Goal: Communication & Community: Answer question/provide support

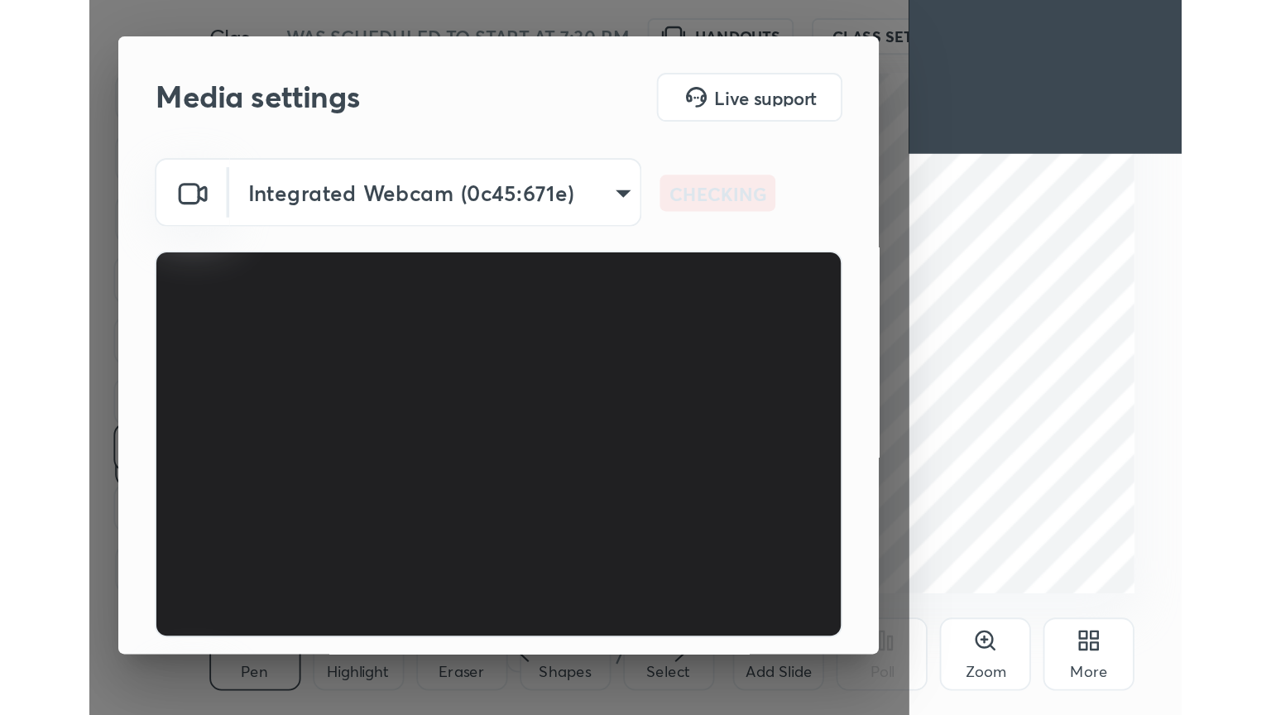
scroll to position [283, 528]
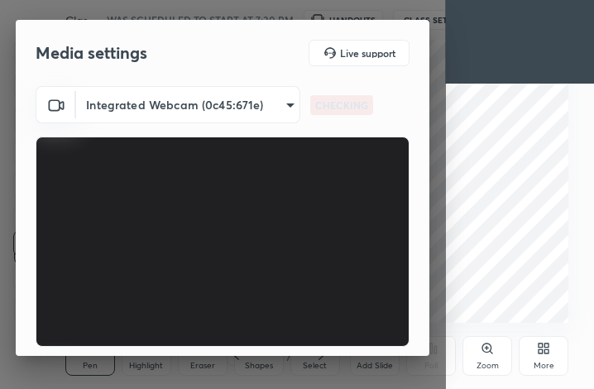
click at [553, 349] on div "More" at bounding box center [544, 356] width 50 height 40
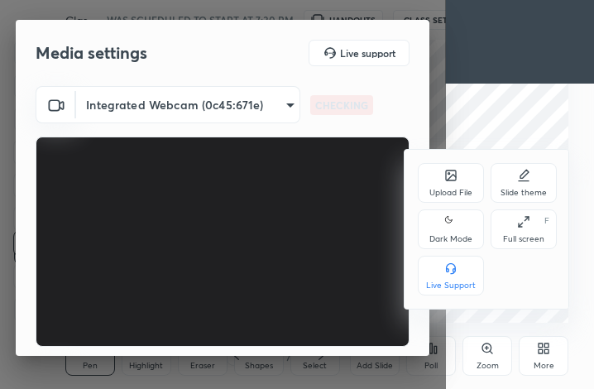
click at [512, 238] on div "Full screen" at bounding box center [523, 239] width 41 height 8
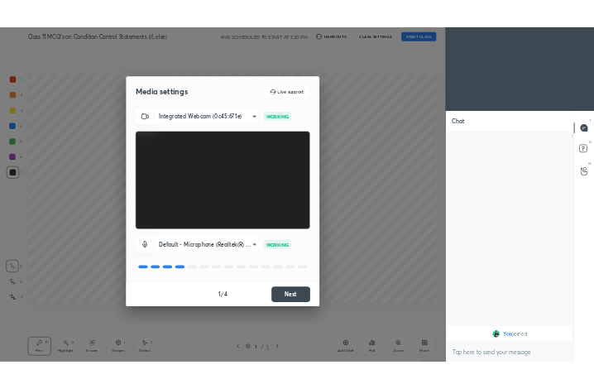
scroll to position [82171, 81893]
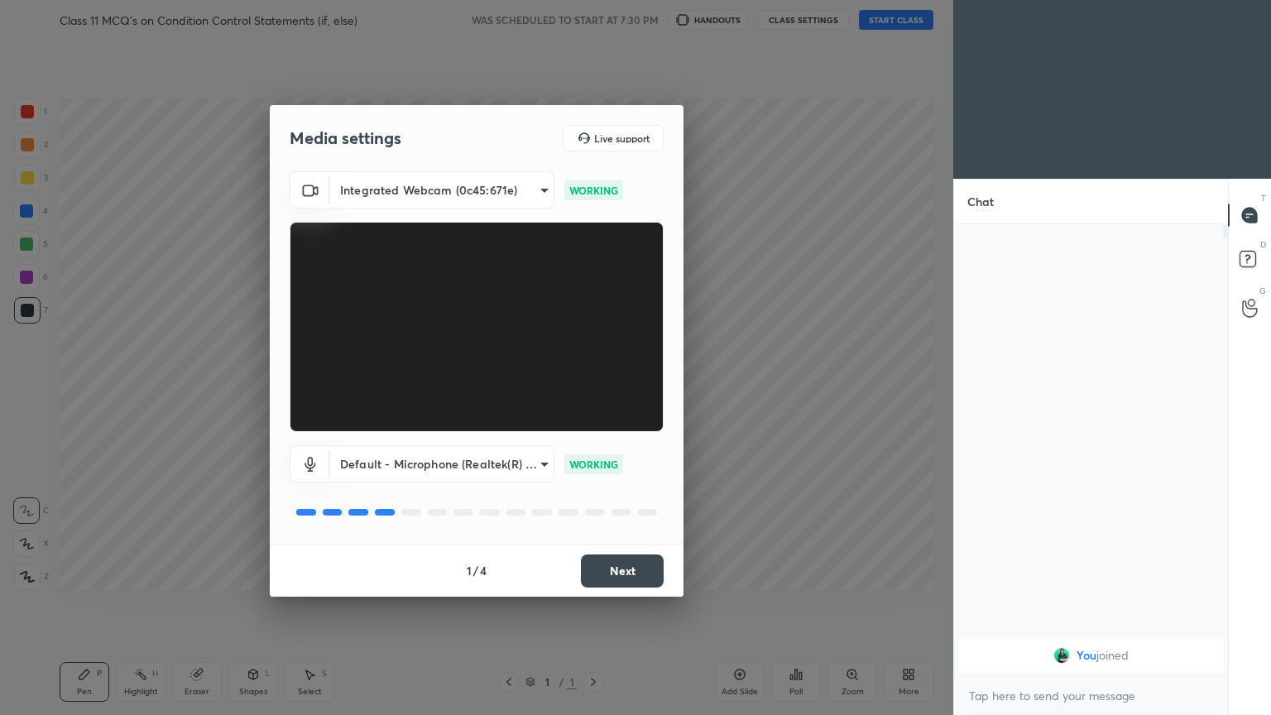
click at [594, 388] on button "Next" at bounding box center [622, 571] width 83 height 33
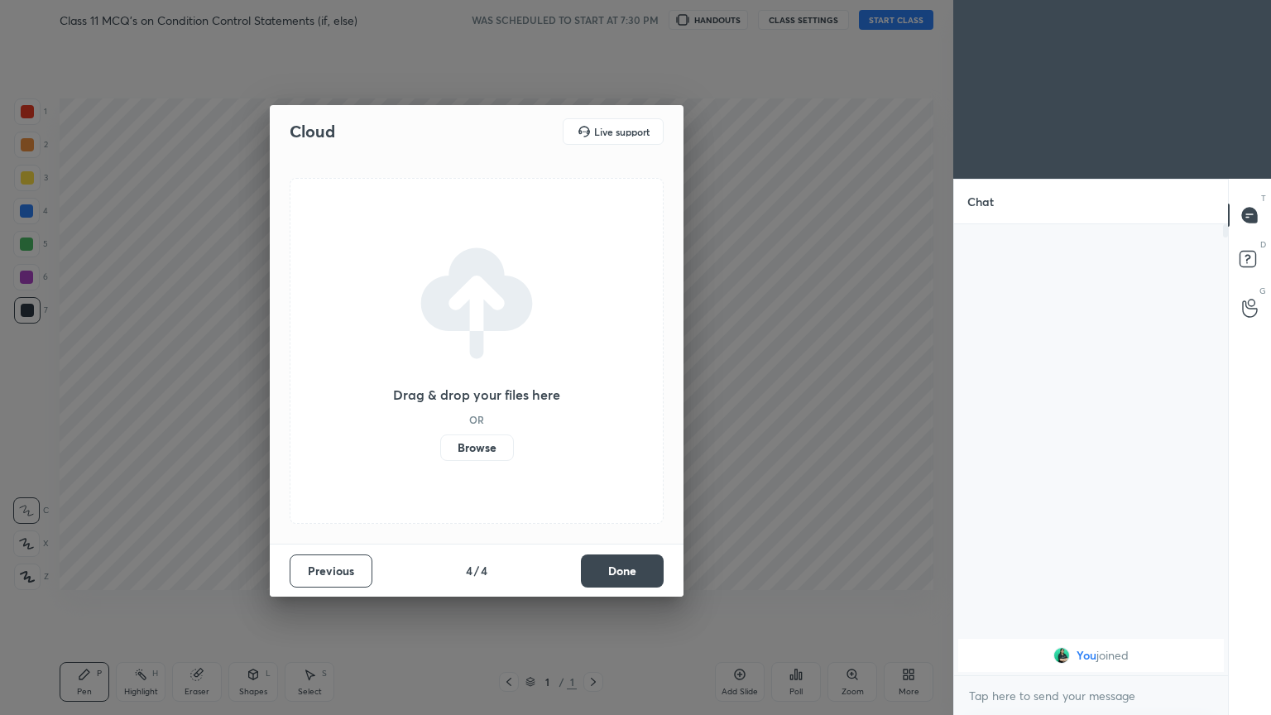
click at [594, 388] on button "Done" at bounding box center [622, 571] width 83 height 33
click at [594, 388] on div "Drag & drop your files here OR Browse" at bounding box center [477, 351] width 374 height 346
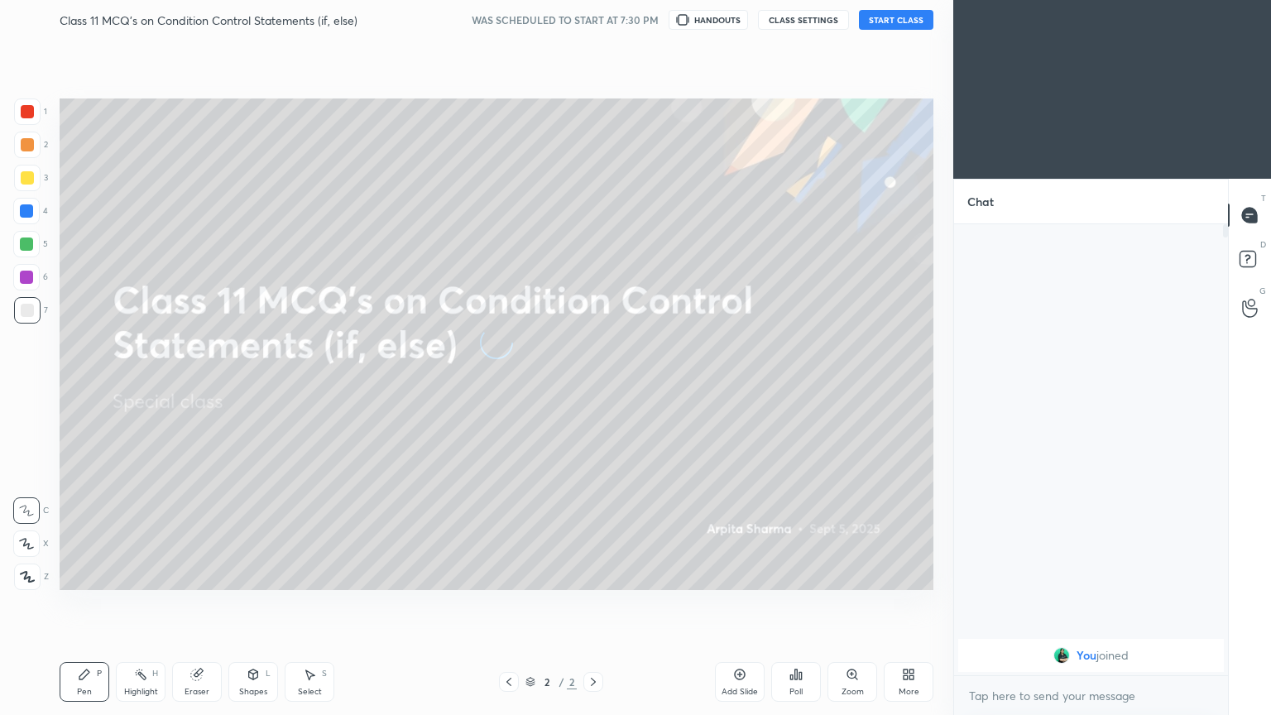
click at [594, 18] on button "START CLASS" at bounding box center [896, 20] width 75 height 20
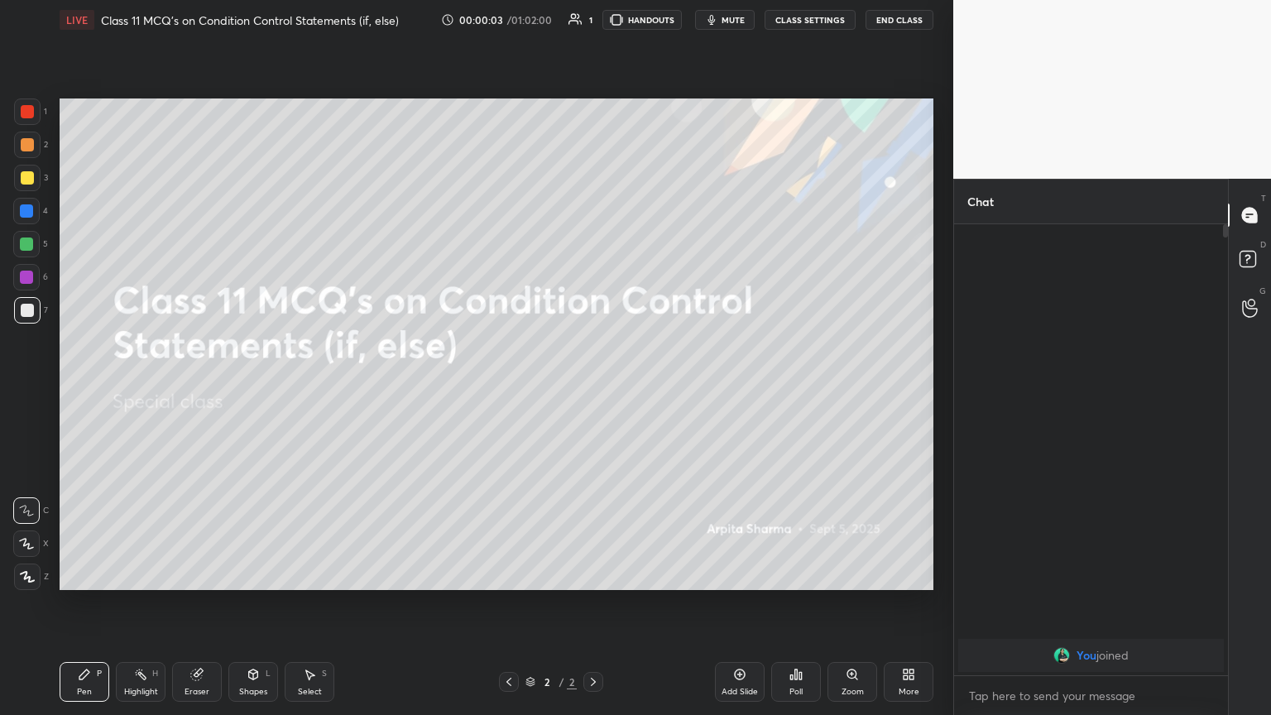
click at [594, 33] on div "LIVE Class 11 MCQ's on Condition Control Statements (if, else) 00:00:03 / 01:02…" at bounding box center [497, 20] width 874 height 40
click at [594, 22] on span "mute" at bounding box center [733, 20] width 23 height 12
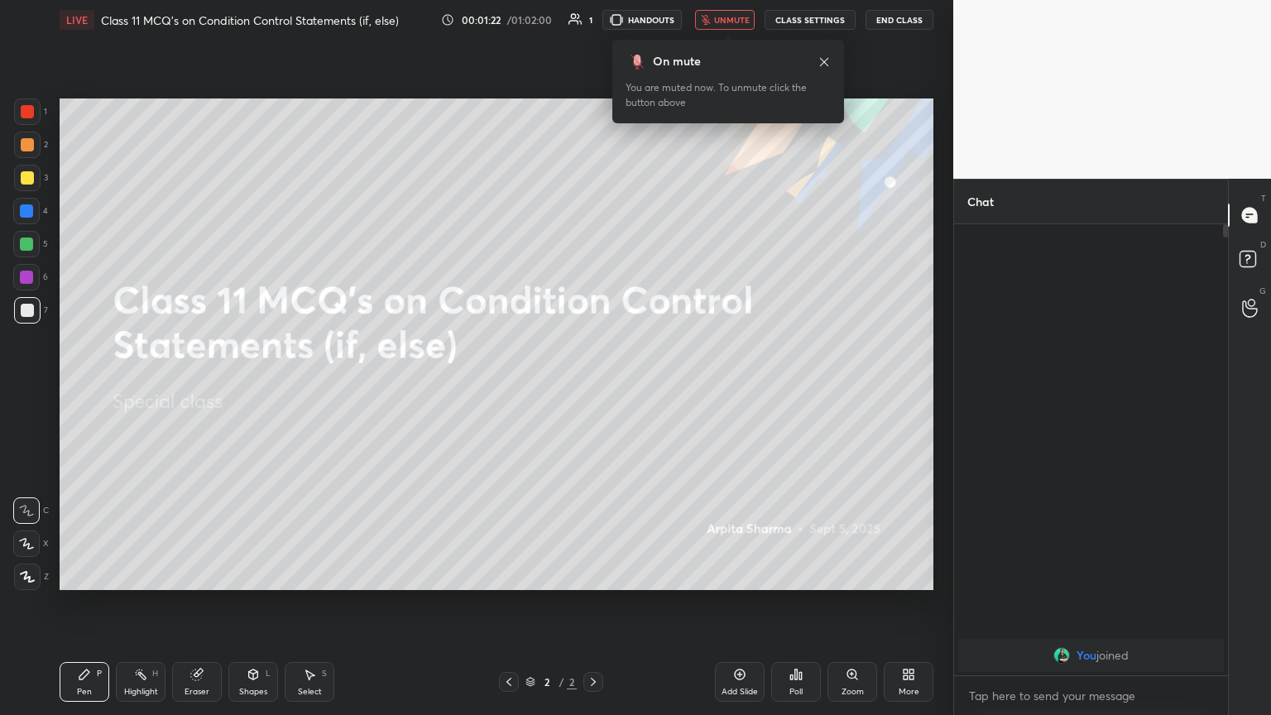
click at [594, 388] on div "More" at bounding box center [909, 682] width 50 height 40
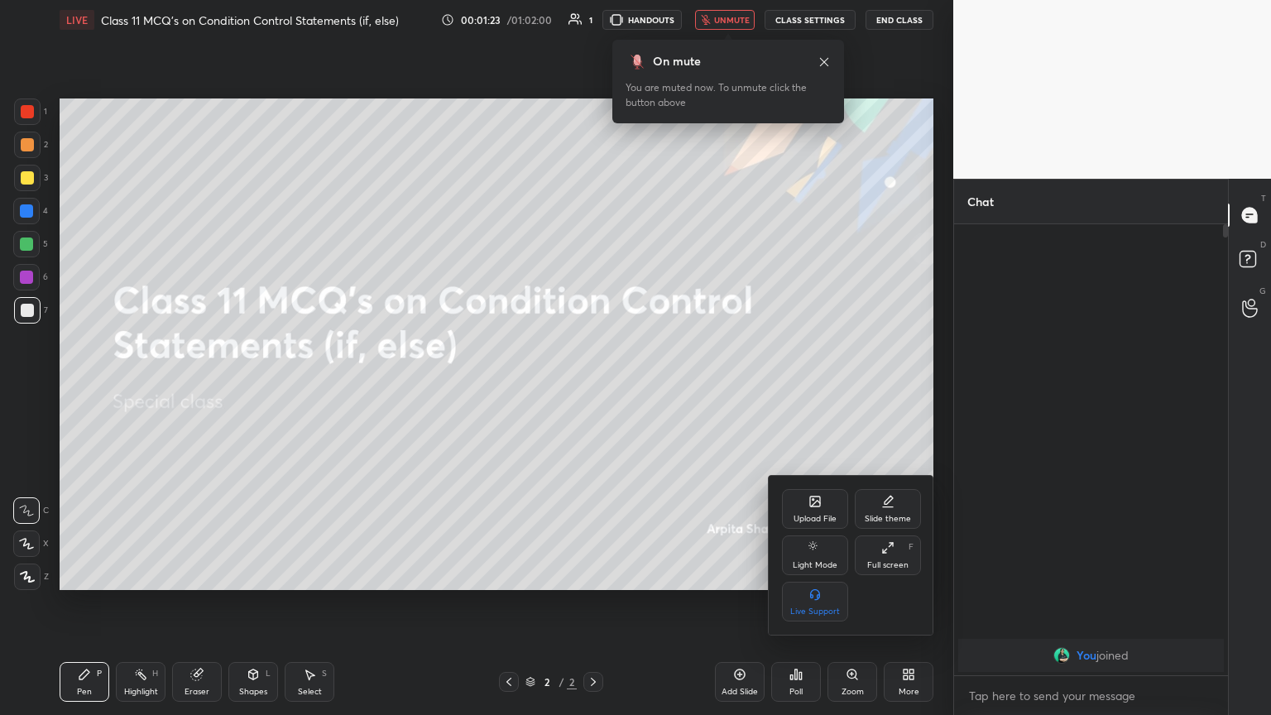
click at [594, 388] on div "Upload File" at bounding box center [815, 509] width 66 height 40
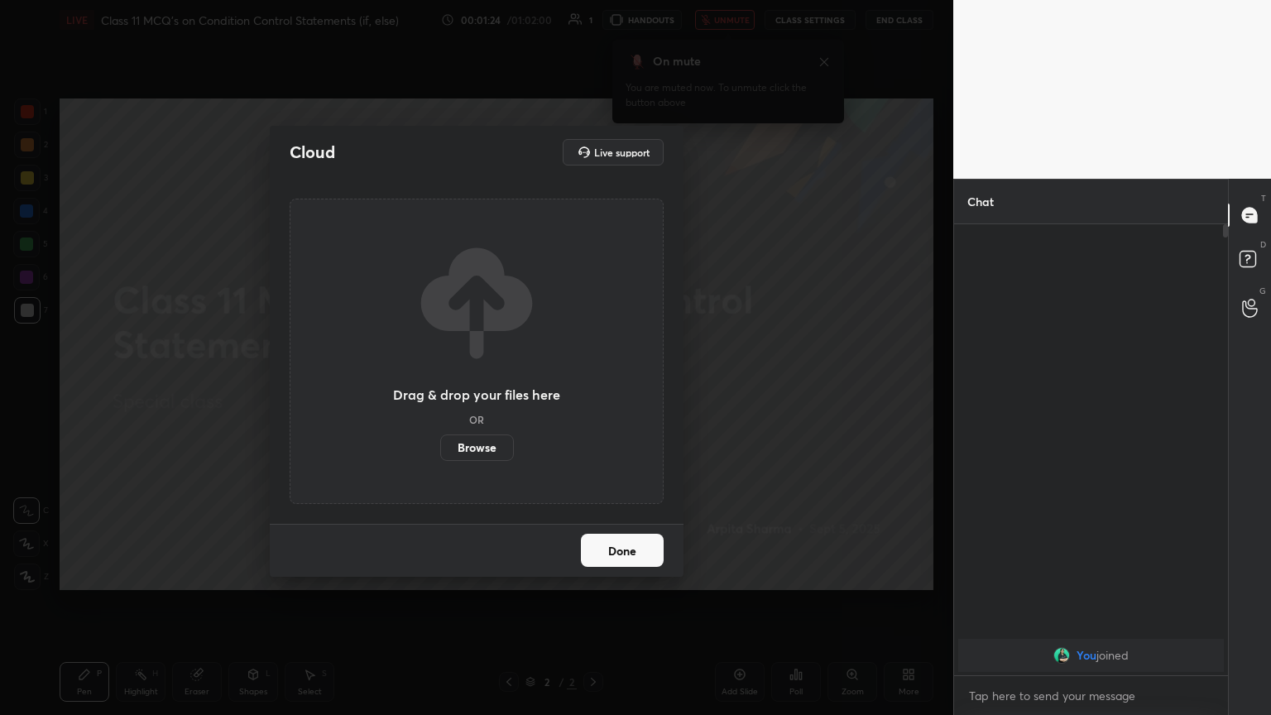
click at [478, 388] on label "Browse" at bounding box center [477, 448] width 74 height 26
click at [440, 388] on input "Browse" at bounding box center [440, 448] width 0 height 26
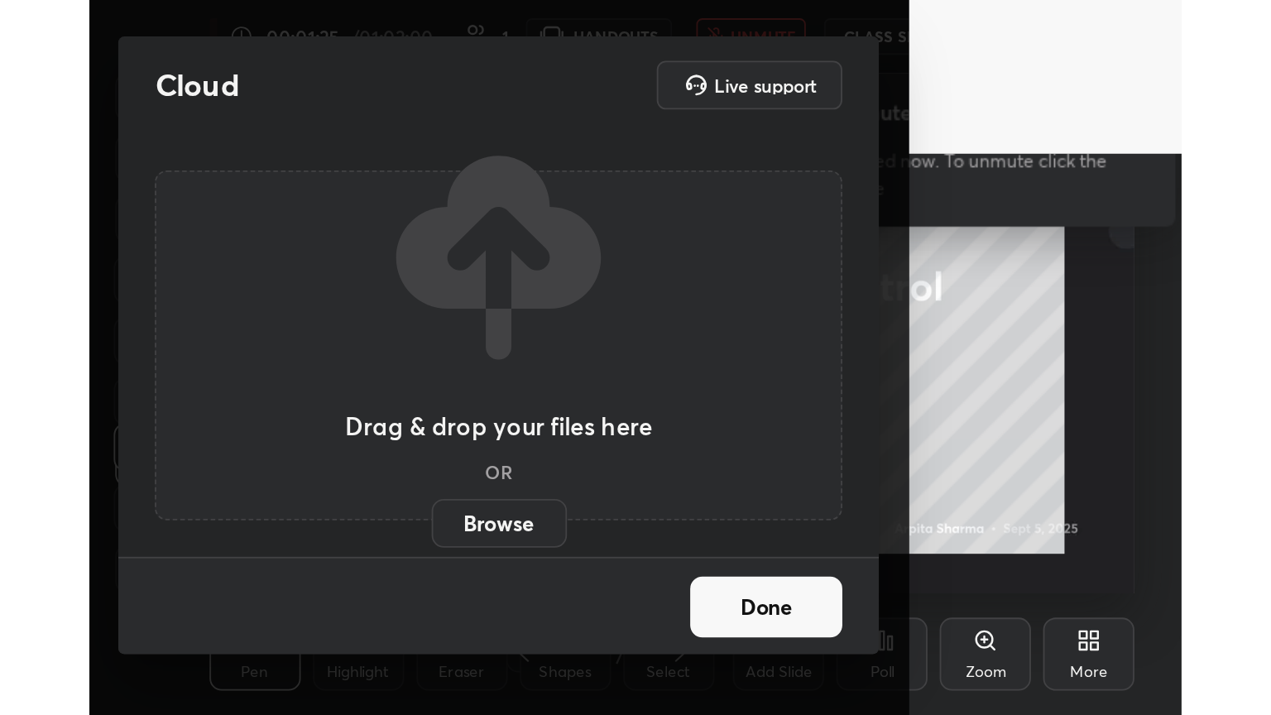
scroll to position [283, 528]
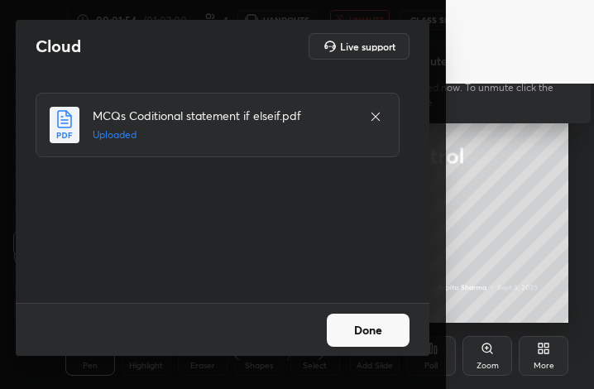
click at [362, 325] on button "Done" at bounding box center [368, 330] width 83 height 33
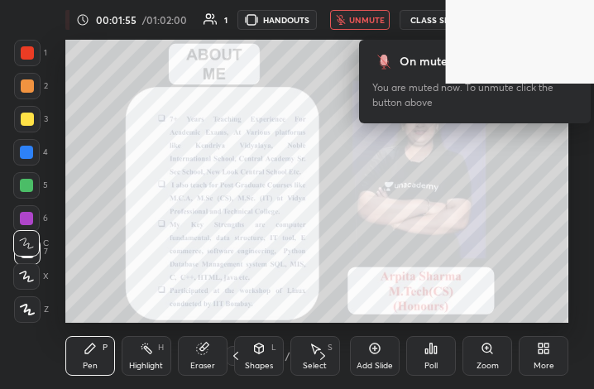
click at [546, 355] on div "More" at bounding box center [544, 356] width 50 height 40
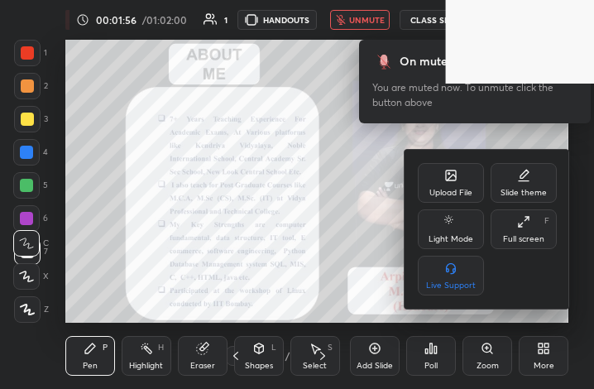
click at [528, 236] on div "Full screen" at bounding box center [523, 239] width 41 height 8
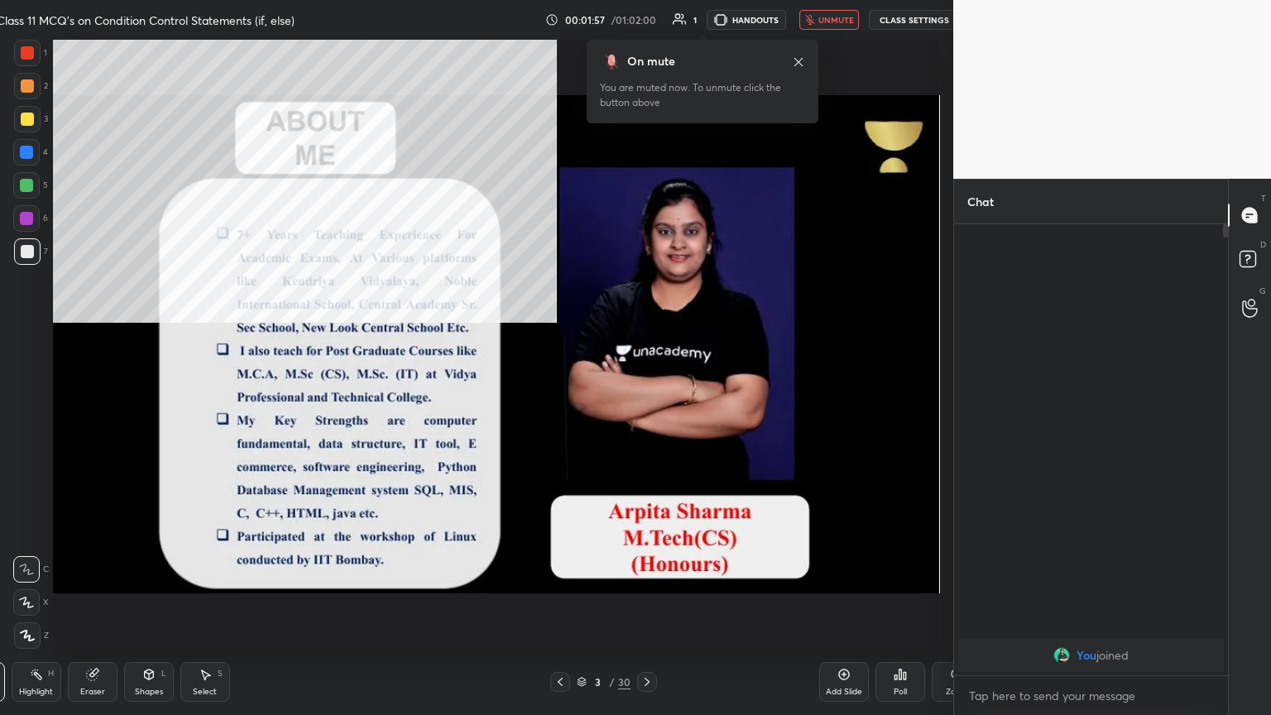
type textarea "x"
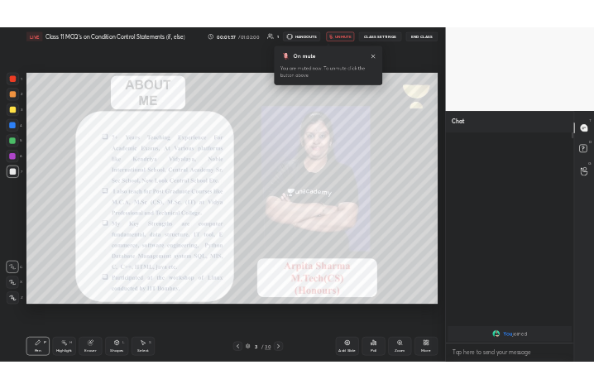
scroll to position [82171, 81893]
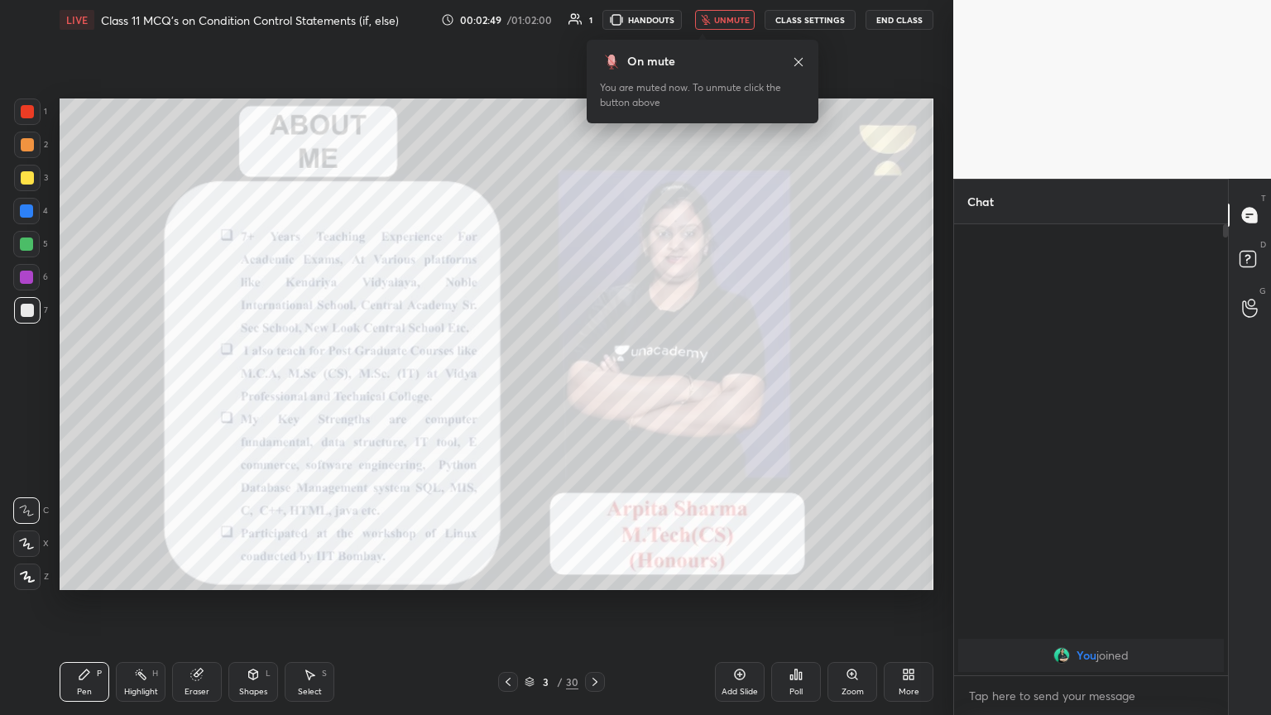
click at [30, 113] on div at bounding box center [27, 111] width 13 height 13
click at [24, 388] on div at bounding box center [27, 577] width 26 height 26
click at [594, 17] on button "unmute" at bounding box center [725, 20] width 60 height 20
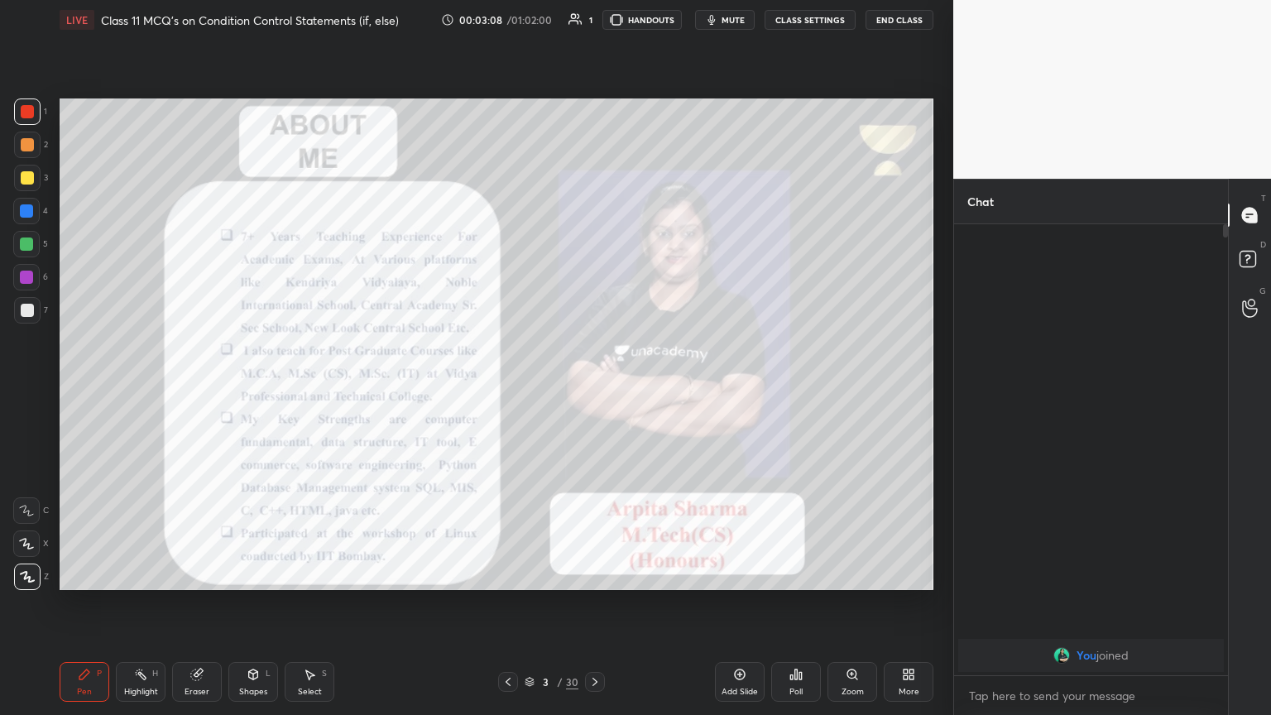
click at [594, 17] on button "mute" at bounding box center [725, 20] width 60 height 20
click at [594, 20] on span "unmute" at bounding box center [732, 20] width 36 height 12
click at [48, 388] on div "X" at bounding box center [31, 544] width 36 height 26
click at [30, 388] on div at bounding box center [27, 577] width 26 height 26
click at [594, 388] on div "More" at bounding box center [909, 682] width 50 height 40
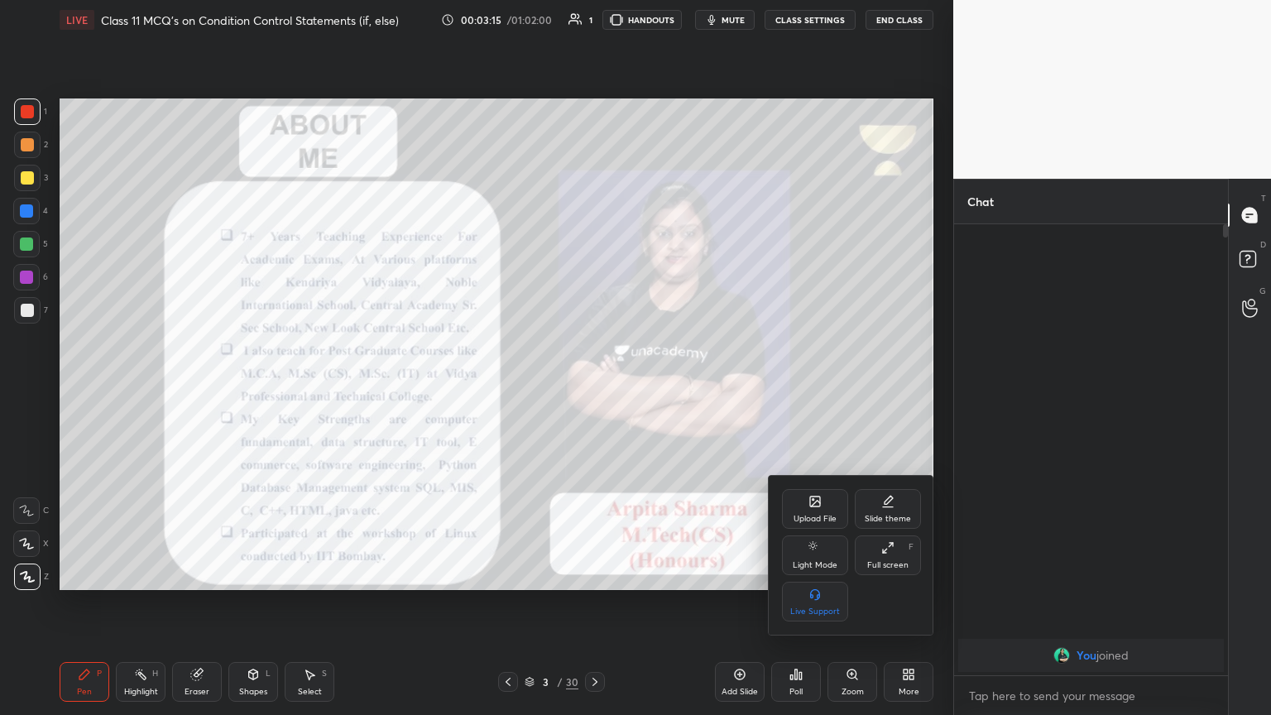
click at [594, 388] on div "Full screen" at bounding box center [888, 565] width 41 height 8
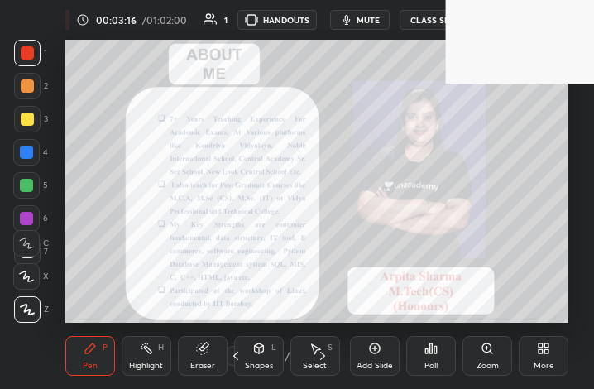
scroll to position [283, 528]
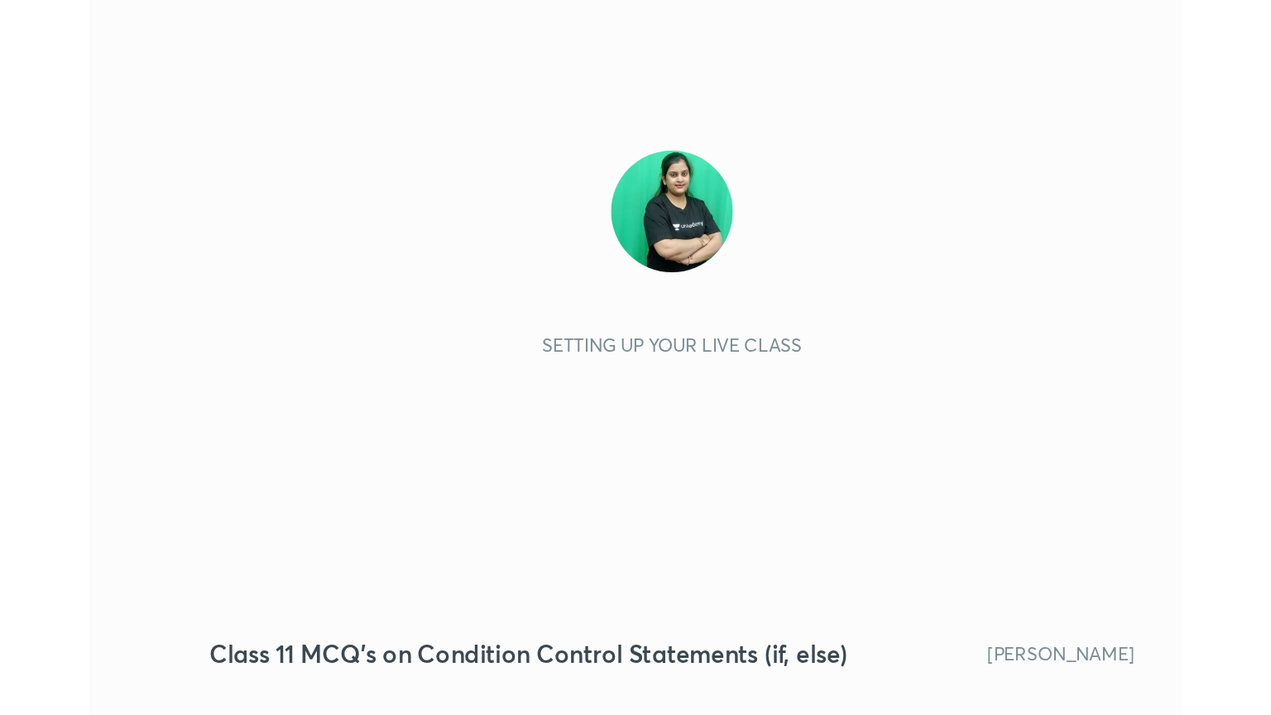
scroll to position [283, 528]
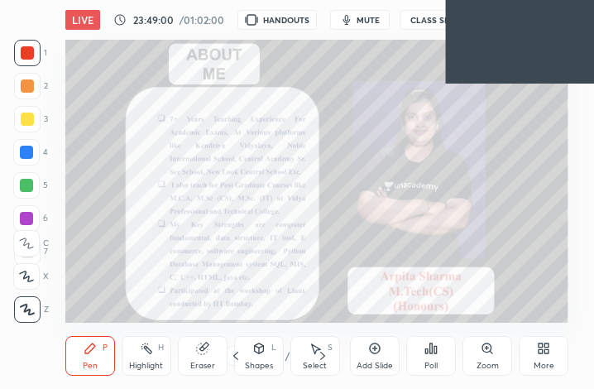
click at [543, 358] on div "More" at bounding box center [544, 356] width 50 height 40
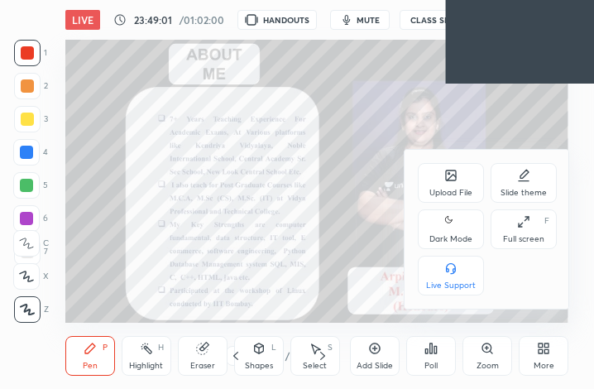
click at [530, 235] on div "Full screen" at bounding box center [523, 239] width 41 height 8
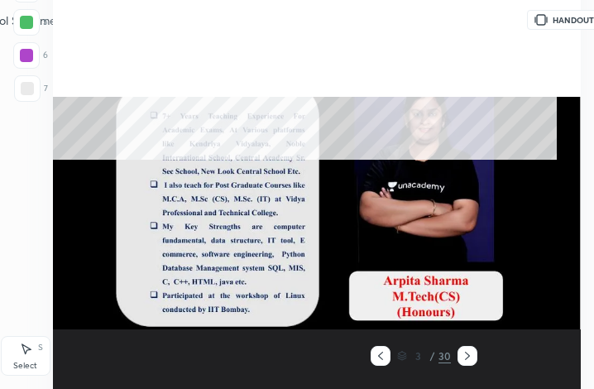
type textarea "x"
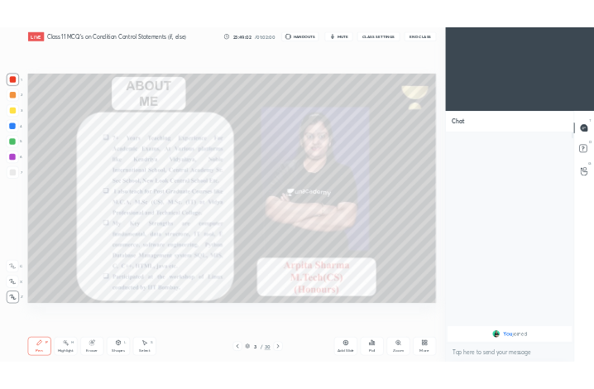
scroll to position [82171, 81893]
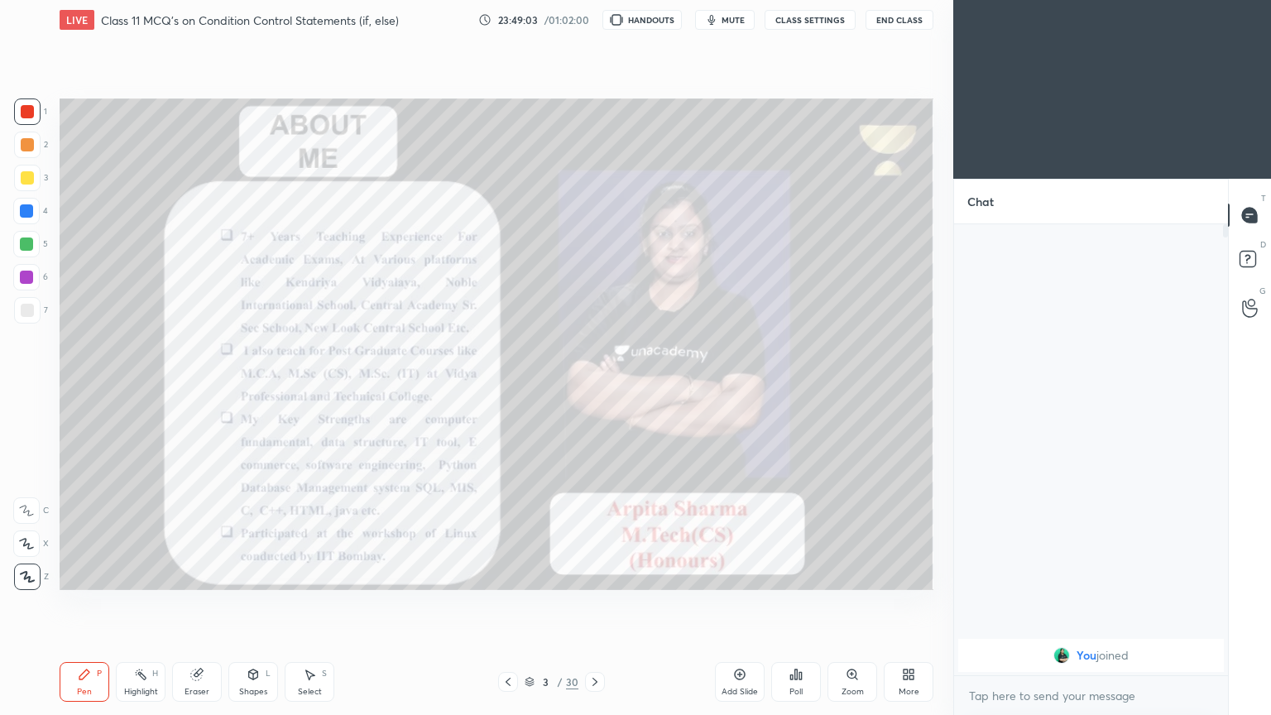
click at [594, 22] on button "mute" at bounding box center [725, 20] width 60 height 20
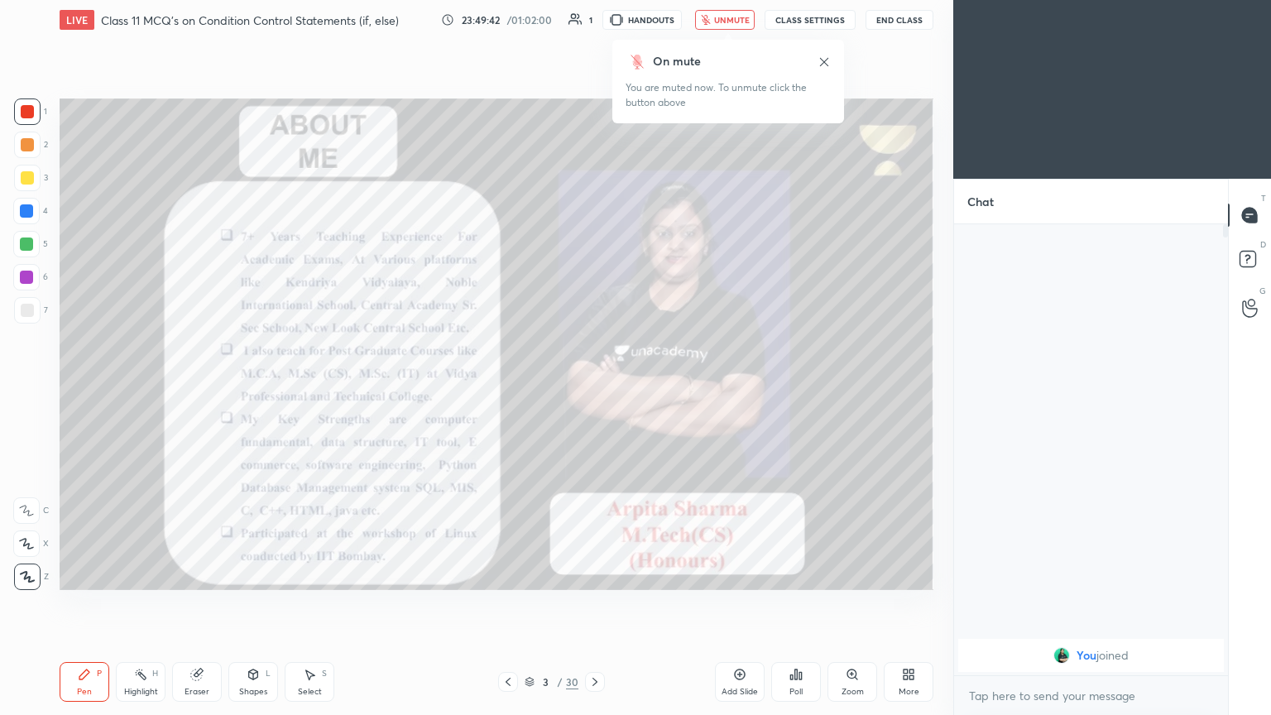
click at [594, 19] on span "unmute" at bounding box center [732, 20] width 36 height 12
click at [31, 110] on div at bounding box center [27, 111] width 13 height 13
click at [594, 19] on span "mute" at bounding box center [733, 20] width 23 height 12
click at [594, 26] on button "unmute" at bounding box center [725, 20] width 60 height 20
click at [594, 12] on button "mute" at bounding box center [725, 20] width 60 height 20
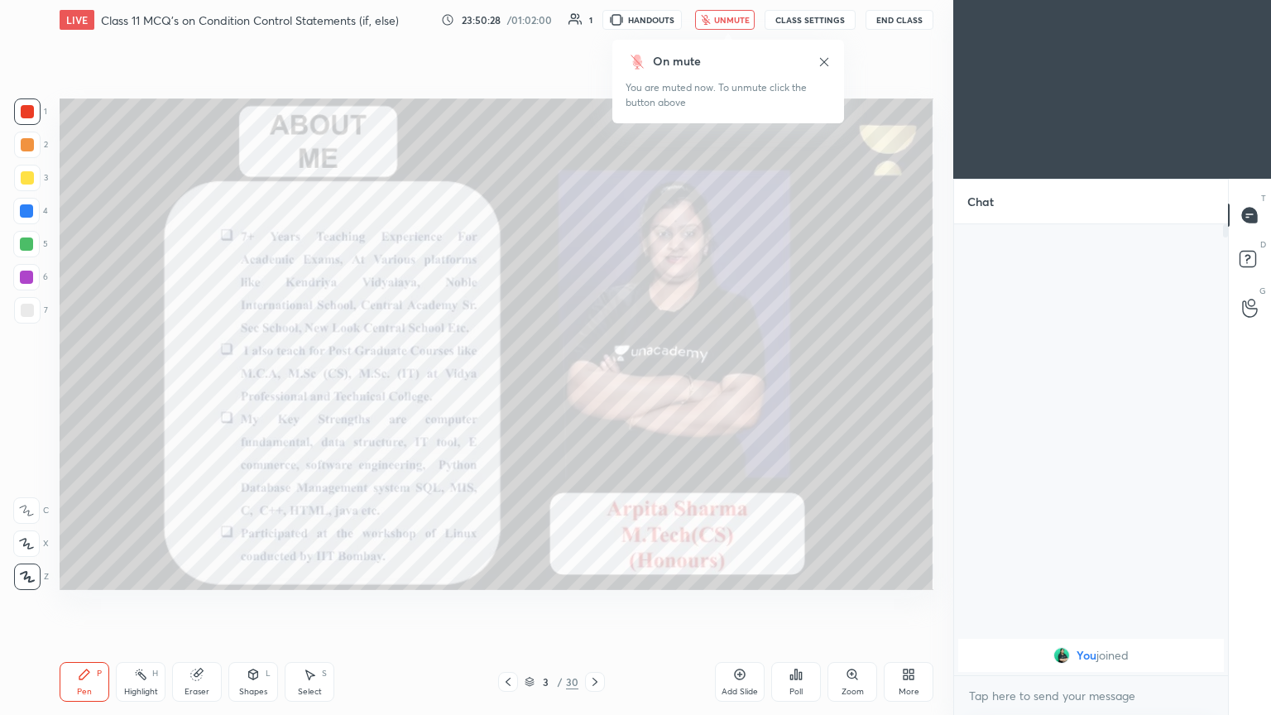
click at [594, 20] on span "unmute" at bounding box center [732, 20] width 36 height 12
click at [594, 388] on div "More" at bounding box center [909, 682] width 50 height 40
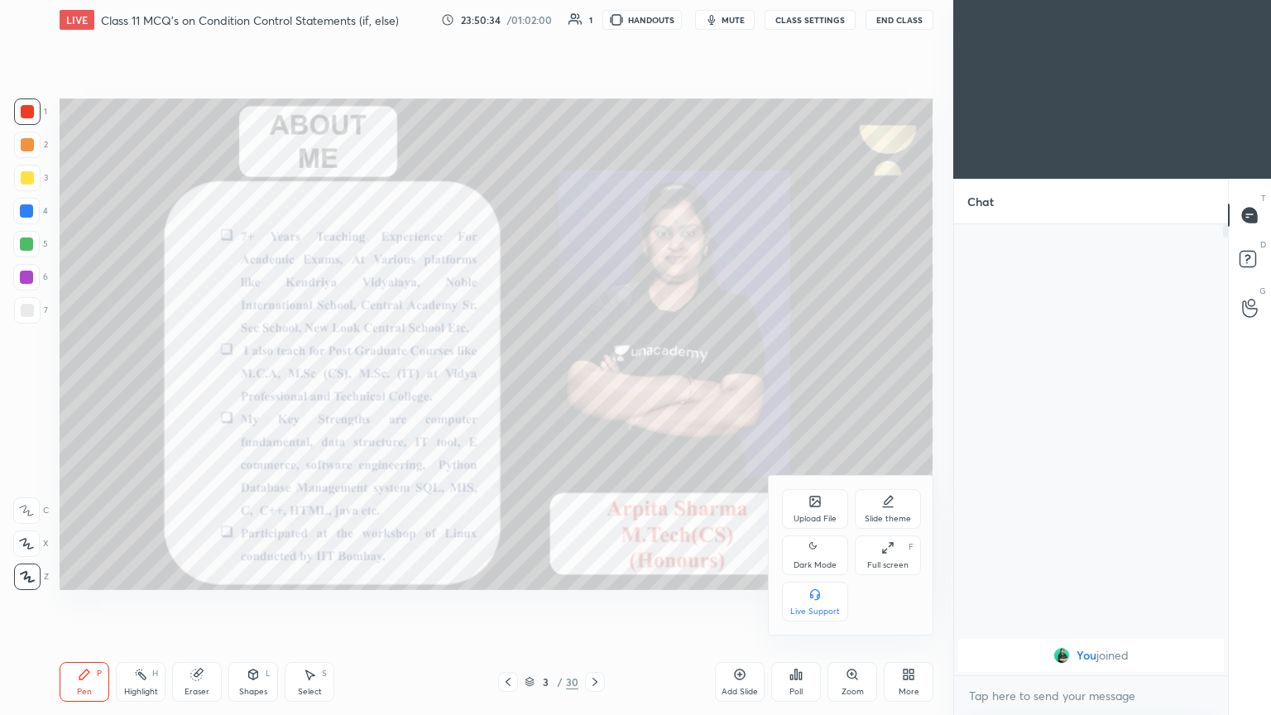
click at [594, 388] on div "Full screen F" at bounding box center [888, 556] width 66 height 40
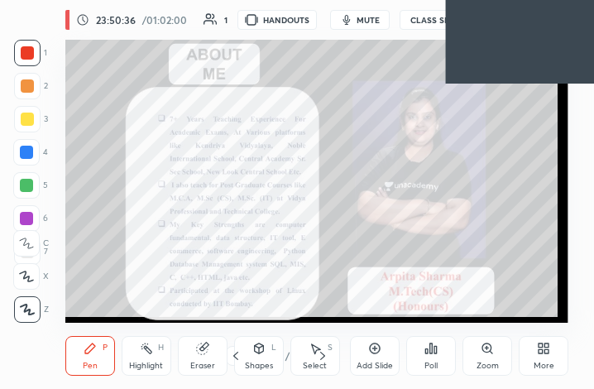
scroll to position [283, 528]
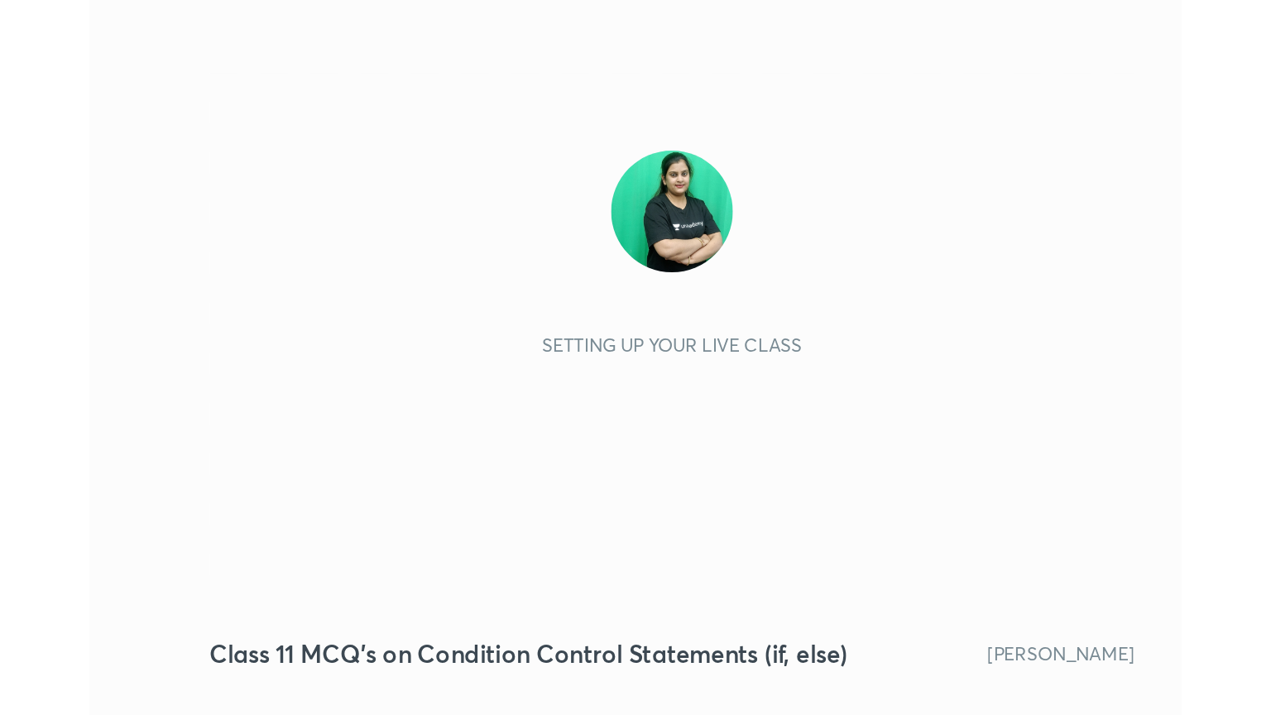
scroll to position [283, 528]
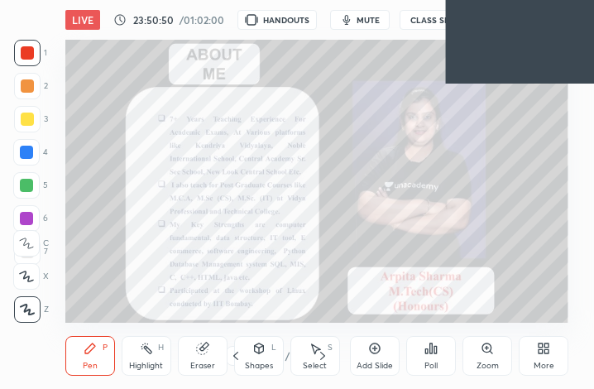
click at [368, 20] on span "mute" at bounding box center [368, 20] width 23 height 12
click at [547, 359] on div "More" at bounding box center [544, 356] width 50 height 40
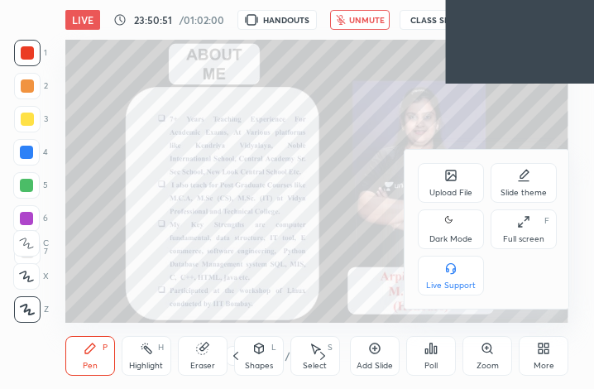
click at [536, 241] on div "Full screen" at bounding box center [523, 239] width 41 height 8
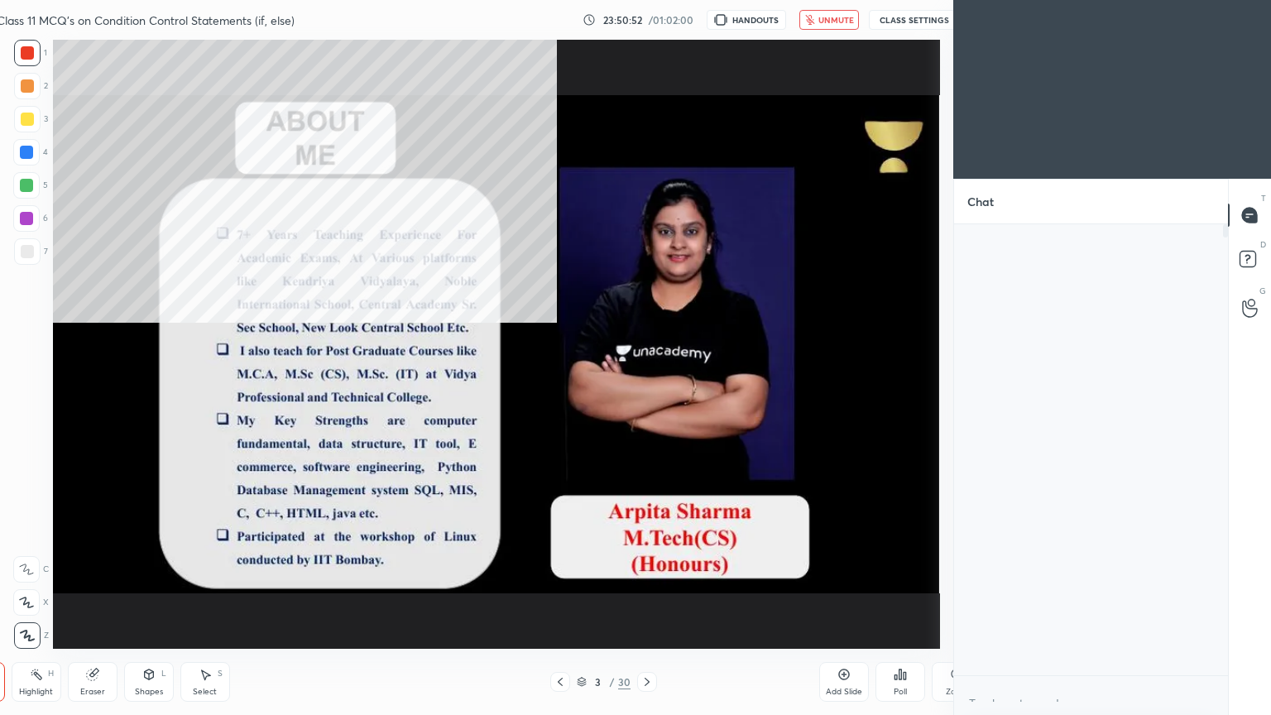
type textarea "x"
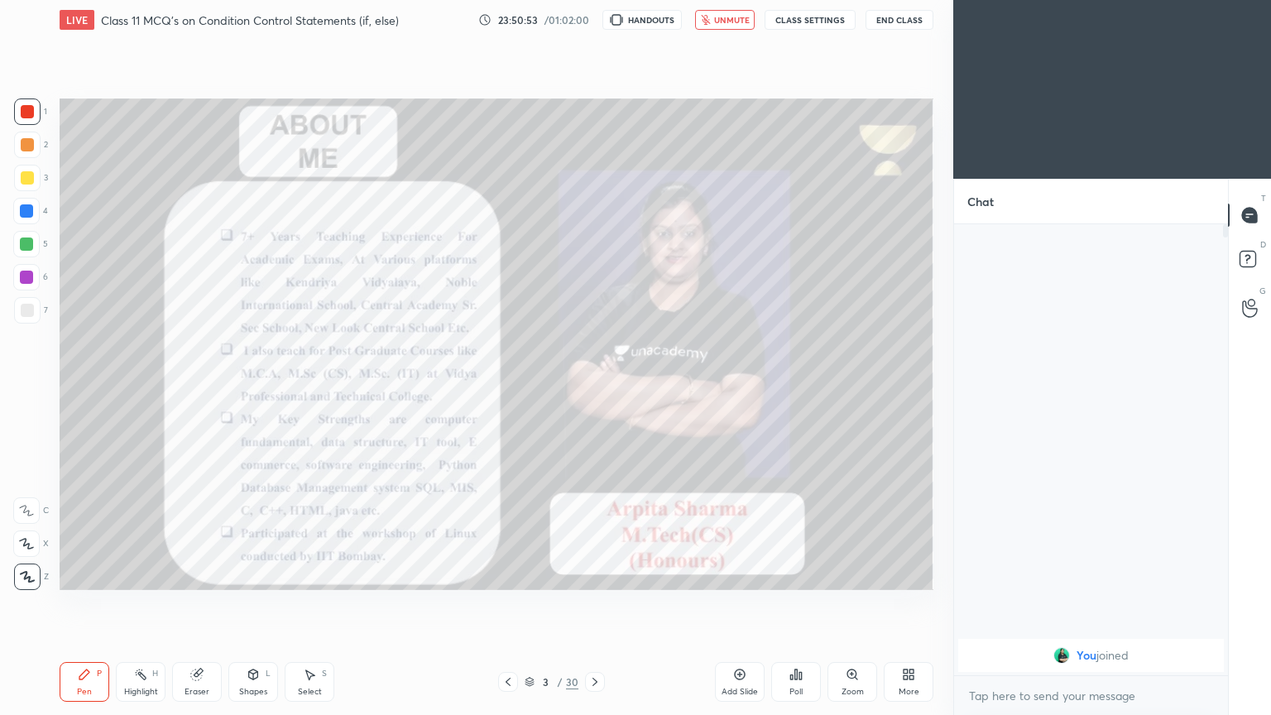
scroll to position [0, 0]
click at [594, 23] on span "unmute" at bounding box center [732, 20] width 36 height 12
click at [589, 388] on icon at bounding box center [595, 681] width 13 height 13
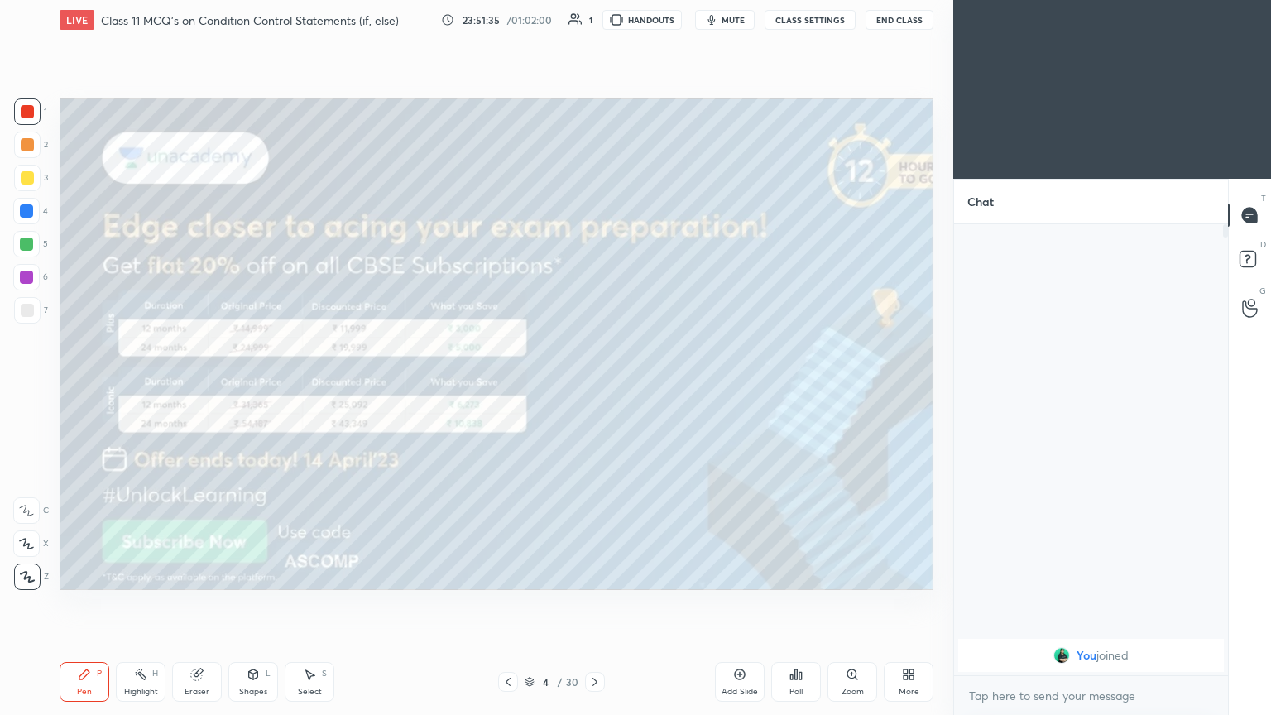
click at [589, 388] on icon at bounding box center [595, 681] width 13 height 13
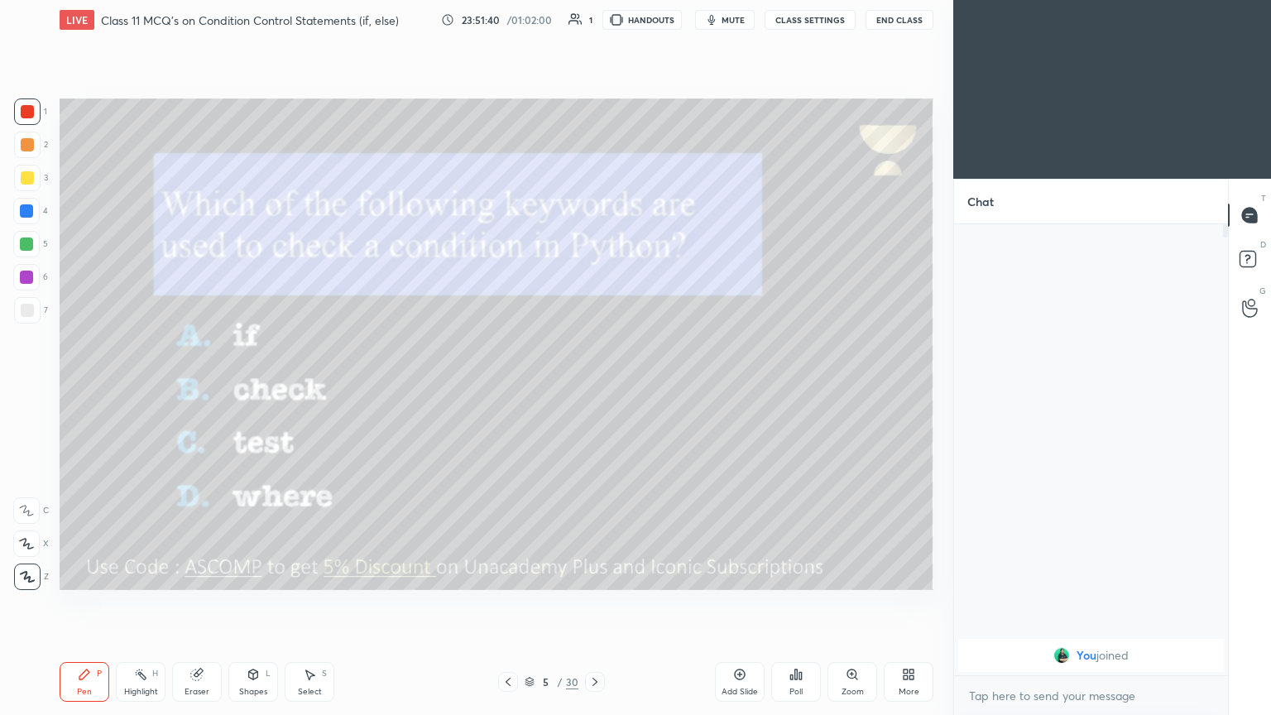
click at [22, 190] on div at bounding box center [27, 178] width 26 height 26
click at [594, 17] on button "mute" at bounding box center [725, 20] width 60 height 20
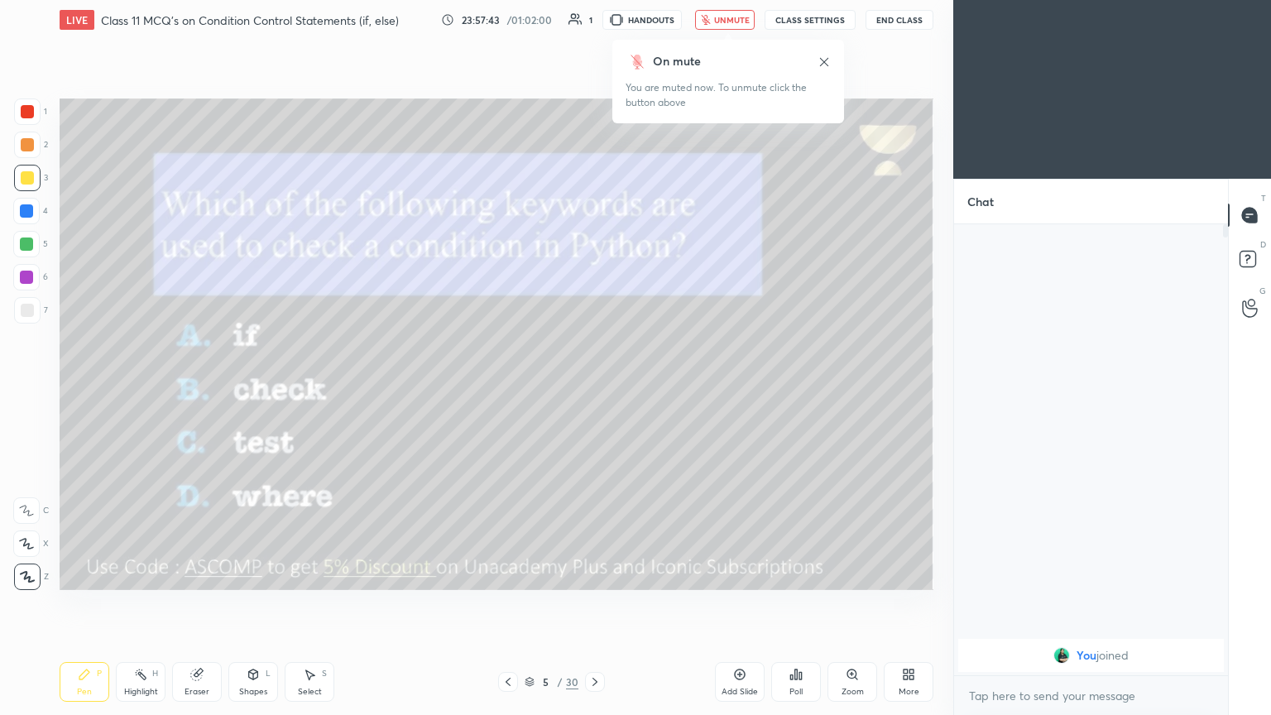
click at [594, 5] on div "LIVE Class 11 MCQ's on Condition Control Statements (if, else) 23:57:43 / 01:02…" at bounding box center [497, 20] width 874 height 40
click at [594, 17] on span "unmute" at bounding box center [732, 20] width 36 height 12
click at [589, 388] on icon at bounding box center [595, 681] width 13 height 13
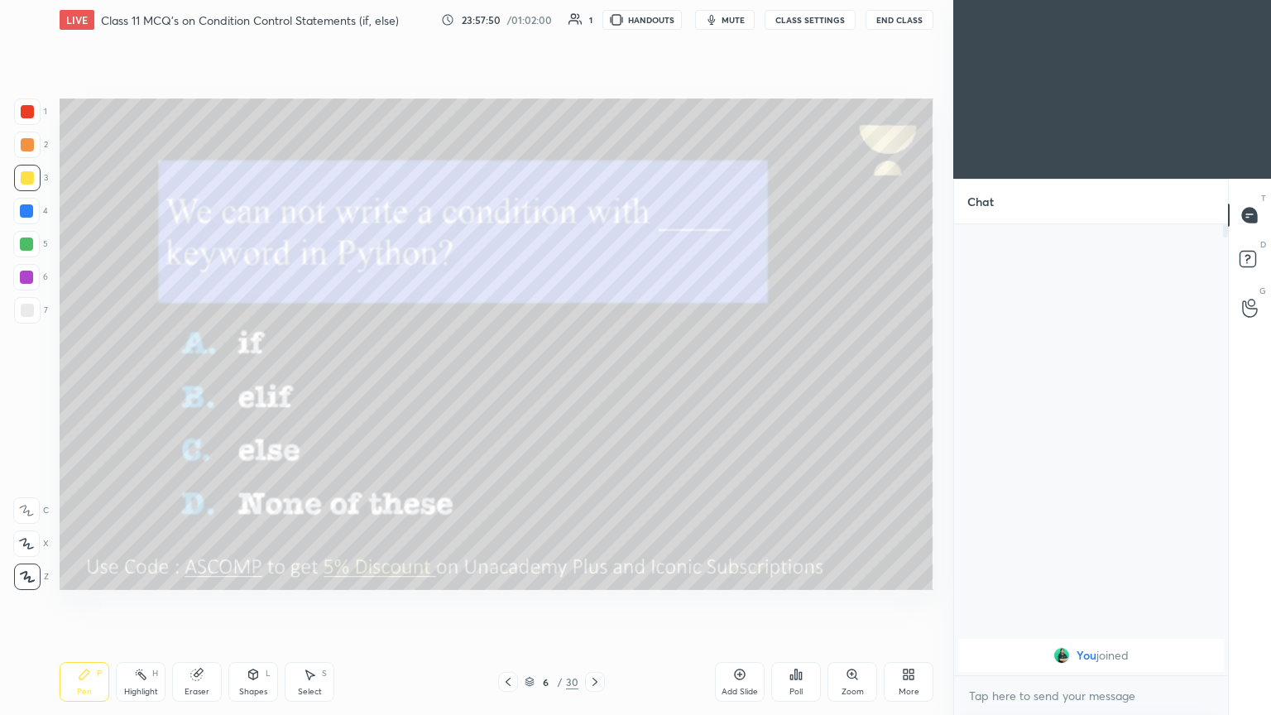
click at [594, 25] on button "mute" at bounding box center [725, 20] width 60 height 20
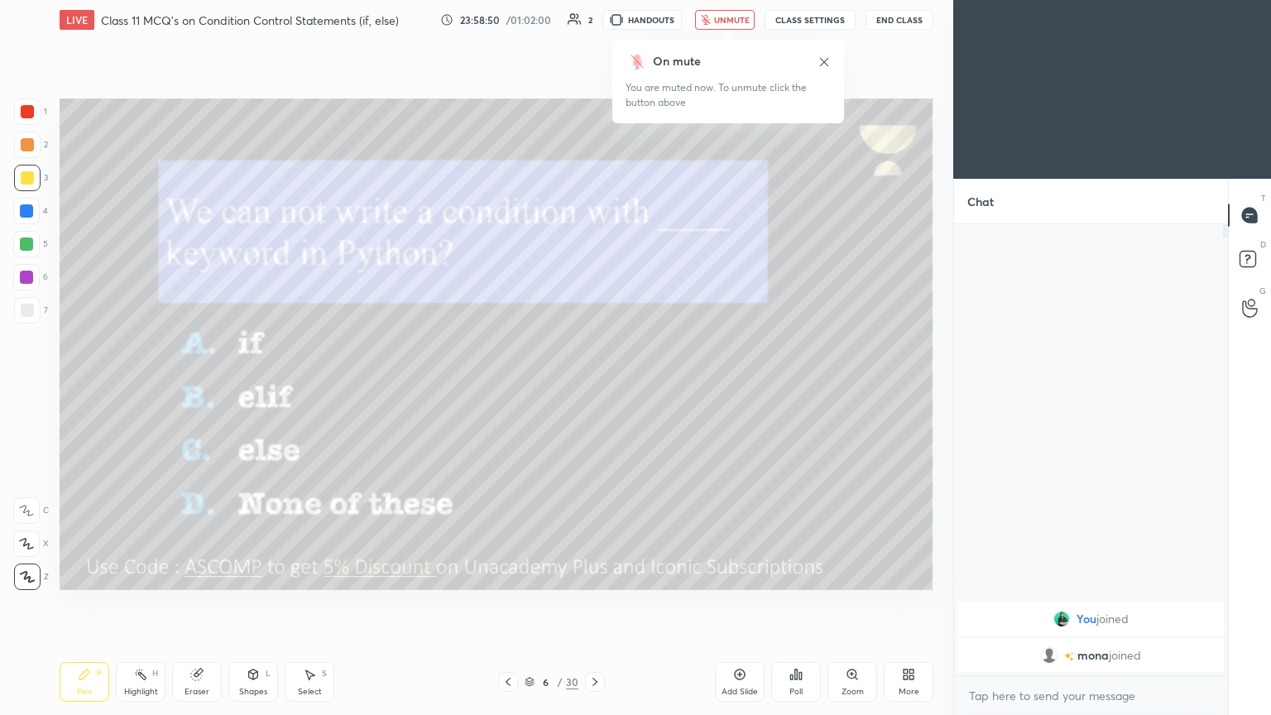
click at [594, 388] on div "Poll" at bounding box center [796, 692] width 13 height 8
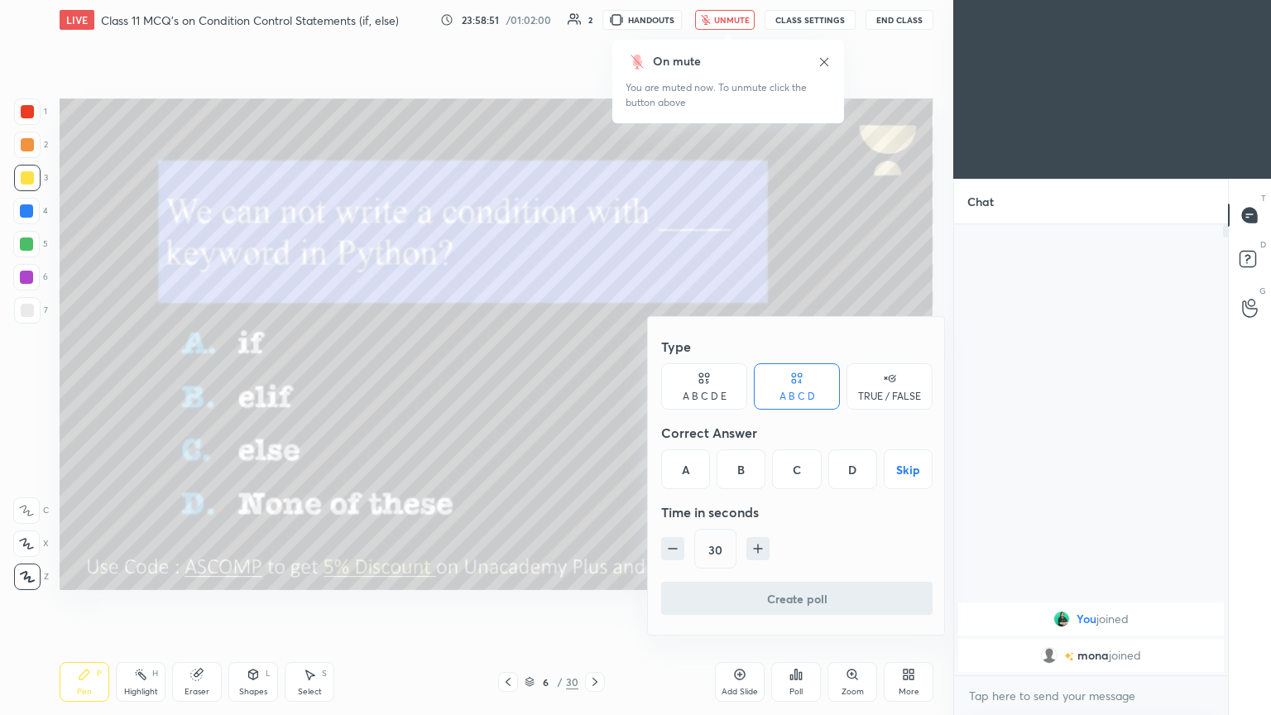
click at [594, 388] on div "C" at bounding box center [796, 469] width 49 height 40
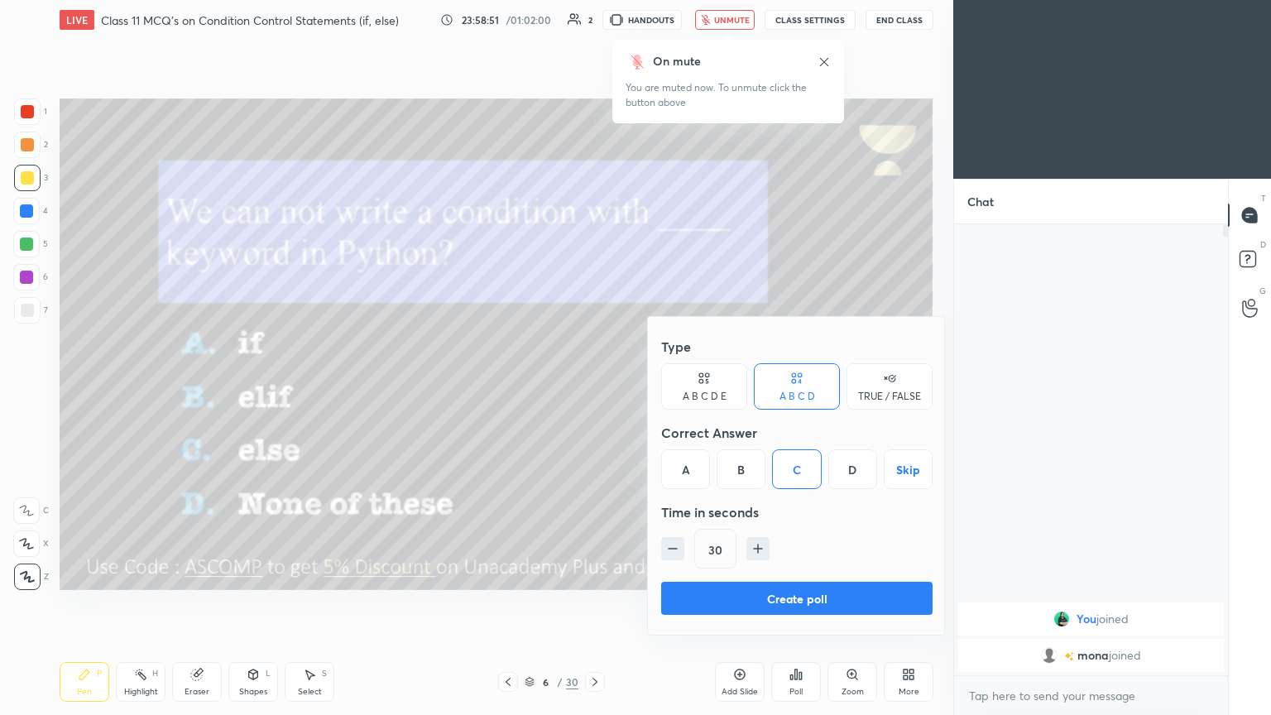
click at [594, 388] on icon "button" at bounding box center [758, 549] width 17 height 17
type input "60"
click at [594, 388] on button "Create poll" at bounding box center [797, 598] width 272 height 33
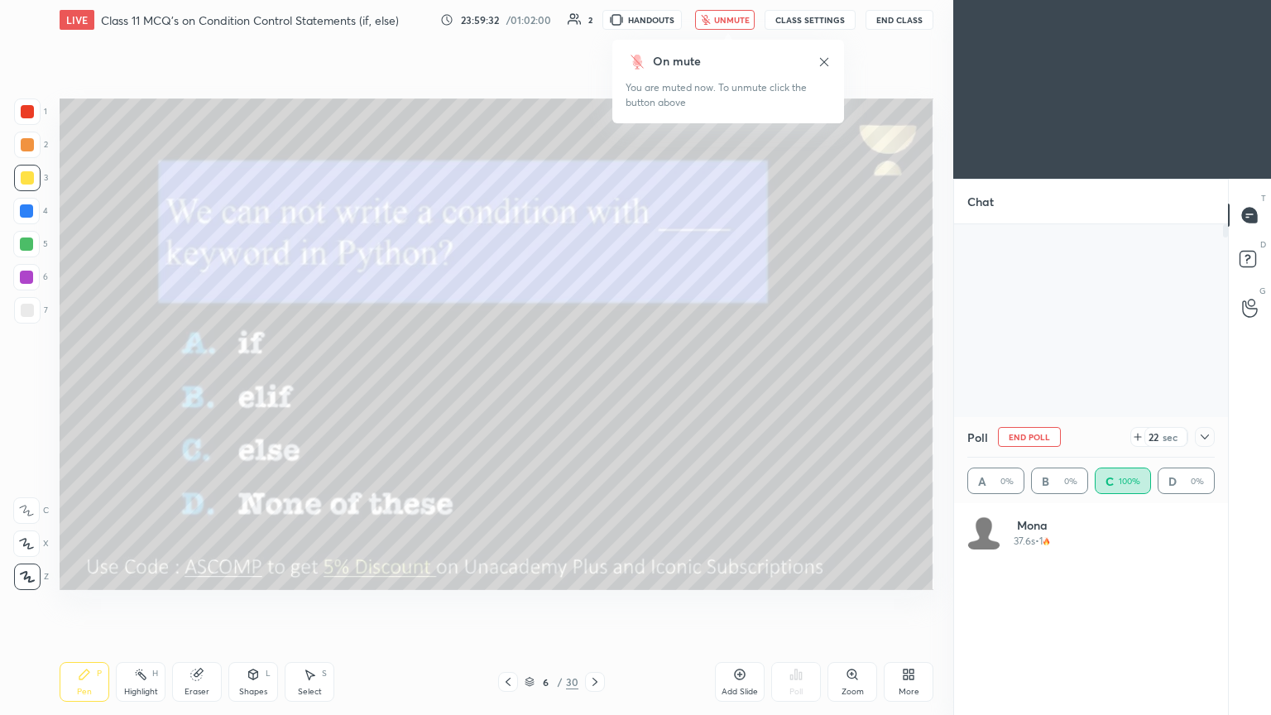
scroll to position [194, 243]
click at [594, 17] on span "unmute" at bounding box center [732, 20] width 36 height 12
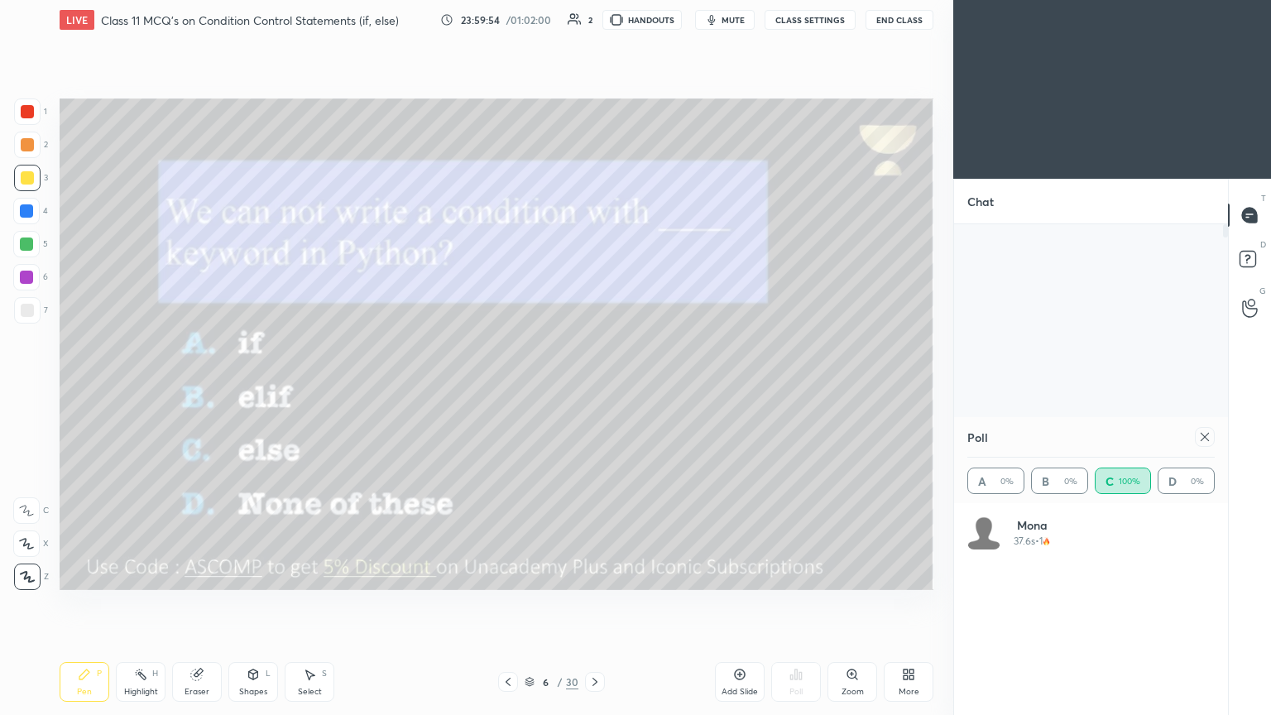
click at [594, 388] on div at bounding box center [1205, 437] width 20 height 20
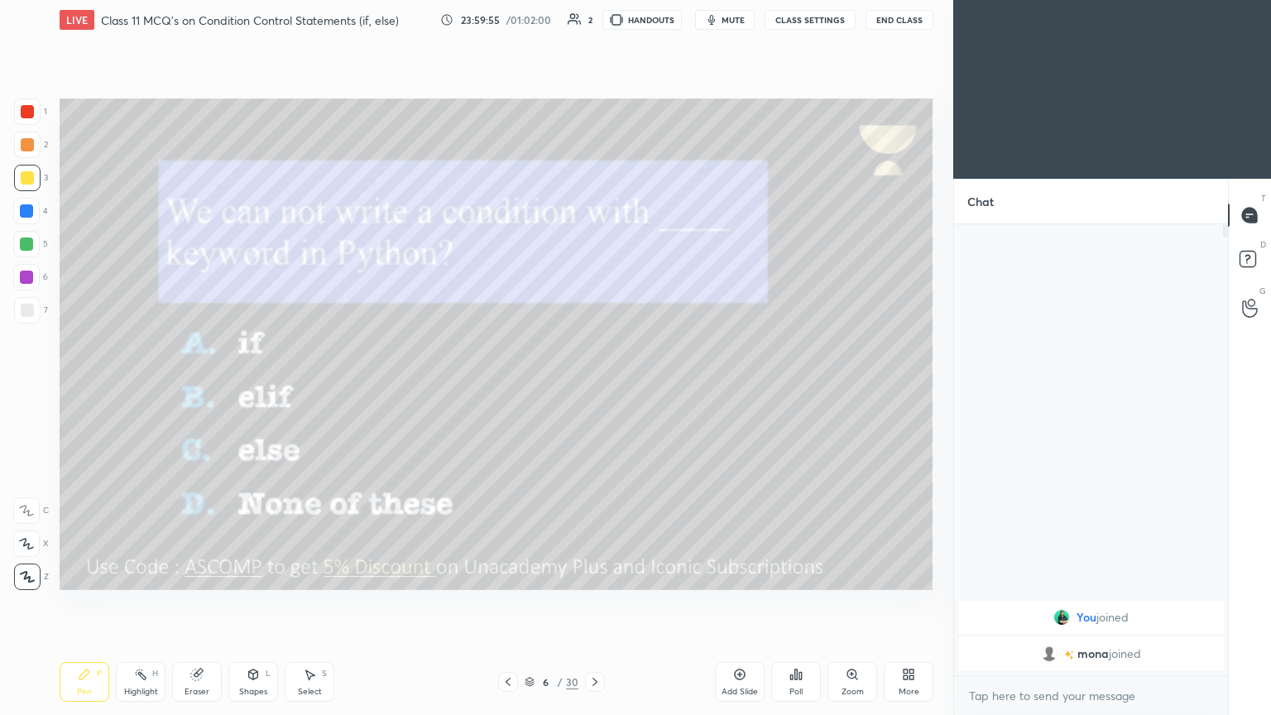
scroll to position [309, 269]
click at [594, 388] on icon at bounding box center [595, 681] width 13 height 13
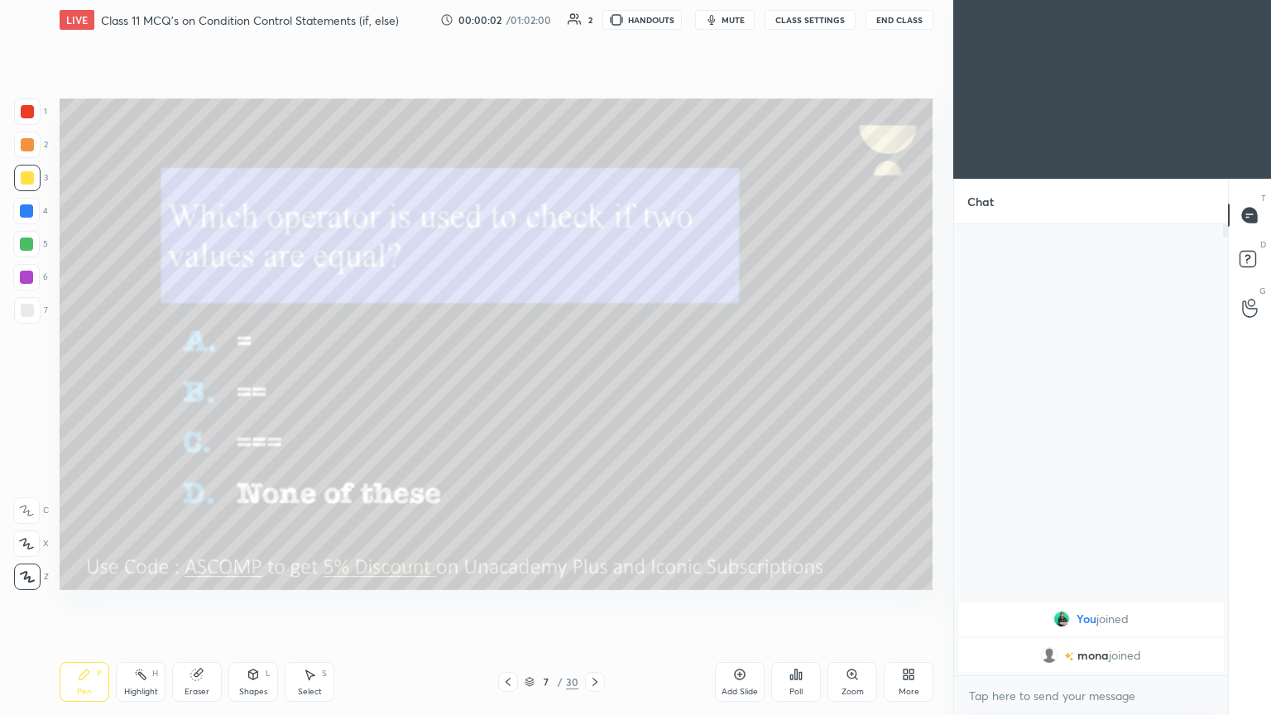
click at [594, 31] on div "LIVE Class 11 MCQ's on Condition Control Statements (if, else) 00:00:02 / 01:02…" at bounding box center [497, 20] width 874 height 40
click at [594, 22] on span "mute" at bounding box center [733, 20] width 23 height 12
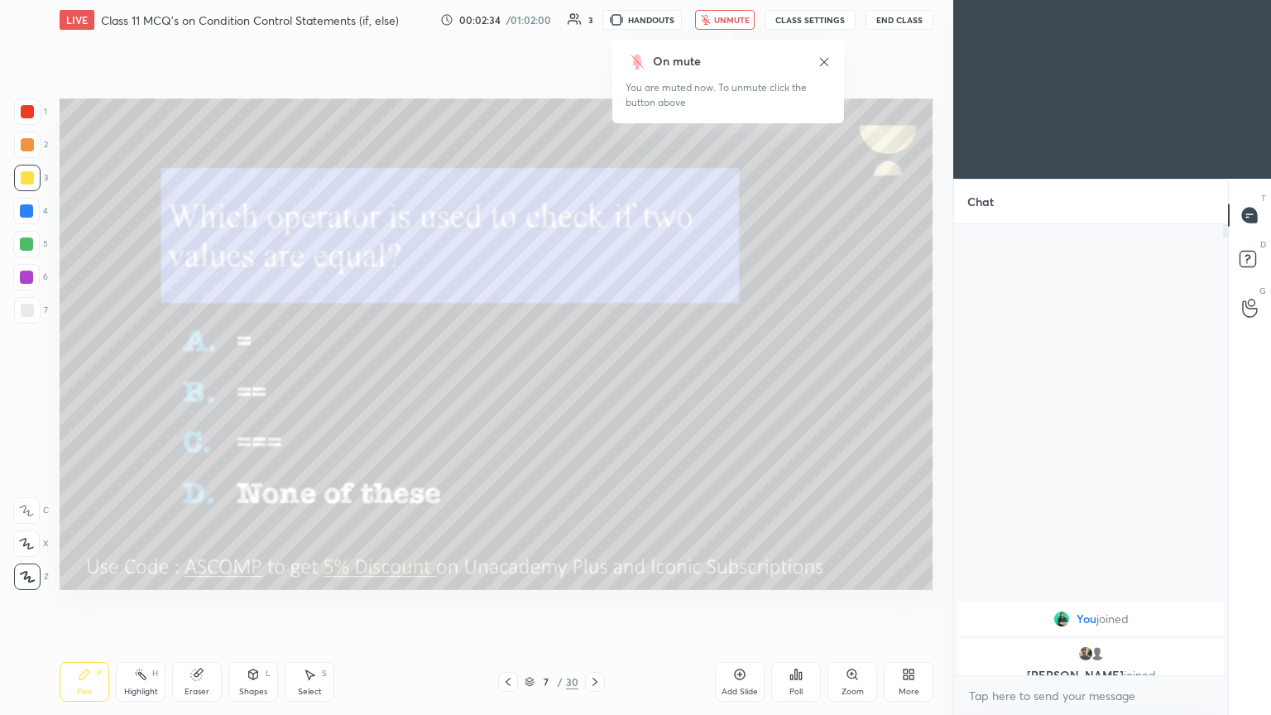
click at [594, 388] on icon at bounding box center [792, 677] width 2 height 4
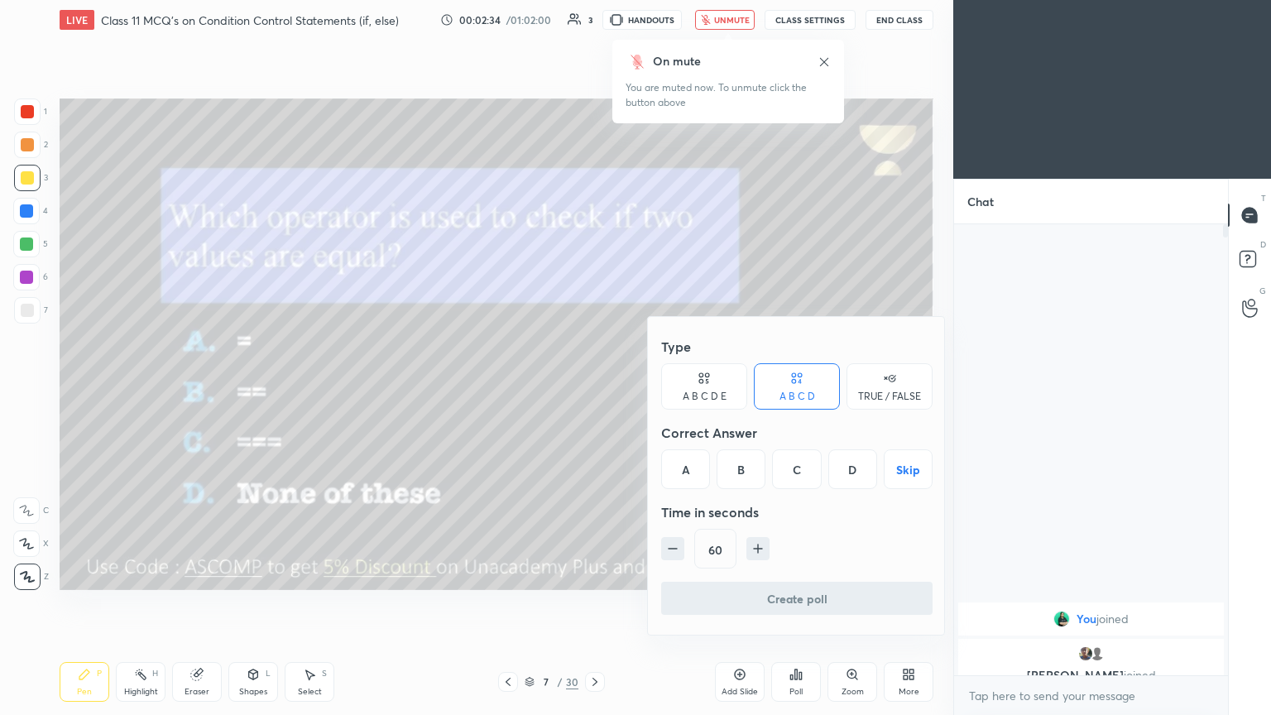
click at [594, 388] on div "B" at bounding box center [741, 469] width 49 height 40
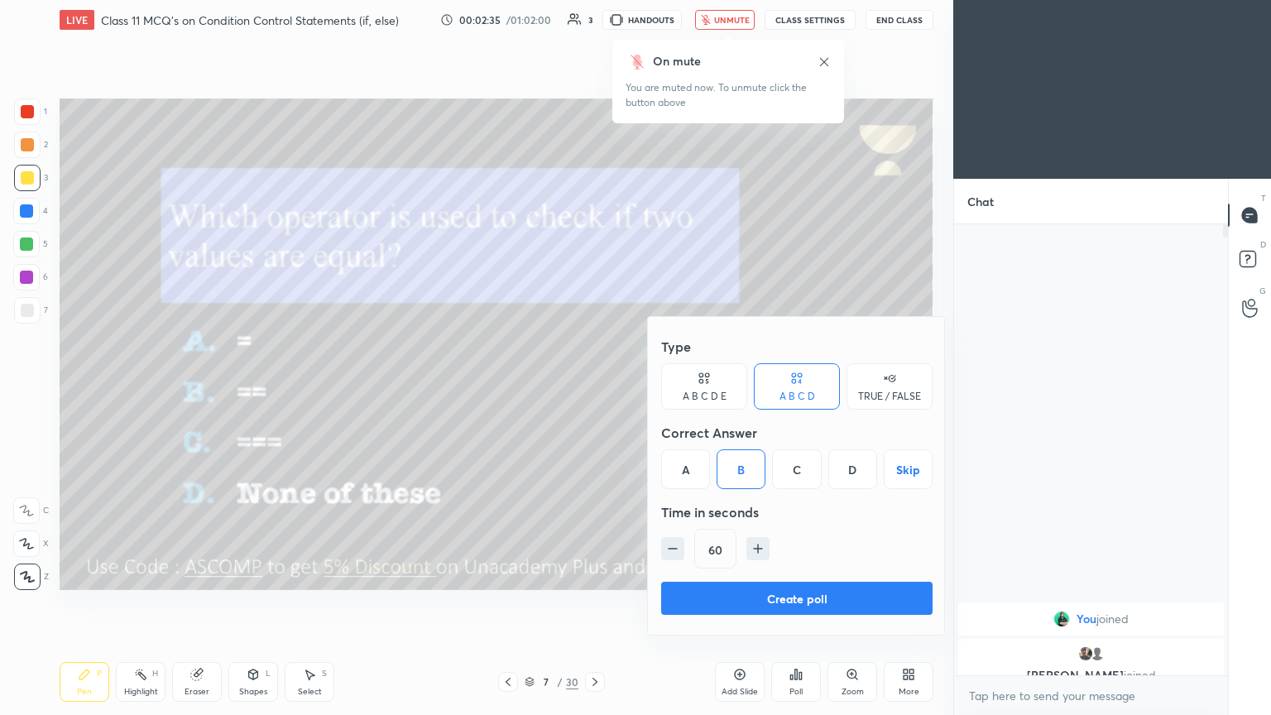
click at [594, 388] on button "Create poll" at bounding box center [797, 598] width 272 height 33
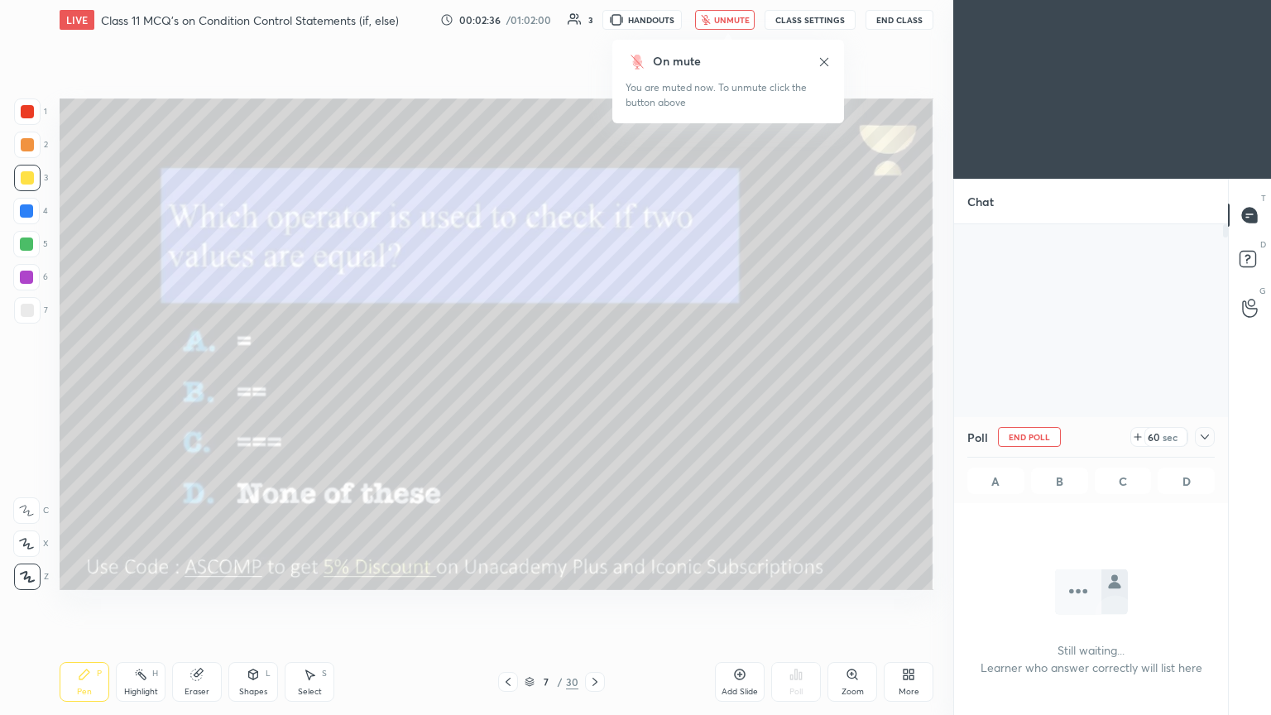
scroll to position [5, 5]
click at [594, 17] on span "unmute" at bounding box center [732, 20] width 36 height 12
click at [594, 388] on div "58 sec" at bounding box center [1173, 437] width 84 height 20
click at [594, 388] on icon at bounding box center [1205, 436] width 13 height 13
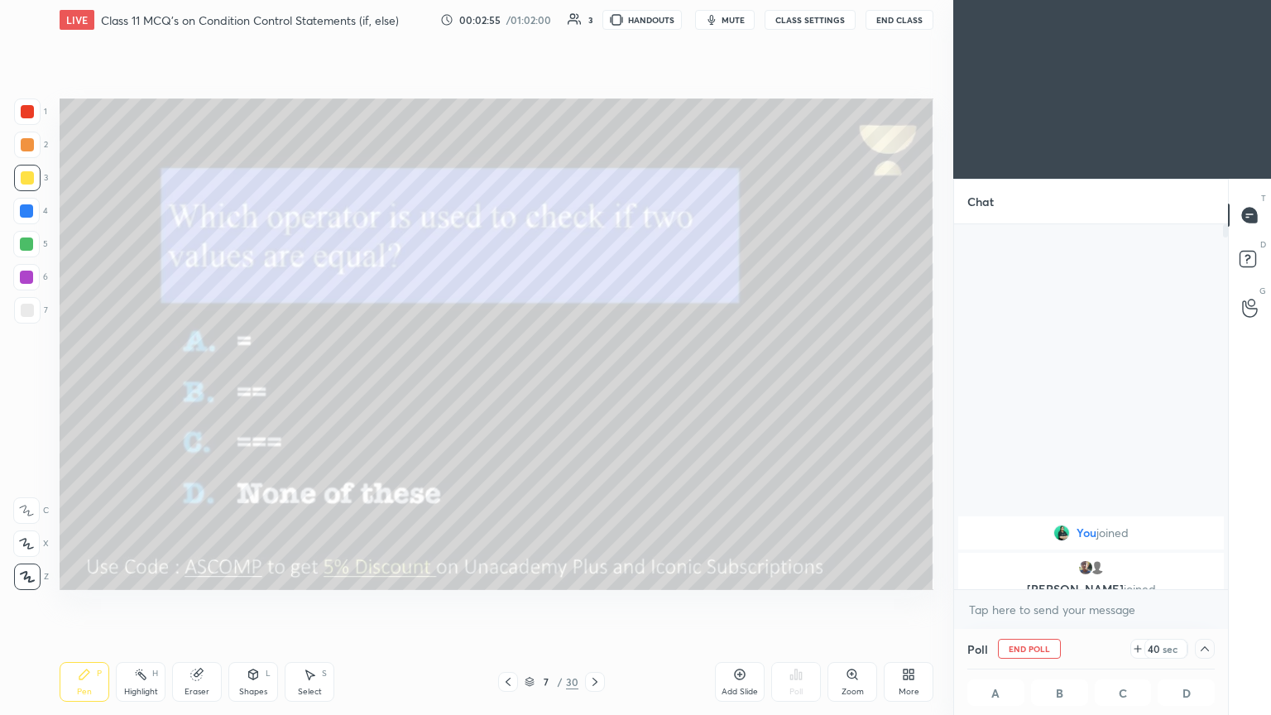
scroll to position [0, 5]
click at [594, 388] on icon at bounding box center [1205, 648] width 13 height 13
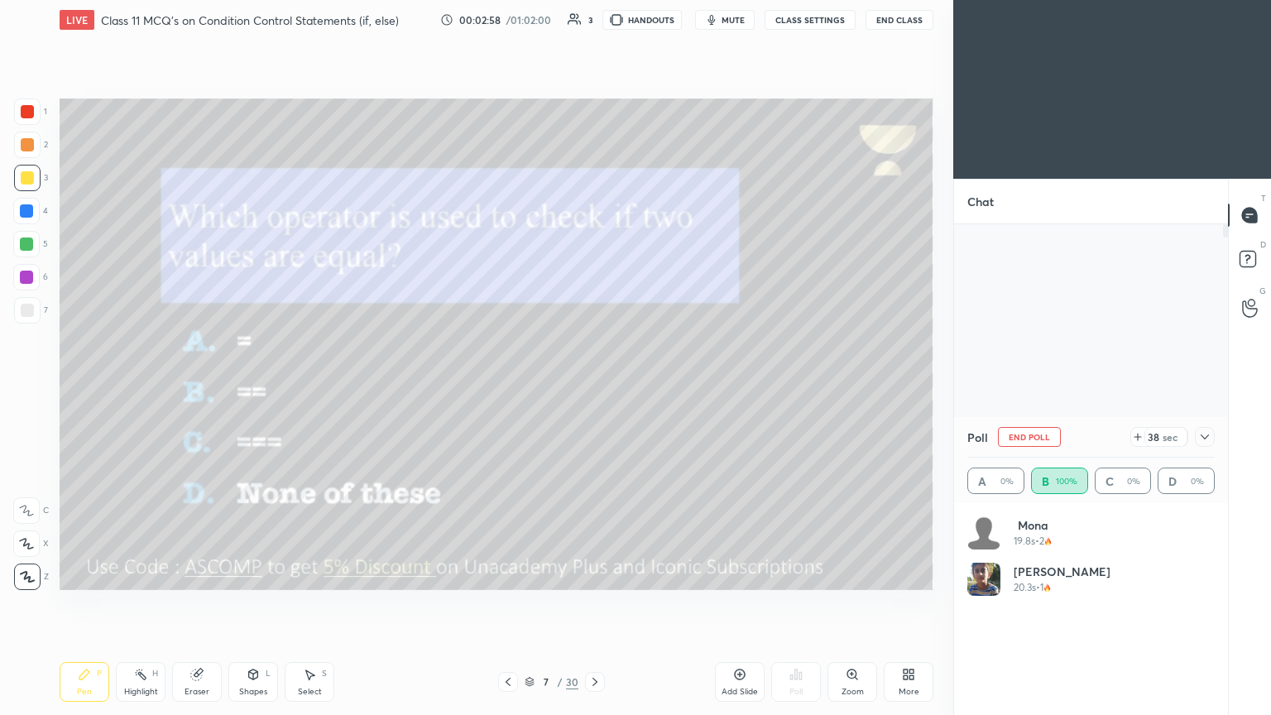
scroll to position [194, 243]
click at [594, 388] on icon at bounding box center [1205, 436] width 13 height 13
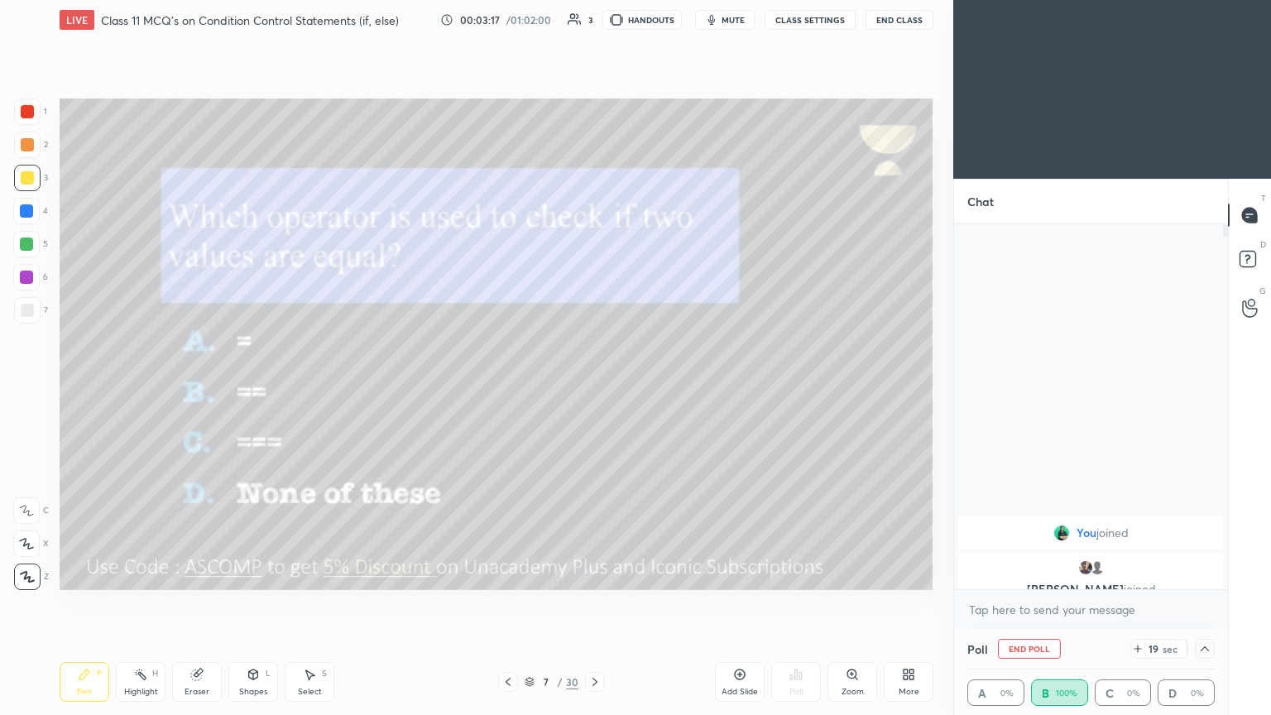
scroll to position [0, 5]
click at [594, 388] on icon at bounding box center [1205, 648] width 13 height 13
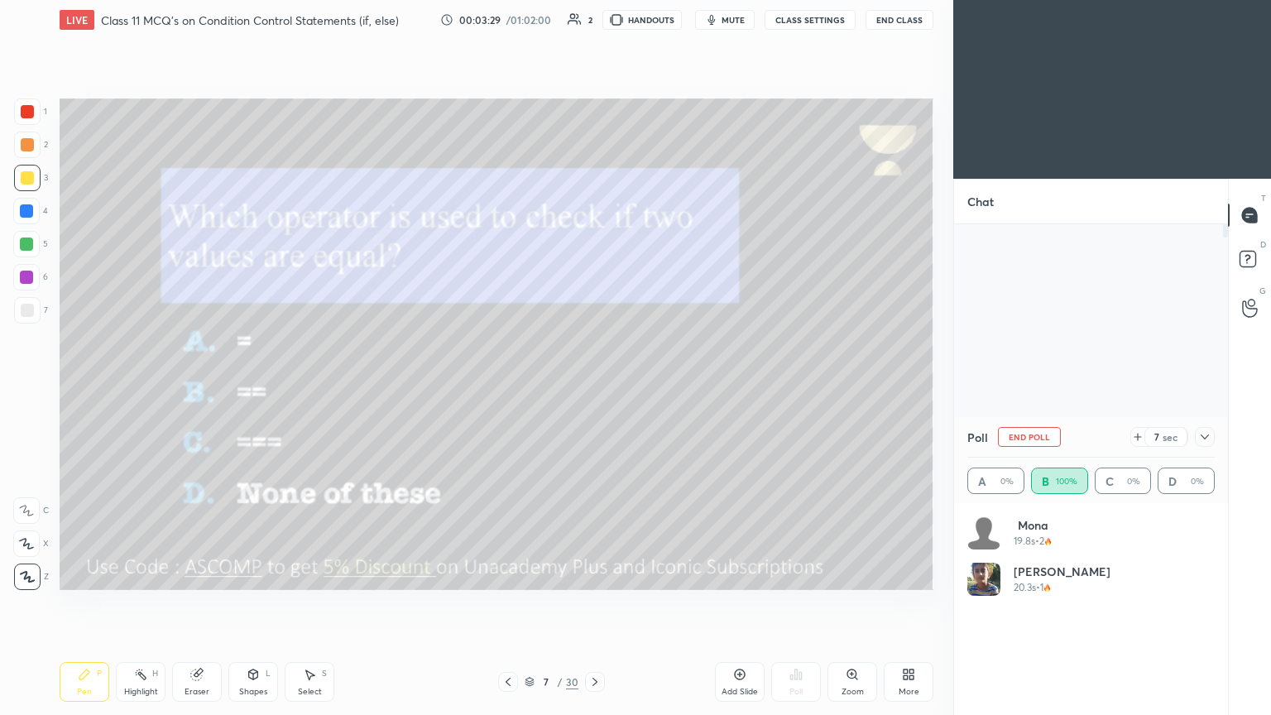
scroll to position [194, 243]
click at [594, 388] on icon at bounding box center [1205, 437] width 8 height 8
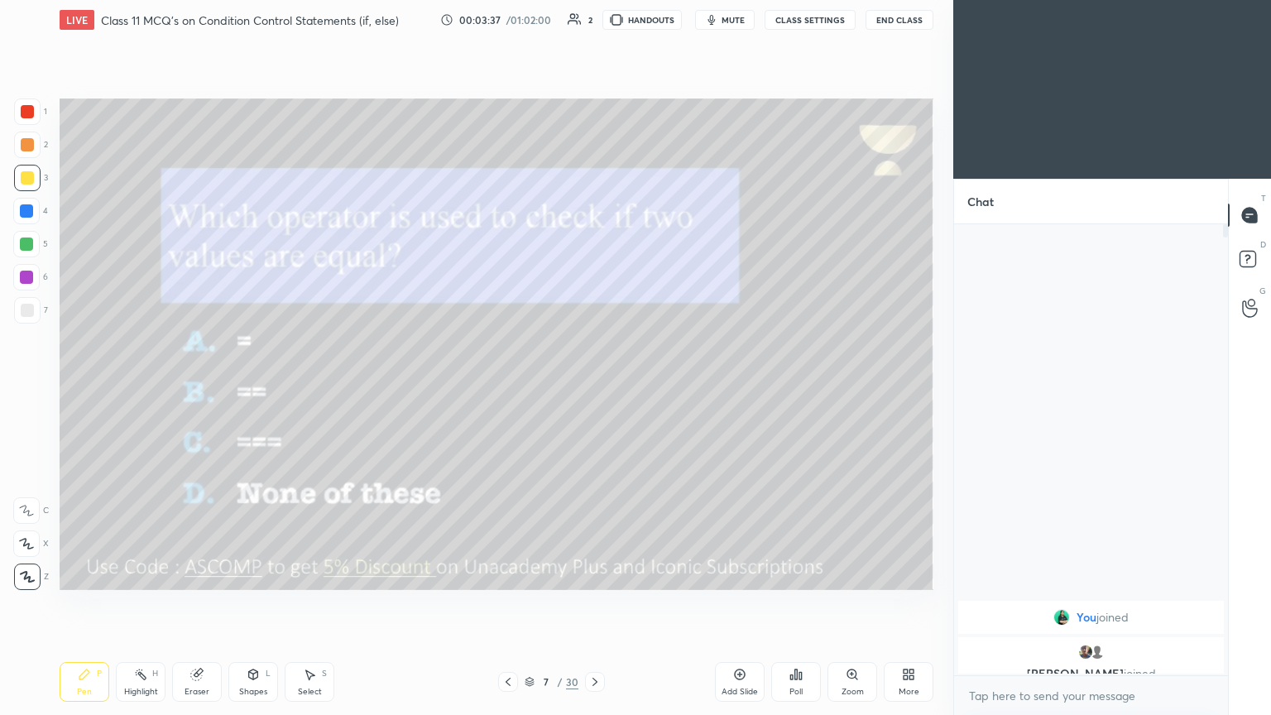
scroll to position [446, 269]
click at [594, 388] on icon at bounding box center [595, 681] width 13 height 13
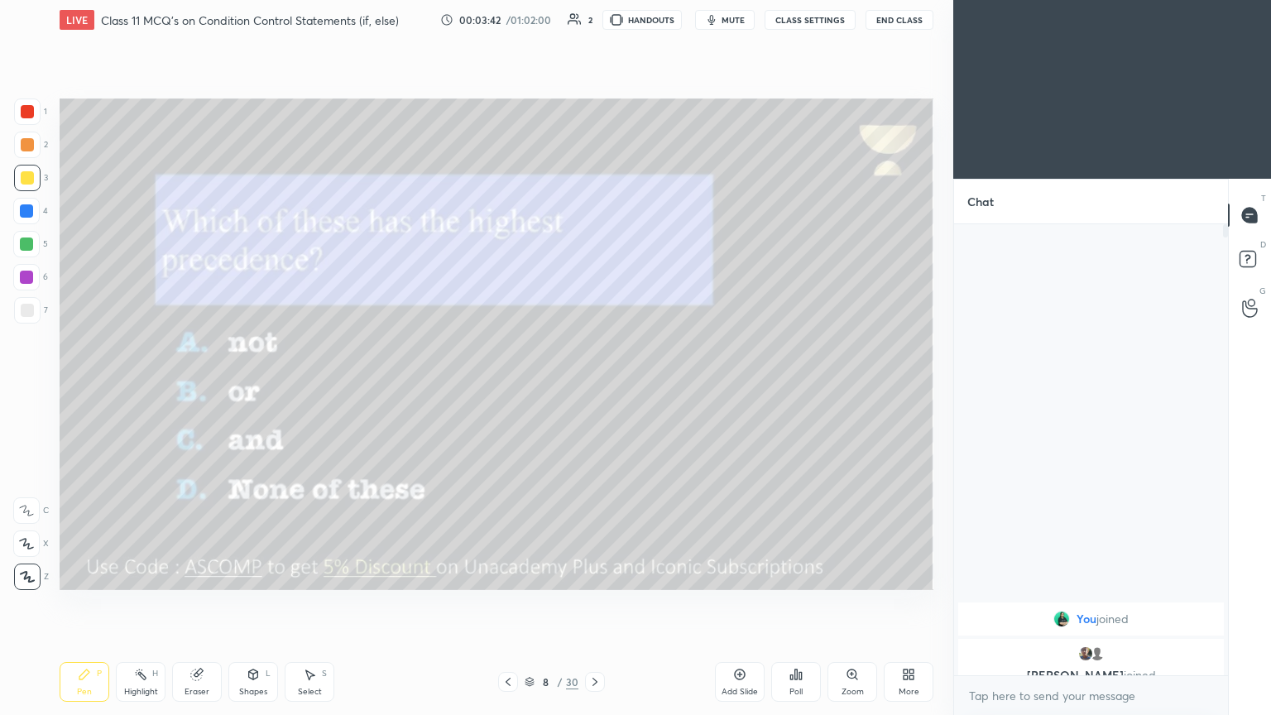
click at [594, 388] on div "Poll" at bounding box center [797, 682] width 50 height 40
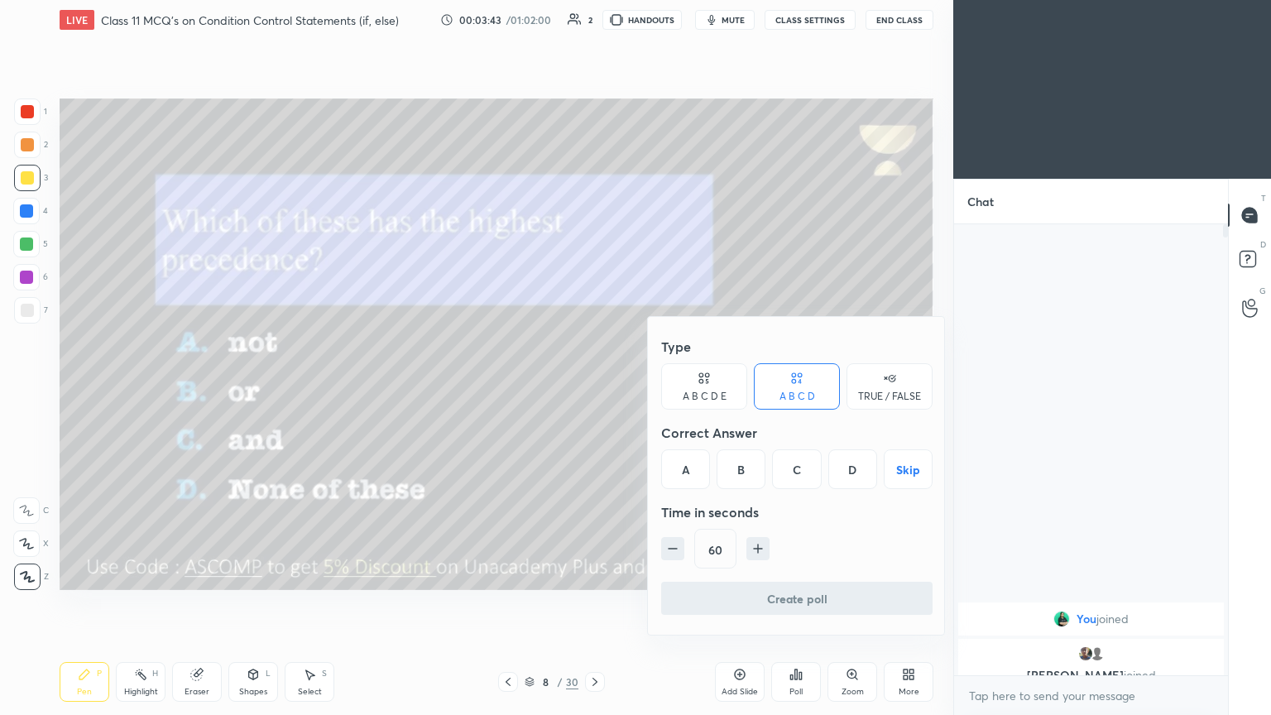
click at [594, 388] on div "A" at bounding box center [685, 469] width 49 height 40
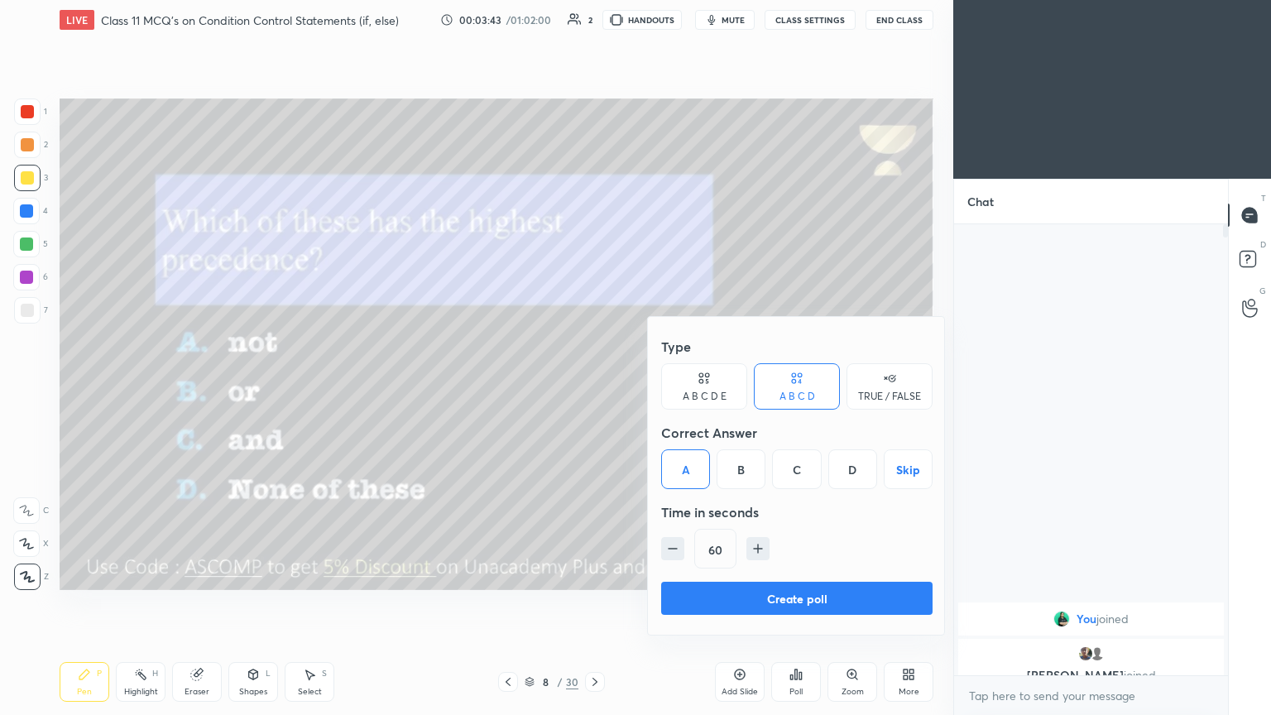
click at [594, 388] on button "Create poll" at bounding box center [797, 598] width 272 height 33
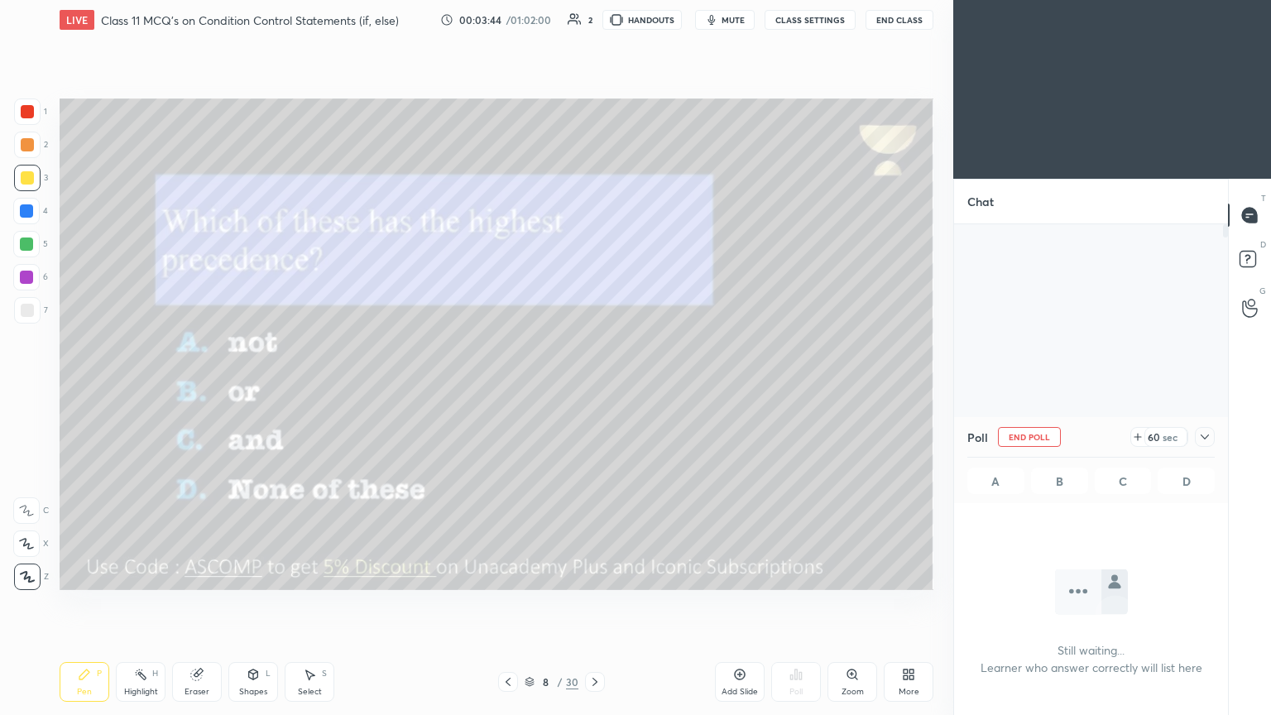
scroll to position [6, 5]
click at [594, 23] on span "mute" at bounding box center [733, 20] width 23 height 12
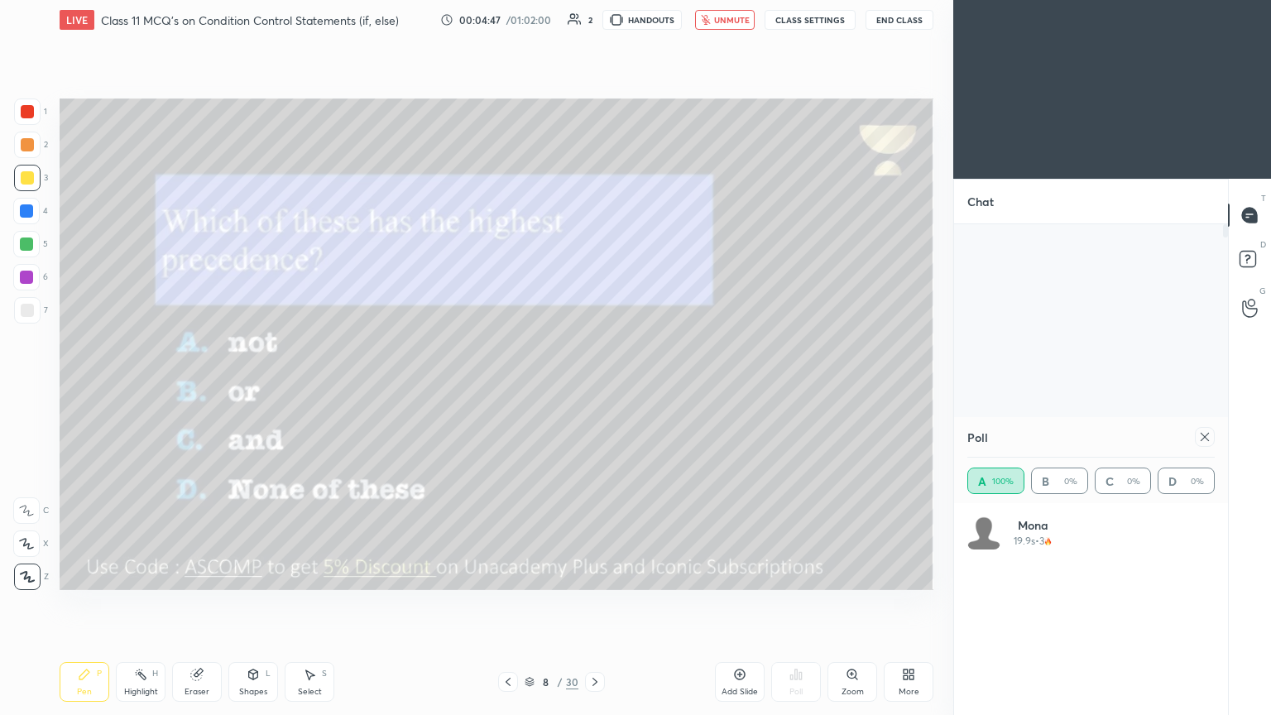
click at [594, 13] on button "unmute" at bounding box center [725, 20] width 60 height 20
click at [594, 388] on icon at bounding box center [1205, 436] width 13 height 13
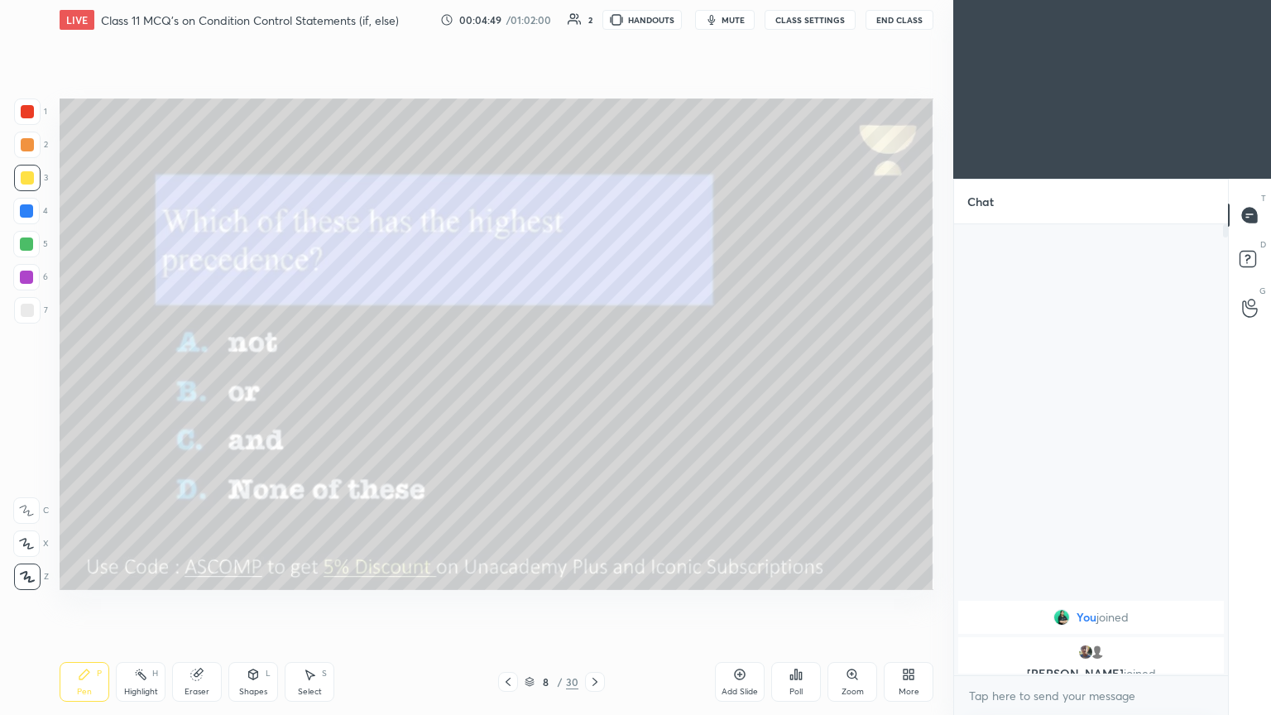
scroll to position [309, 269]
click at [199, 388] on icon at bounding box center [196, 674] width 13 height 13
click at [33, 388] on div at bounding box center [26, 544] width 26 height 26
click at [594, 388] on div at bounding box center [595, 682] width 20 height 20
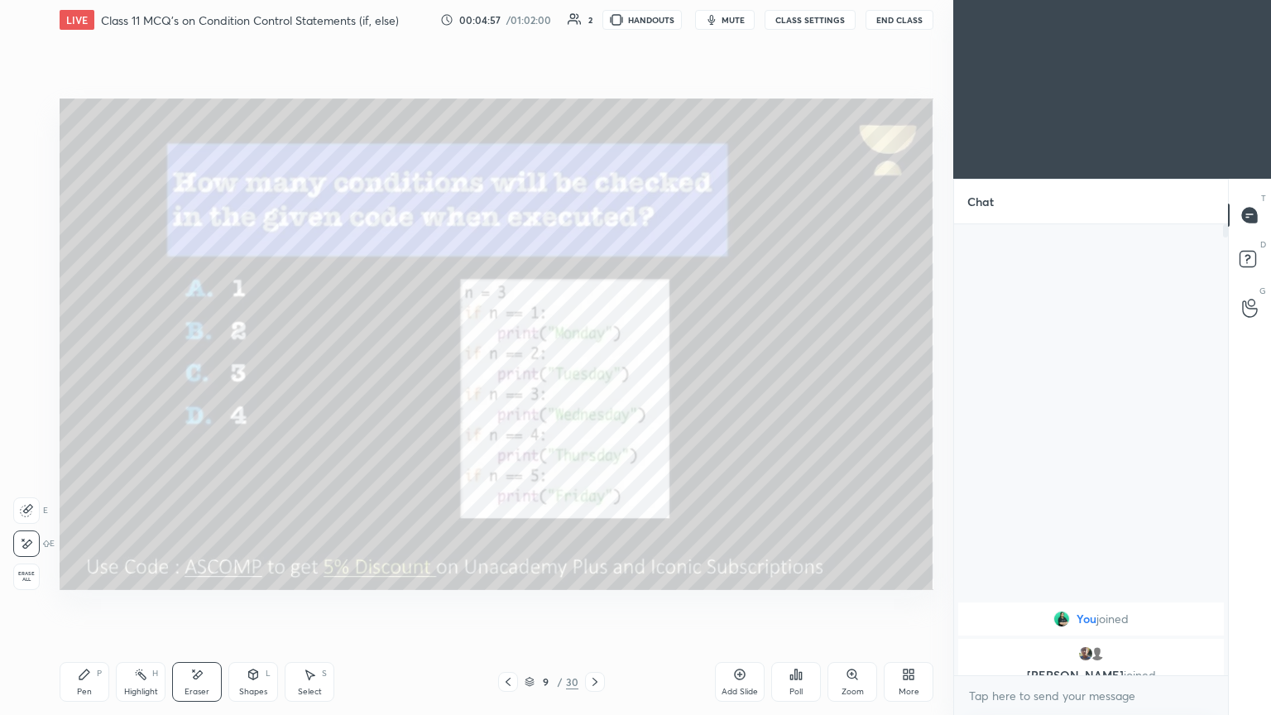
click at [84, 388] on icon at bounding box center [84, 674] width 13 height 13
click at [594, 20] on span "mute" at bounding box center [733, 20] width 23 height 12
click at [206, 388] on div "Eraser" at bounding box center [197, 682] width 50 height 40
click at [86, 388] on icon at bounding box center [84, 674] width 13 height 13
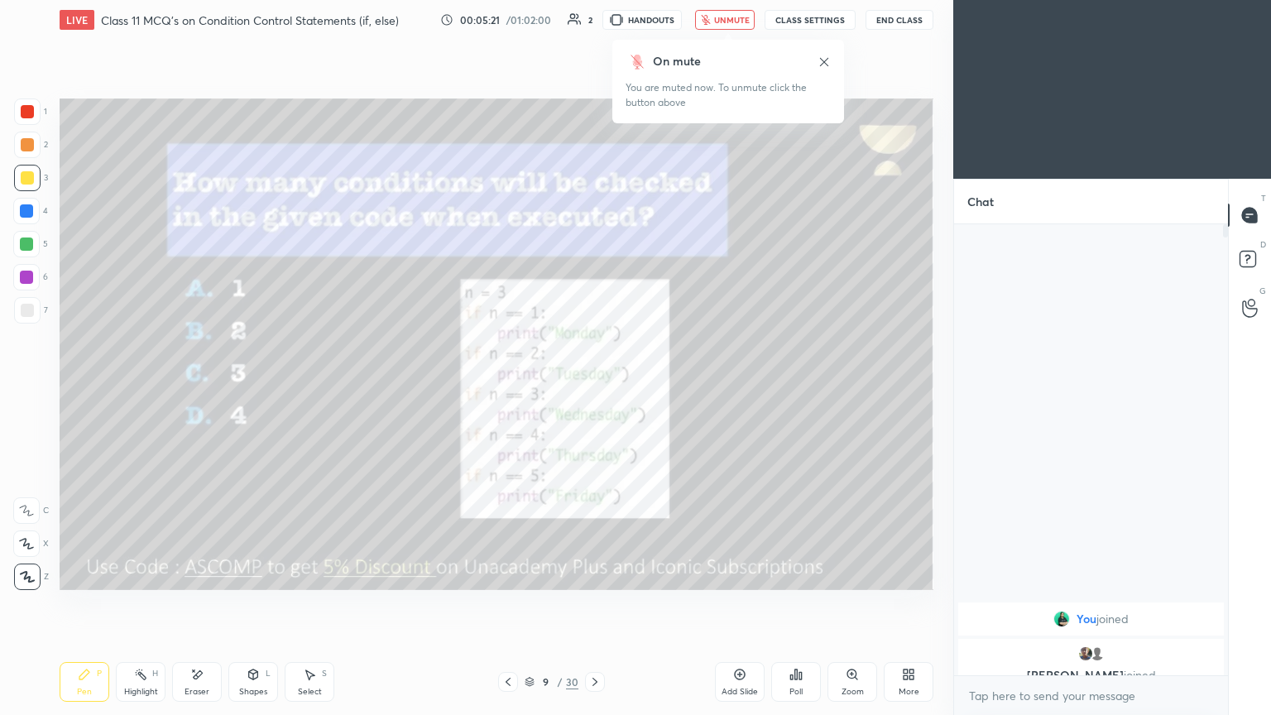
click at [594, 26] on button "unmute" at bounding box center [725, 20] width 60 height 20
click at [594, 21] on span "mute" at bounding box center [733, 20] width 23 height 12
click at [594, 388] on div "Poll" at bounding box center [797, 682] width 50 height 40
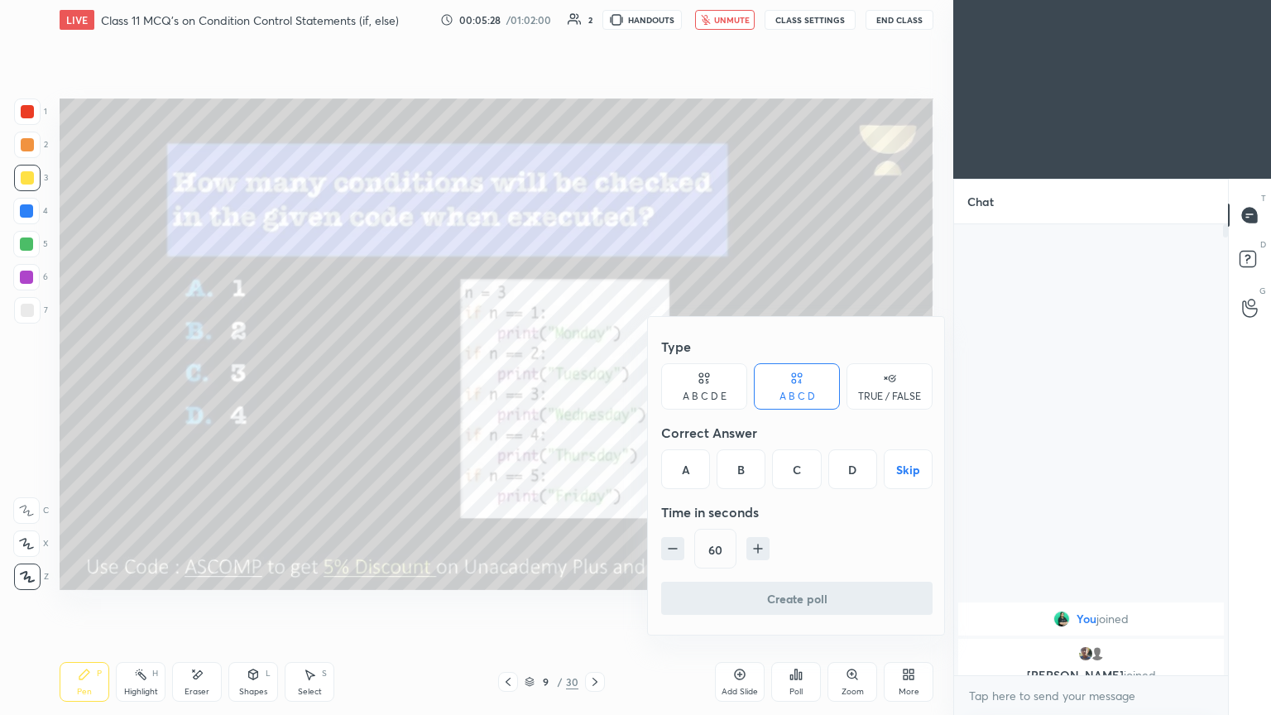
click at [594, 388] on div "C" at bounding box center [796, 469] width 49 height 40
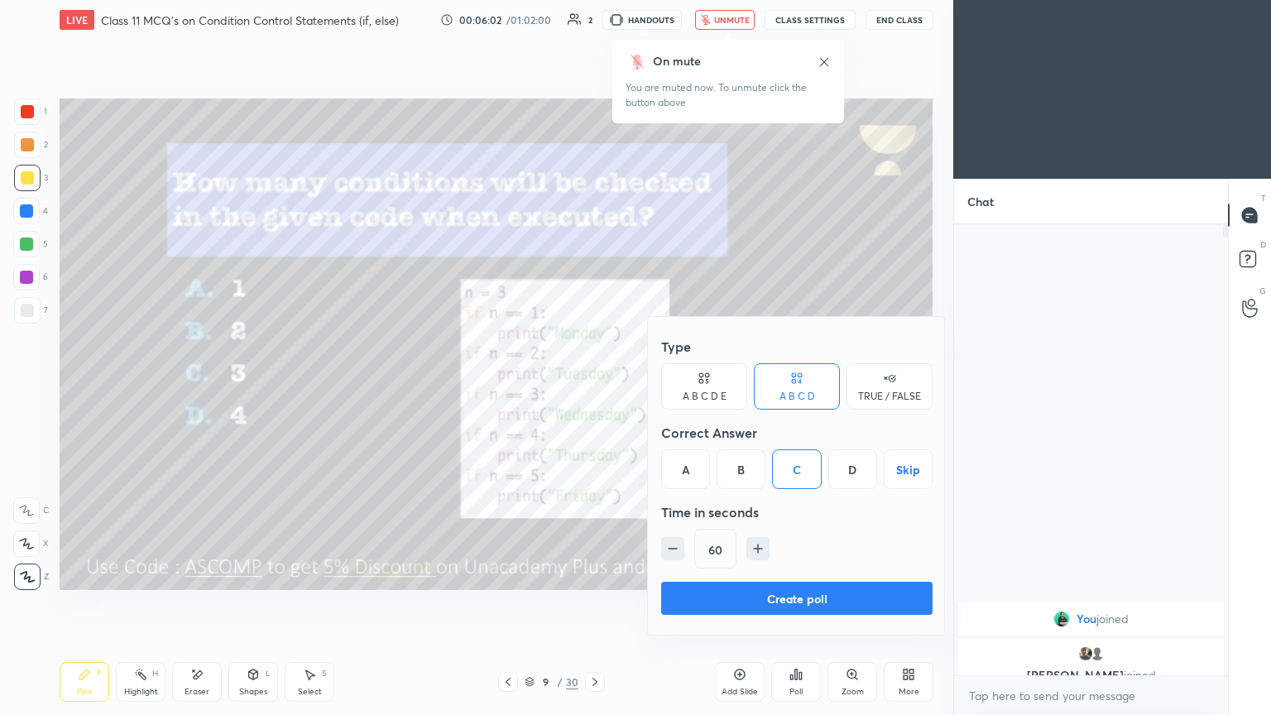
click at [594, 388] on button "Create poll" at bounding box center [797, 598] width 272 height 33
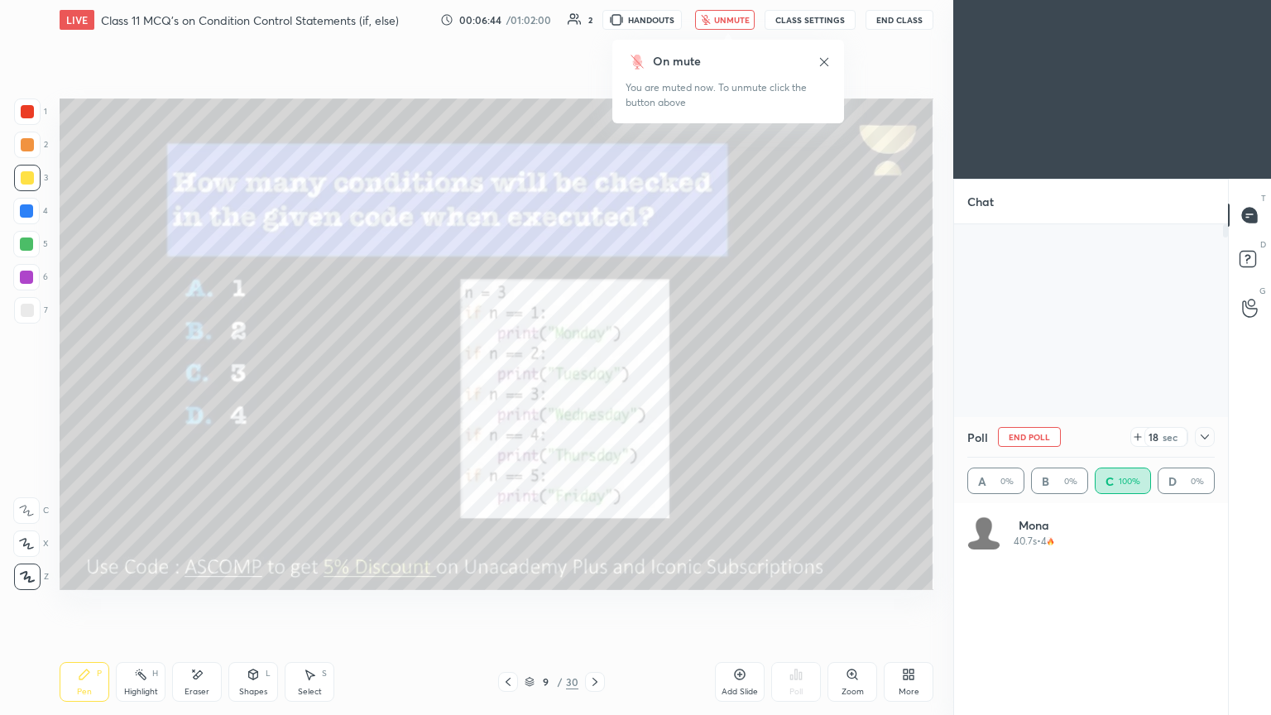
scroll to position [194, 243]
click at [594, 19] on span "unmute" at bounding box center [732, 20] width 36 height 12
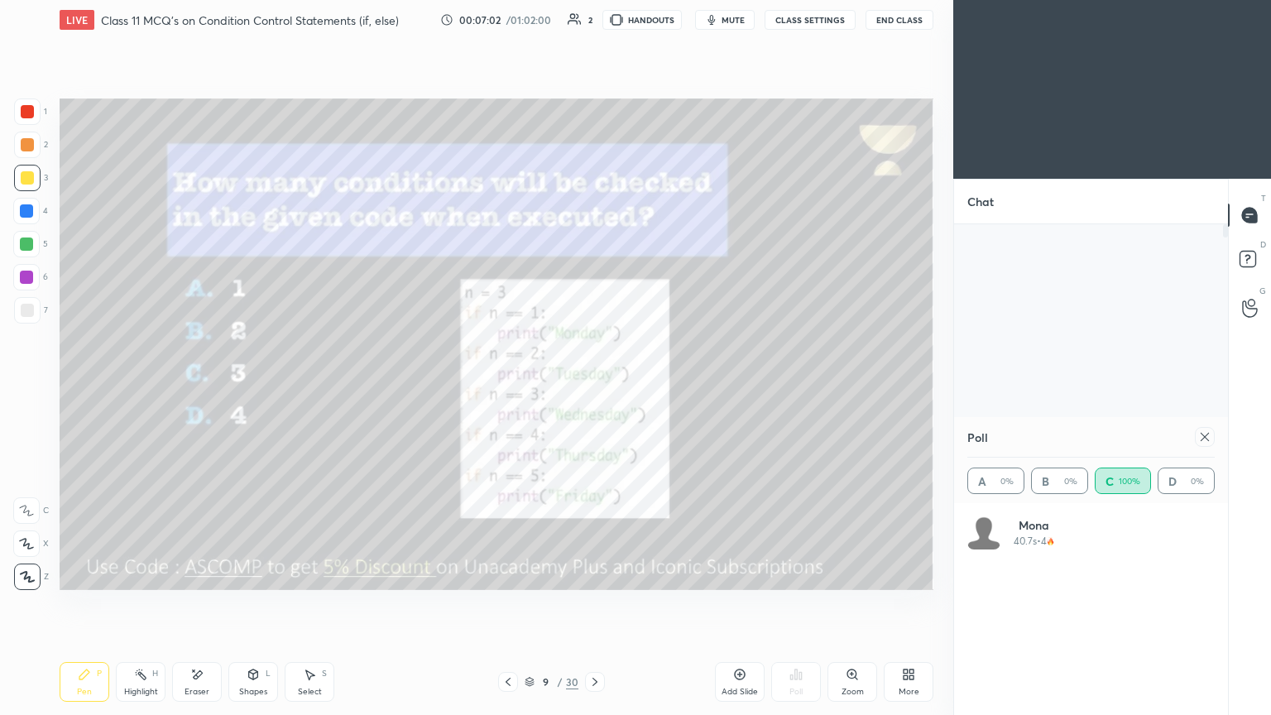
click at [594, 388] on icon at bounding box center [1205, 437] width 8 height 8
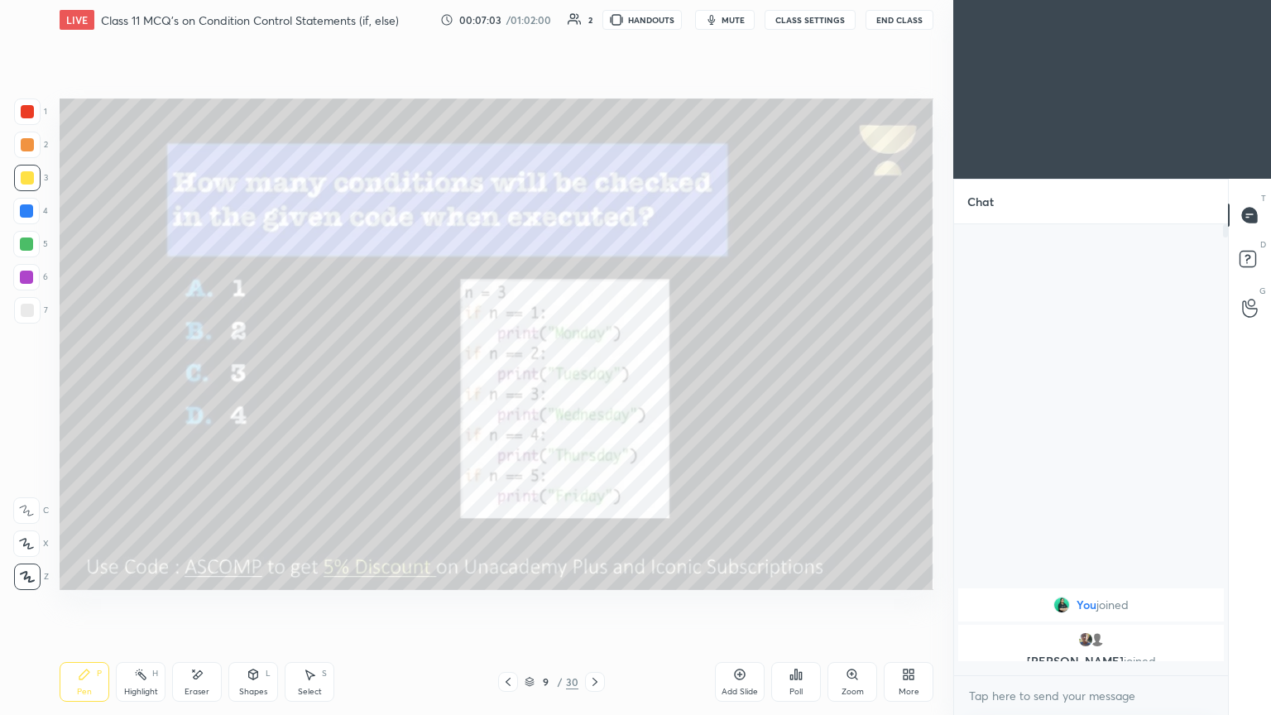
scroll to position [308, 269]
click at [594, 388] on div at bounding box center [595, 682] width 20 height 20
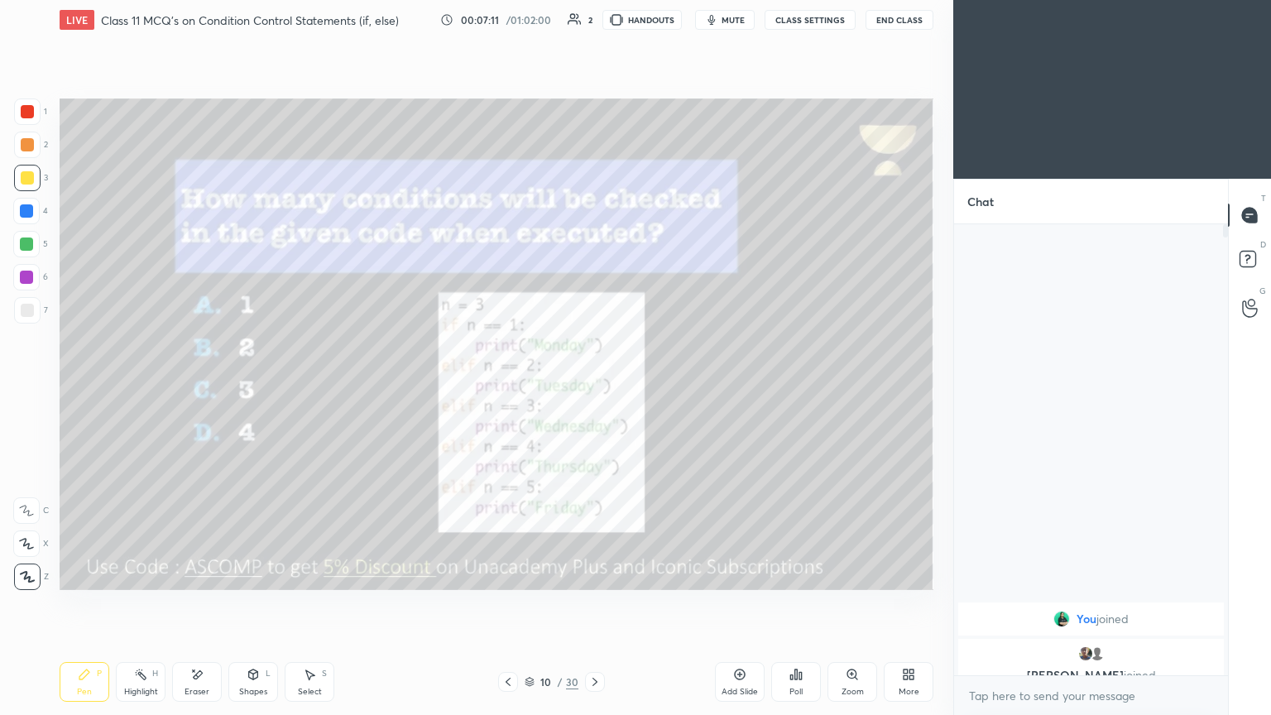
click at [594, 24] on span "mute" at bounding box center [733, 20] width 23 height 12
click at [594, 388] on div "Poll" at bounding box center [797, 682] width 50 height 40
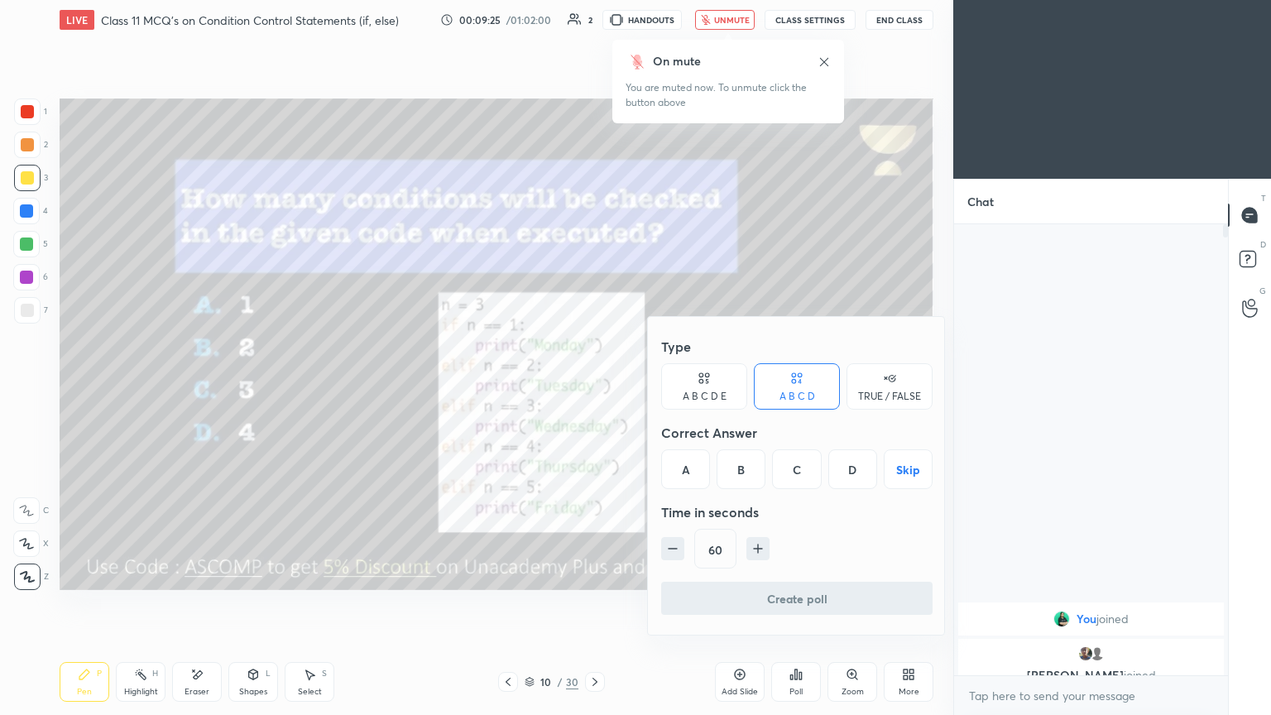
click at [594, 388] on div "C" at bounding box center [796, 469] width 49 height 40
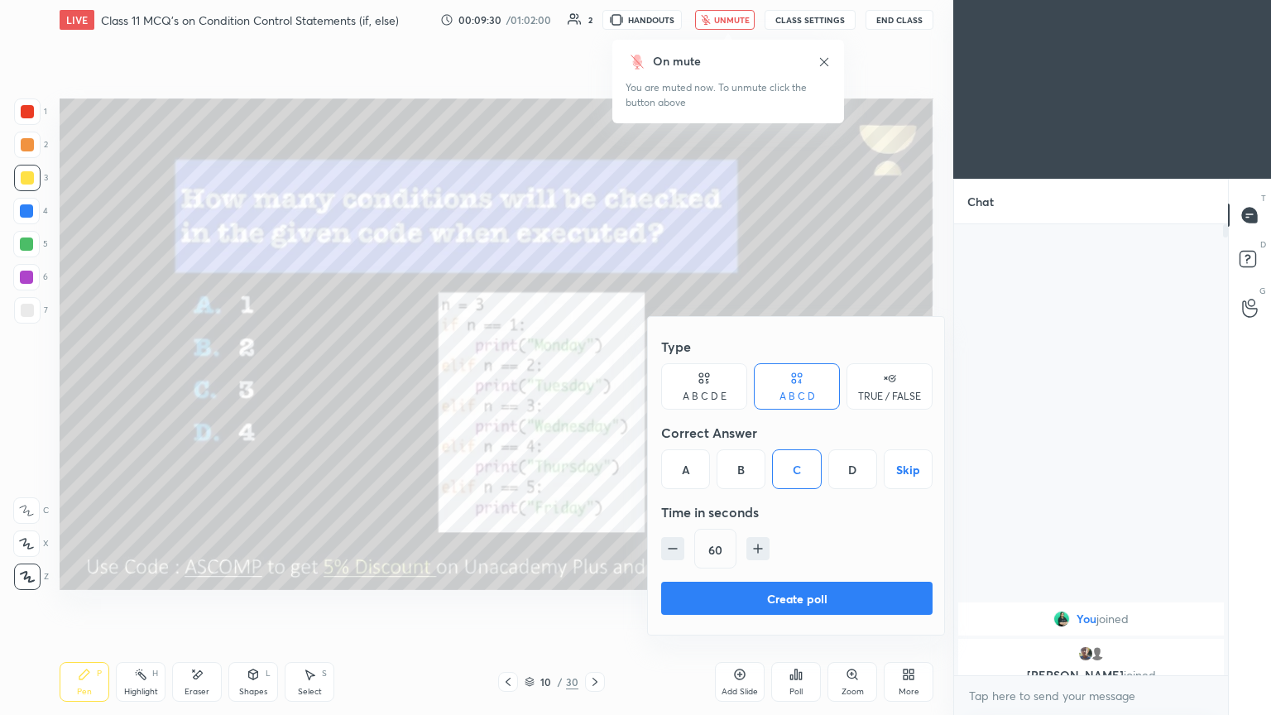
click at [594, 388] on button "Create poll" at bounding box center [797, 598] width 272 height 33
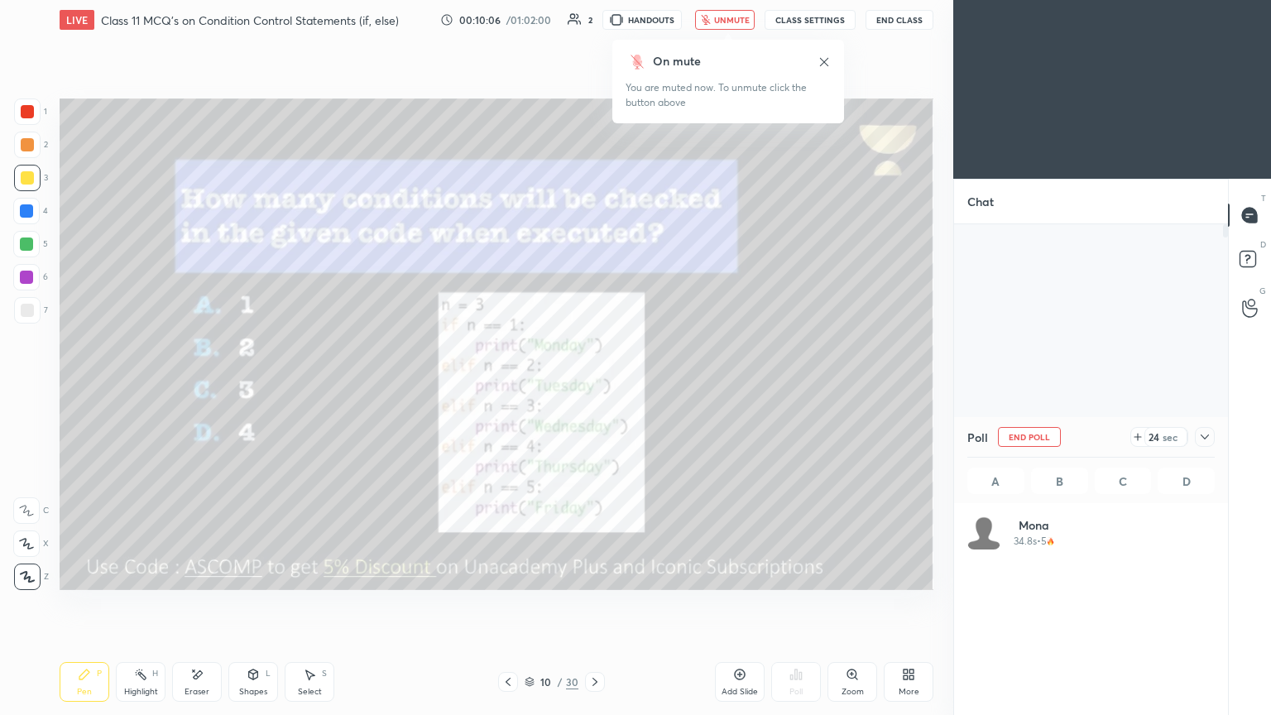
scroll to position [194, 243]
click at [594, 23] on span "unmute" at bounding box center [732, 20] width 36 height 12
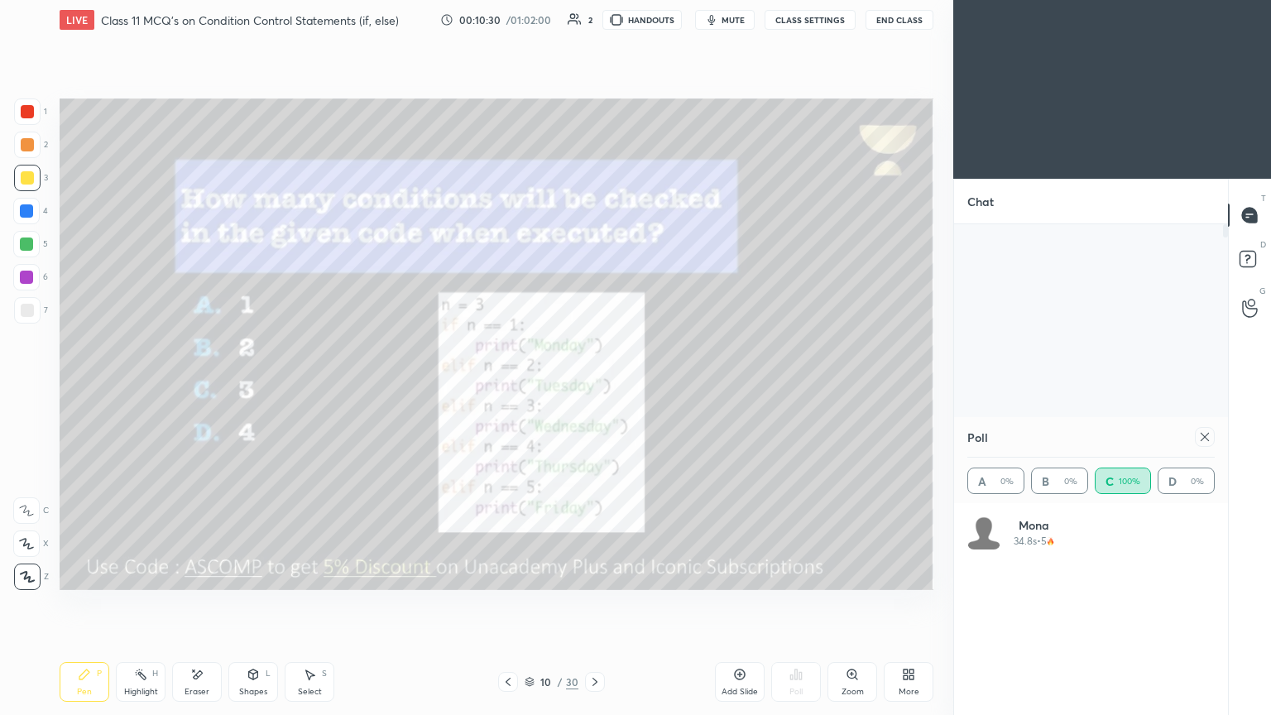
click at [594, 388] on icon at bounding box center [1205, 436] width 13 height 13
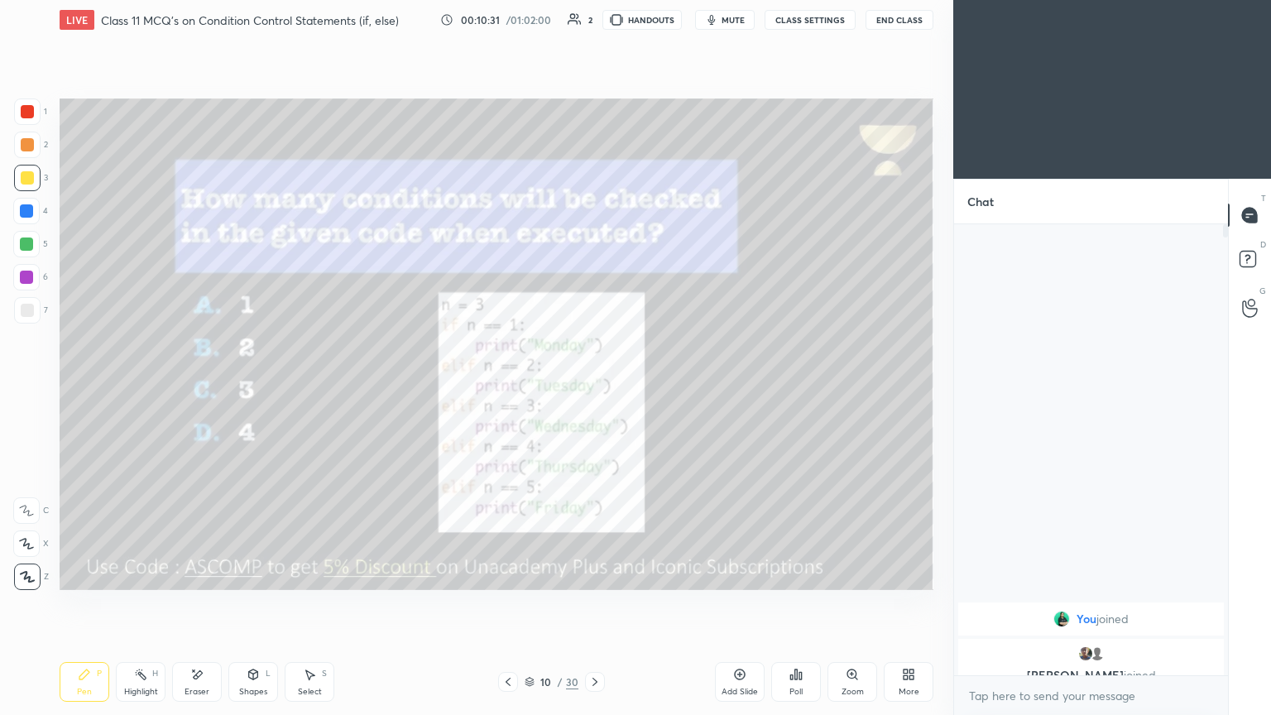
scroll to position [309, 269]
click at [592, 388] on icon at bounding box center [595, 681] width 13 height 13
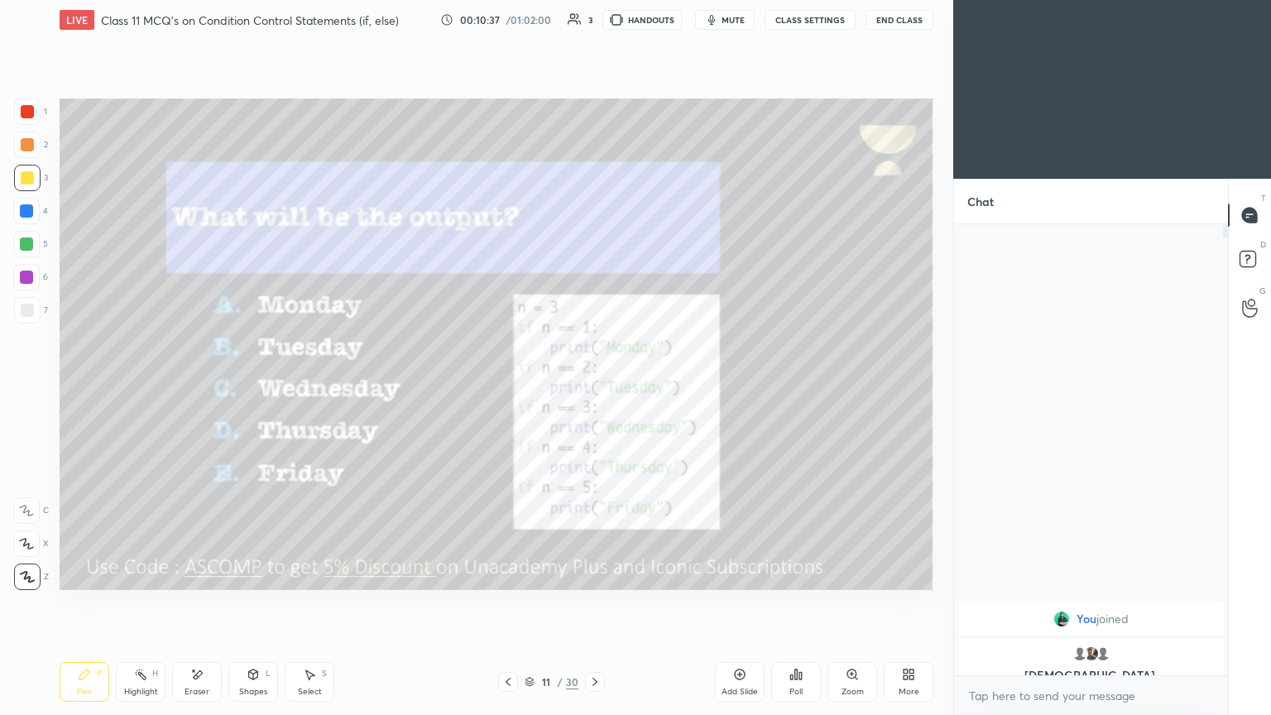
click at [594, 20] on span "mute" at bounding box center [733, 20] width 23 height 12
click at [594, 27] on button "unmute" at bounding box center [725, 20] width 60 height 20
click at [594, 388] on div "Poll" at bounding box center [797, 682] width 50 height 40
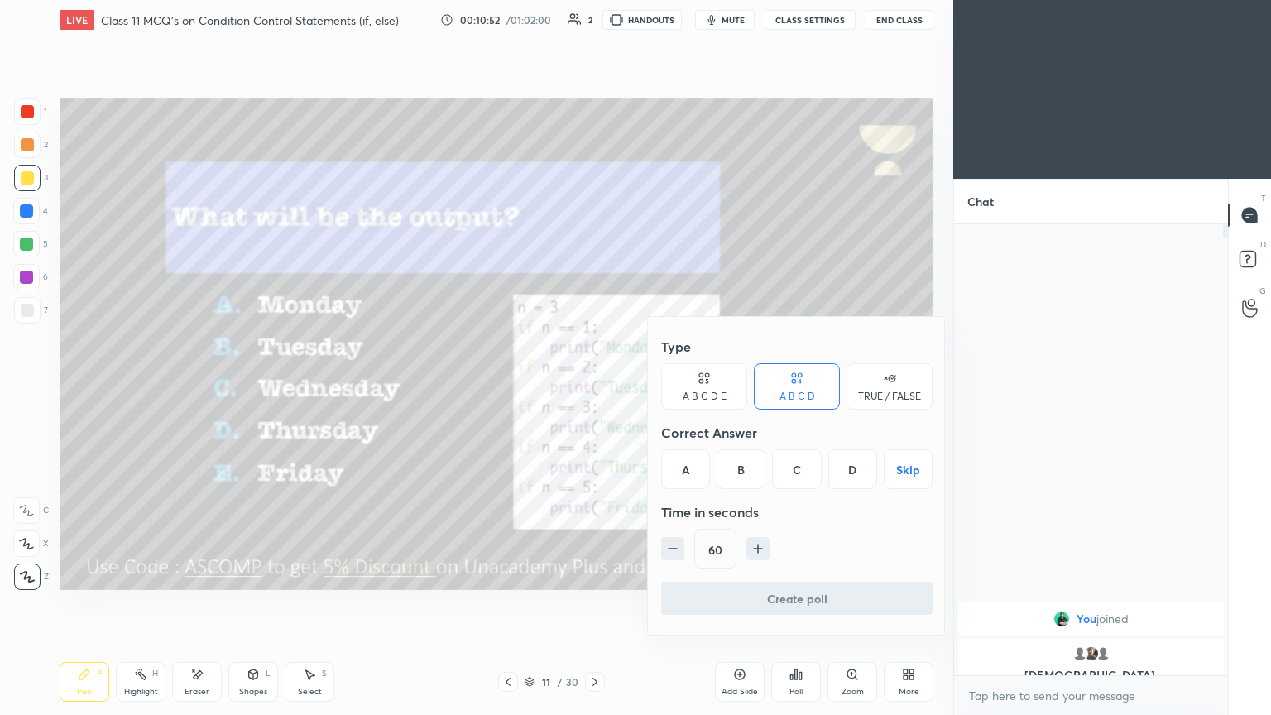
click at [594, 388] on div "C" at bounding box center [796, 469] width 49 height 40
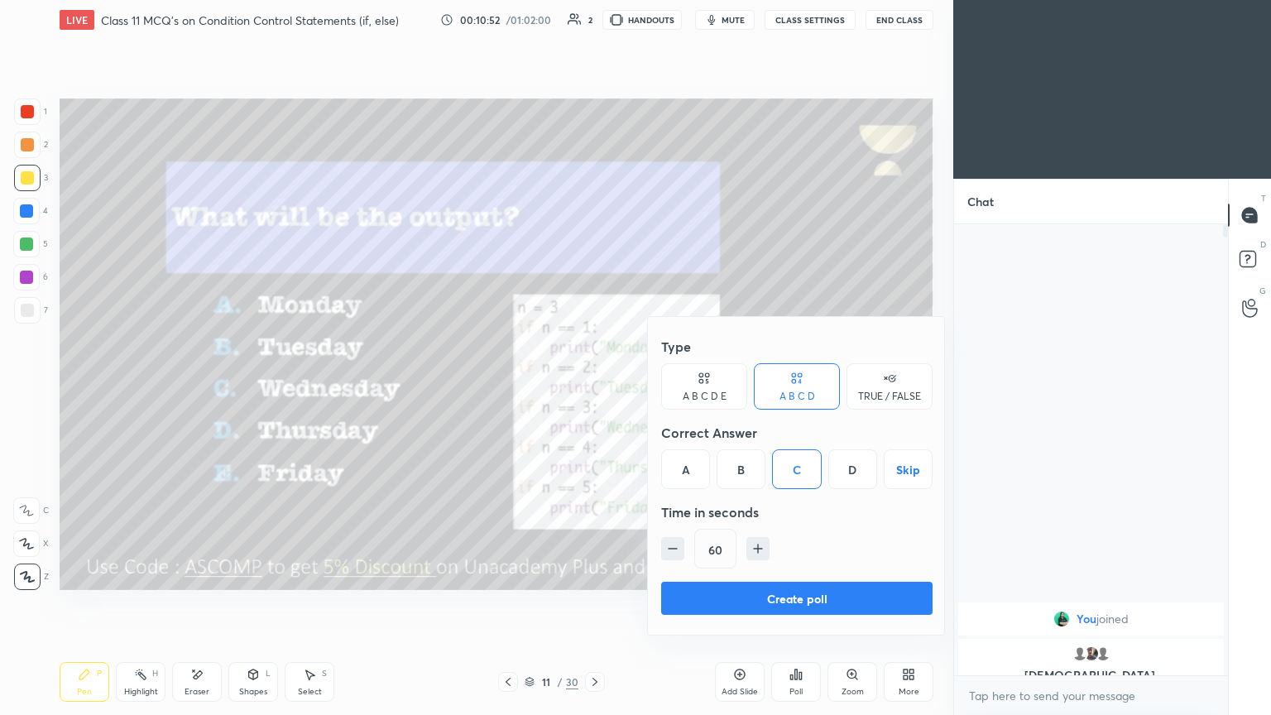
click at [594, 388] on div "A B C D E" at bounding box center [705, 397] width 44 height 10
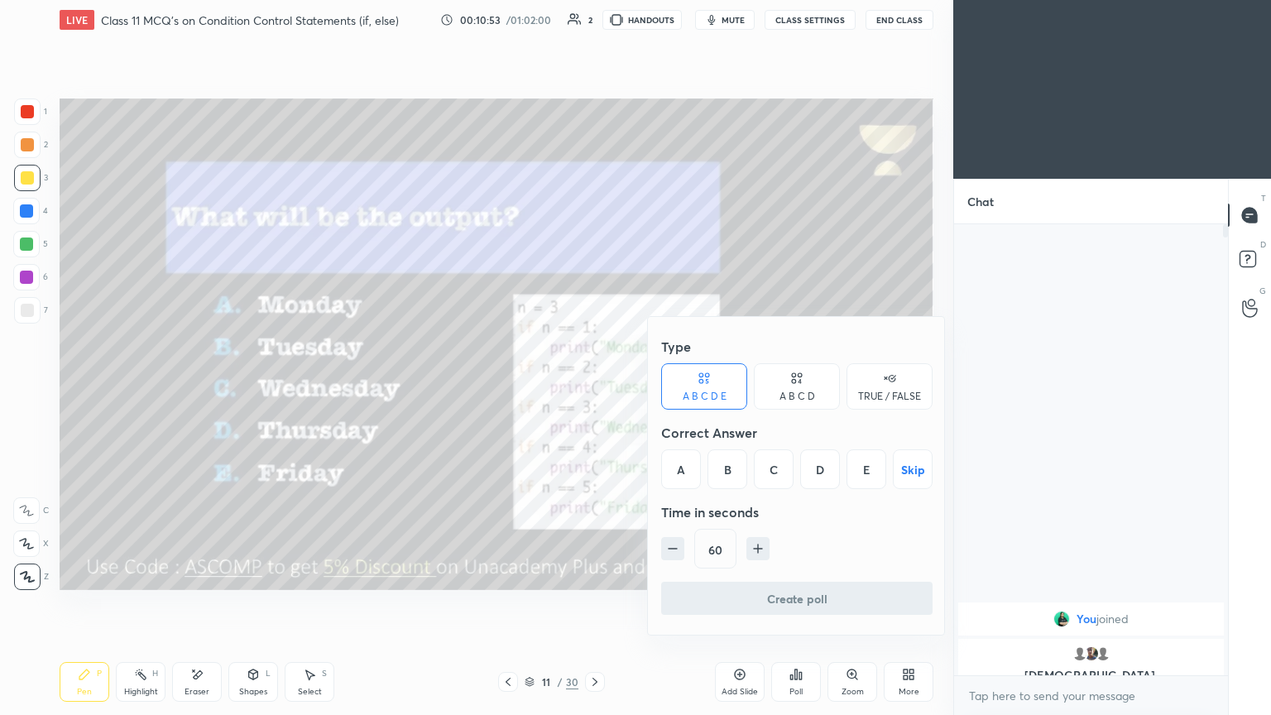
click at [594, 388] on div "C" at bounding box center [774, 469] width 40 height 40
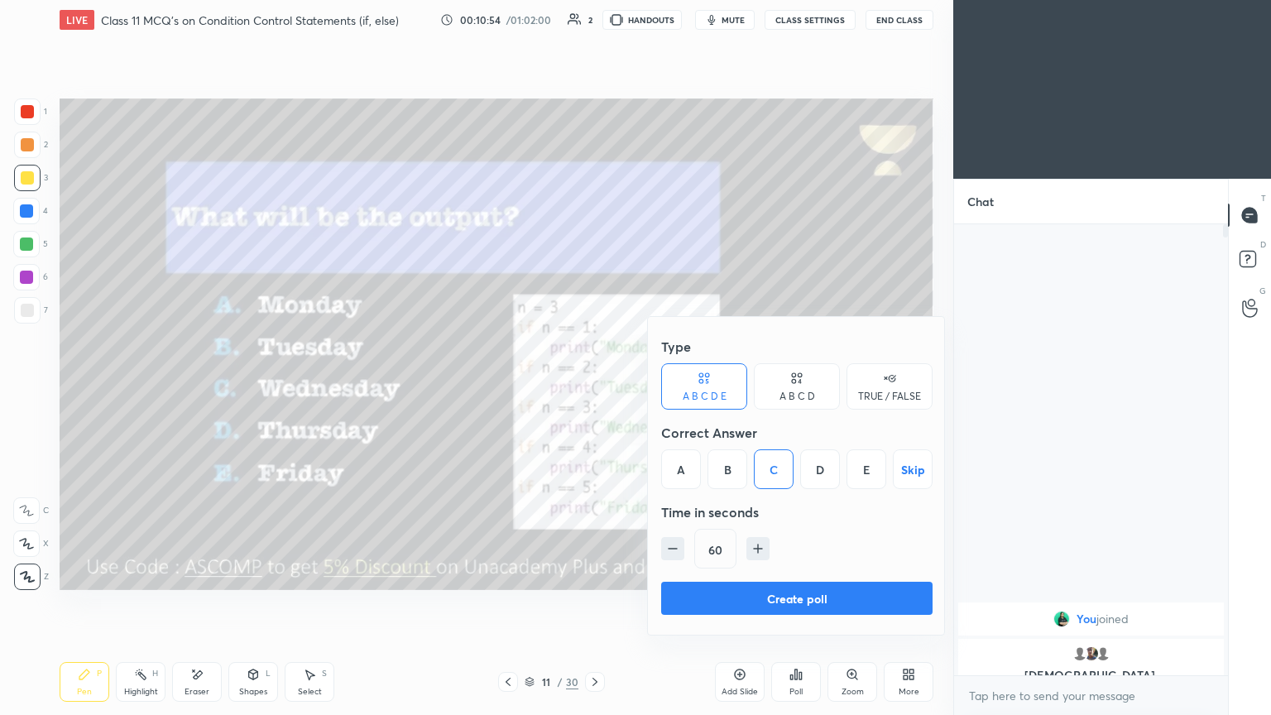
click at [594, 388] on button "Create poll" at bounding box center [797, 598] width 272 height 33
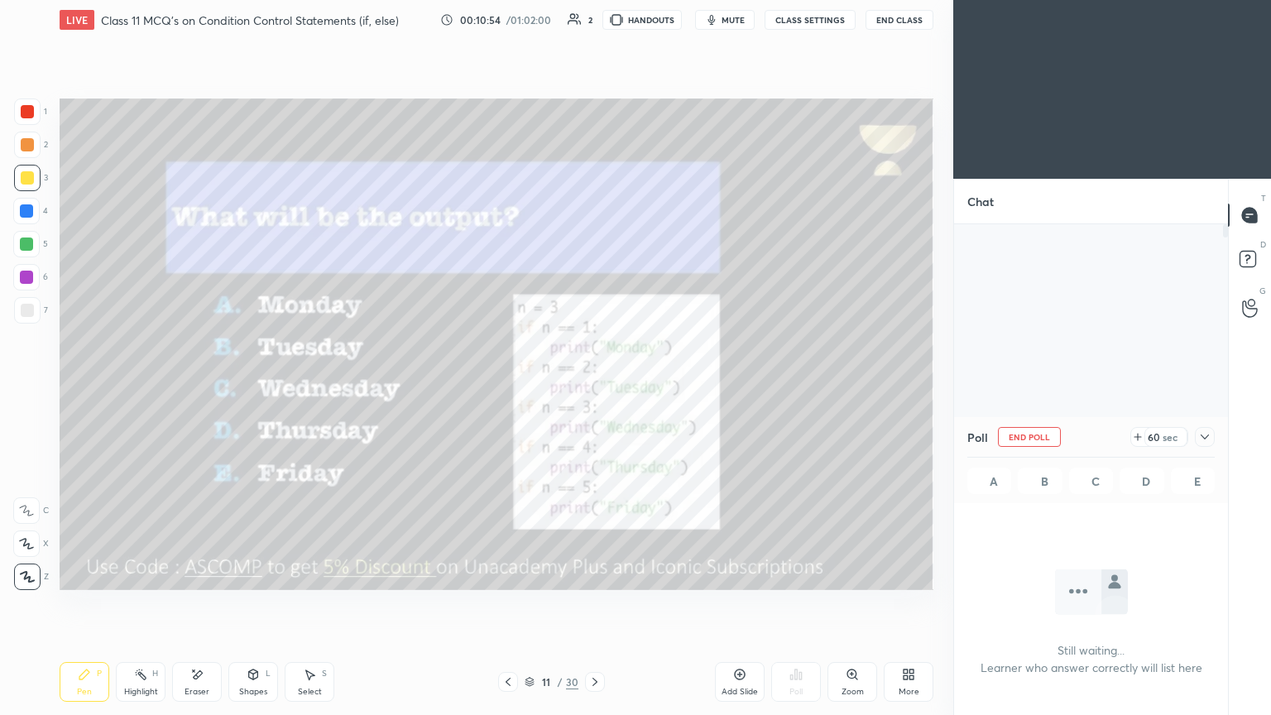
scroll to position [6, 5]
click at [594, 388] on icon at bounding box center [1205, 437] width 8 height 5
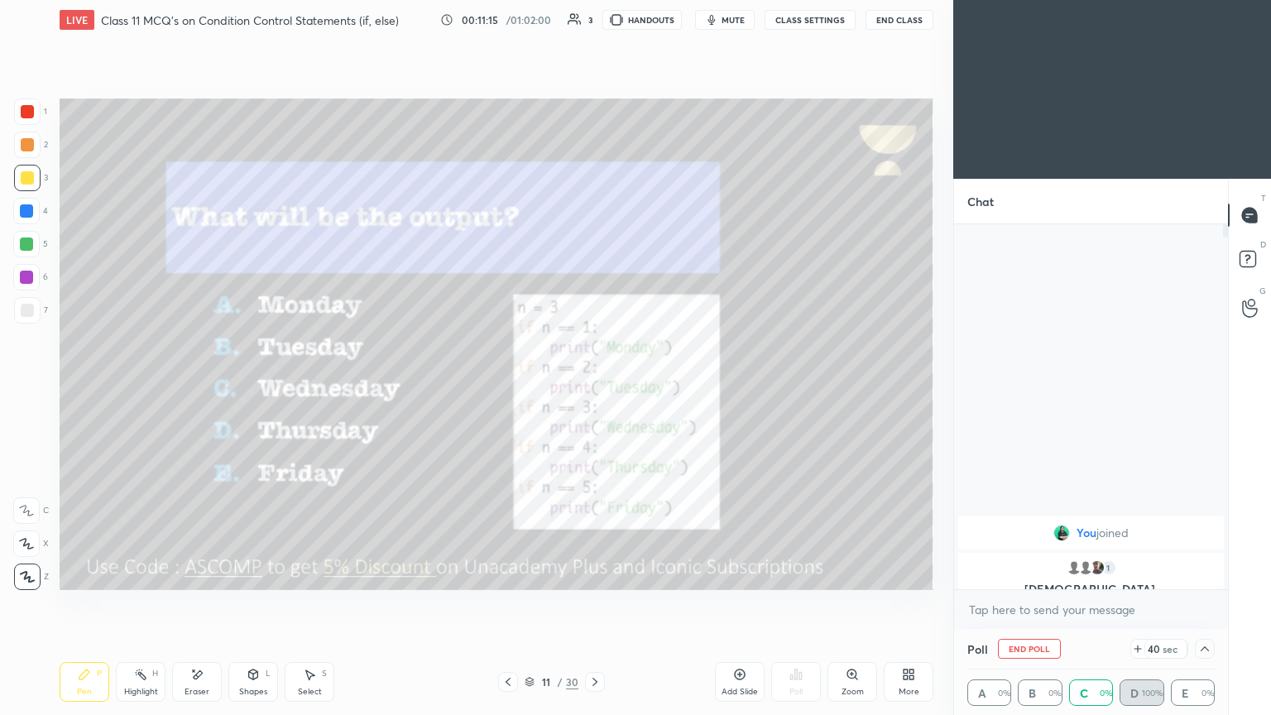
click at [594, 388] on icon at bounding box center [1205, 648] width 13 height 13
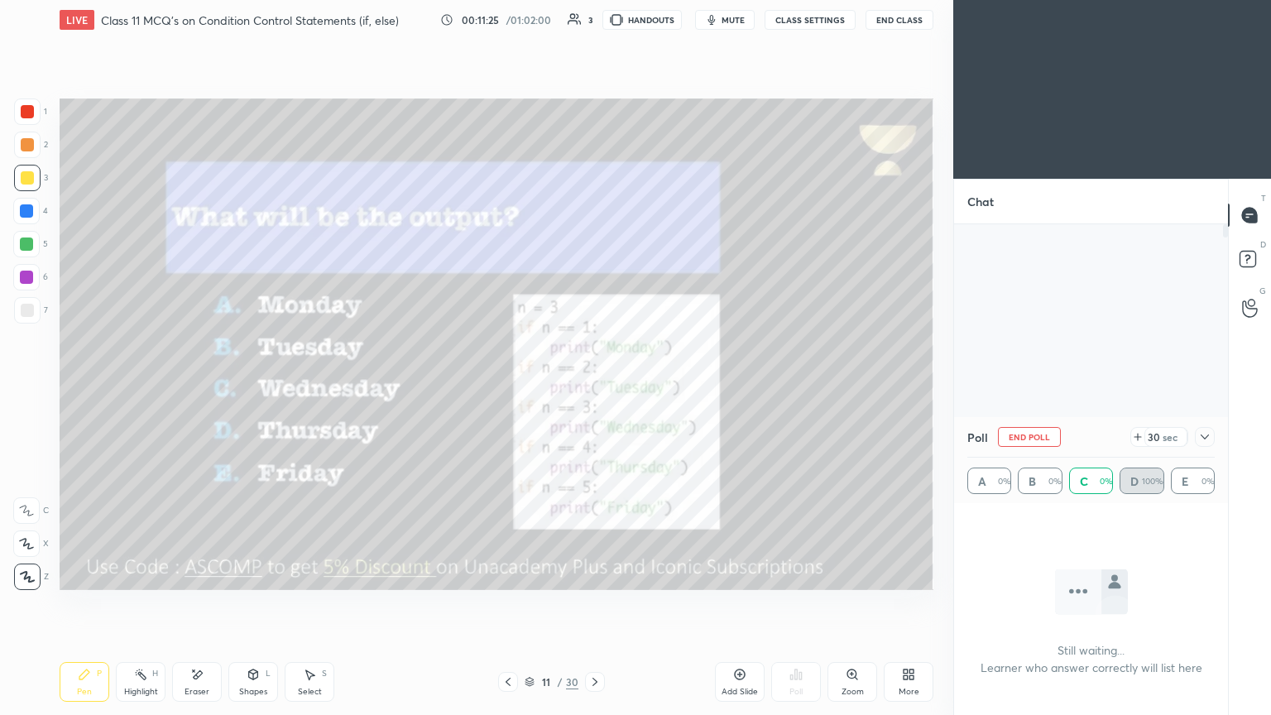
click at [199, 388] on div "Eraser" at bounding box center [197, 682] width 50 height 40
click at [94, 388] on div "Pen P" at bounding box center [85, 682] width 50 height 40
click at [594, 388] on icon at bounding box center [1205, 436] width 13 height 13
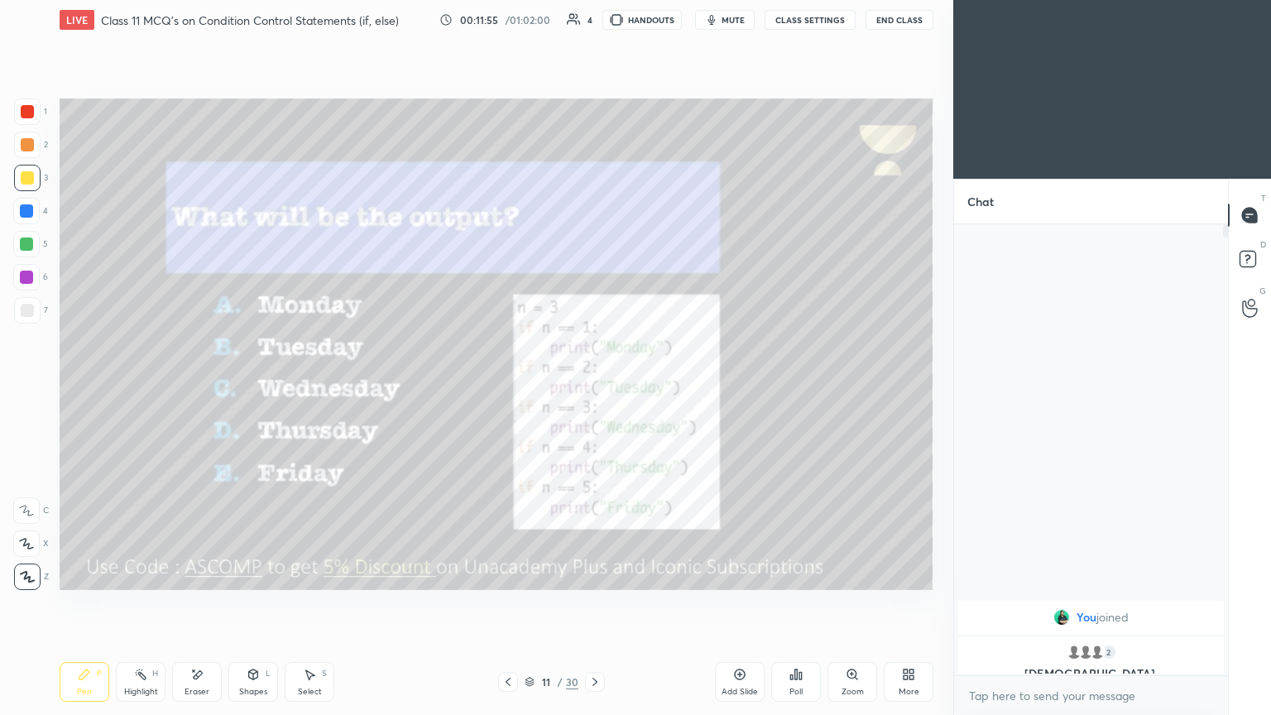
scroll to position [309, 269]
click at [594, 388] on icon at bounding box center [595, 681] width 13 height 13
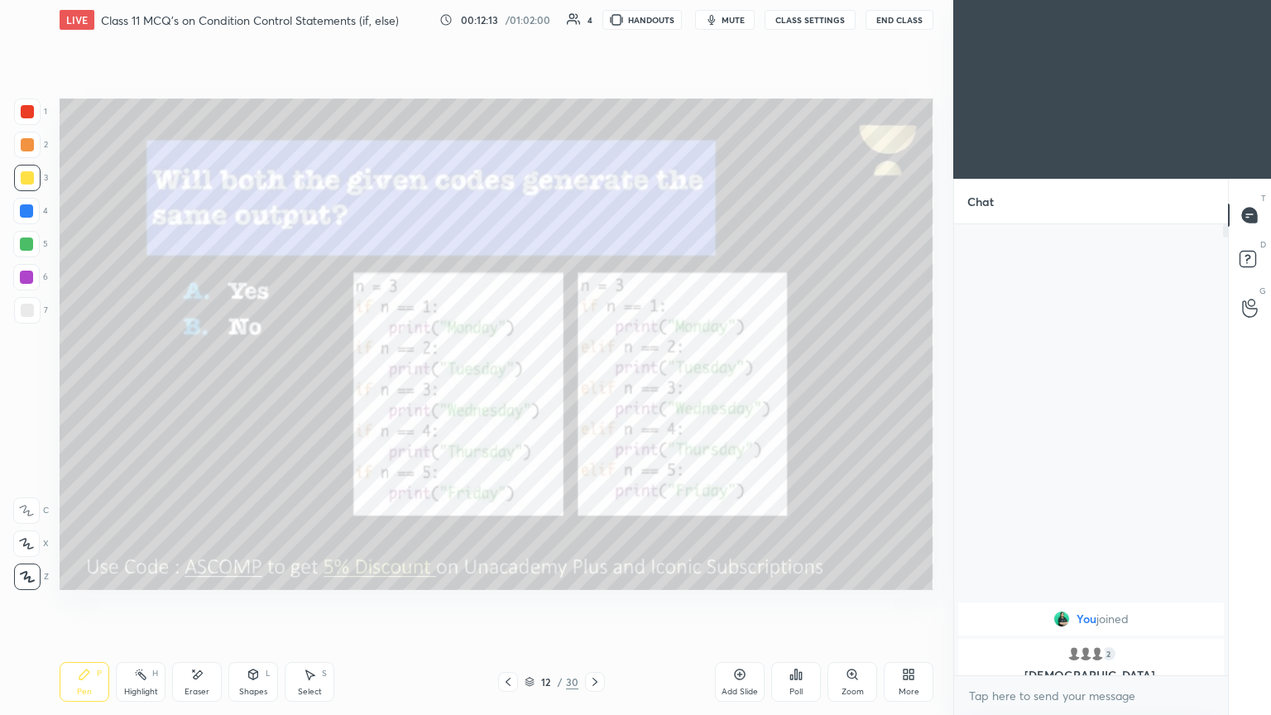
click at [594, 22] on span "mute" at bounding box center [733, 20] width 23 height 12
click at [594, 388] on icon at bounding box center [801, 675] width 2 height 7
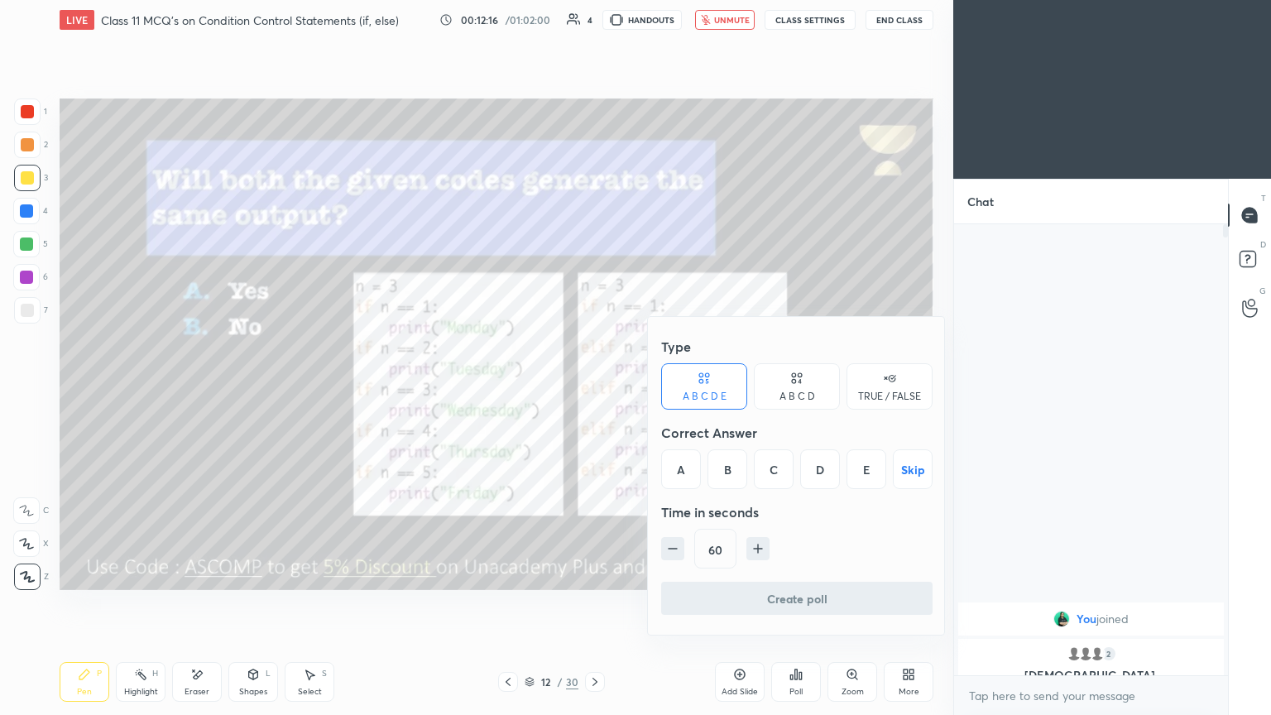
click at [594, 388] on div "A" at bounding box center [681, 469] width 40 height 40
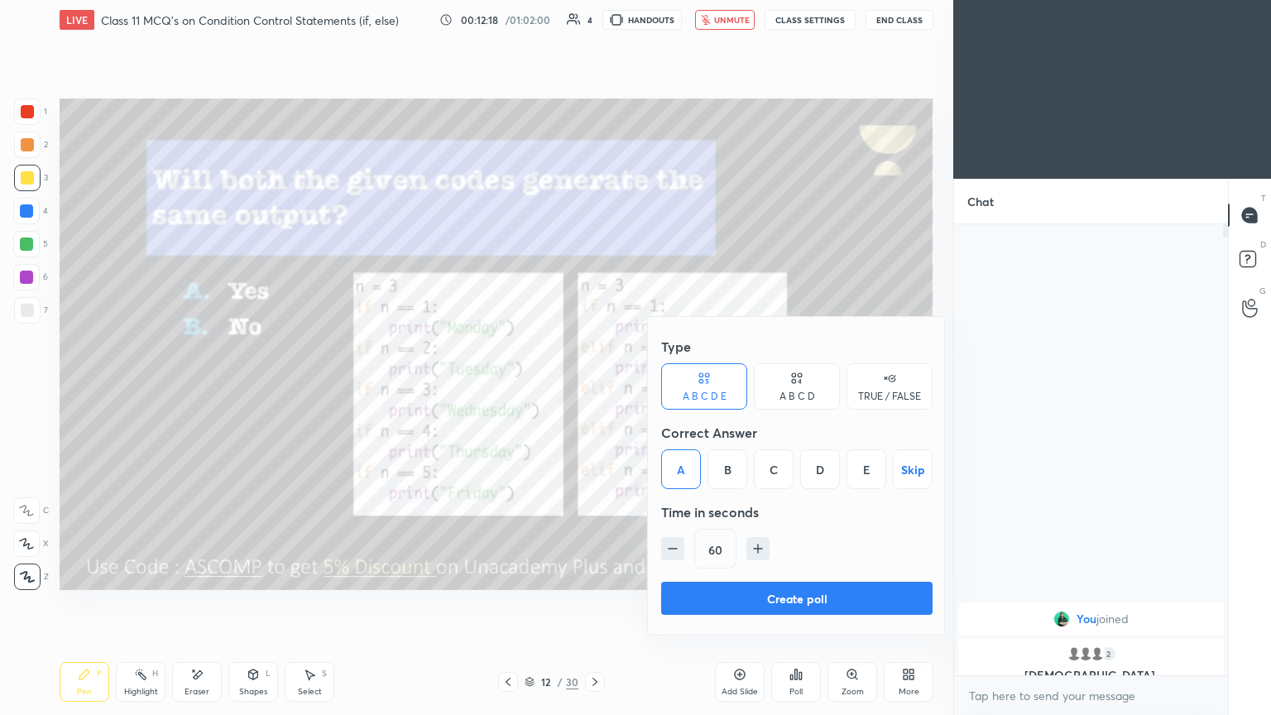
click at [594, 388] on button "Create poll" at bounding box center [797, 598] width 272 height 33
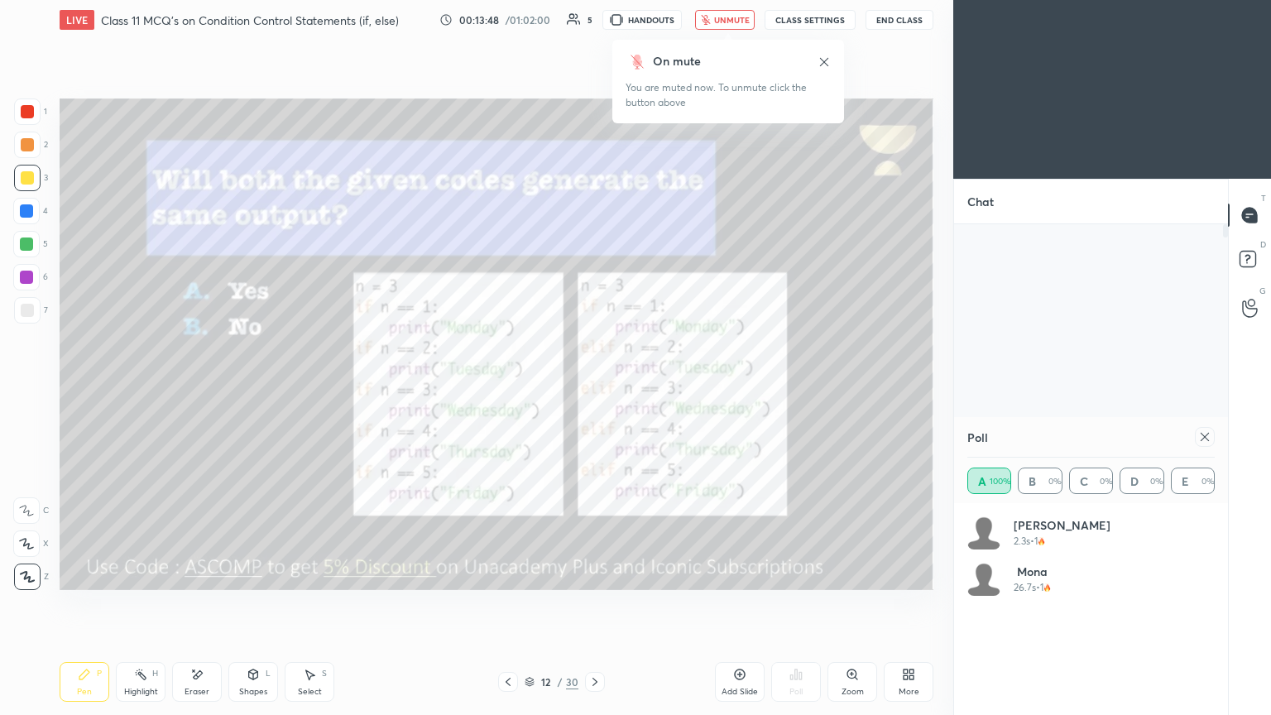
scroll to position [5, 5]
click at [594, 388] on icon at bounding box center [1205, 436] width 13 height 13
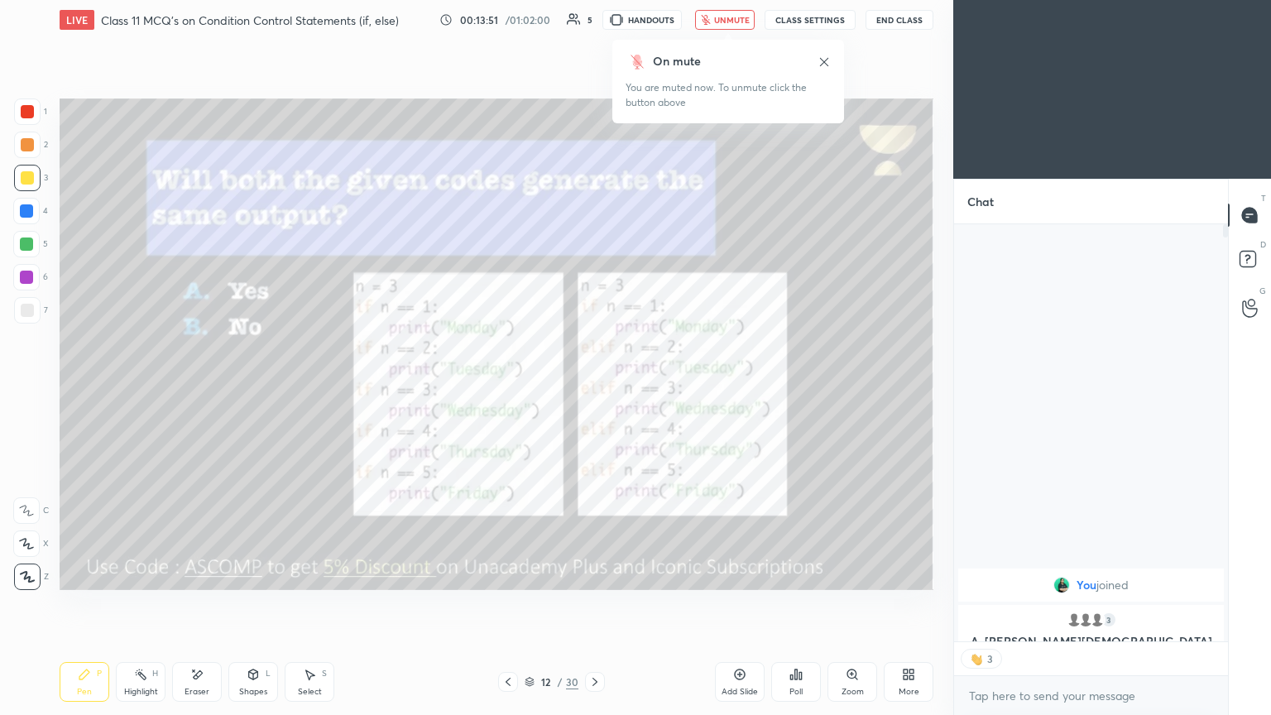
scroll to position [413, 269]
click at [594, 26] on button "unmute" at bounding box center [725, 20] width 60 height 20
click at [594, 388] on icon at bounding box center [595, 681] width 13 height 13
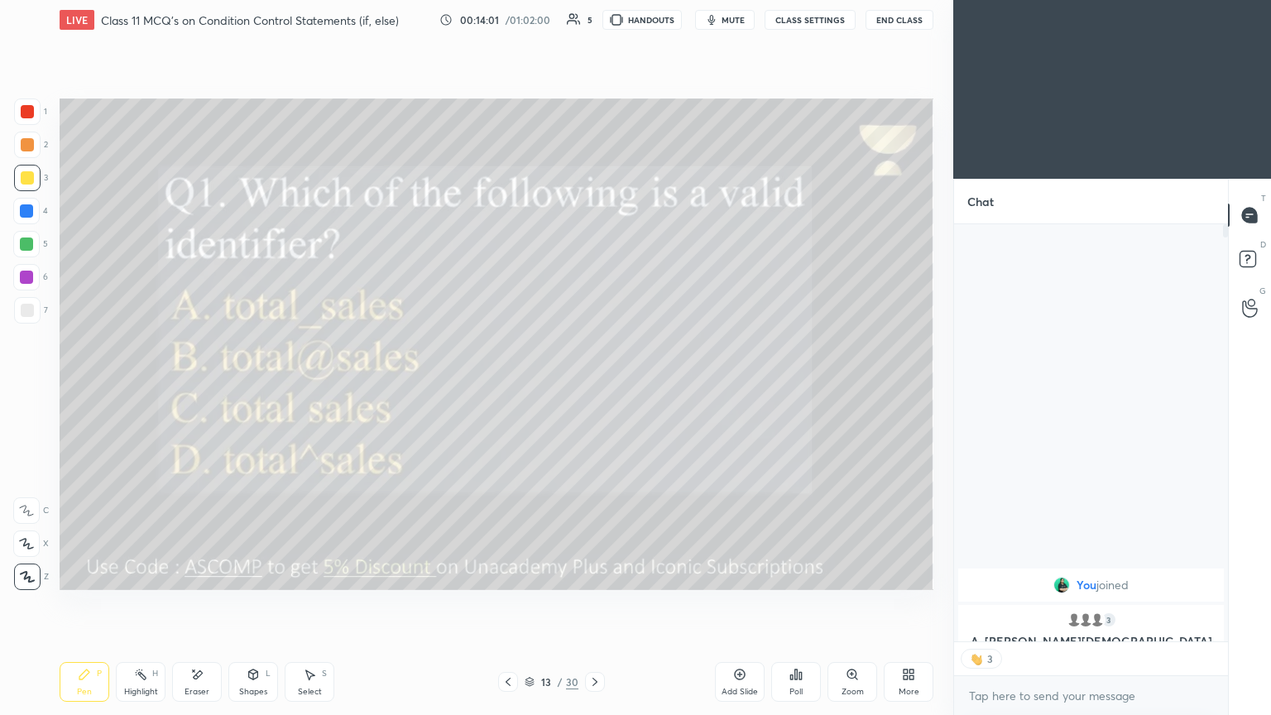
click at [594, 23] on span "mute" at bounding box center [733, 20] width 23 height 12
click at [594, 388] on div "Poll" at bounding box center [797, 682] width 50 height 40
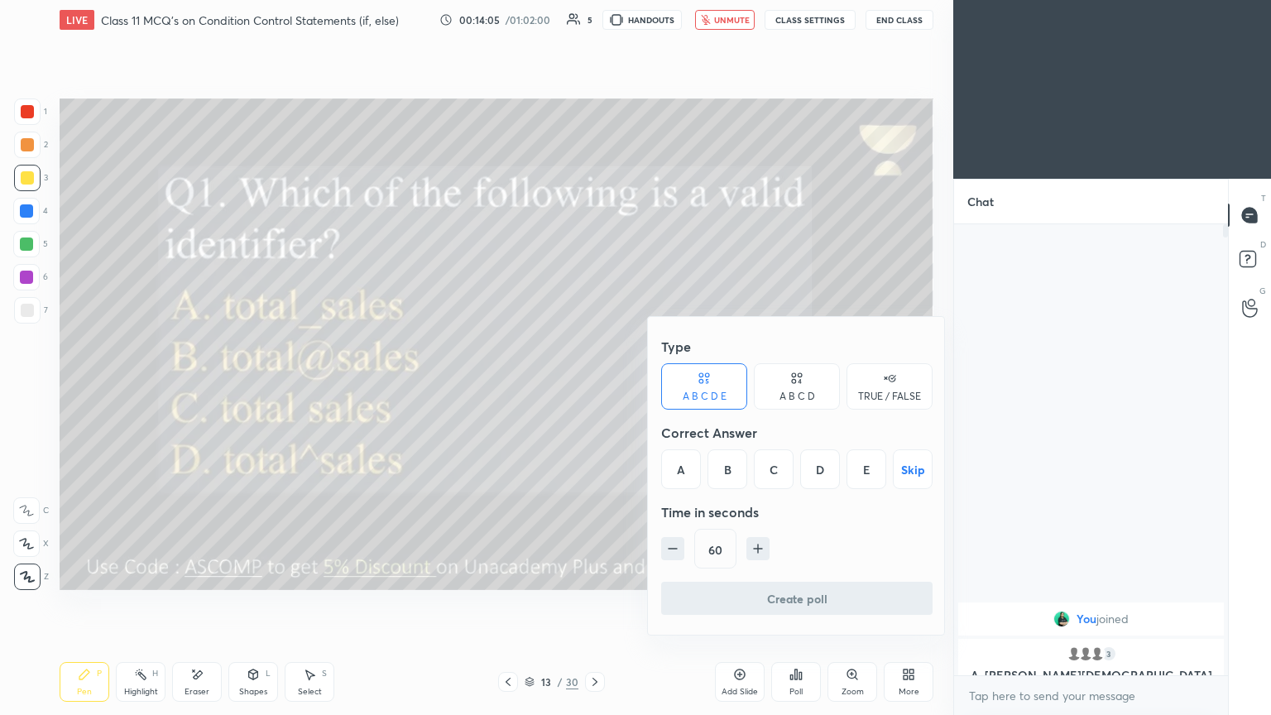
click at [594, 388] on div "A" at bounding box center [681, 469] width 40 height 40
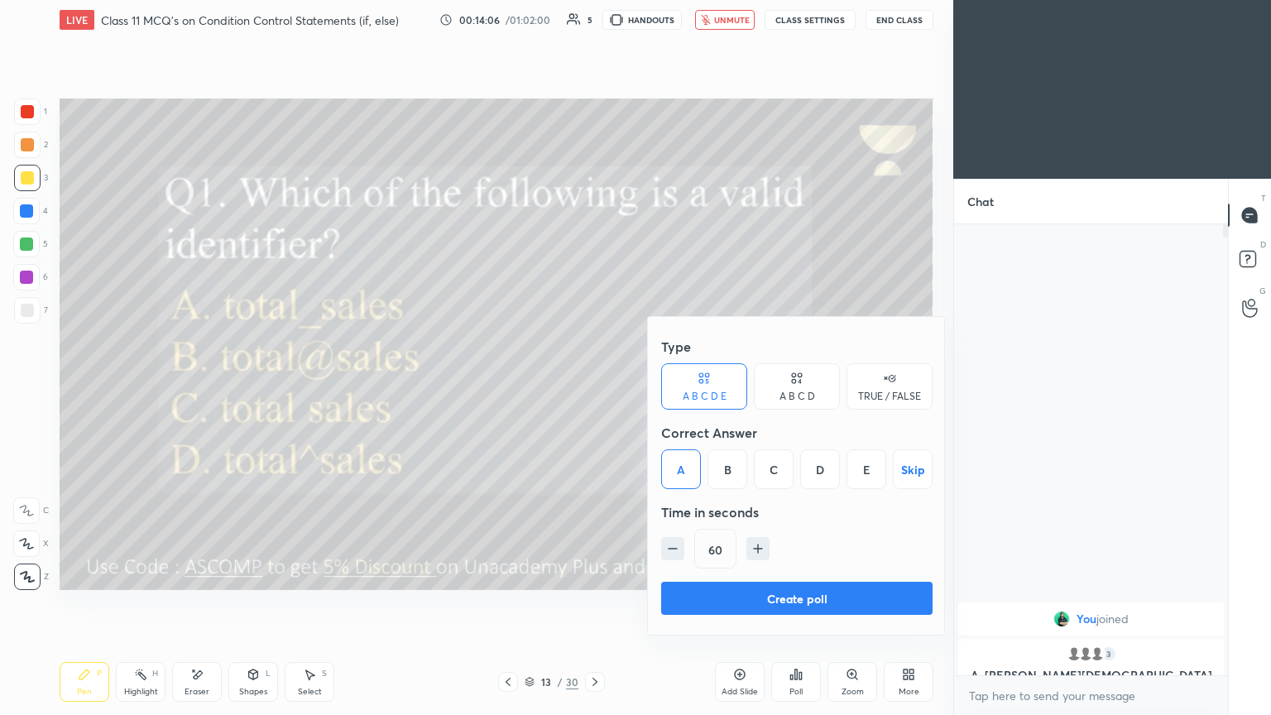
click at [594, 388] on button "Create poll" at bounding box center [797, 598] width 272 height 33
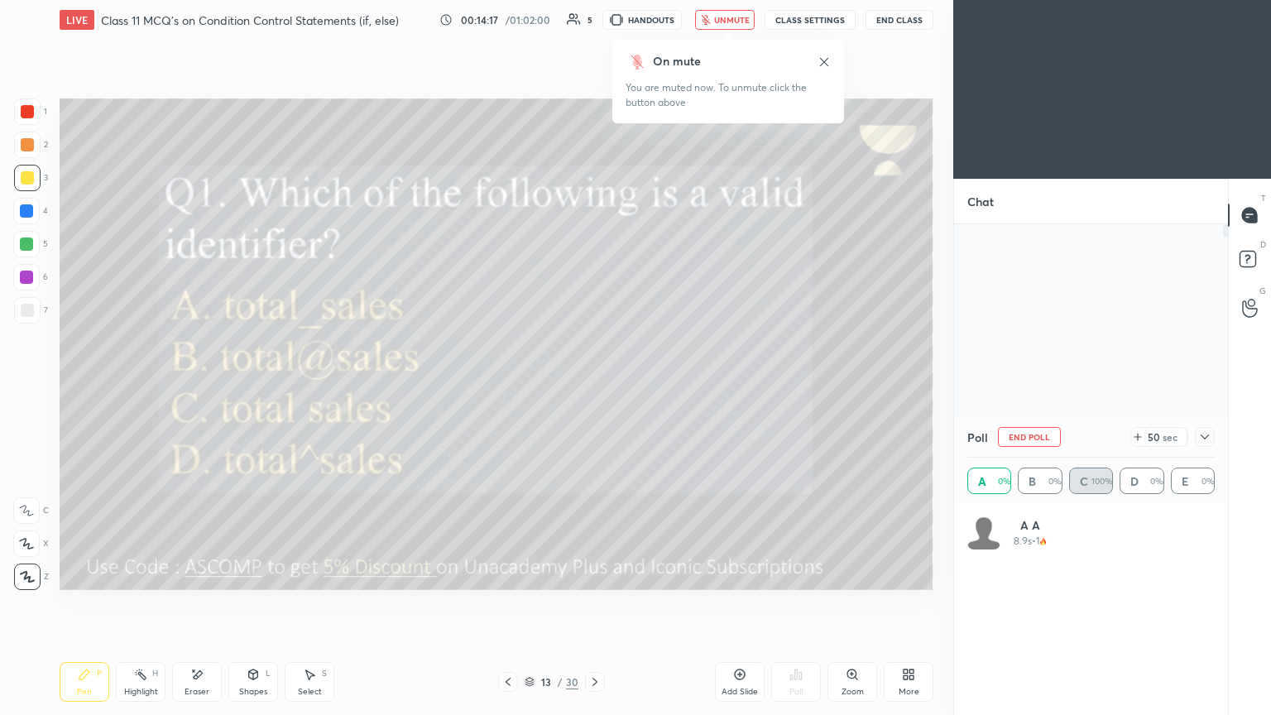
scroll to position [194, 243]
click at [594, 20] on span "unmute" at bounding box center [732, 20] width 36 height 12
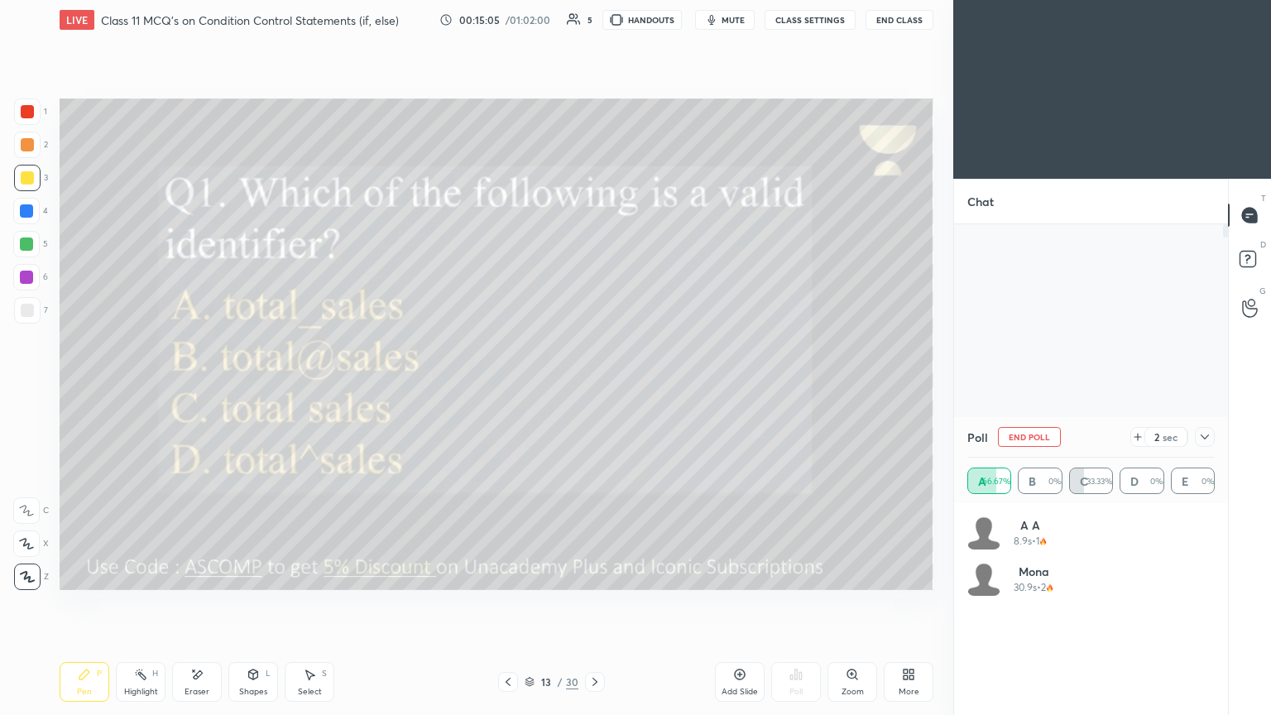
click at [594, 388] on div at bounding box center [1205, 437] width 20 height 20
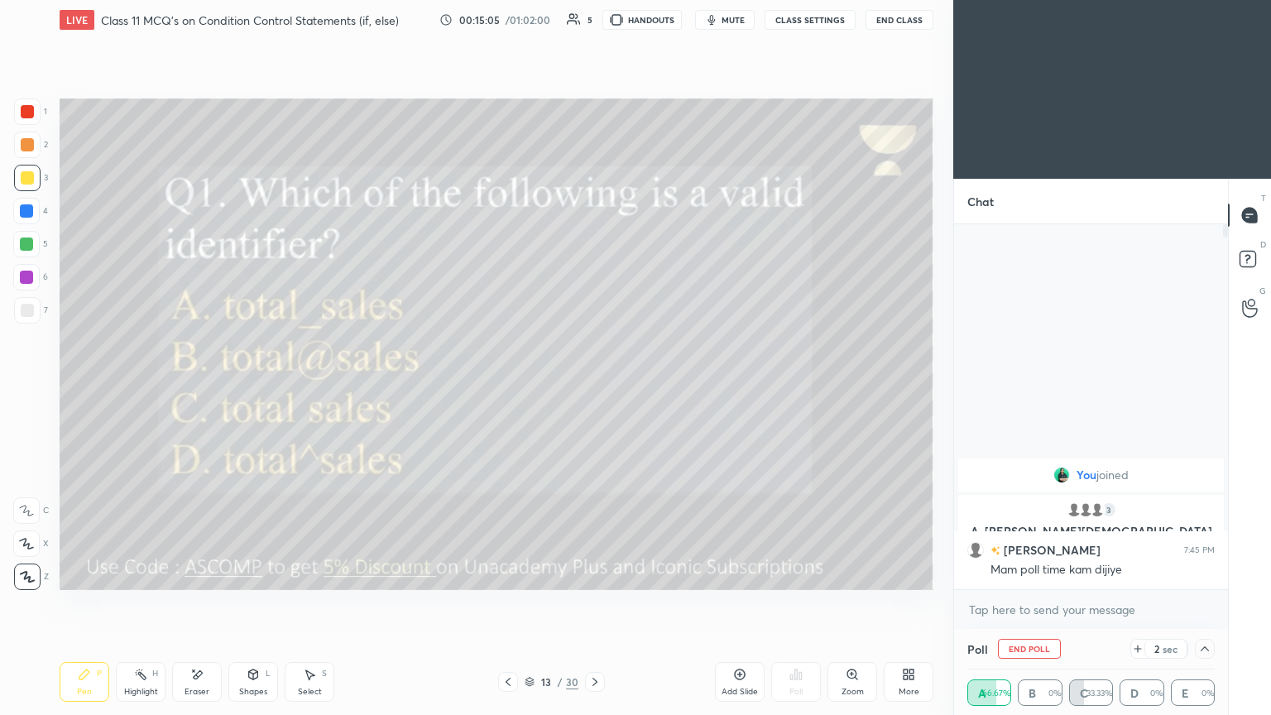
scroll to position [0, 5]
click at [594, 388] on icon at bounding box center [1205, 648] width 13 height 13
type textarea "x"
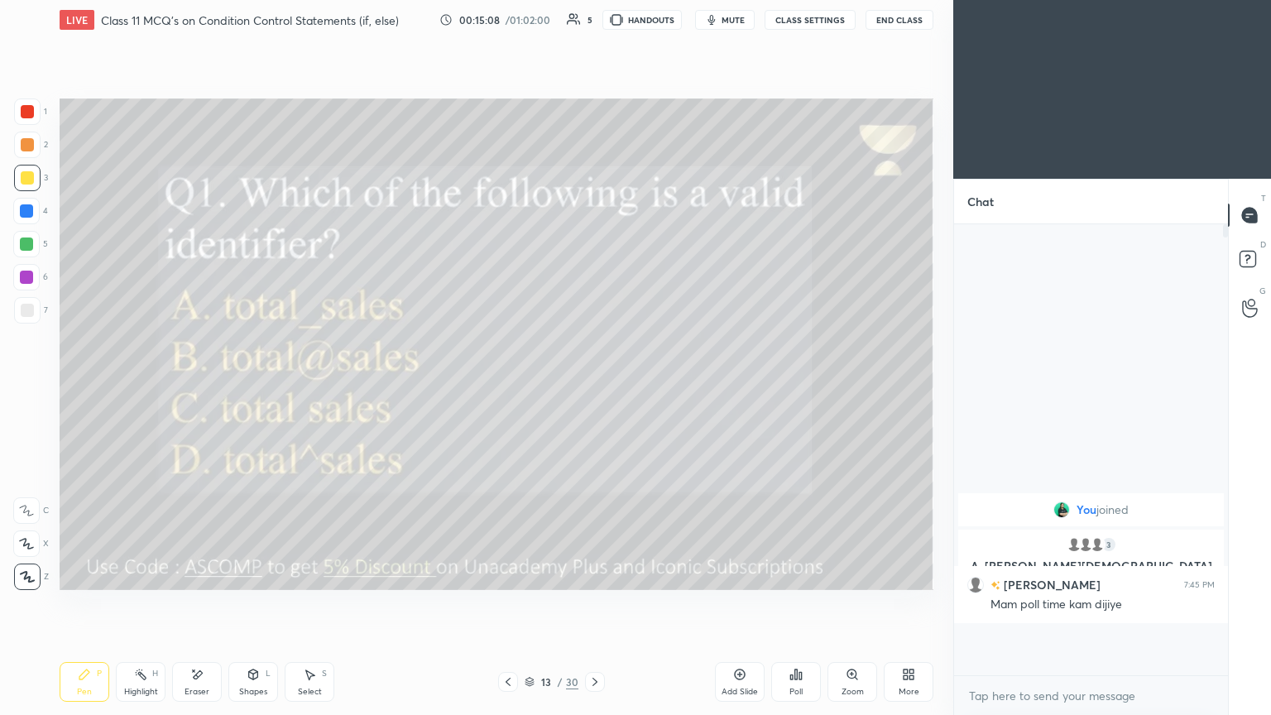
scroll to position [309, 269]
click at [507, 388] on icon at bounding box center [508, 682] width 5 height 8
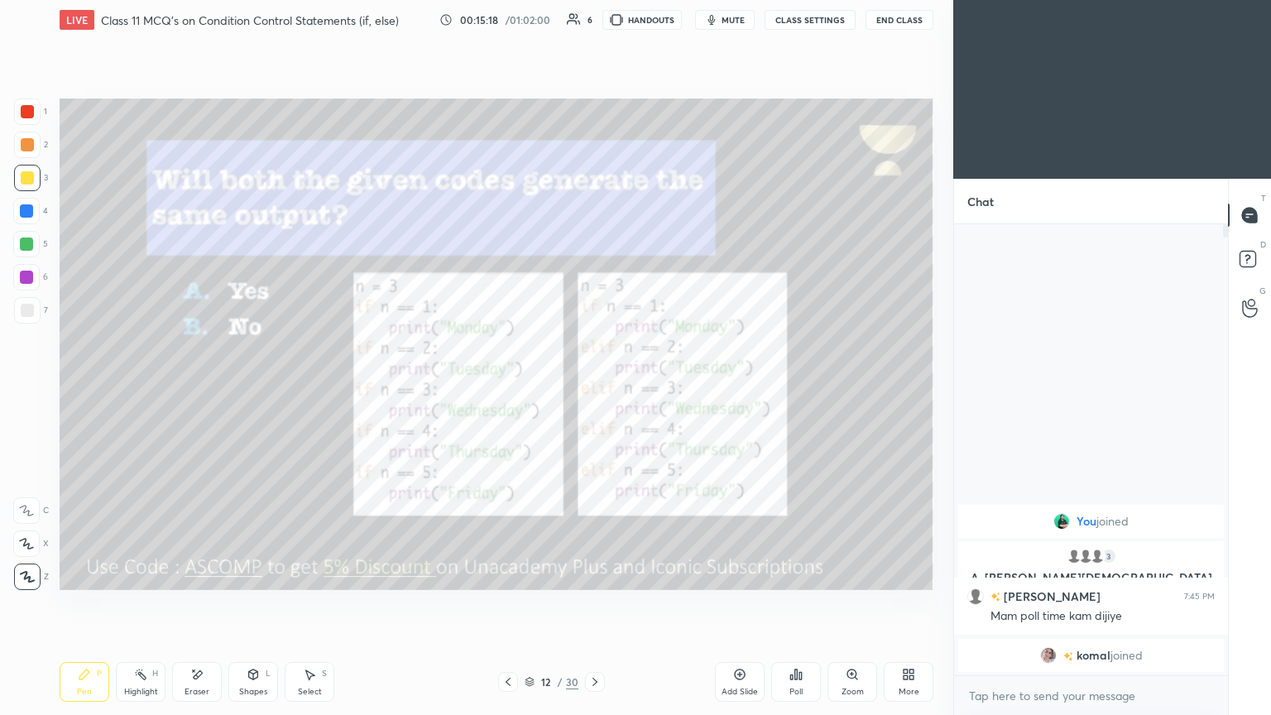
click at [594, 388] on icon at bounding box center [595, 681] width 13 height 13
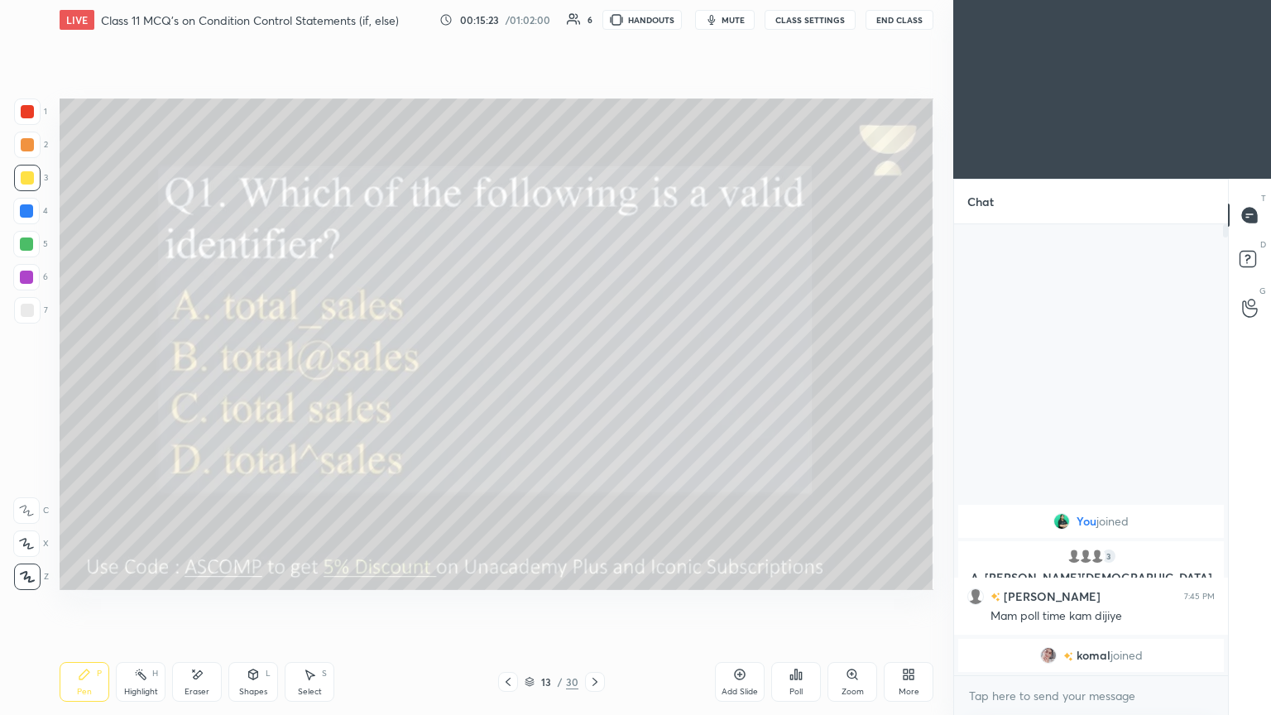
click at [198, 388] on icon at bounding box center [196, 675] width 13 height 14
click at [99, 388] on div "P" at bounding box center [99, 674] width 5 height 8
click at [593, 388] on icon at bounding box center [595, 681] width 13 height 13
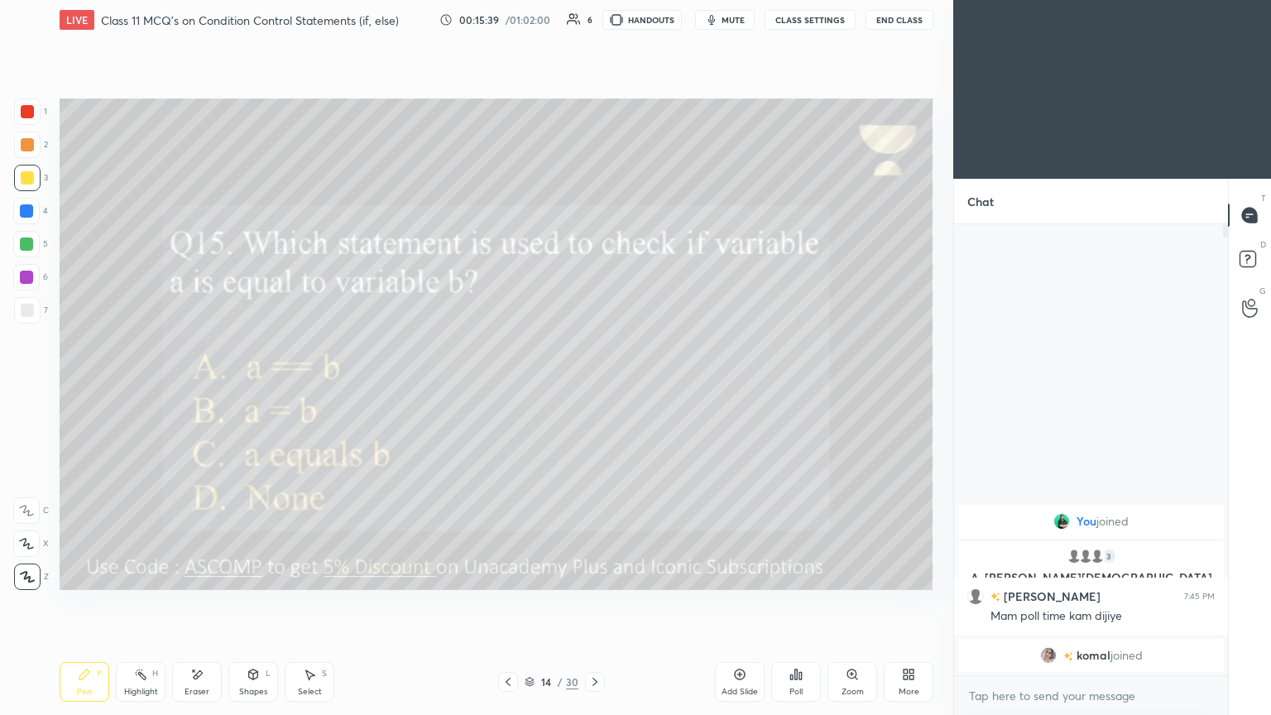
click at [594, 388] on icon at bounding box center [796, 674] width 13 height 13
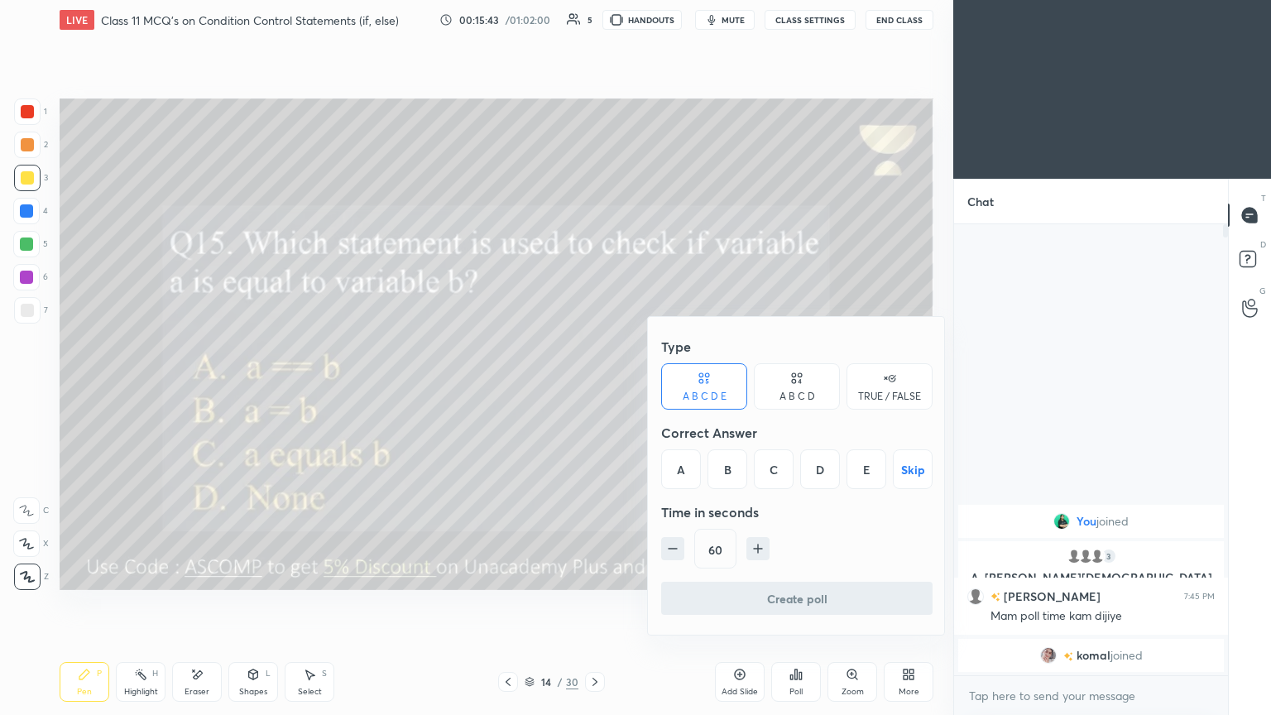
click at [594, 388] on div "A" at bounding box center [681, 469] width 40 height 40
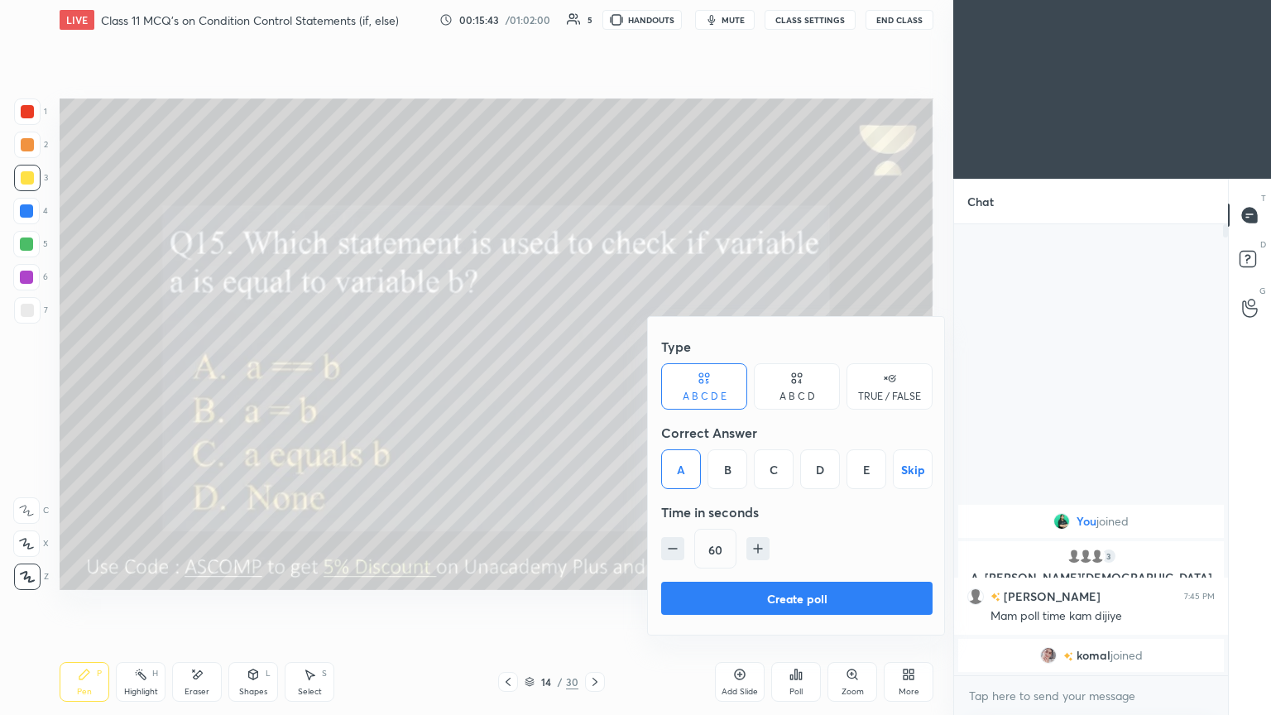
click at [594, 388] on div "60" at bounding box center [797, 549] width 272 height 40
click at [594, 388] on icon "button" at bounding box center [673, 549] width 17 height 17
type input "30"
click at [594, 388] on button "Create poll" at bounding box center [797, 598] width 272 height 33
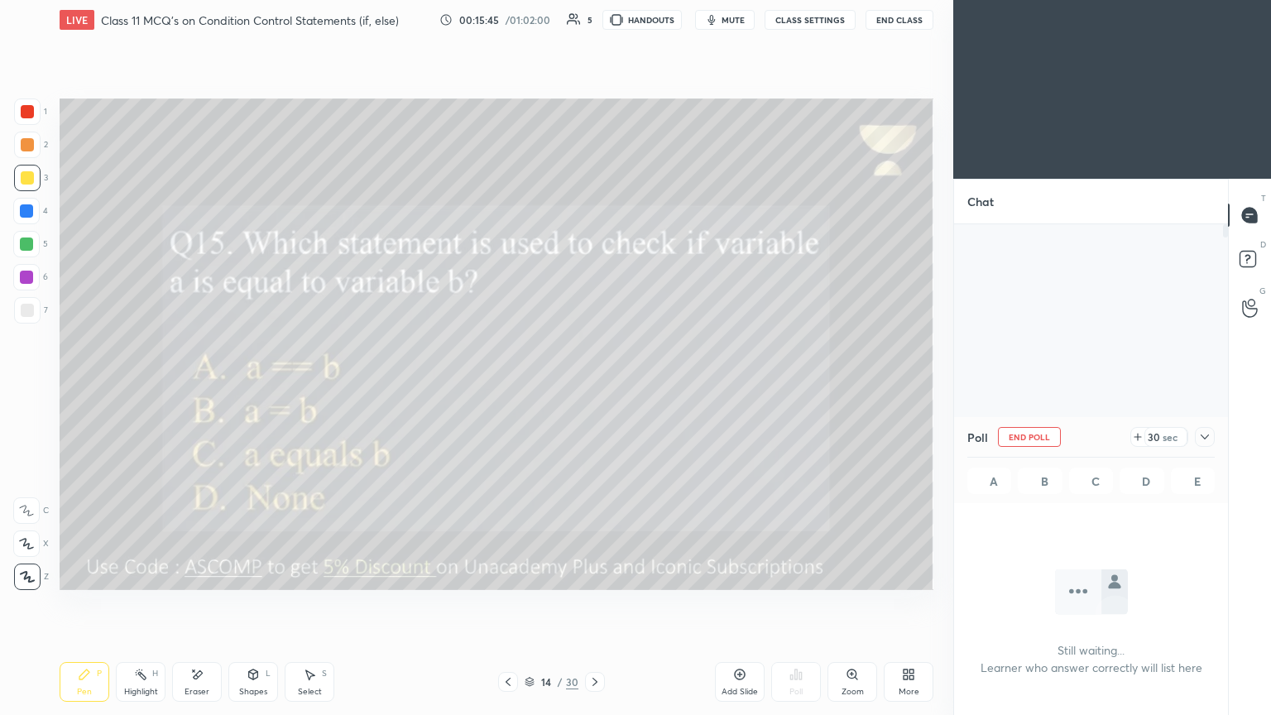
scroll to position [6, 5]
click at [594, 17] on button "mute" at bounding box center [725, 20] width 60 height 20
click at [594, 388] on icon at bounding box center [1205, 436] width 13 height 13
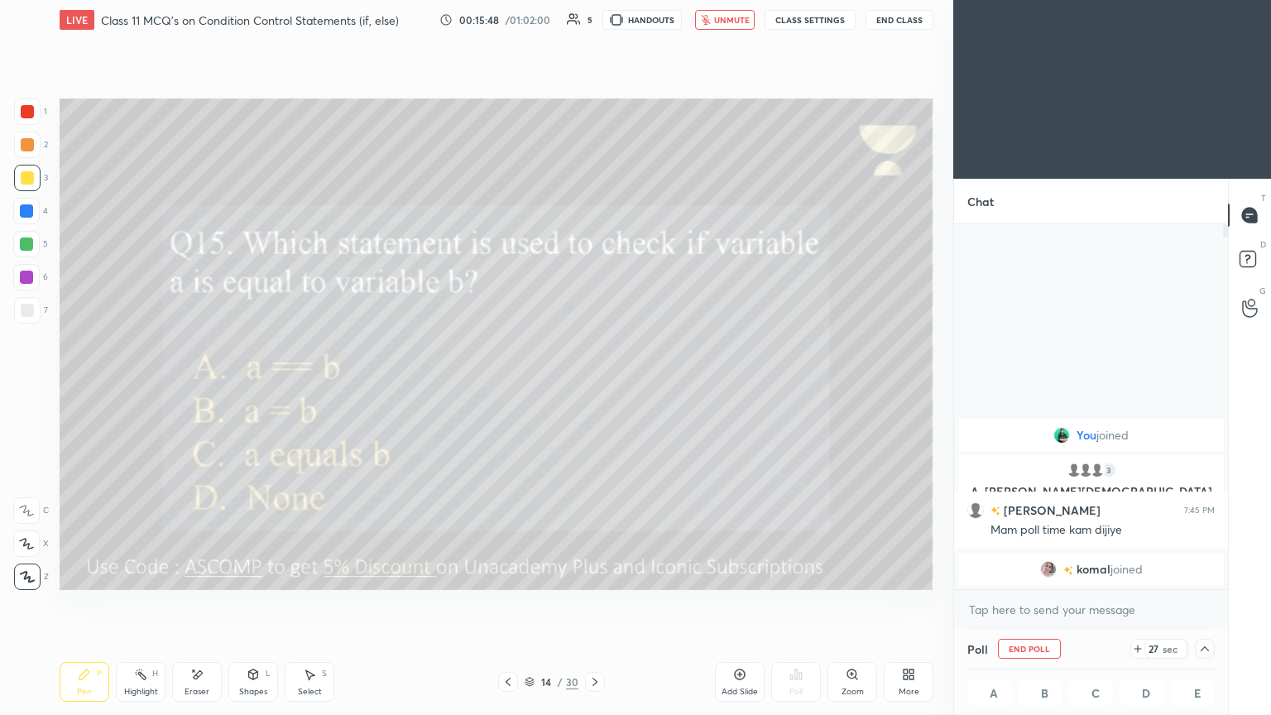
scroll to position [0, 5]
click at [594, 23] on span "unmute" at bounding box center [732, 20] width 36 height 12
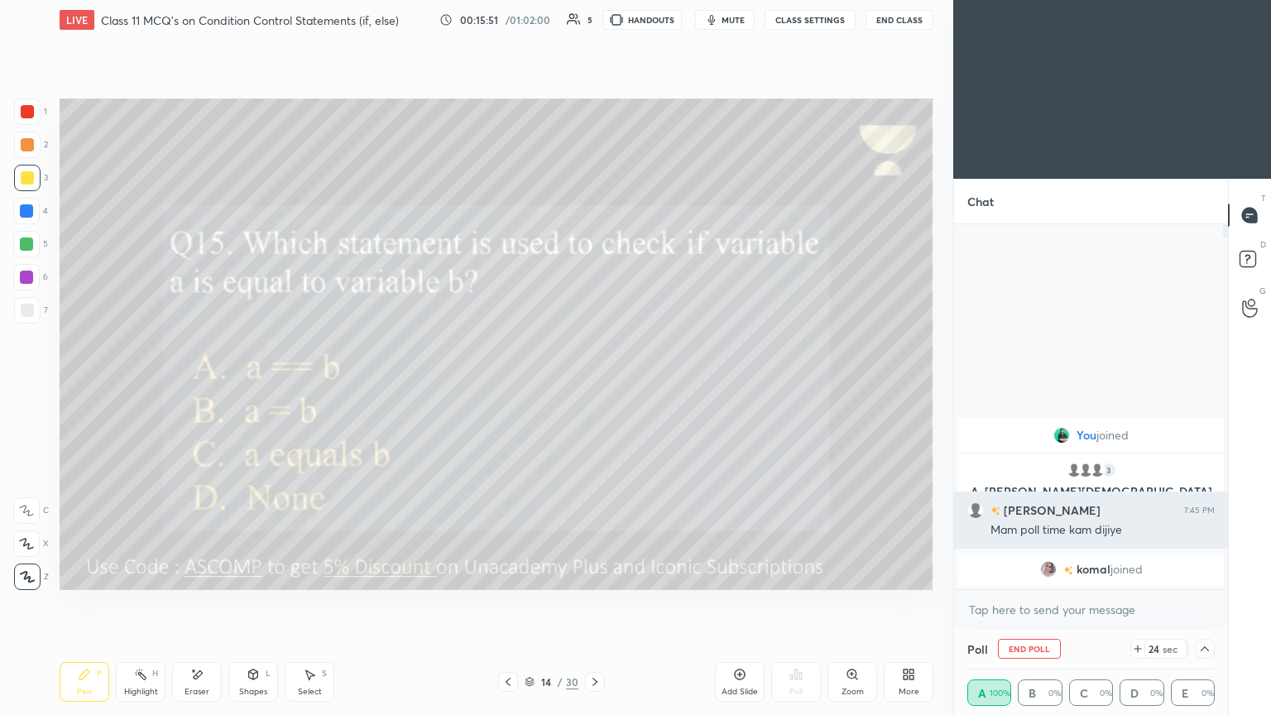
click at [594, 388] on img "grid" at bounding box center [976, 510] width 17 height 17
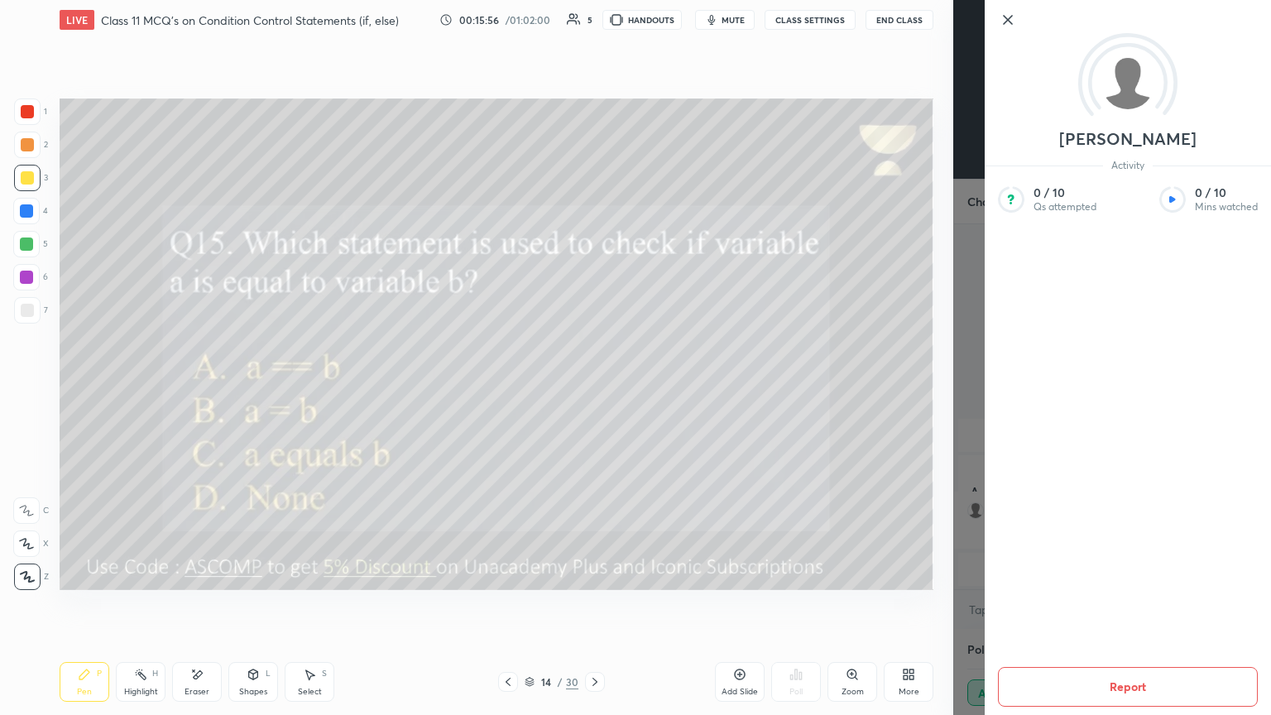
click at [594, 17] on icon at bounding box center [1008, 20] width 20 height 20
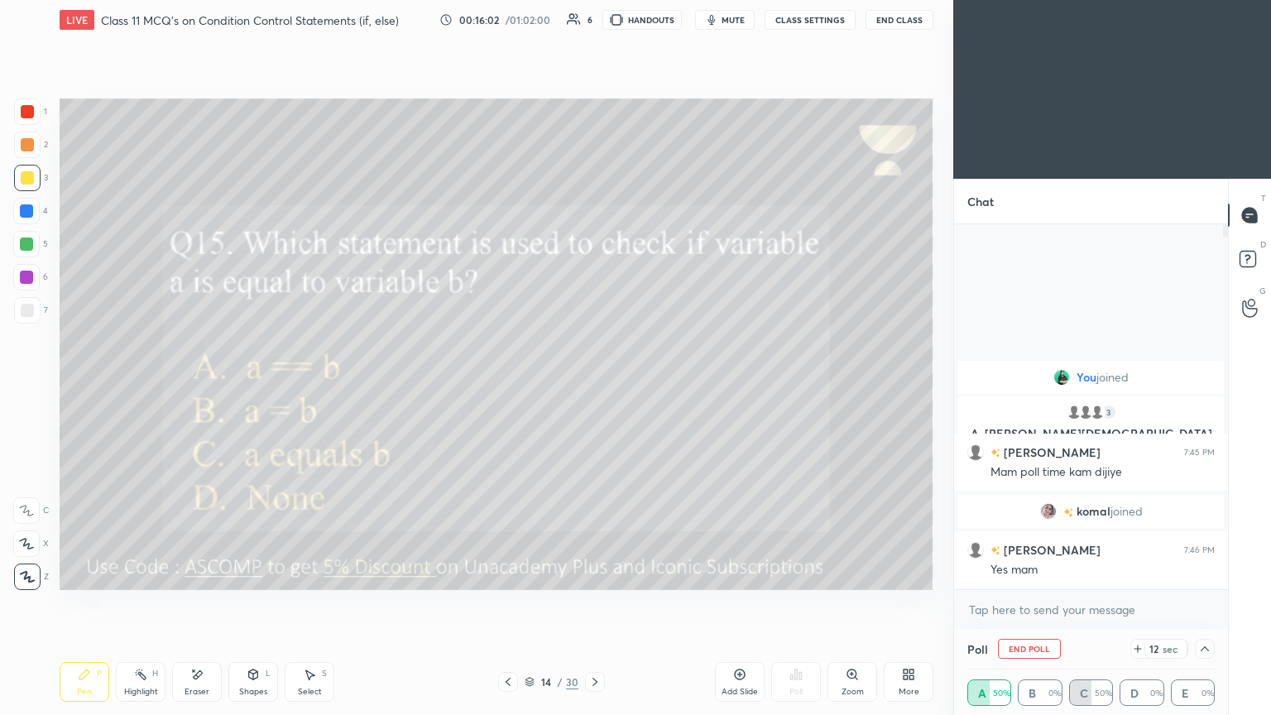
click at [594, 388] on div "grid" at bounding box center [1052, 511] width 23 height 17
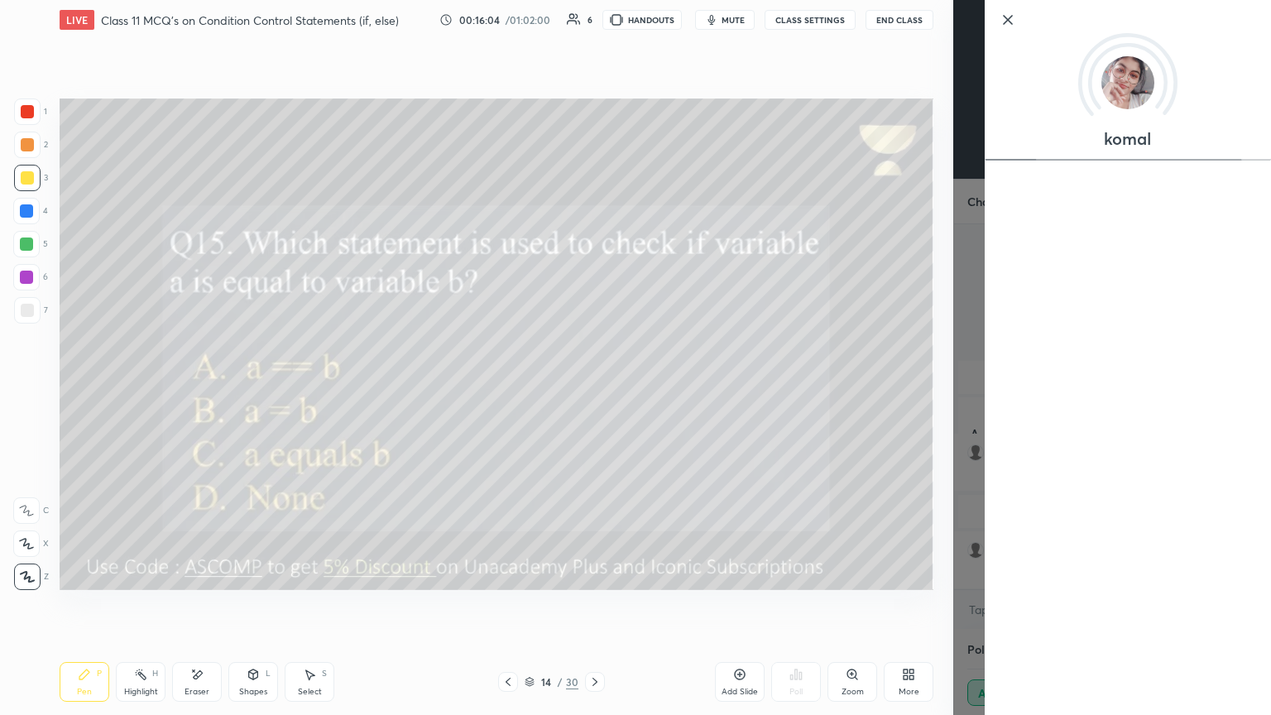
click at [594, 22] on icon at bounding box center [1008, 20] width 20 height 20
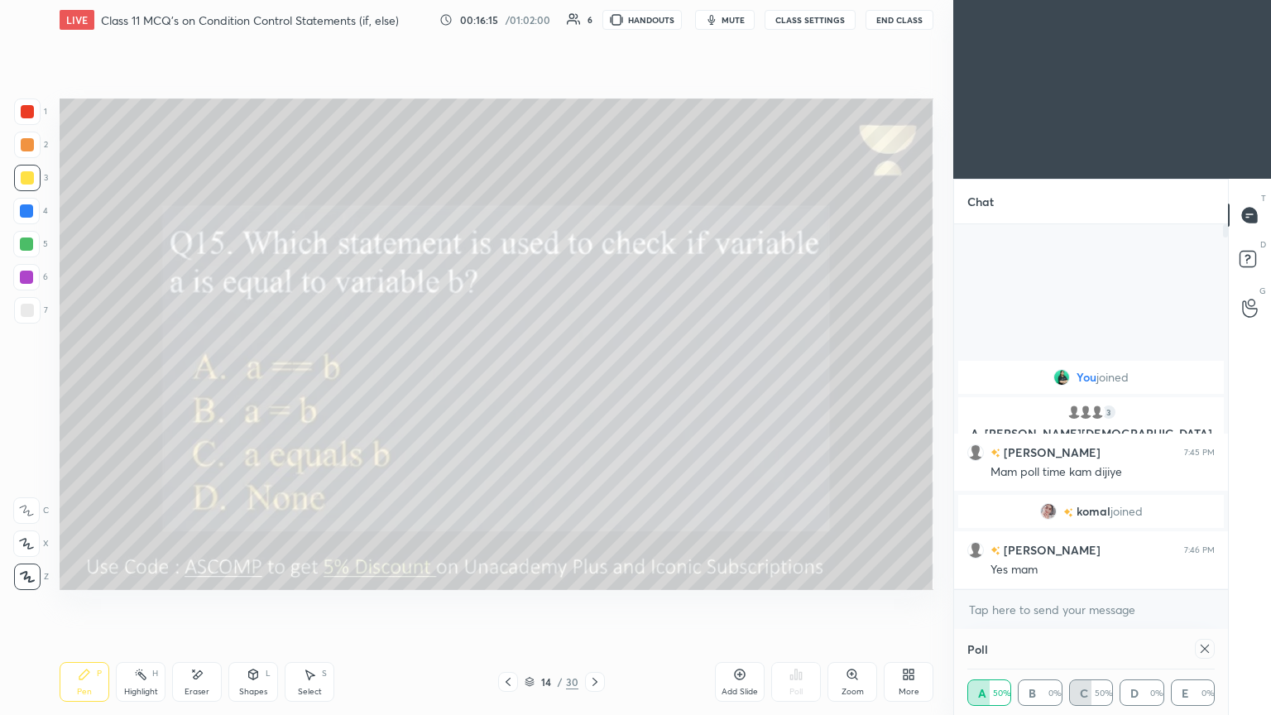
click at [594, 388] on icon at bounding box center [1205, 648] width 13 height 13
type textarea "x"
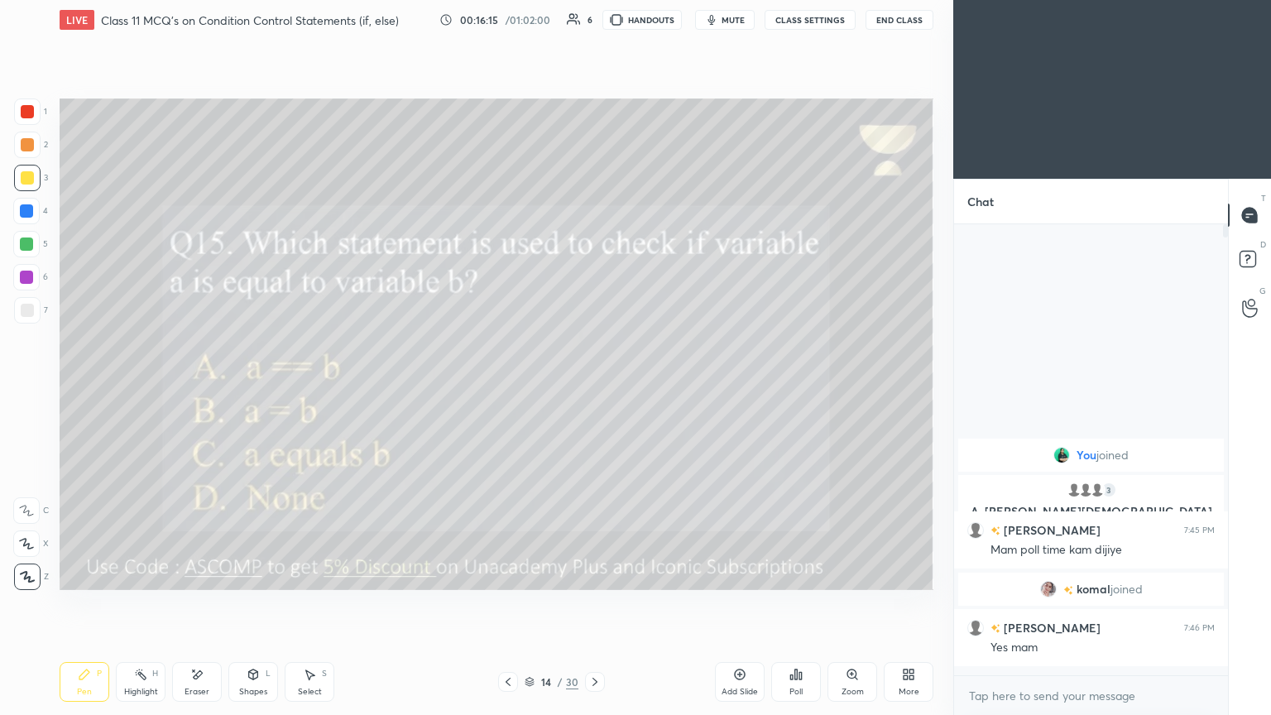
scroll to position [309, 269]
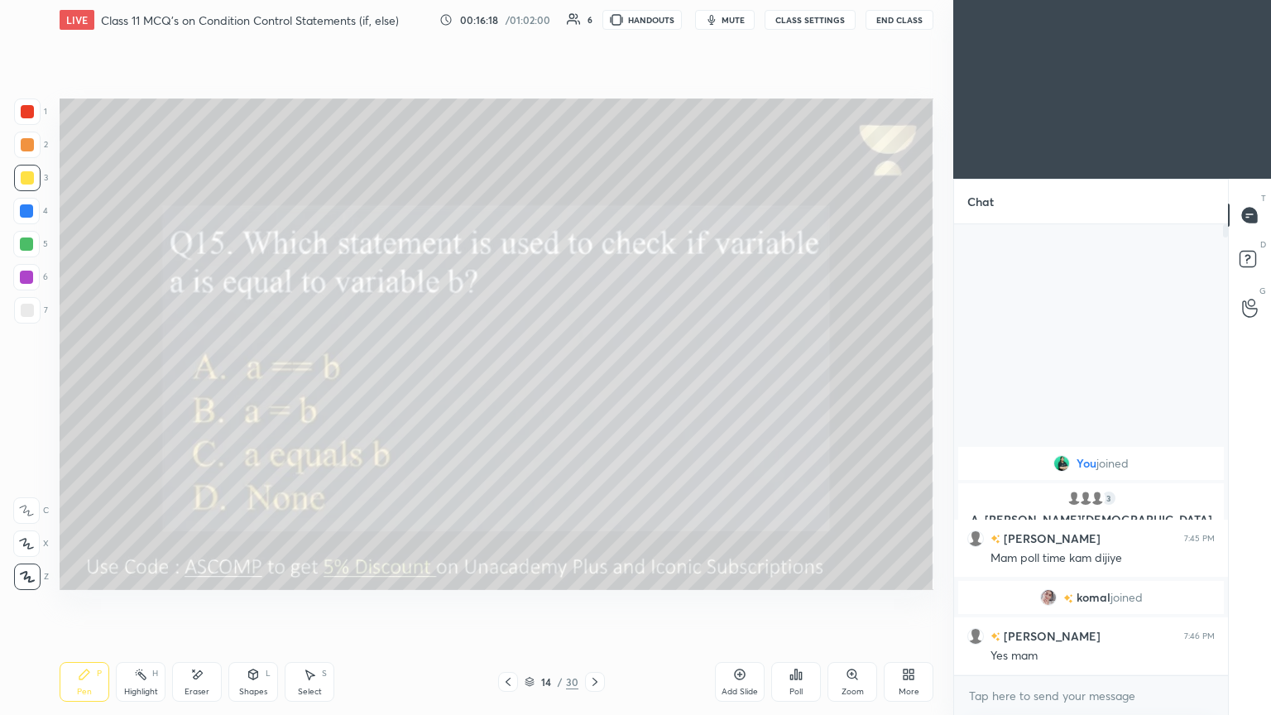
click at [589, 388] on icon at bounding box center [595, 681] width 13 height 13
click at [594, 388] on div "Poll" at bounding box center [797, 682] width 50 height 40
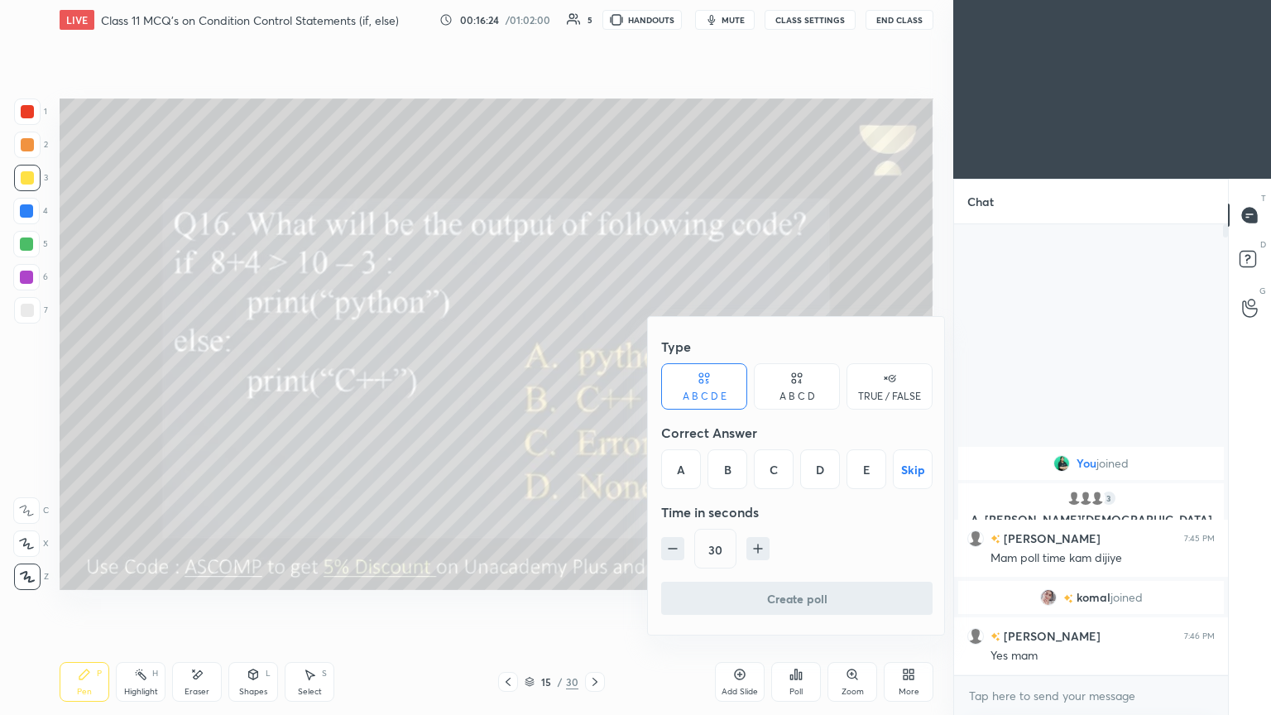
click at [594, 388] on div "A" at bounding box center [681, 469] width 40 height 40
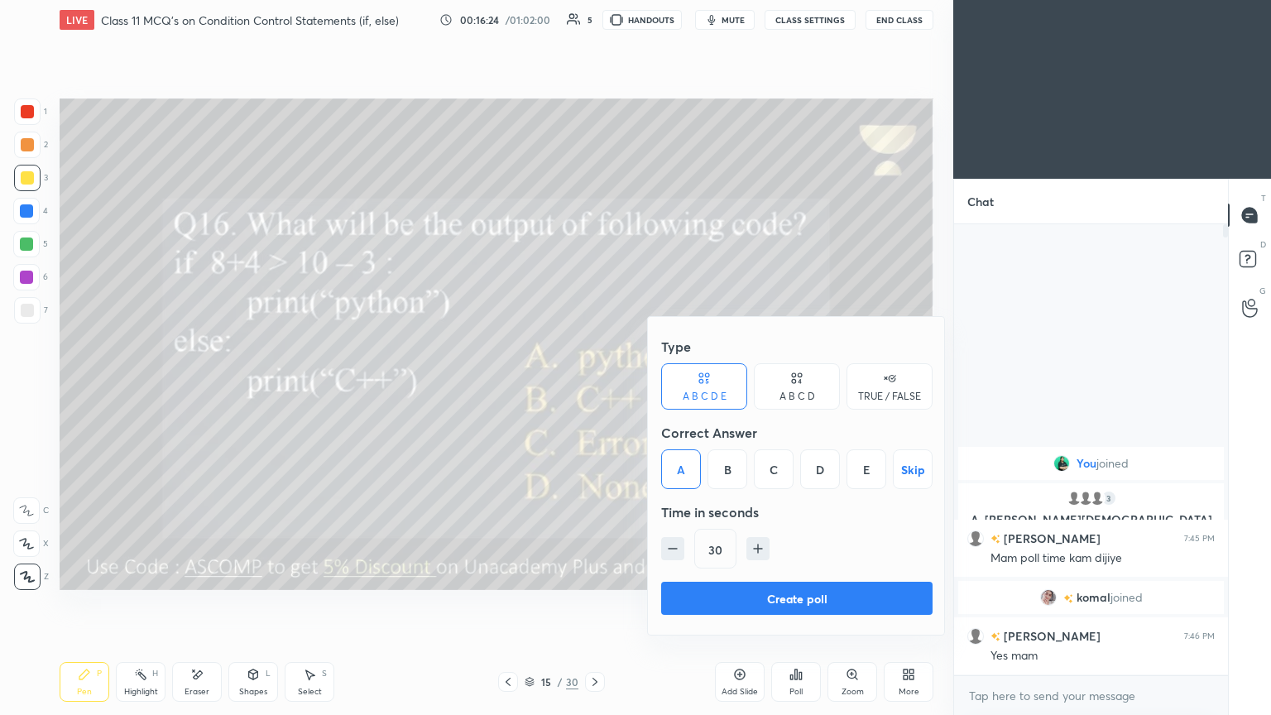
click at [594, 388] on icon "button" at bounding box center [758, 549] width 0 height 8
click at [594, 388] on icon "button" at bounding box center [758, 549] width 8 height 0
type input "60"
click at [594, 388] on button "Create poll" at bounding box center [797, 598] width 272 height 33
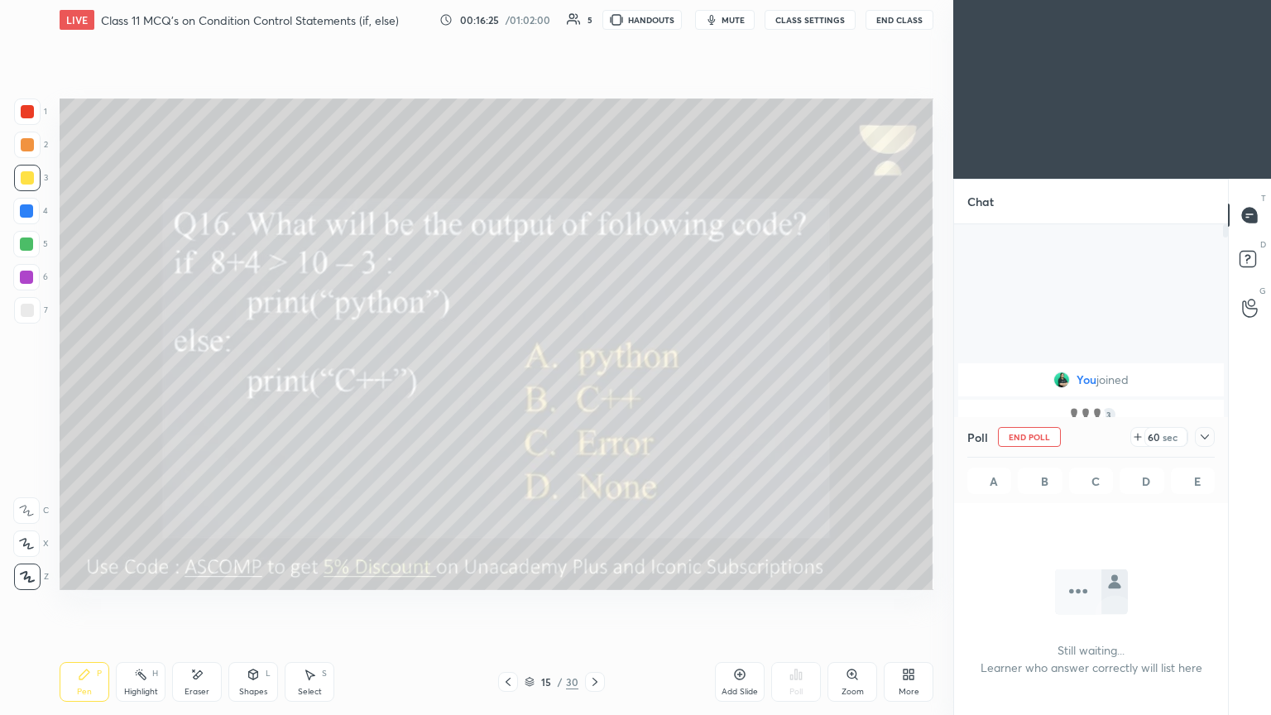
scroll to position [5, 5]
click at [594, 17] on button "mute" at bounding box center [725, 20] width 60 height 20
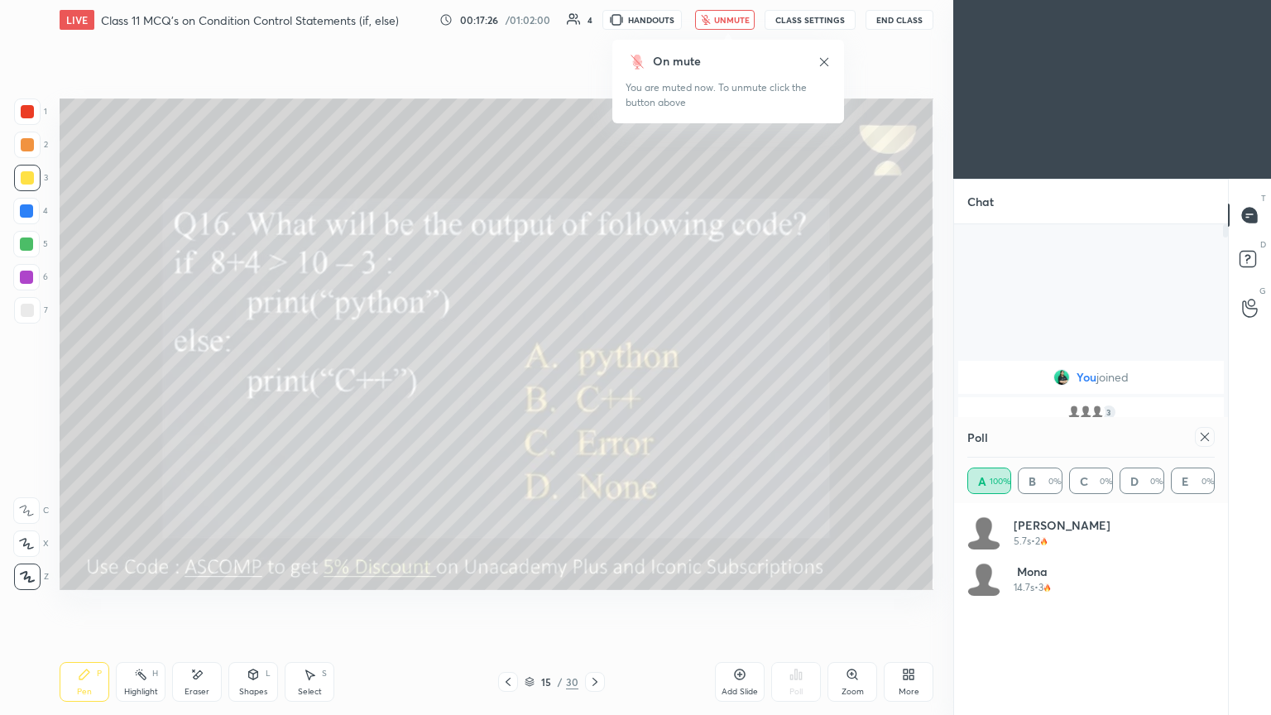
click at [594, 29] on button "unmute" at bounding box center [725, 20] width 60 height 20
click at [594, 388] on icon at bounding box center [1205, 436] width 13 height 13
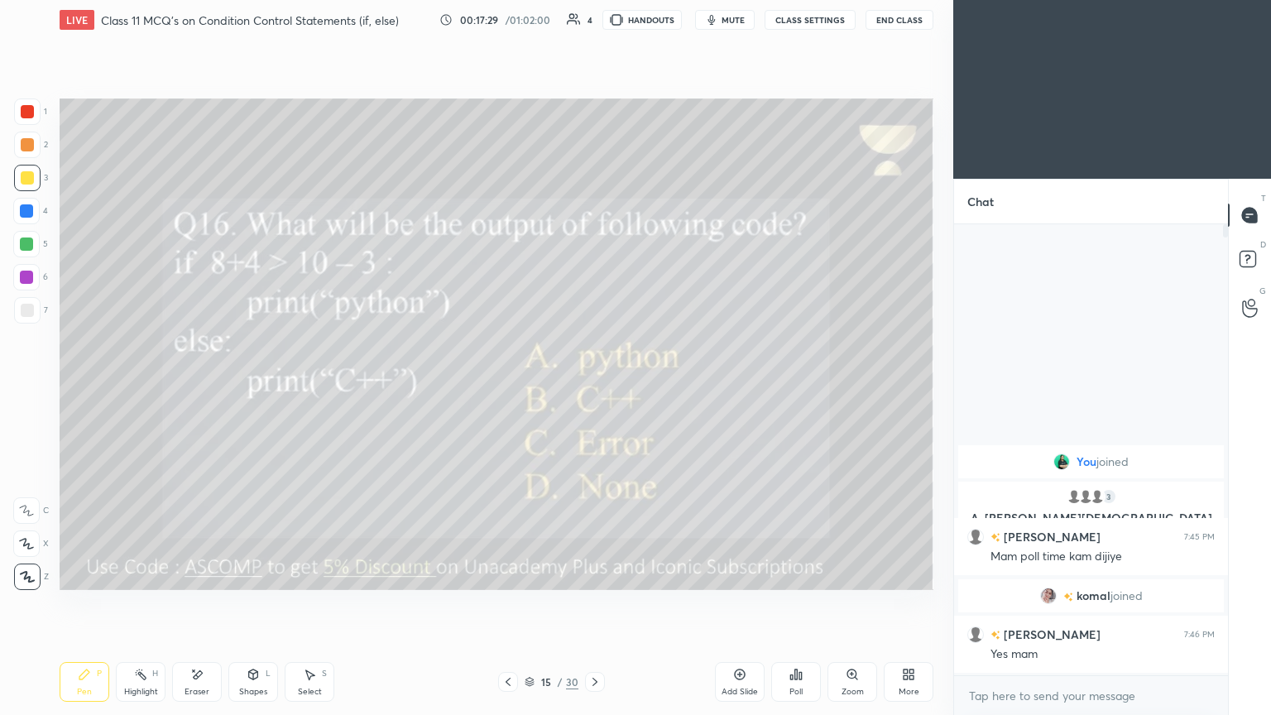
scroll to position [309, 269]
click at [594, 388] on div at bounding box center [595, 682] width 20 height 20
click at [594, 388] on div "Poll" at bounding box center [797, 682] width 50 height 40
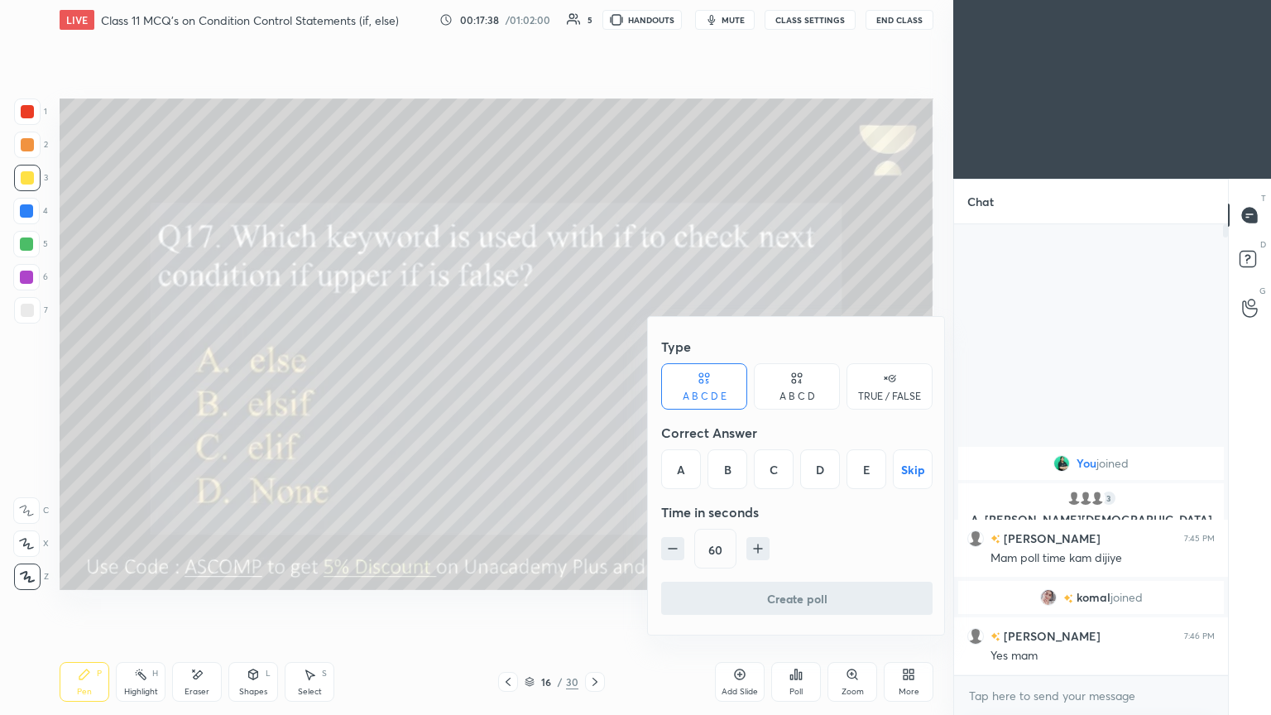
click at [594, 388] on div "A B C D" at bounding box center [798, 397] width 36 height 10
click at [594, 388] on div "C" at bounding box center [796, 469] width 49 height 40
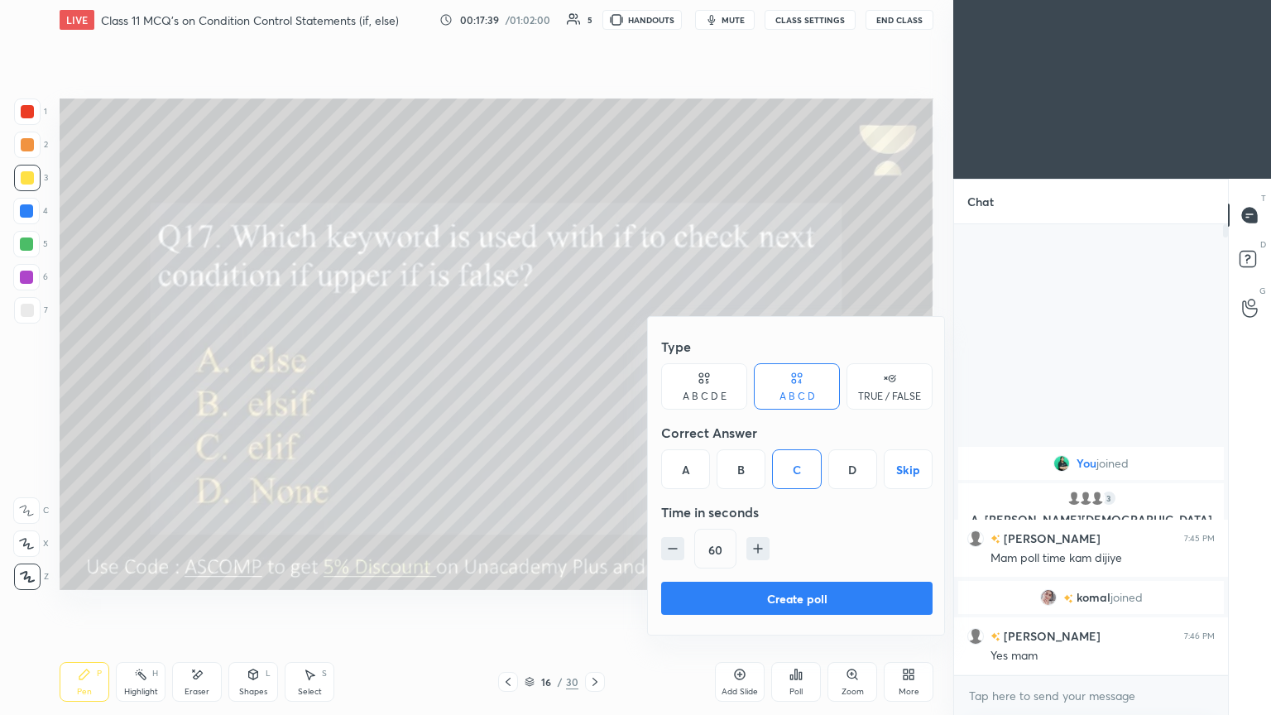
click at [594, 388] on button "Create poll" at bounding box center [797, 598] width 272 height 33
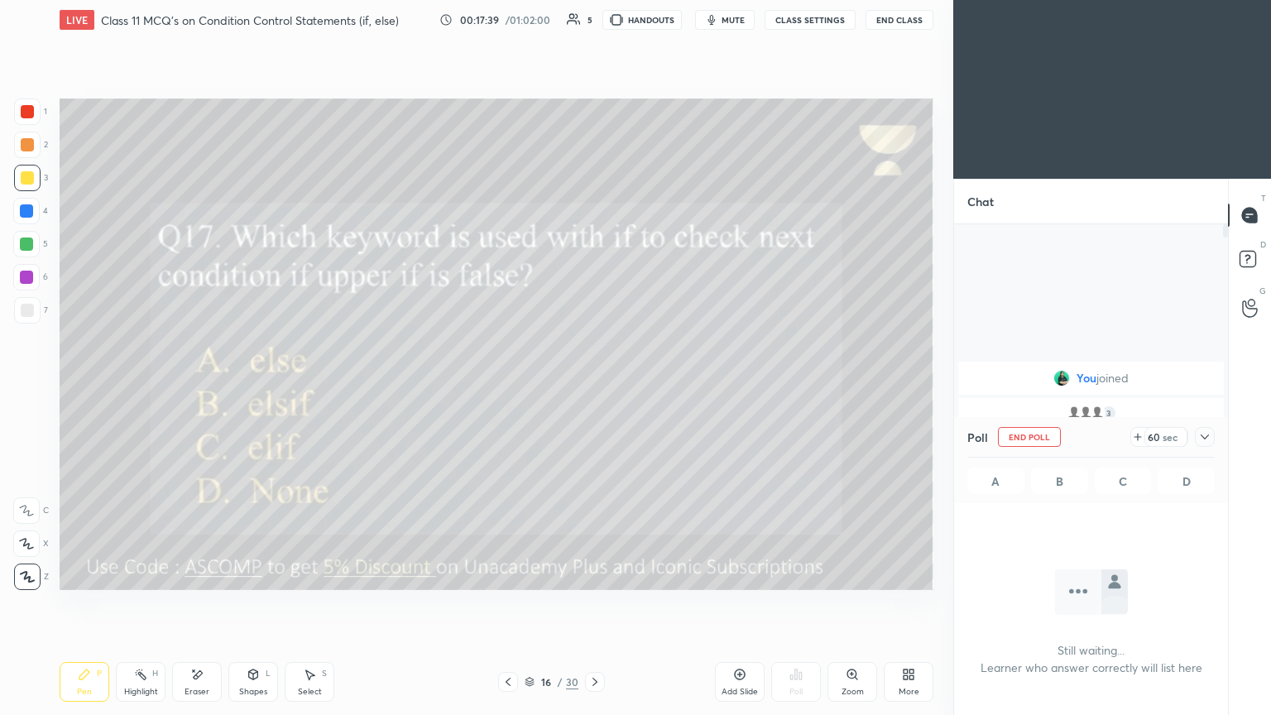
scroll to position [5, 5]
click at [594, 29] on button "mute" at bounding box center [725, 20] width 60 height 20
click at [594, 25] on button "unmute" at bounding box center [725, 20] width 60 height 20
click at [594, 17] on icon "button" at bounding box center [711, 19] width 13 height 13
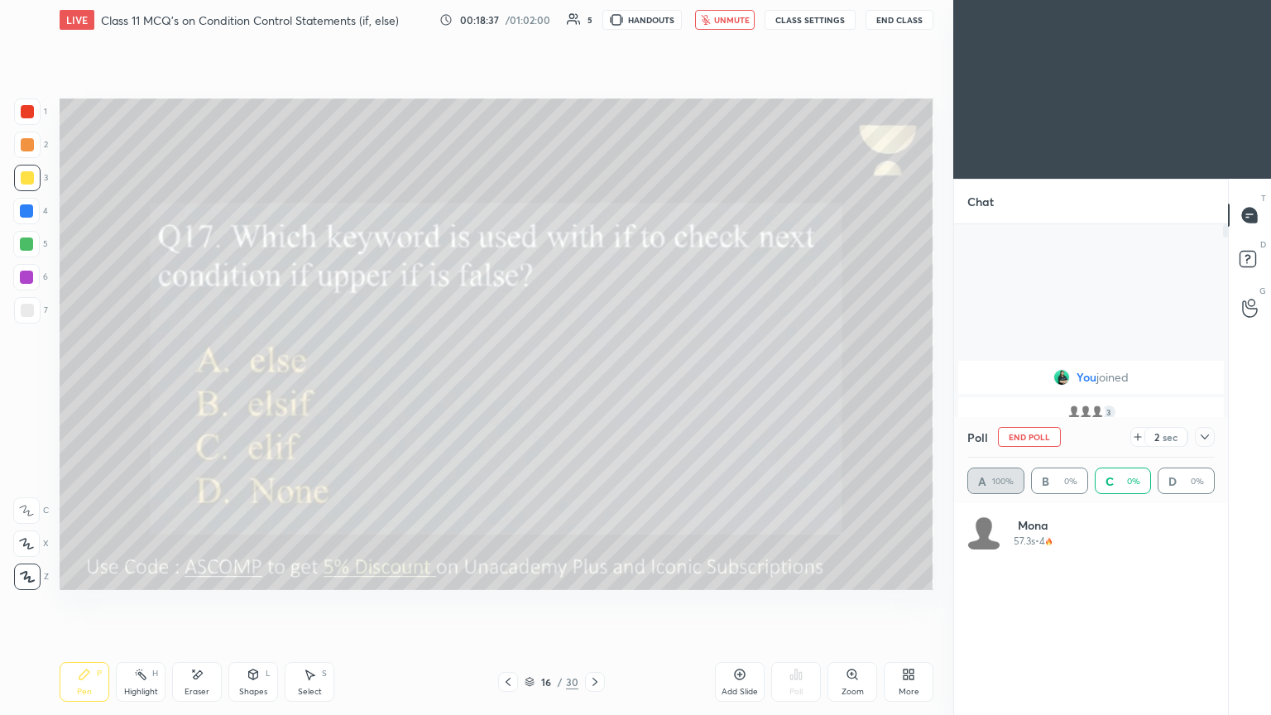
scroll to position [194, 243]
click at [594, 20] on span "unmute" at bounding box center [732, 20] width 36 height 12
click at [594, 388] on icon at bounding box center [1205, 436] width 13 height 13
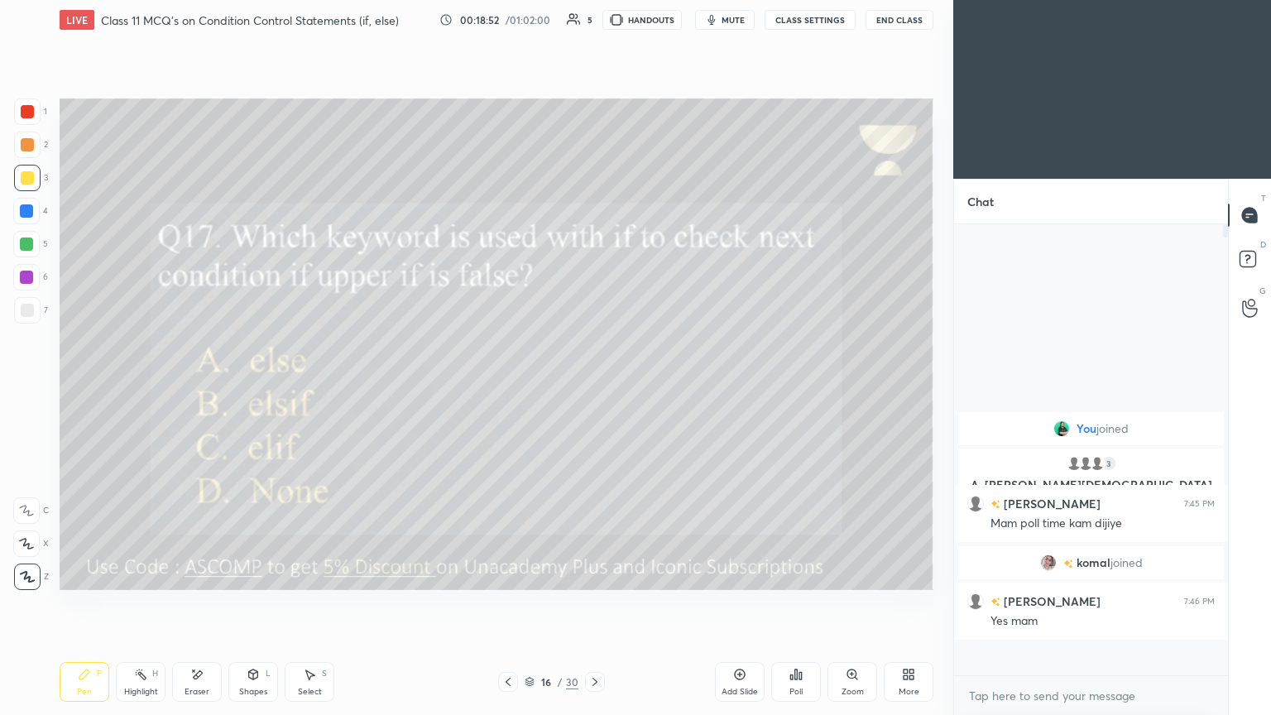
scroll to position [306, 269]
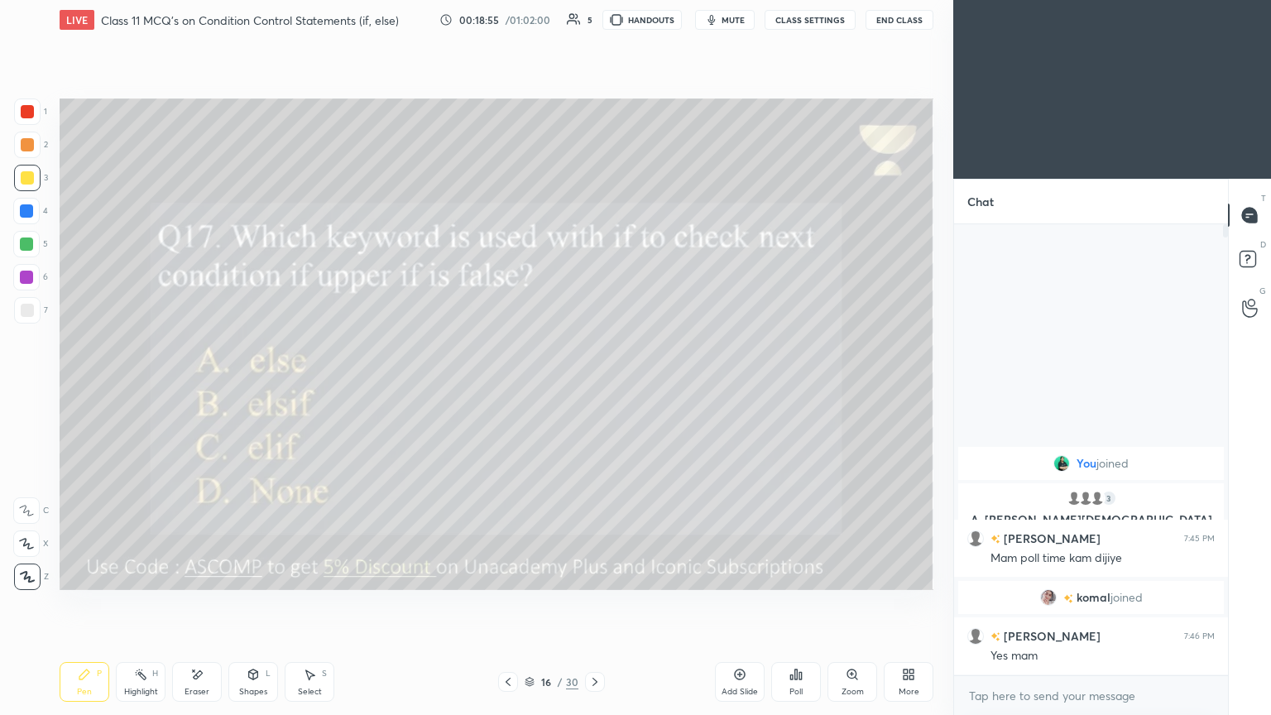
click at [594, 388] on icon at bounding box center [595, 681] width 13 height 13
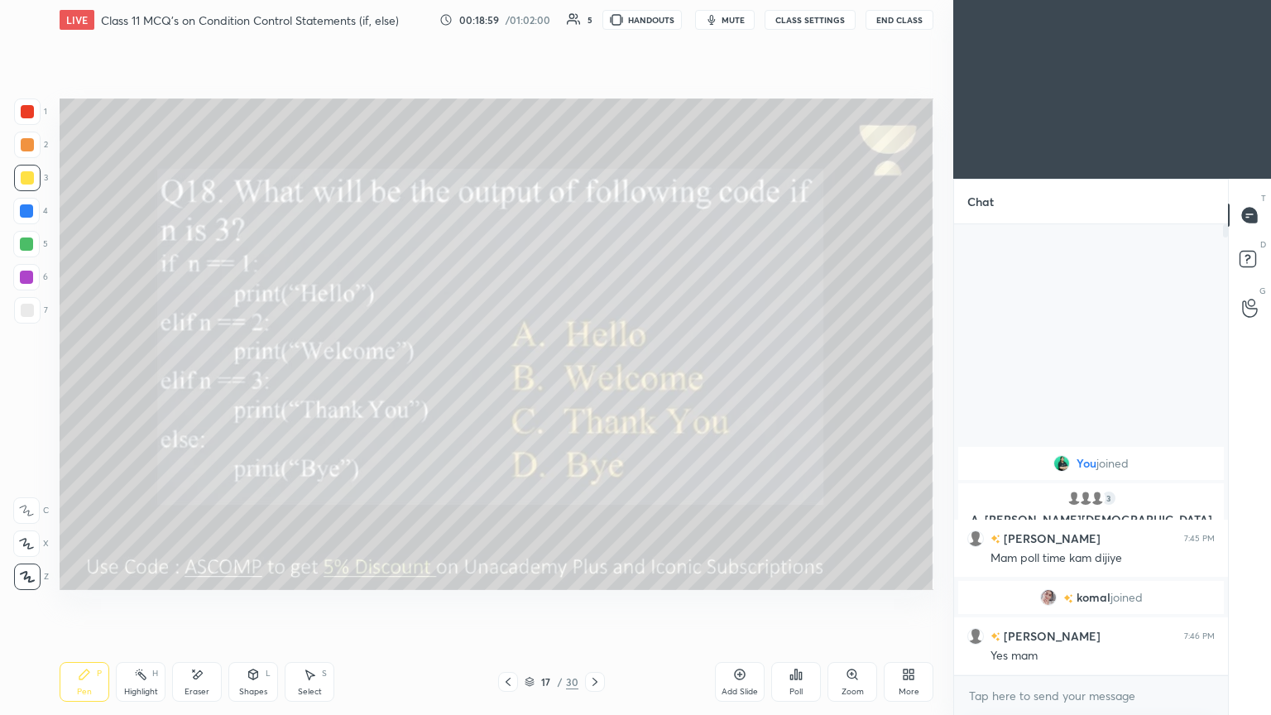
click at [594, 388] on div "Poll" at bounding box center [797, 682] width 50 height 40
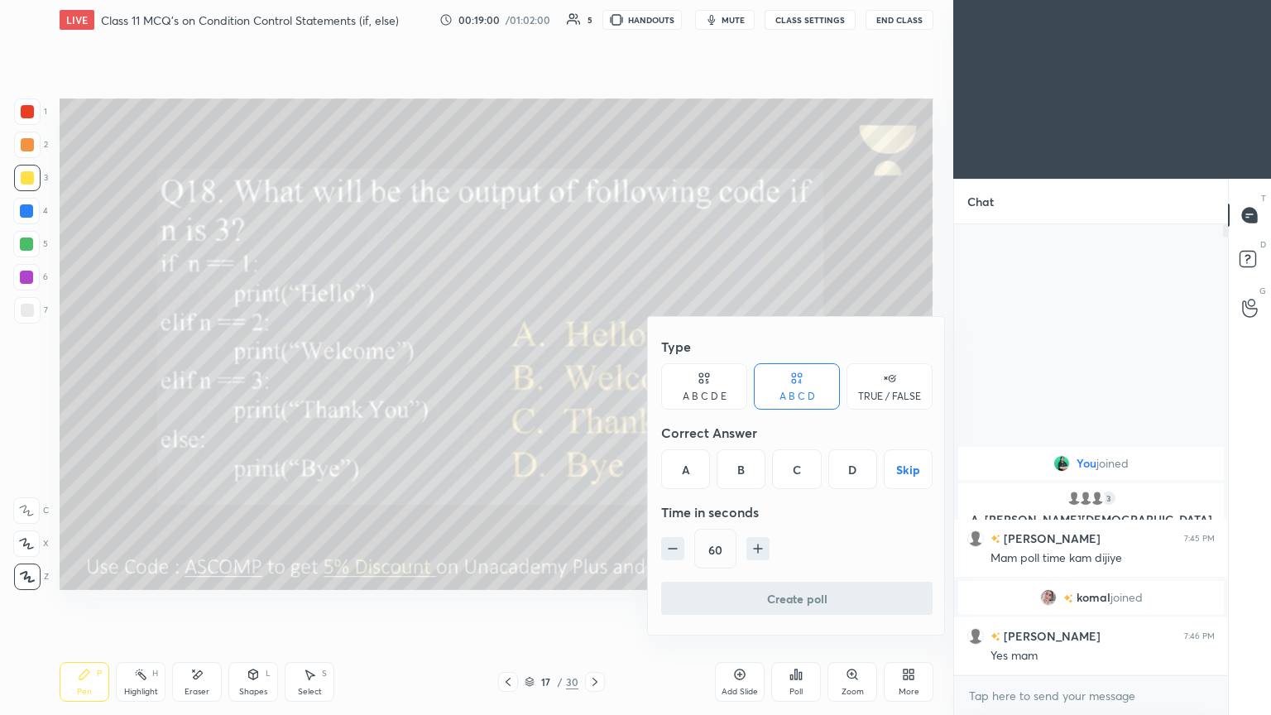
click at [594, 388] on div "C" at bounding box center [796, 469] width 49 height 40
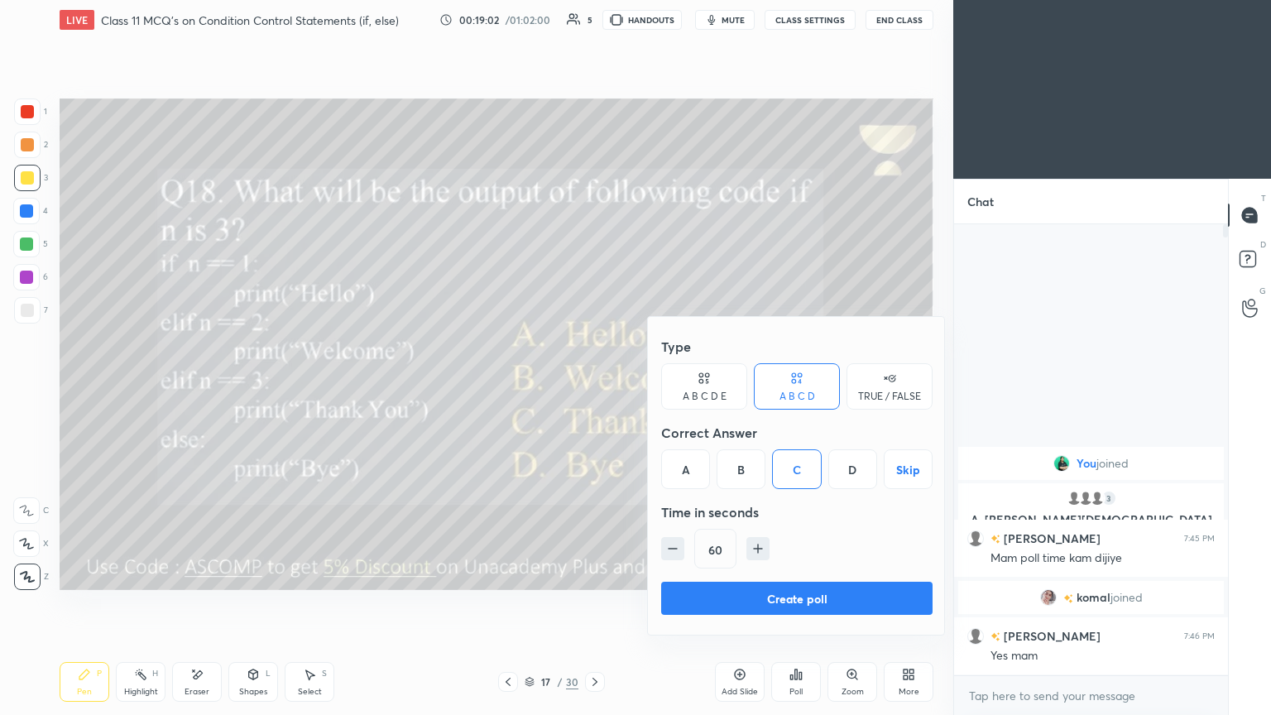
click at [526, 267] on div at bounding box center [635, 357] width 1271 height 715
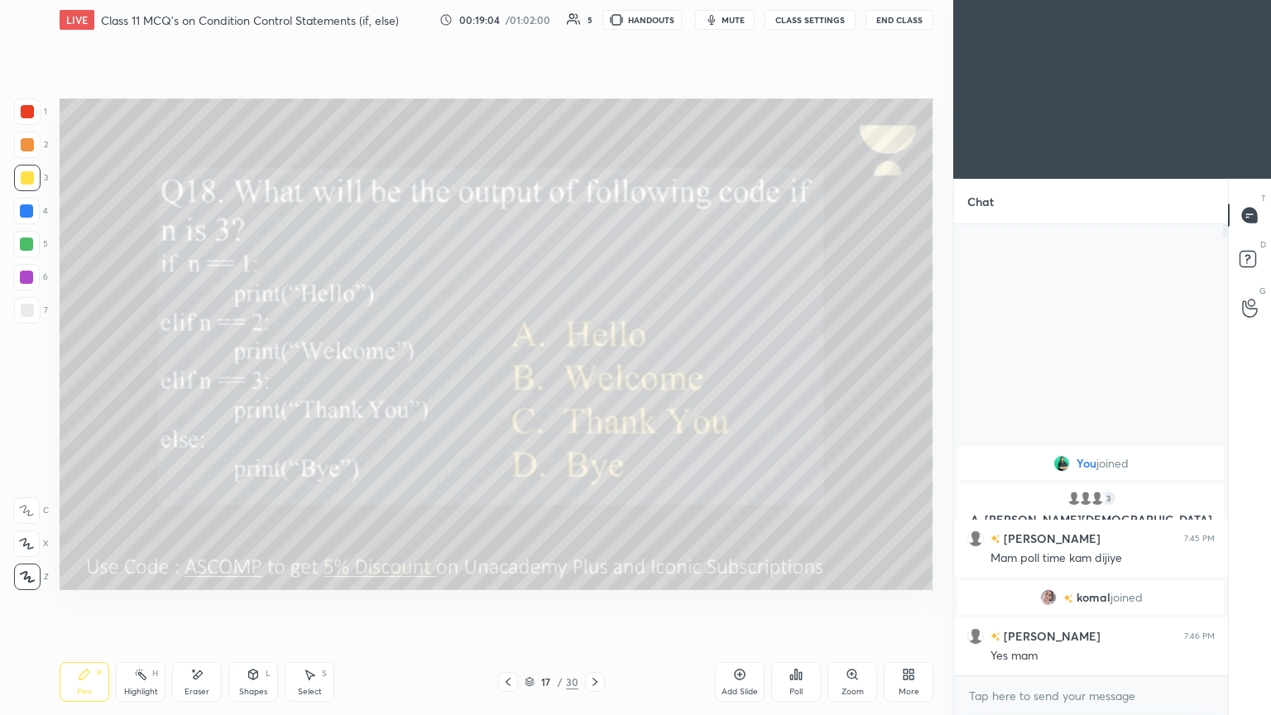
click at [594, 388] on div "Poll" at bounding box center [797, 682] width 50 height 40
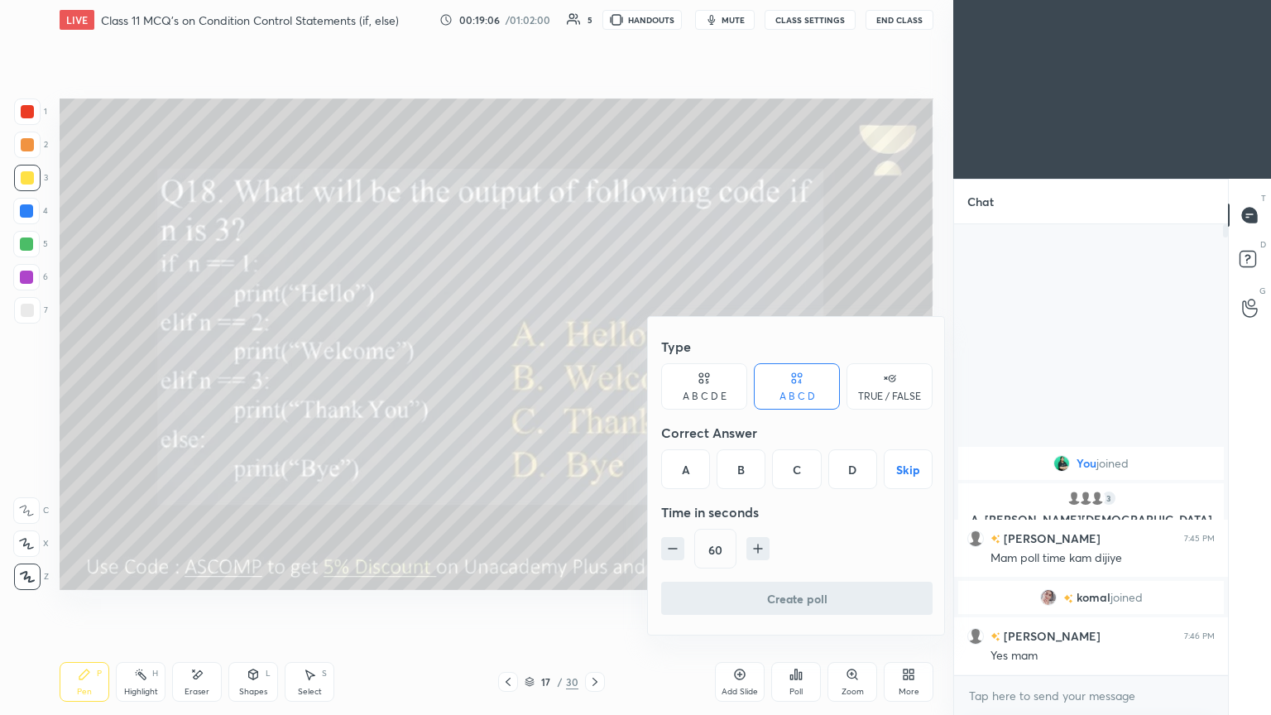
click at [594, 388] on div "C" at bounding box center [796, 469] width 49 height 40
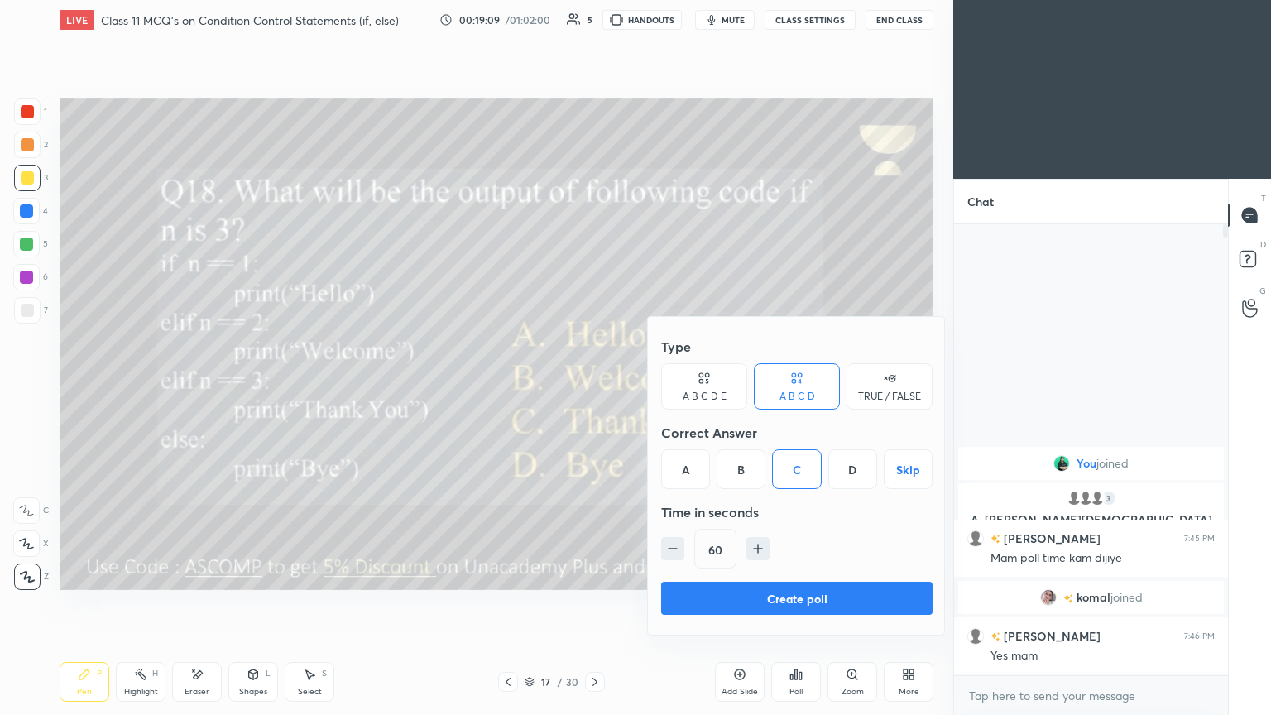
click at [594, 388] on button "Create poll" at bounding box center [797, 598] width 272 height 33
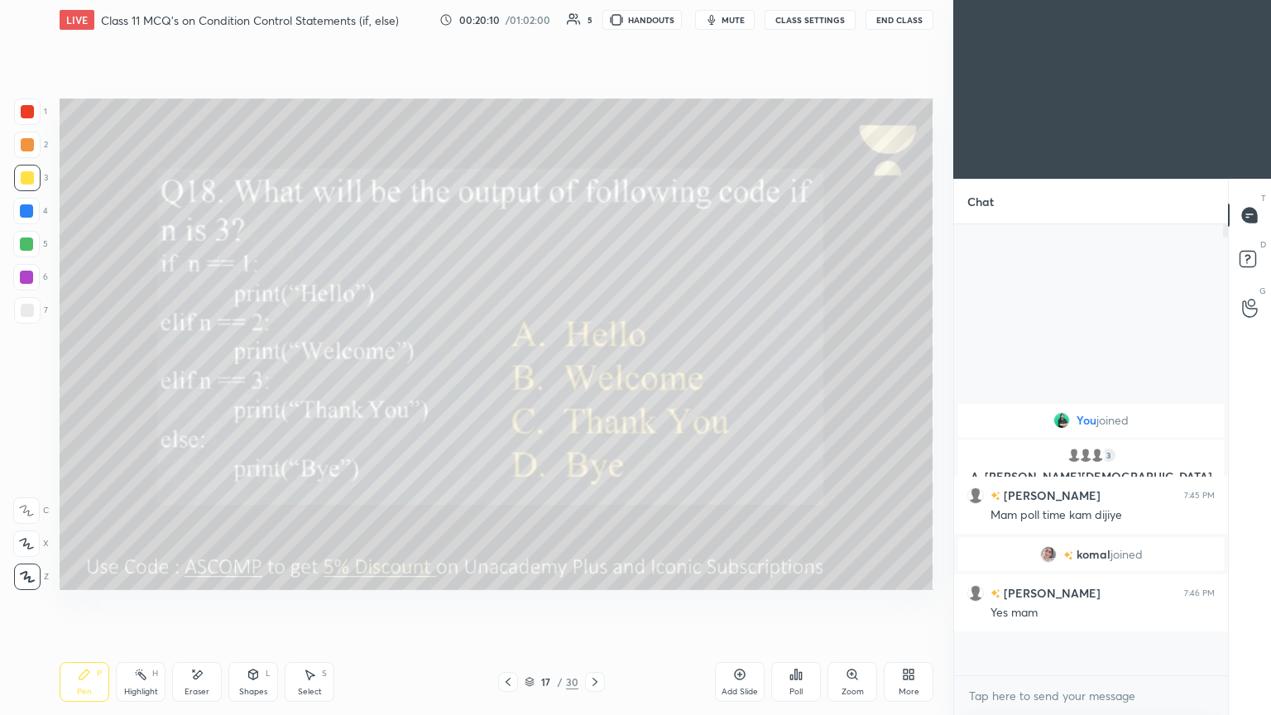
scroll to position [6, 5]
click at [593, 388] on icon at bounding box center [595, 681] width 13 height 13
click at [594, 388] on div "Poll" at bounding box center [797, 682] width 50 height 40
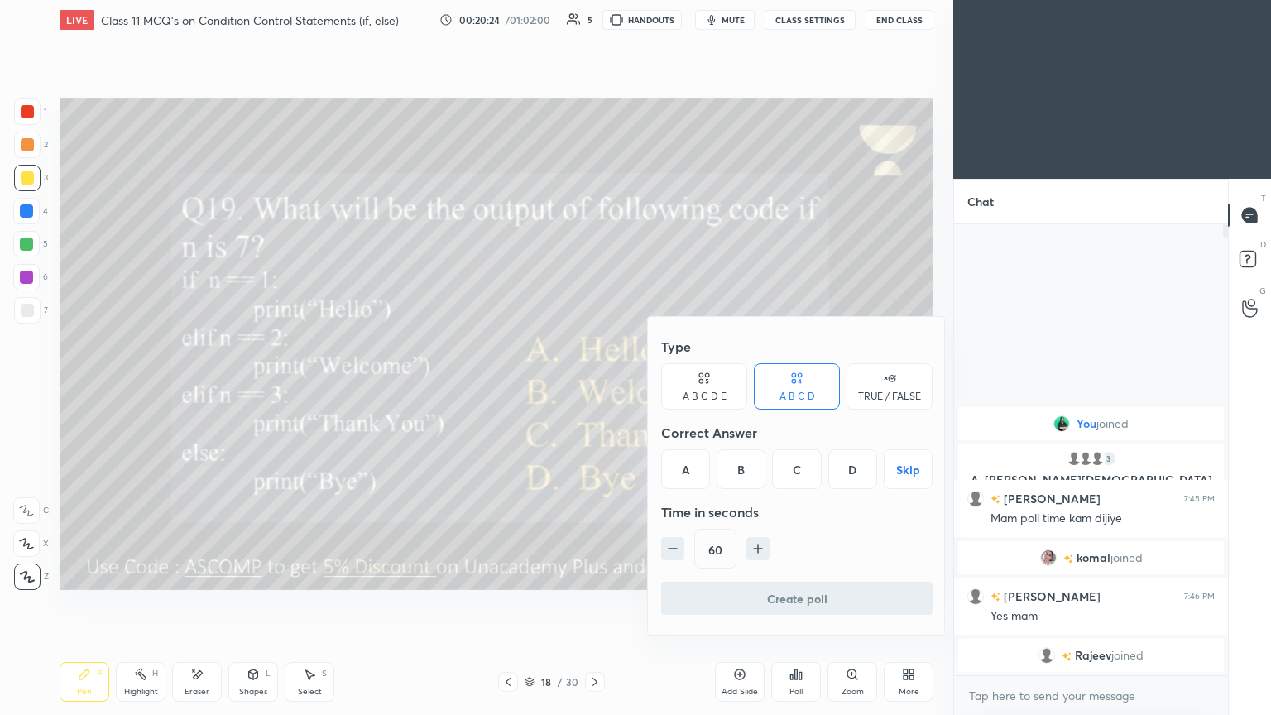
click at [594, 388] on div "D" at bounding box center [853, 469] width 49 height 40
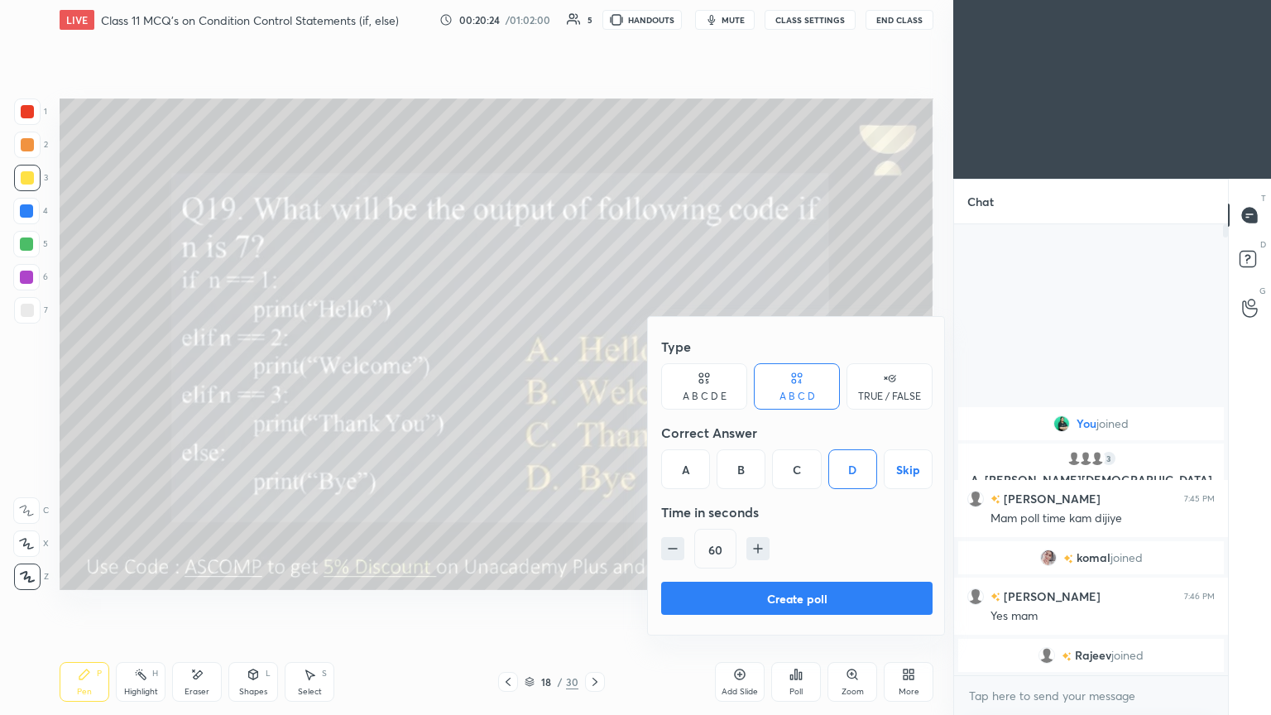
click at [594, 388] on button "Create poll" at bounding box center [797, 598] width 272 height 33
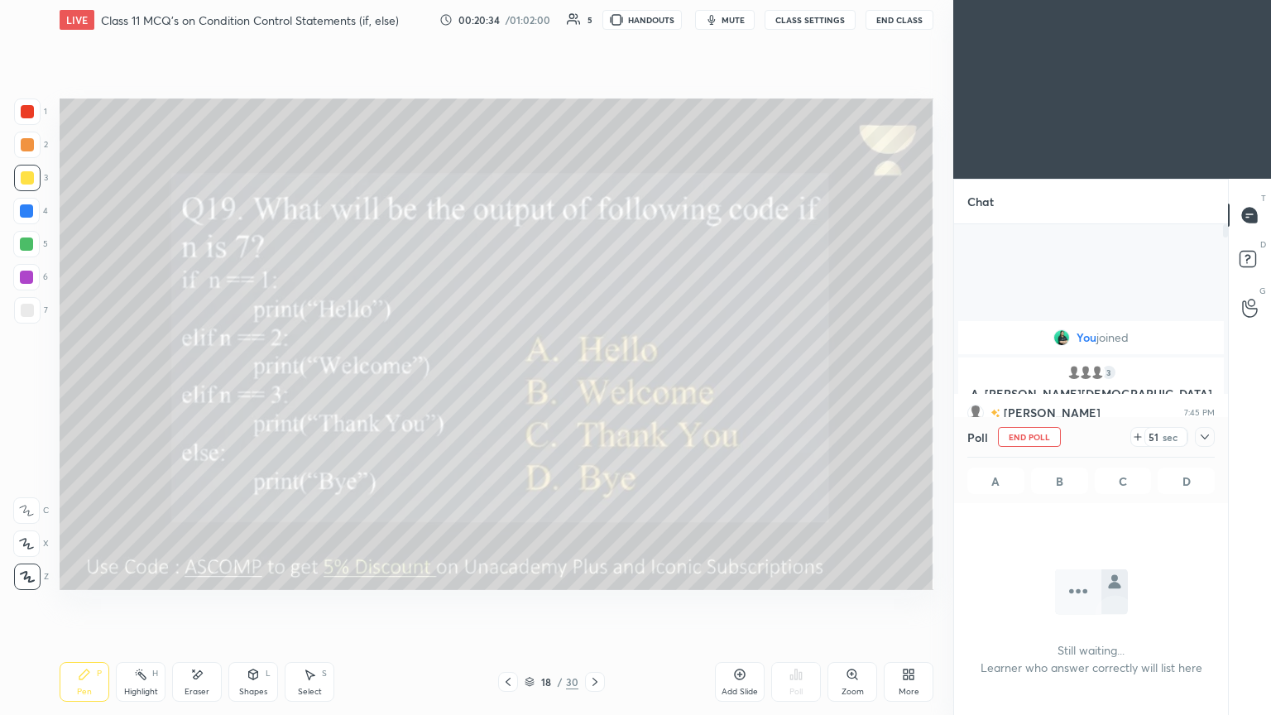
click at [594, 23] on span "mute" at bounding box center [733, 20] width 23 height 12
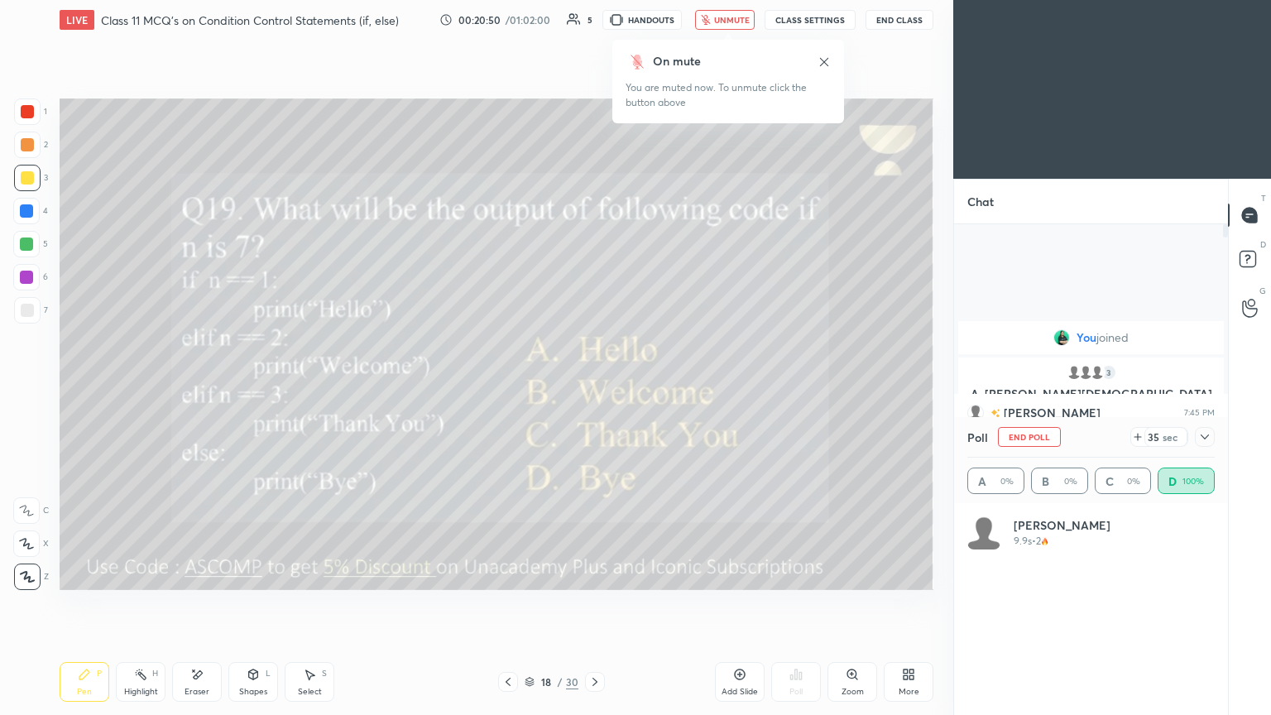
click at [594, 388] on icon at bounding box center [1205, 436] width 13 height 13
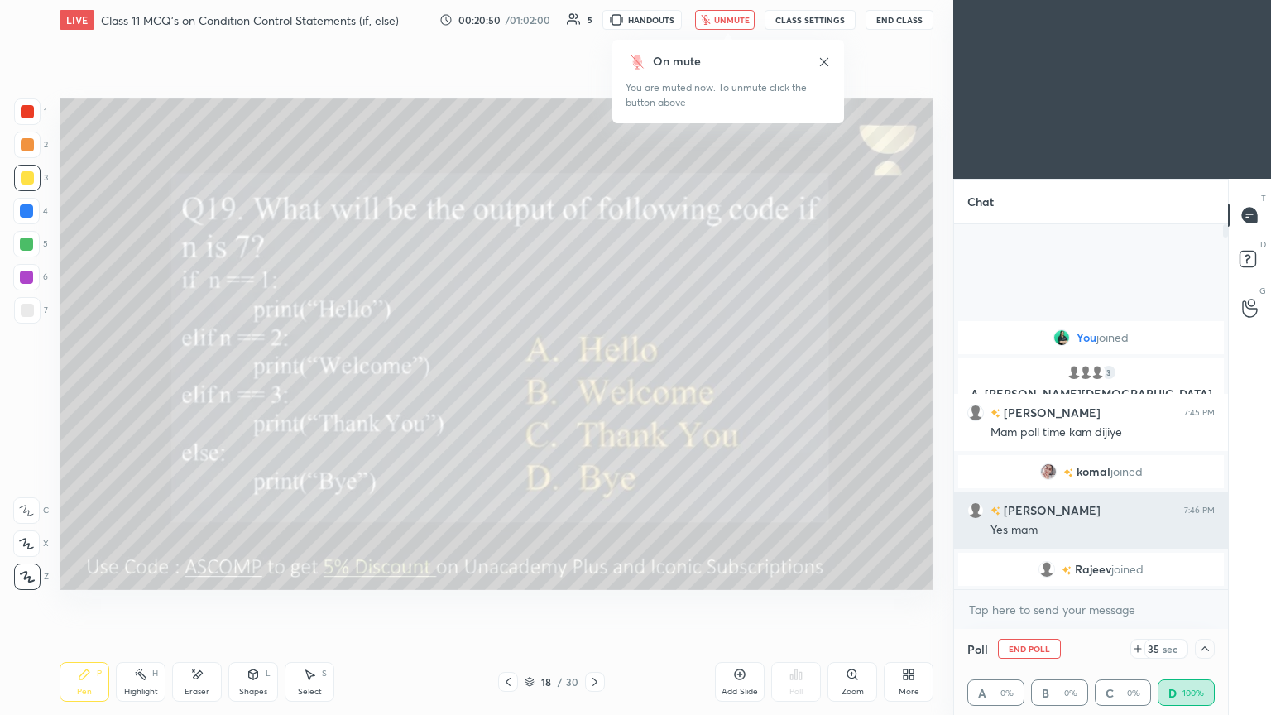
scroll to position [0, 5]
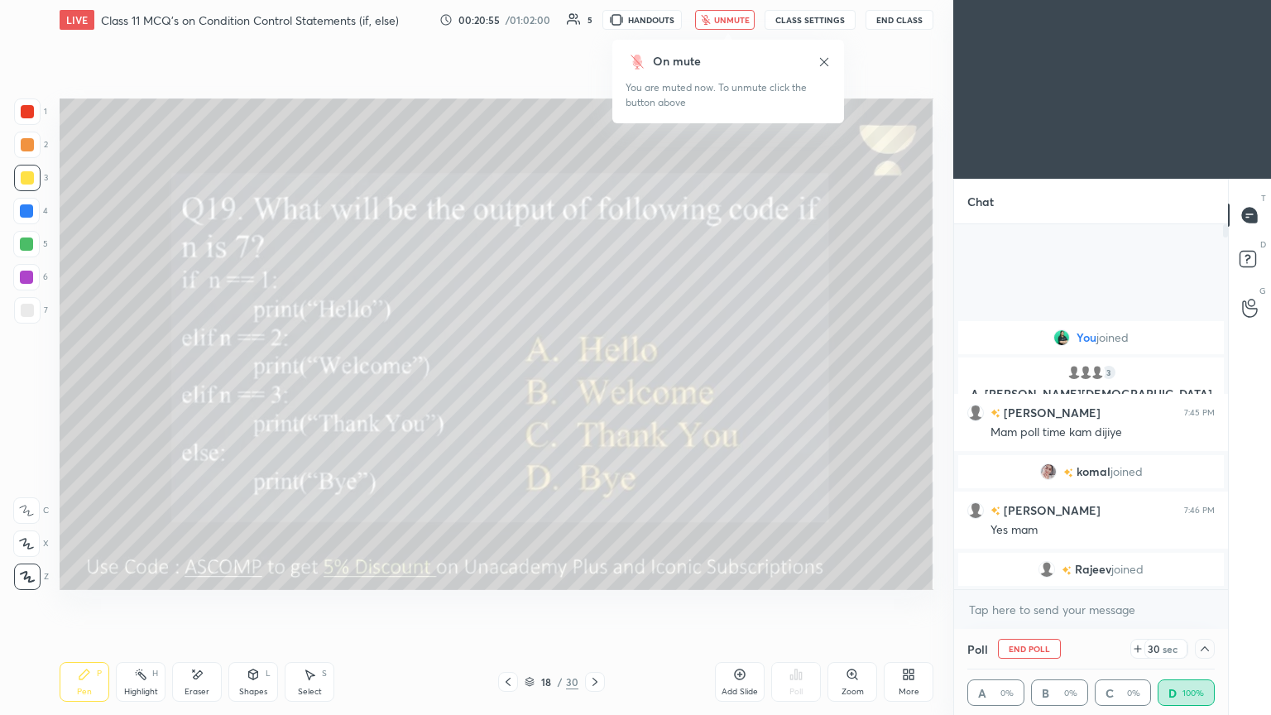
click at [594, 388] on icon at bounding box center [1205, 648] width 13 height 13
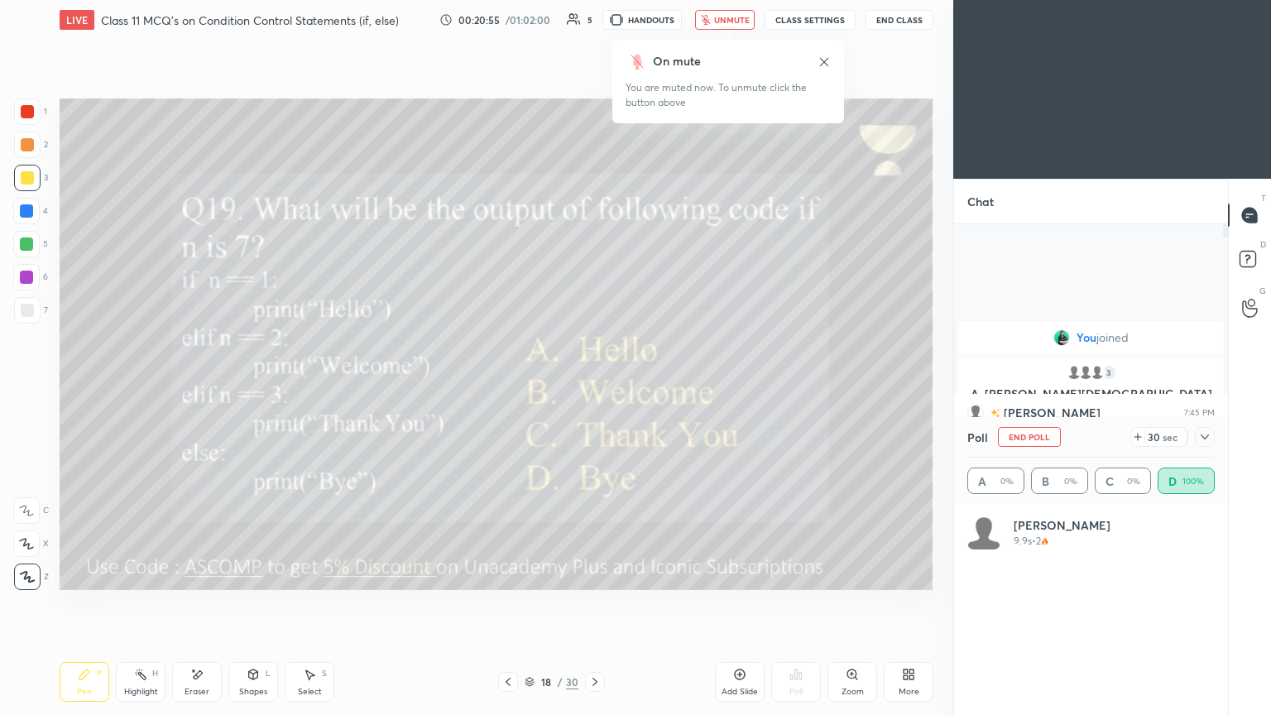
scroll to position [194, 243]
click at [594, 24] on span "unmute" at bounding box center [732, 20] width 36 height 12
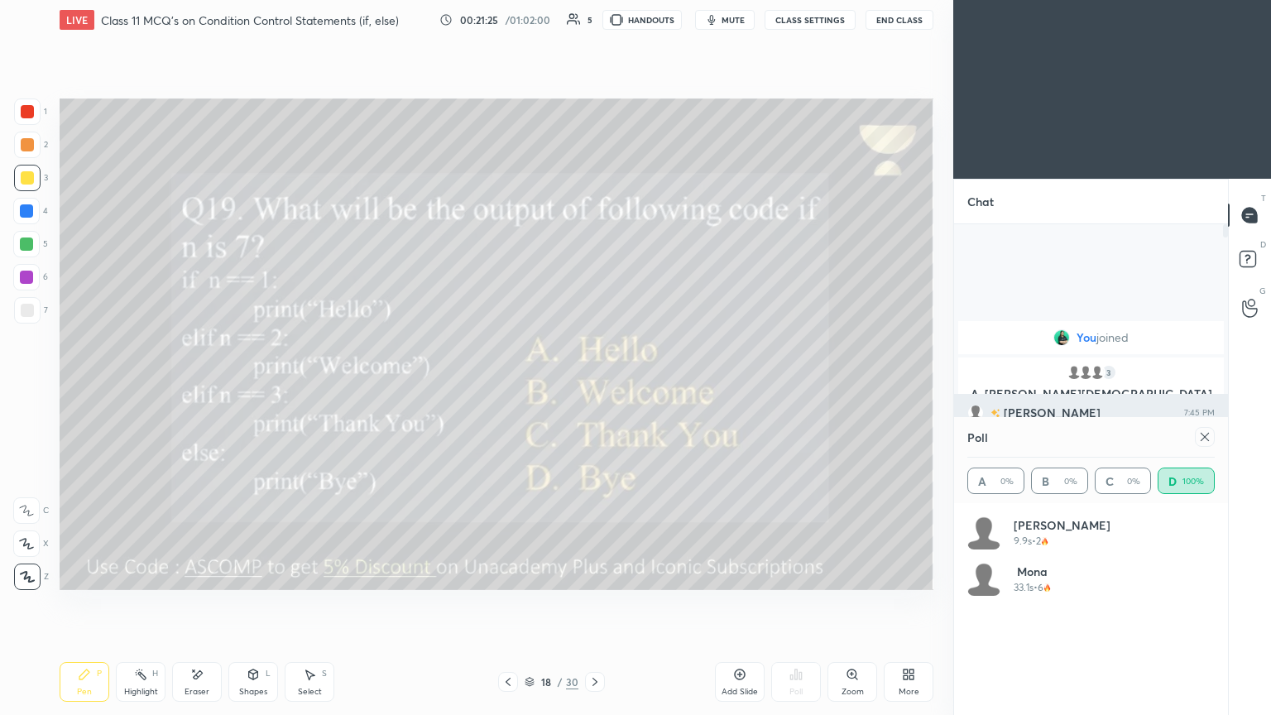
click at [594, 388] on div at bounding box center [1205, 437] width 20 height 20
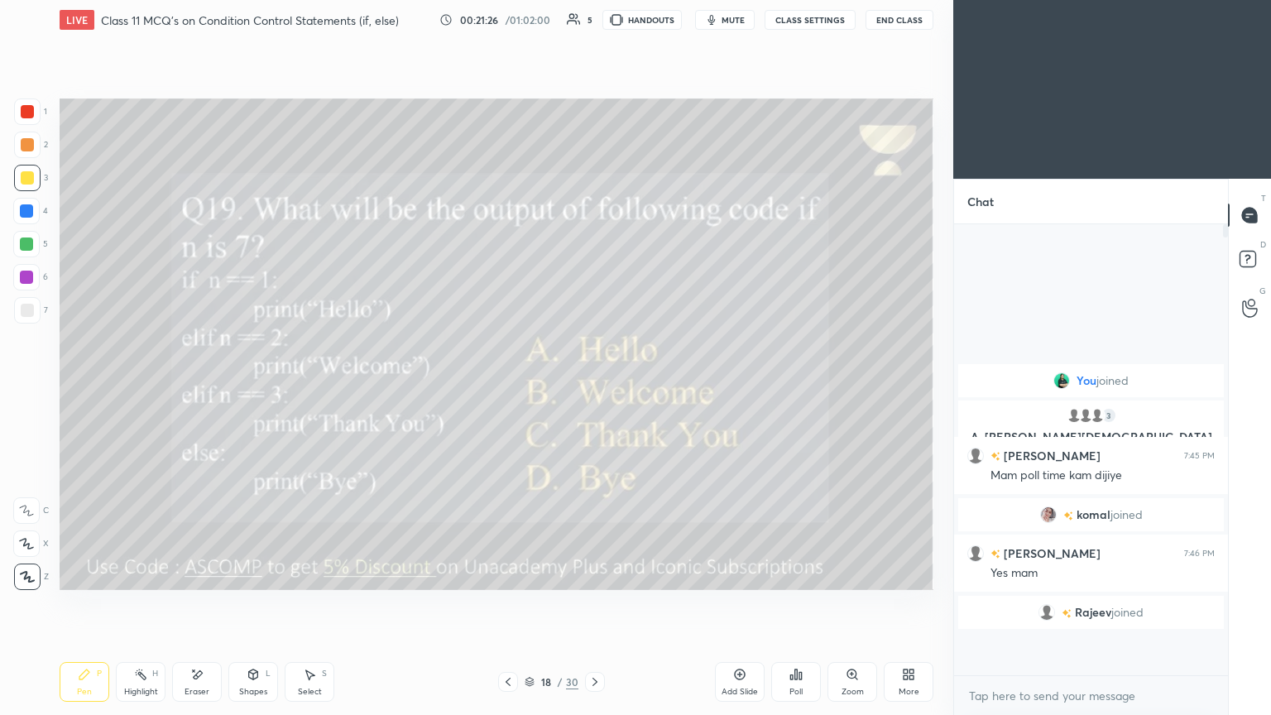
scroll to position [309, 269]
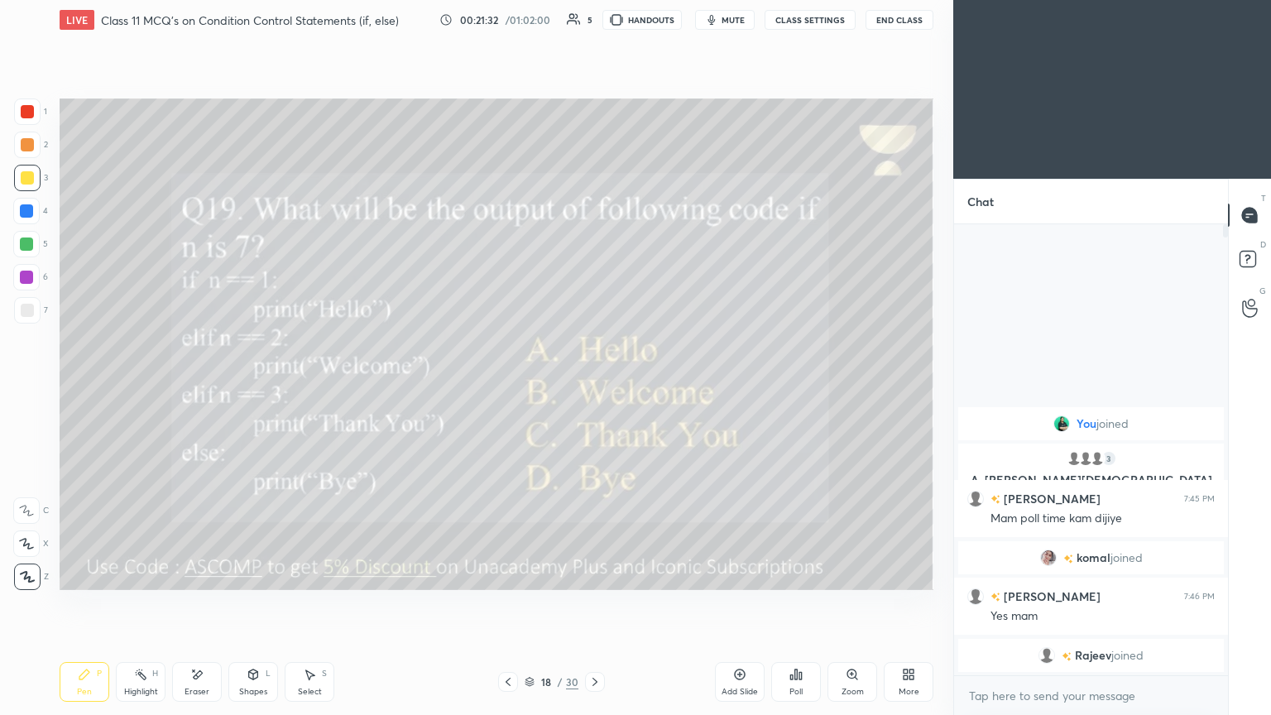
click at [594, 388] on div at bounding box center [595, 682] width 20 height 20
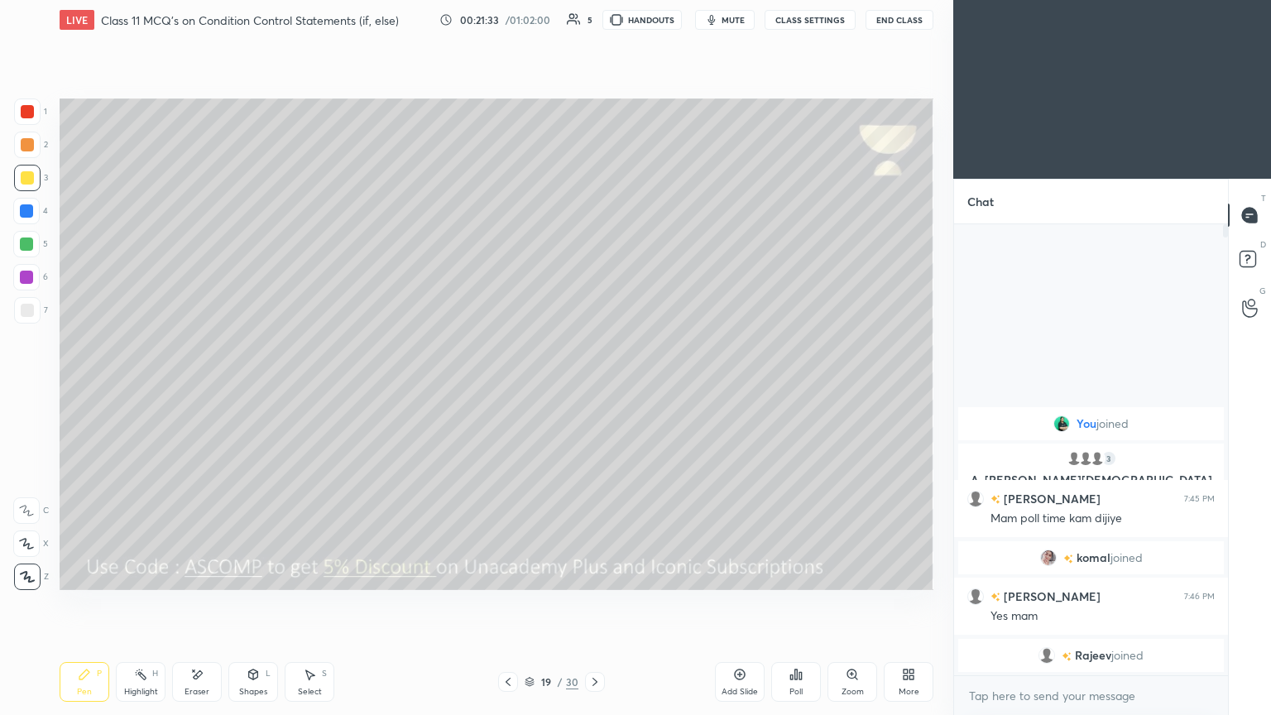
click at [594, 388] on icon at bounding box center [595, 681] width 13 height 13
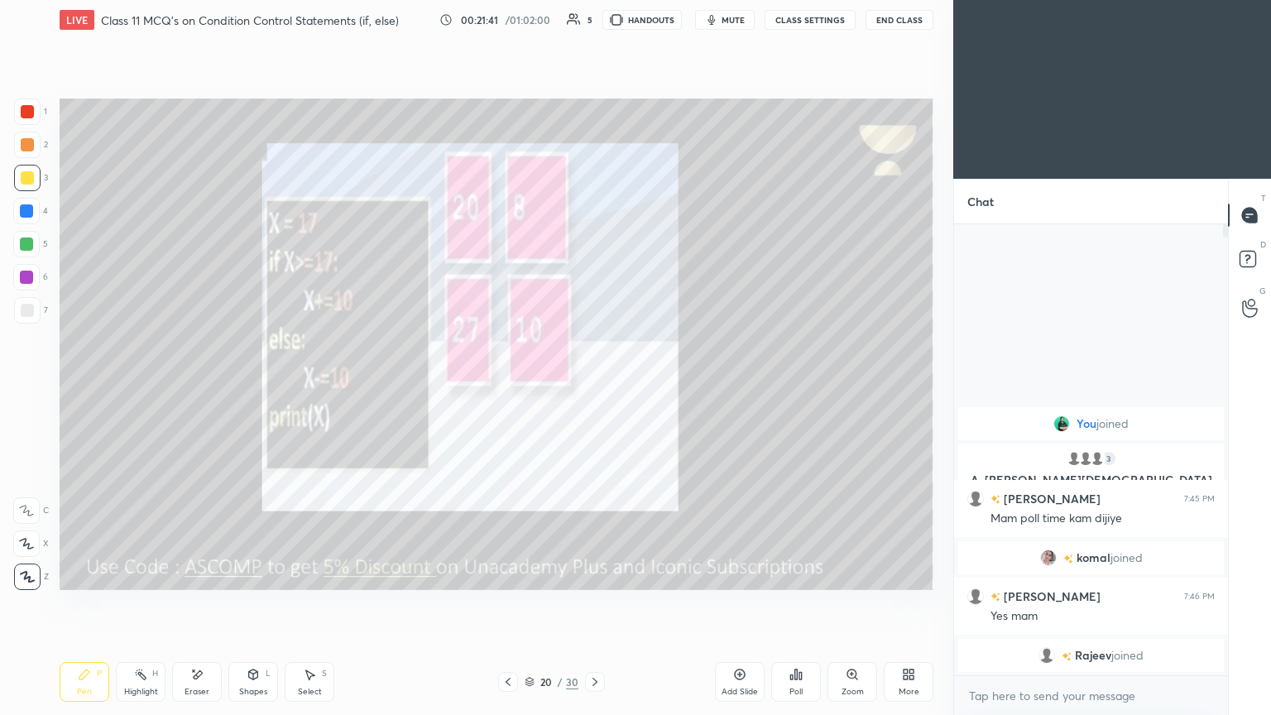
click at [594, 29] on button "mute" at bounding box center [725, 20] width 60 height 20
click at [594, 388] on icon at bounding box center [595, 681] width 13 height 13
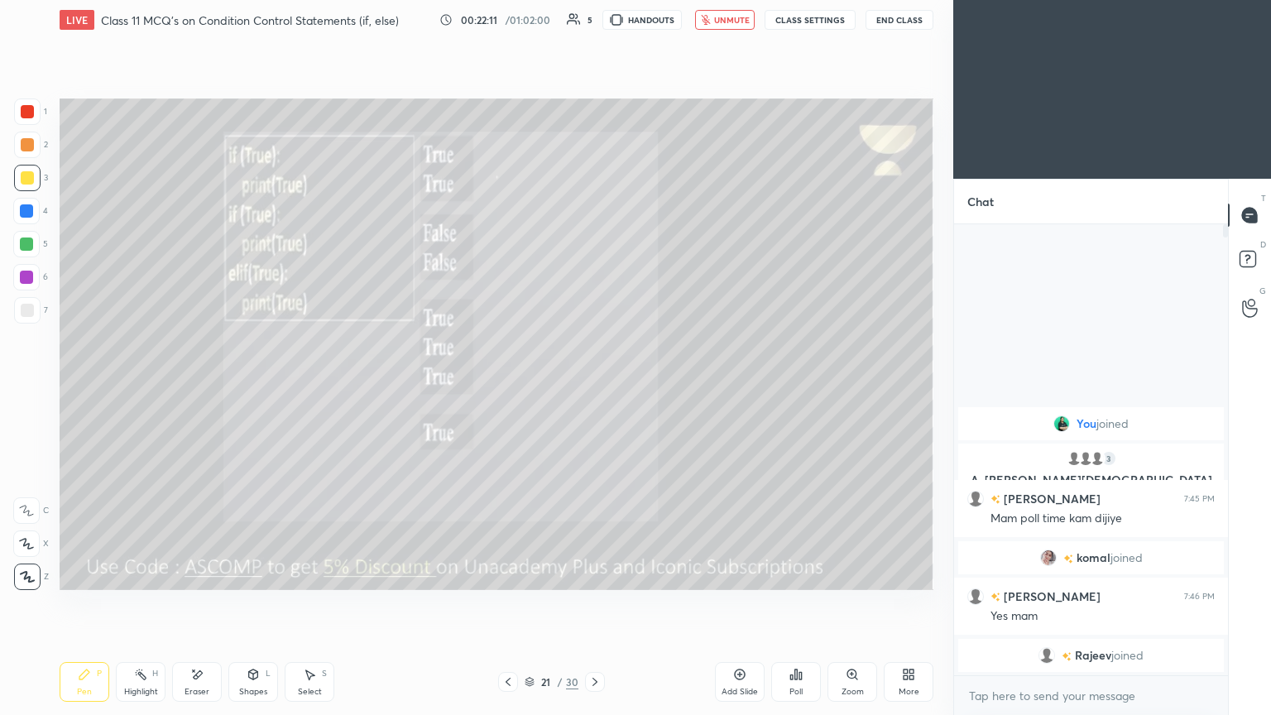
click at [504, 388] on icon at bounding box center [508, 681] width 13 height 13
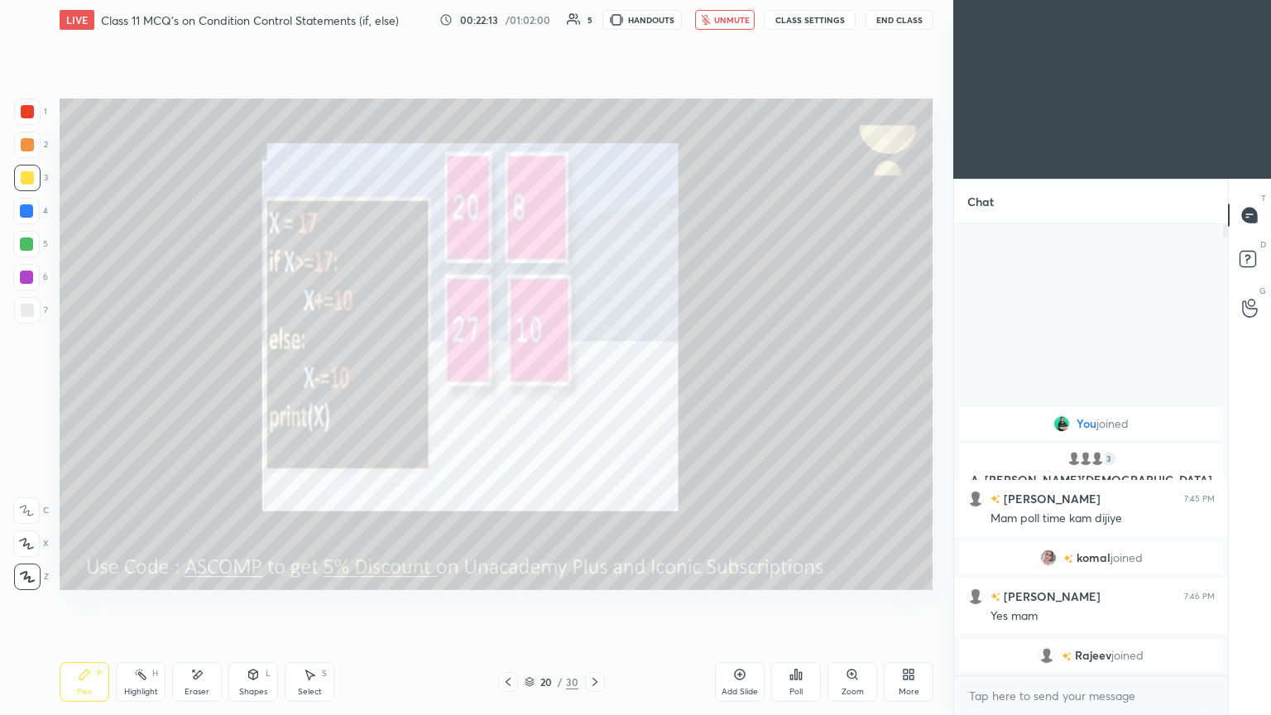
click at [594, 26] on button "unmute" at bounding box center [725, 20] width 60 height 20
click at [594, 388] on icon at bounding box center [796, 674] width 13 height 13
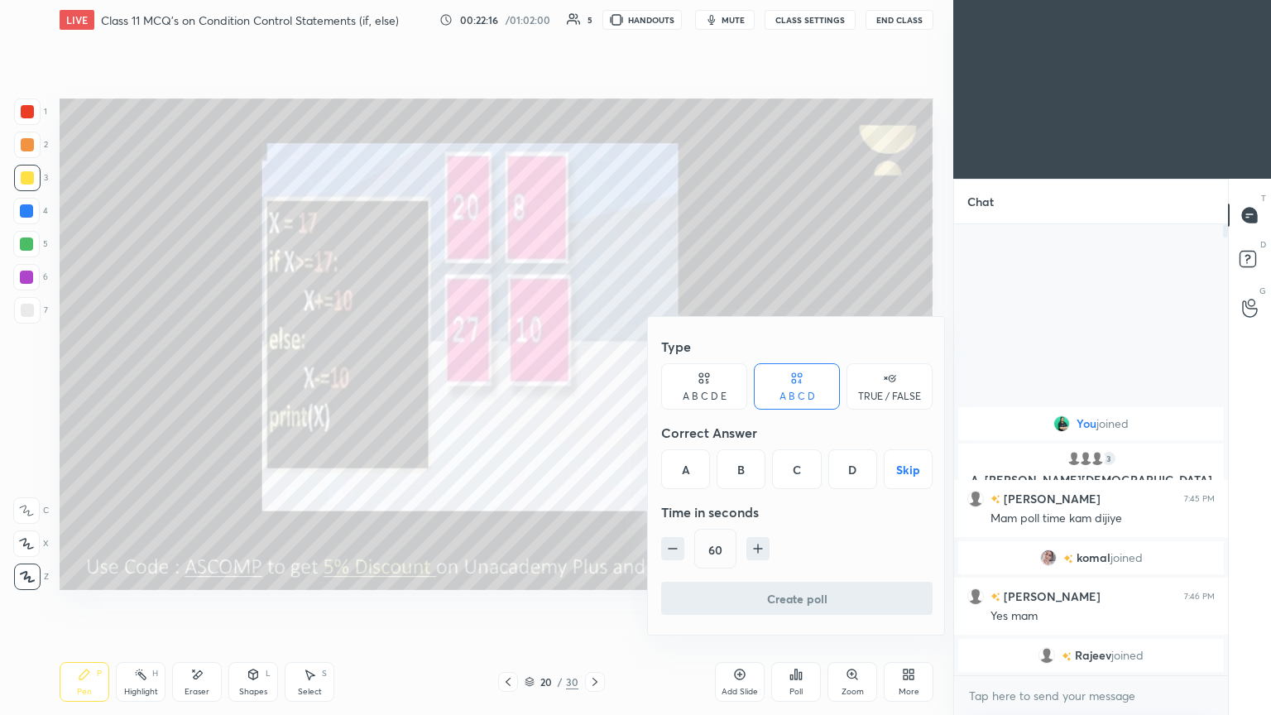
click at [594, 388] on div "C" at bounding box center [796, 469] width 49 height 40
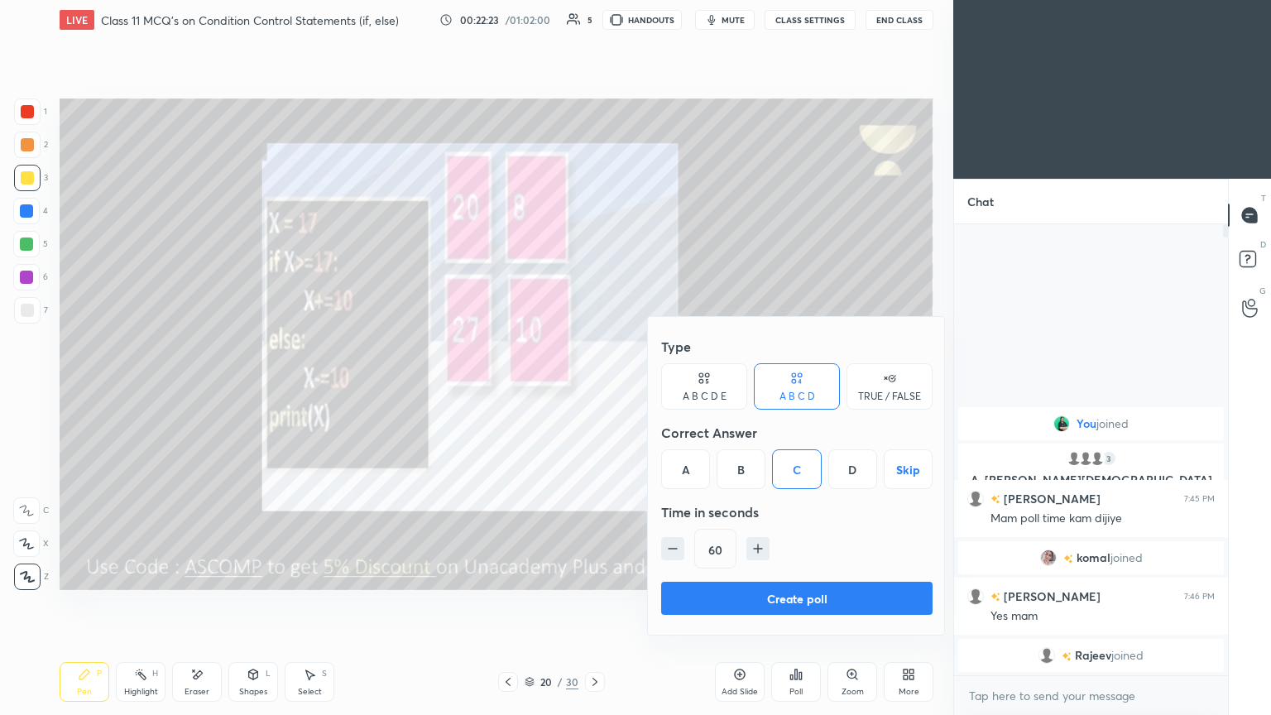
click at [594, 388] on button "Create poll" at bounding box center [797, 598] width 272 height 33
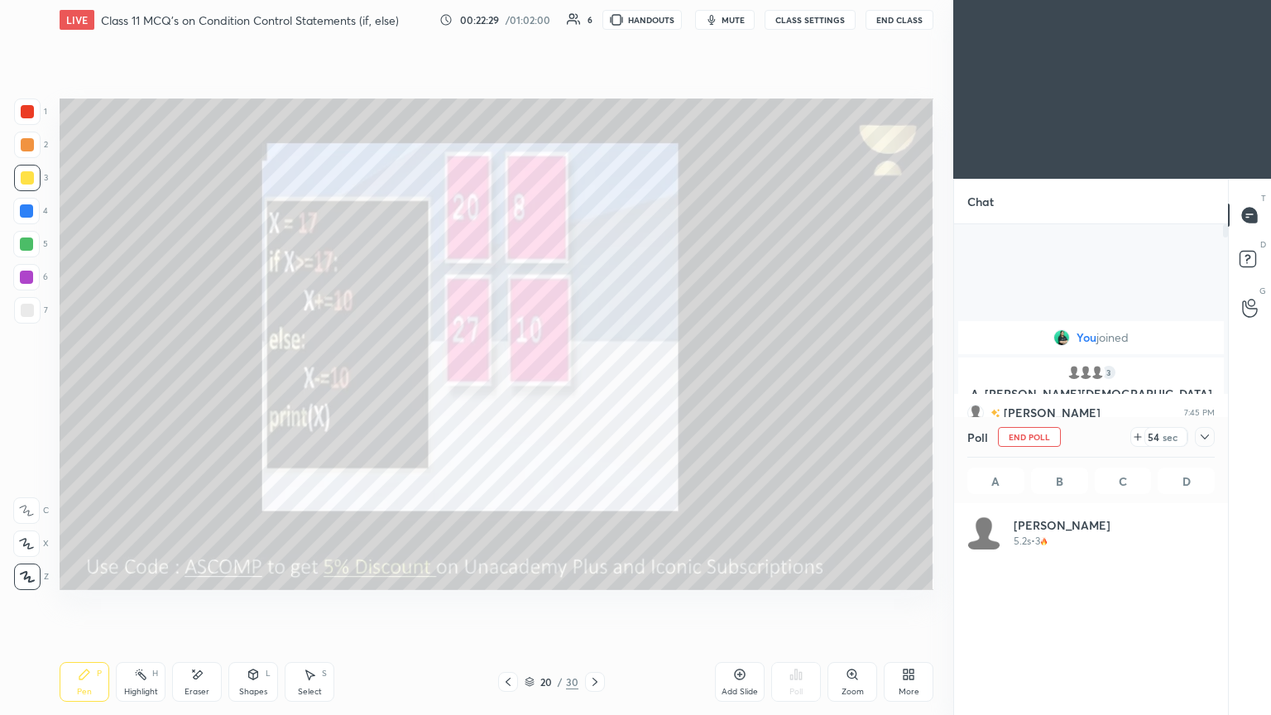
scroll to position [194, 243]
click at [594, 388] on div at bounding box center [1205, 437] width 20 height 20
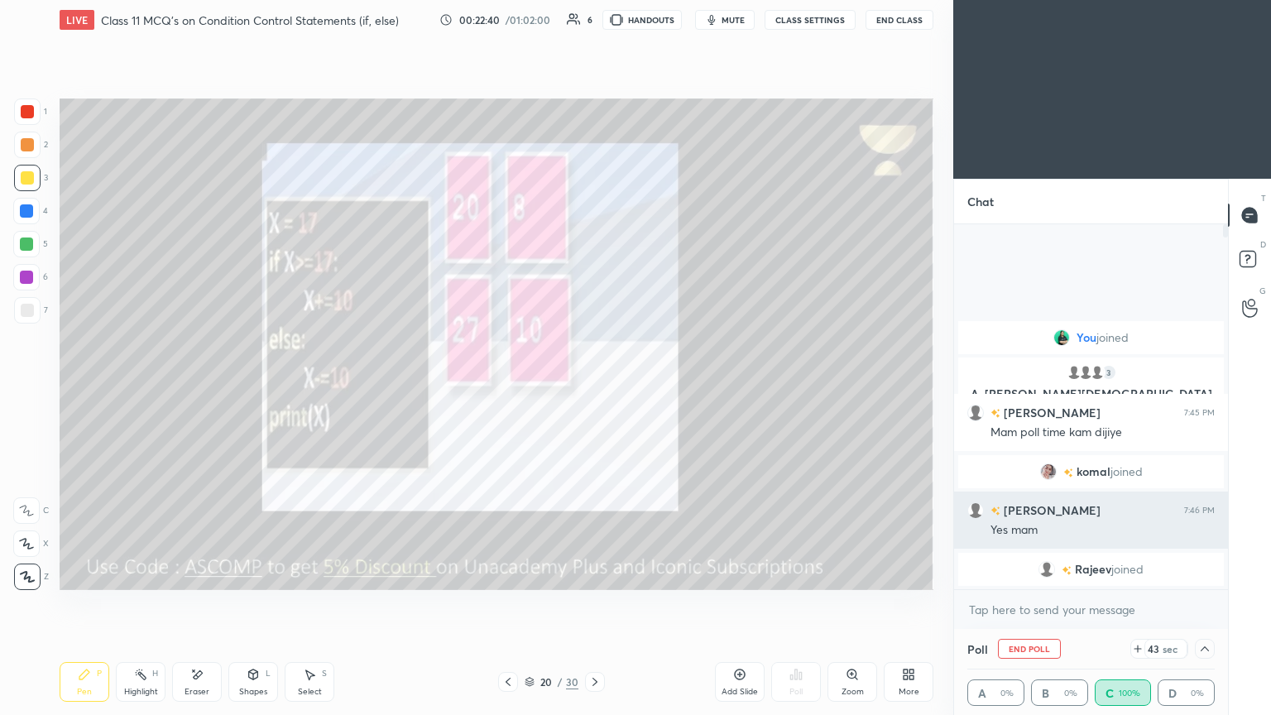
scroll to position [0, 5]
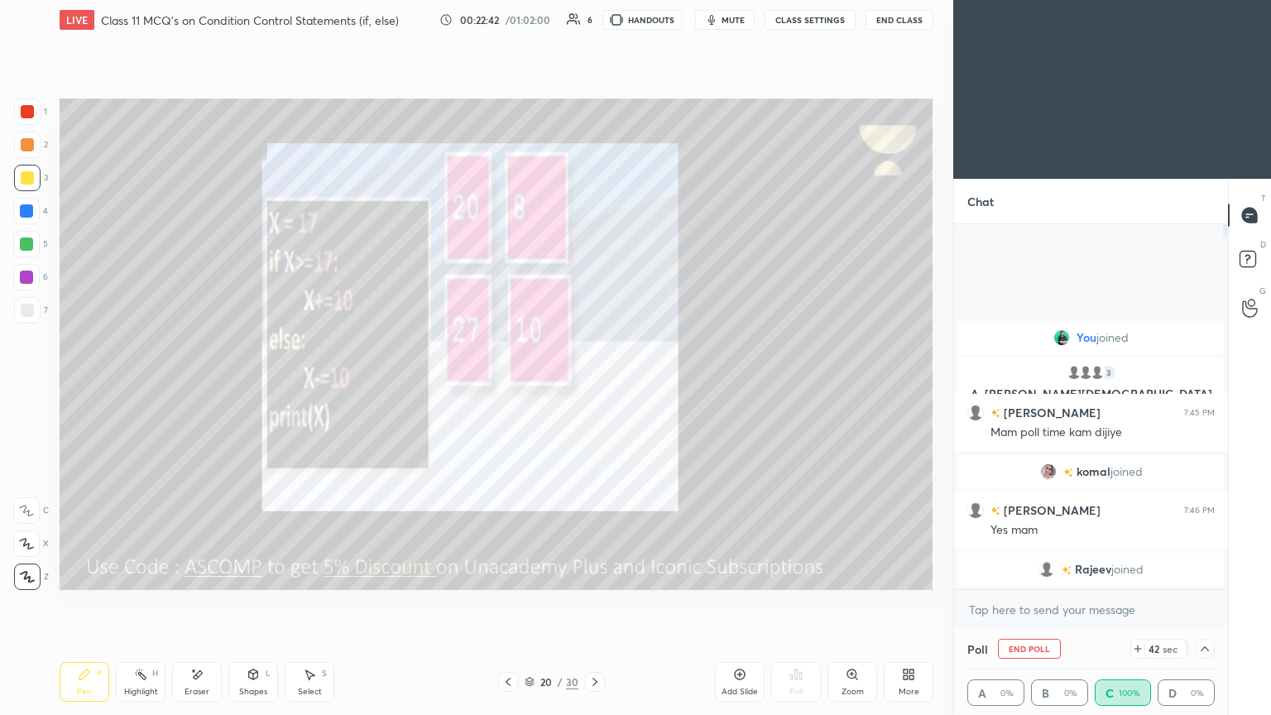
click at [594, 388] on img "grid" at bounding box center [1049, 472] width 17 height 17
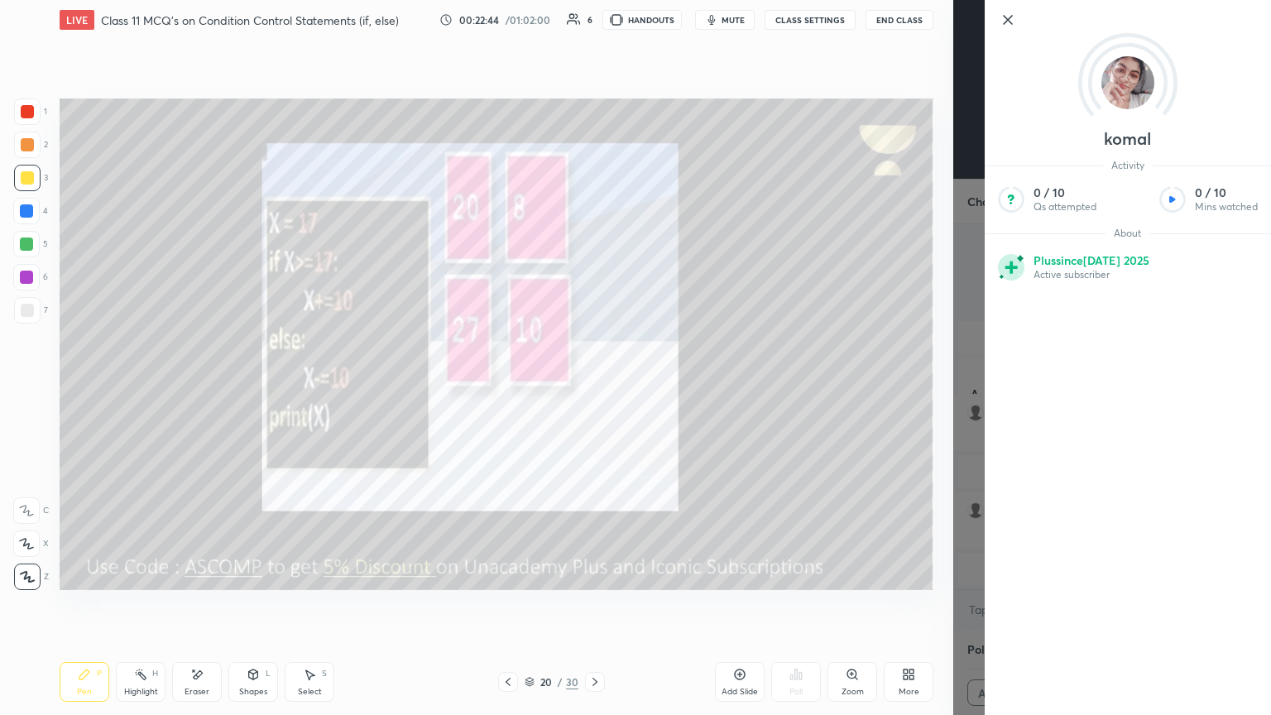
click at [594, 21] on icon at bounding box center [1008, 20] width 20 height 20
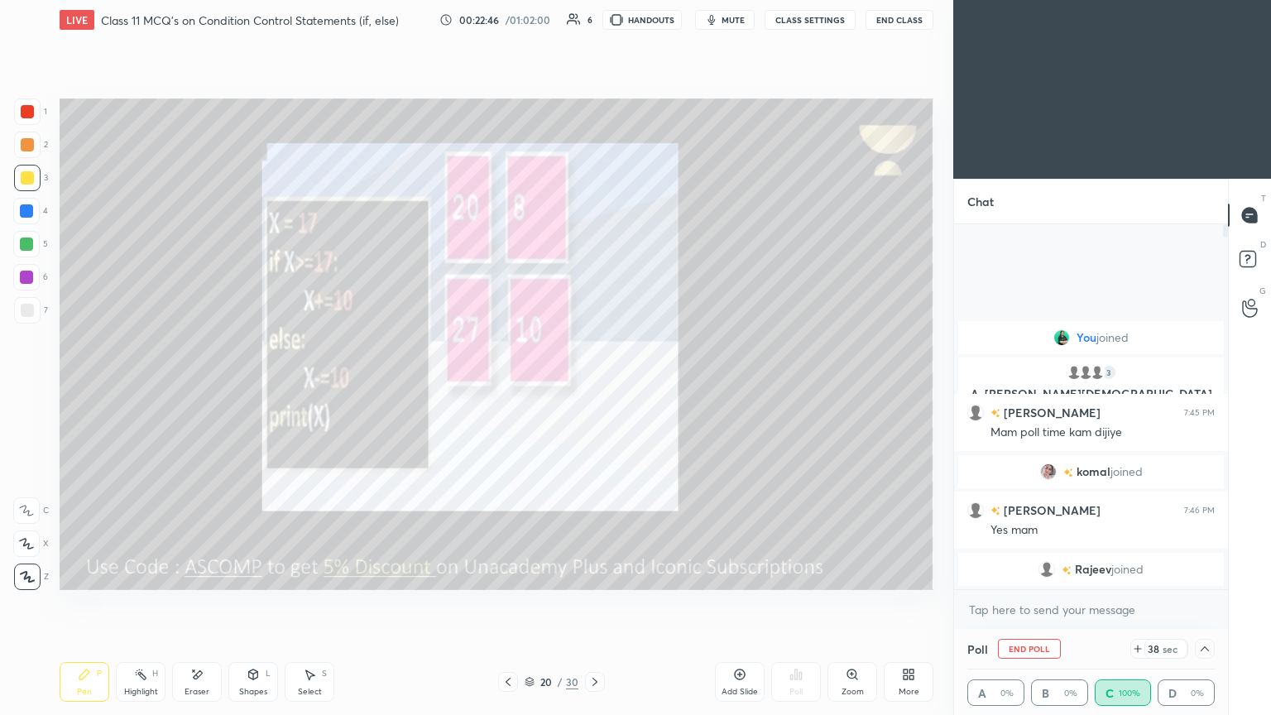
click at [594, 370] on img "grid" at bounding box center [1074, 372] width 17 height 17
click at [594, 371] on img "grid" at bounding box center [1086, 372] width 17 height 17
click at [594, 372] on img "grid" at bounding box center [1097, 372] width 17 height 17
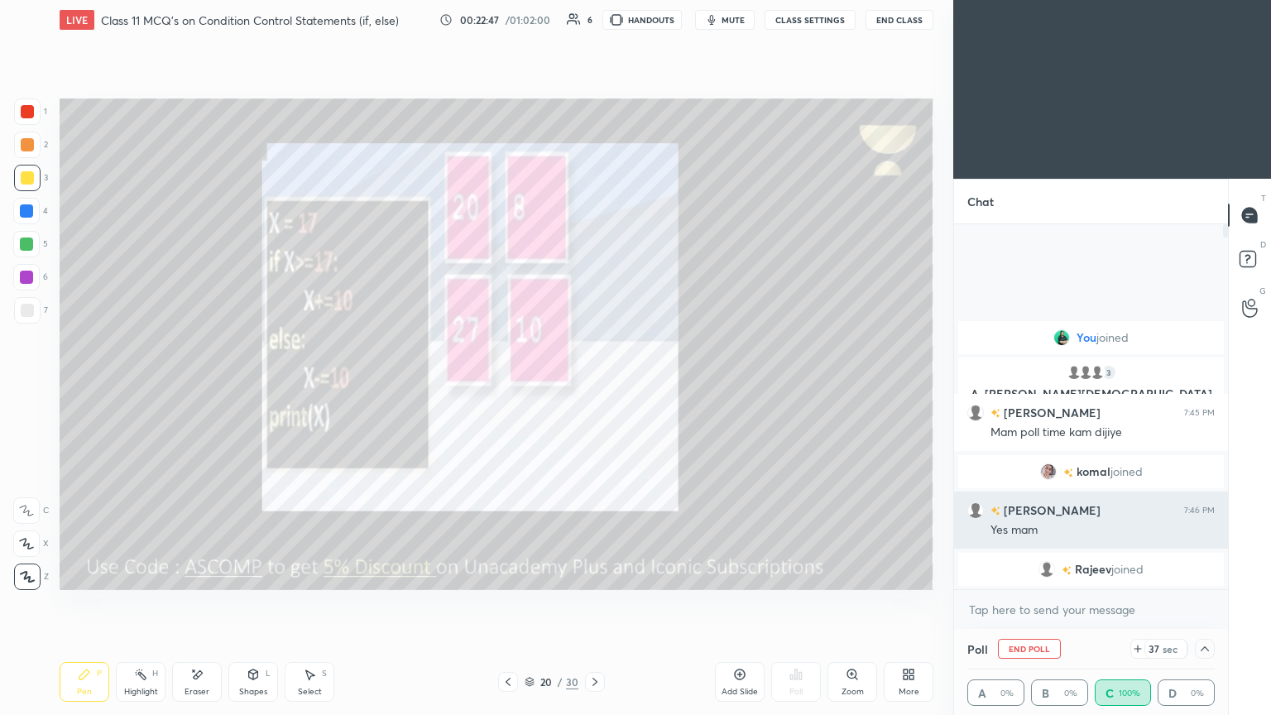
click at [594, 388] on div "[PERSON_NAME] 7:46 PM Yes mam" at bounding box center [1091, 520] width 274 height 57
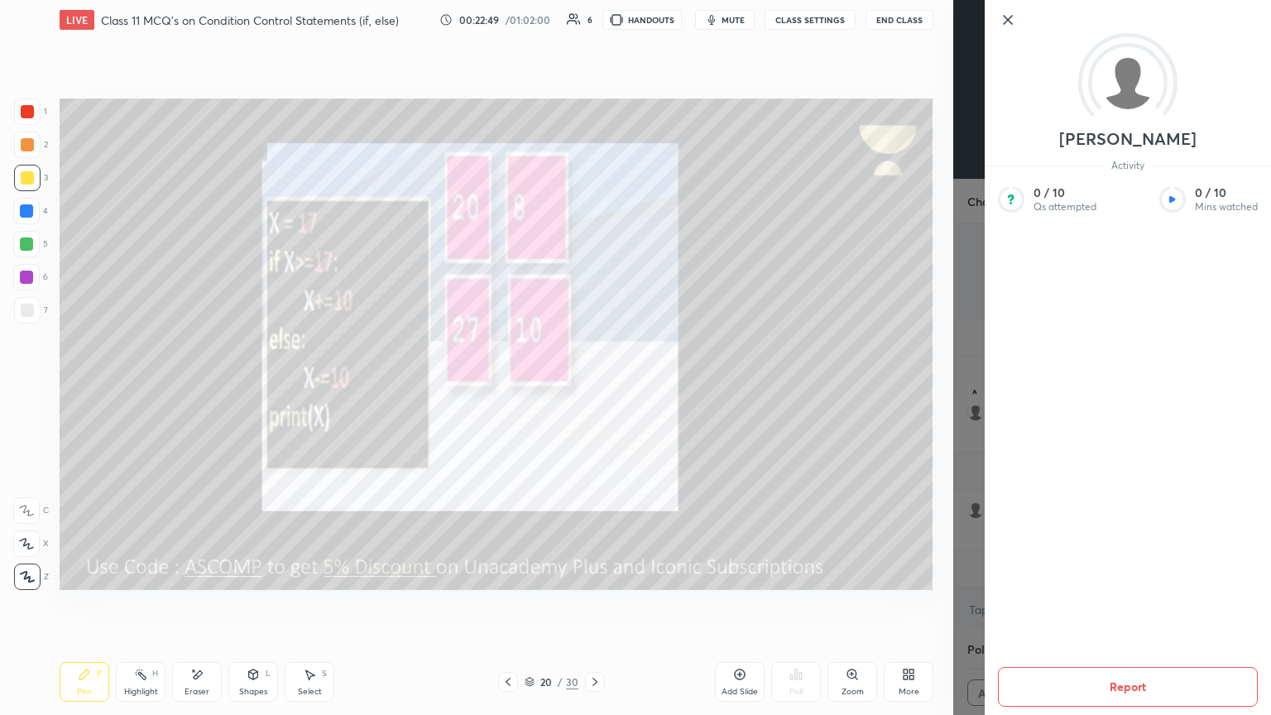
click at [594, 26] on icon at bounding box center [1008, 20] width 20 height 20
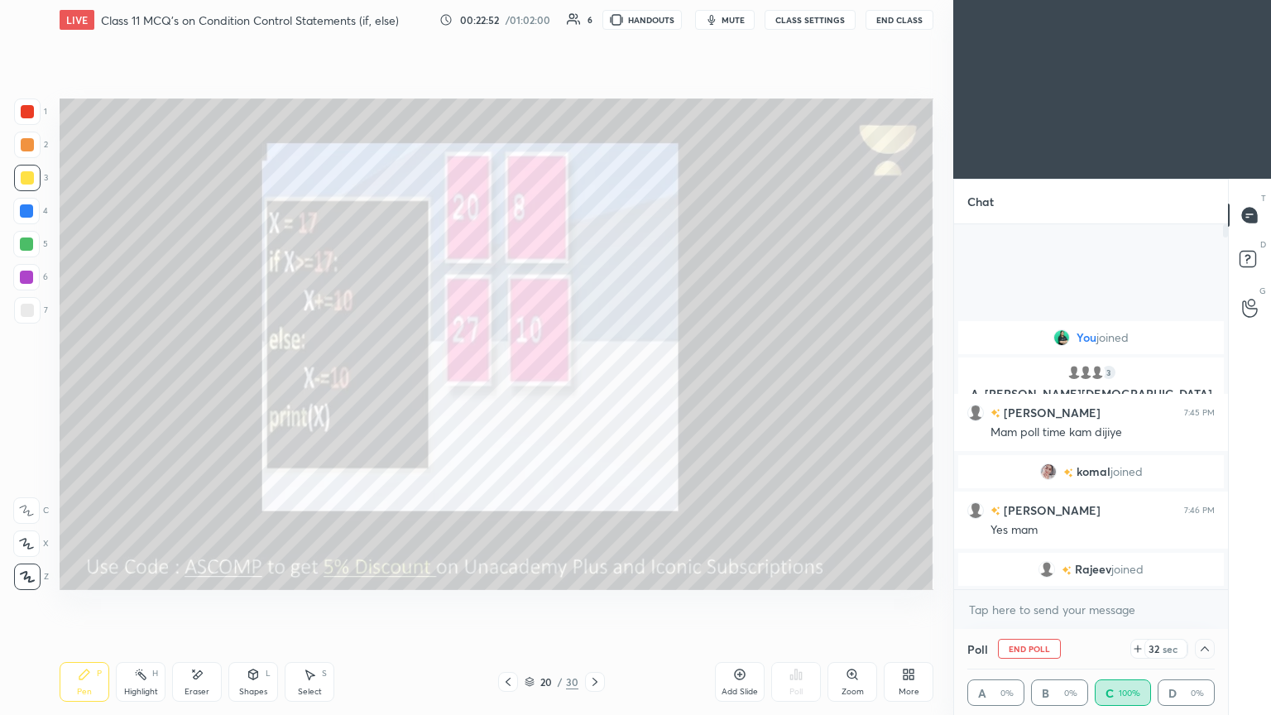
click at [594, 388] on icon at bounding box center [1205, 648] width 13 height 13
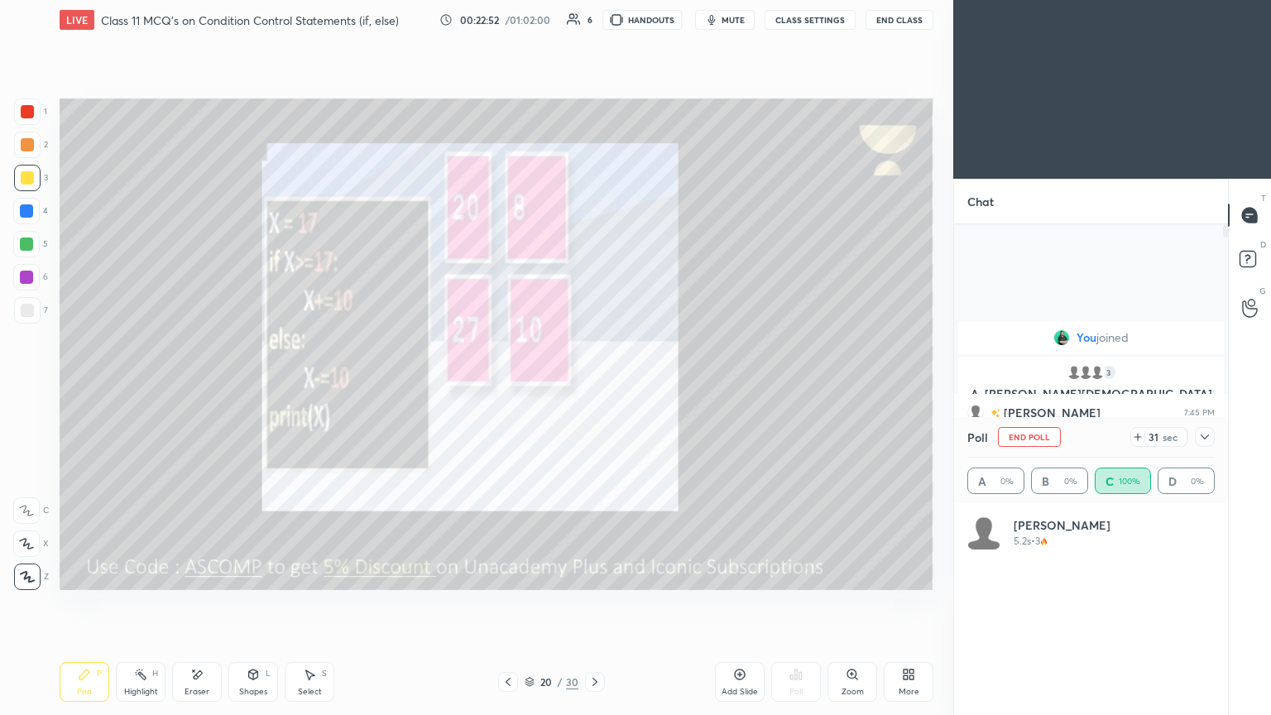
scroll to position [194, 243]
click at [594, 388] on icon at bounding box center [1205, 436] width 13 height 13
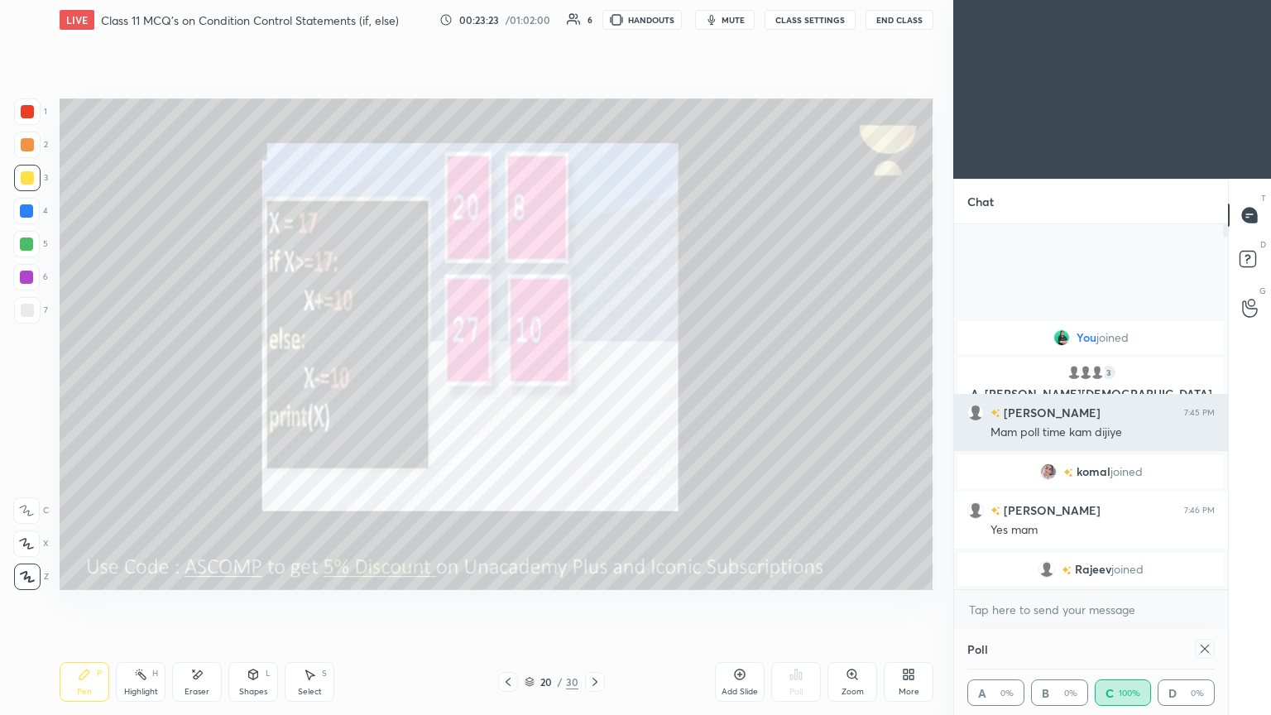
scroll to position [0, 5]
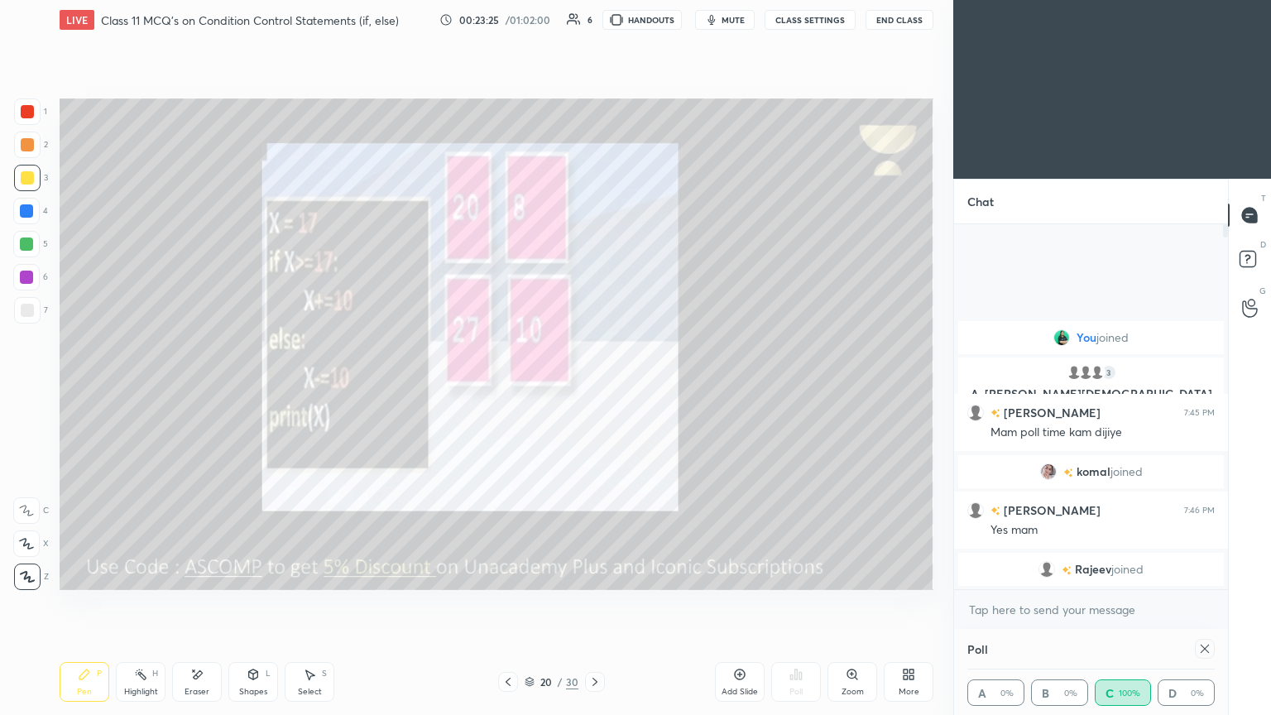
click at [594, 388] on icon at bounding box center [1205, 648] width 13 height 13
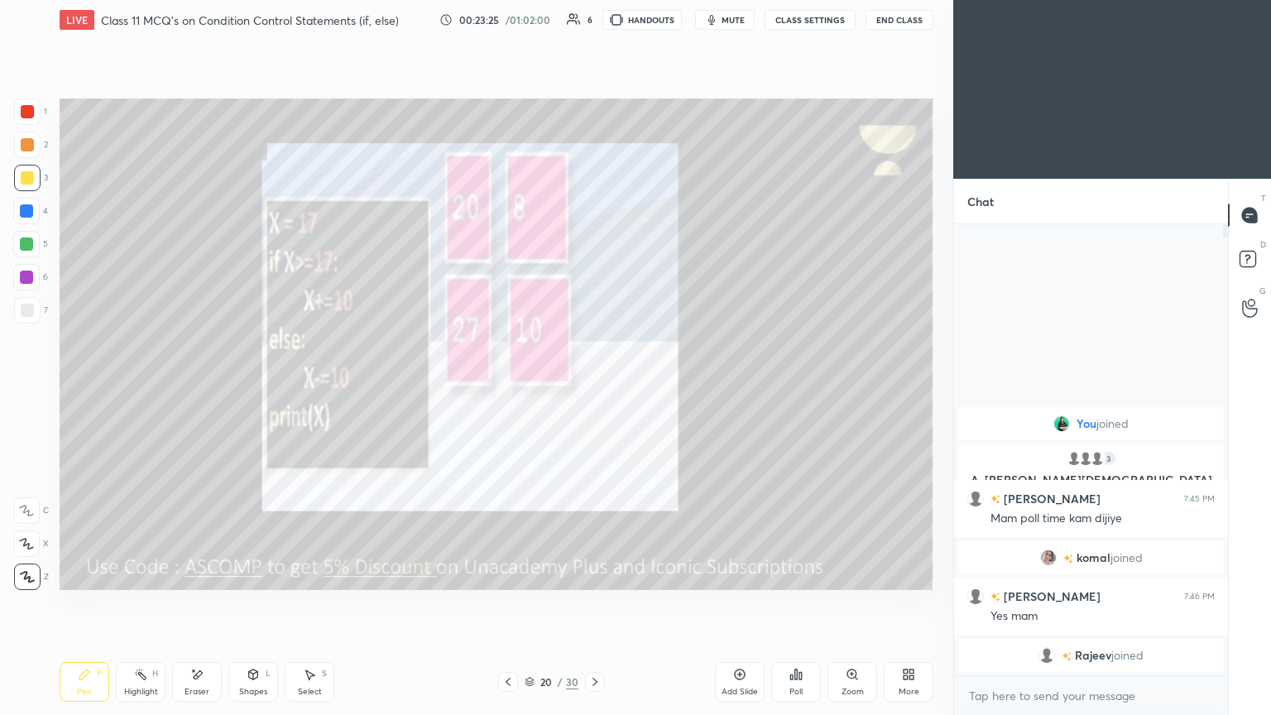
scroll to position [309, 269]
click at [594, 388] on icon at bounding box center [595, 682] width 5 height 8
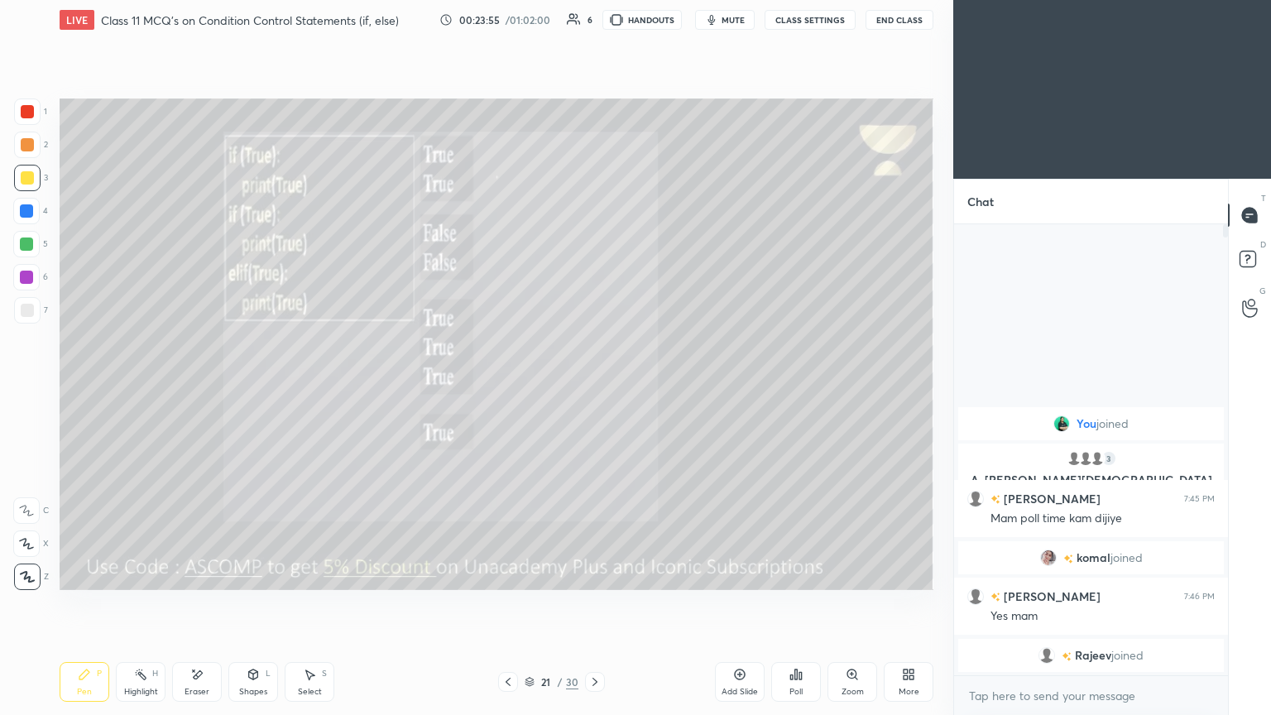
click at [594, 388] on div "Poll" at bounding box center [797, 682] width 50 height 93
click at [594, 388] on icon at bounding box center [801, 675] width 2 height 7
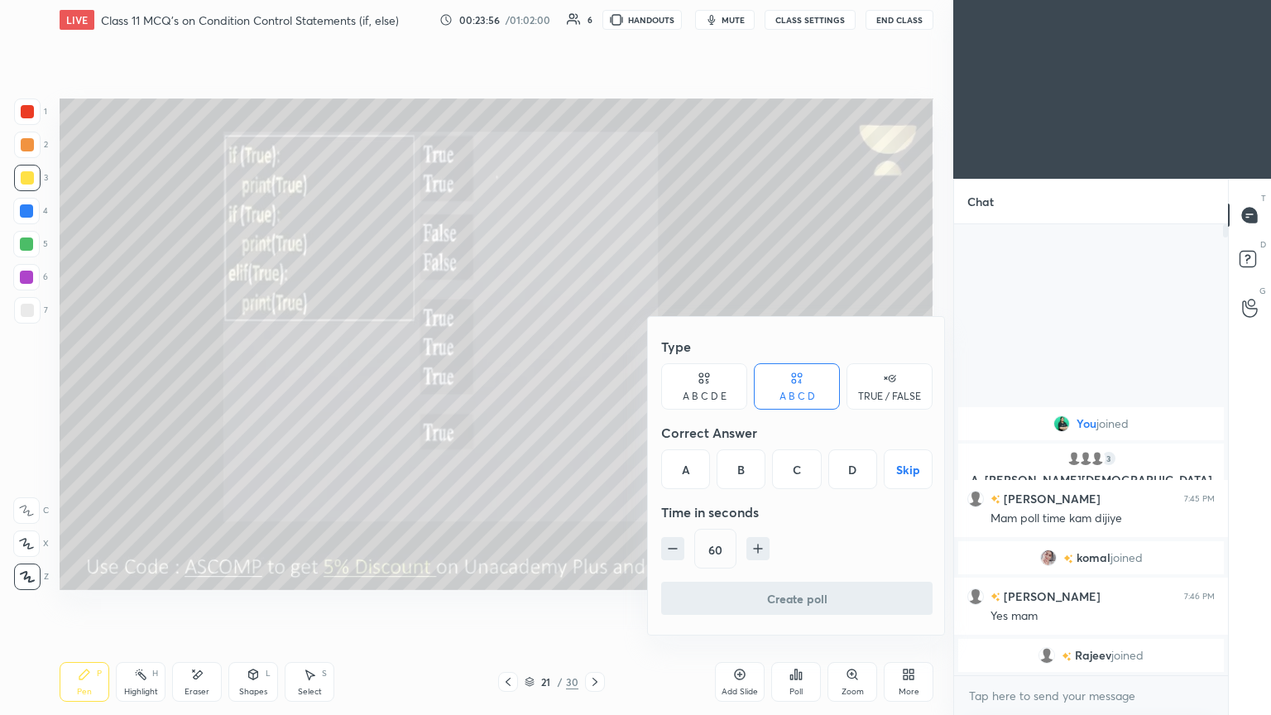
click at [594, 388] on div "A" at bounding box center [685, 469] width 49 height 40
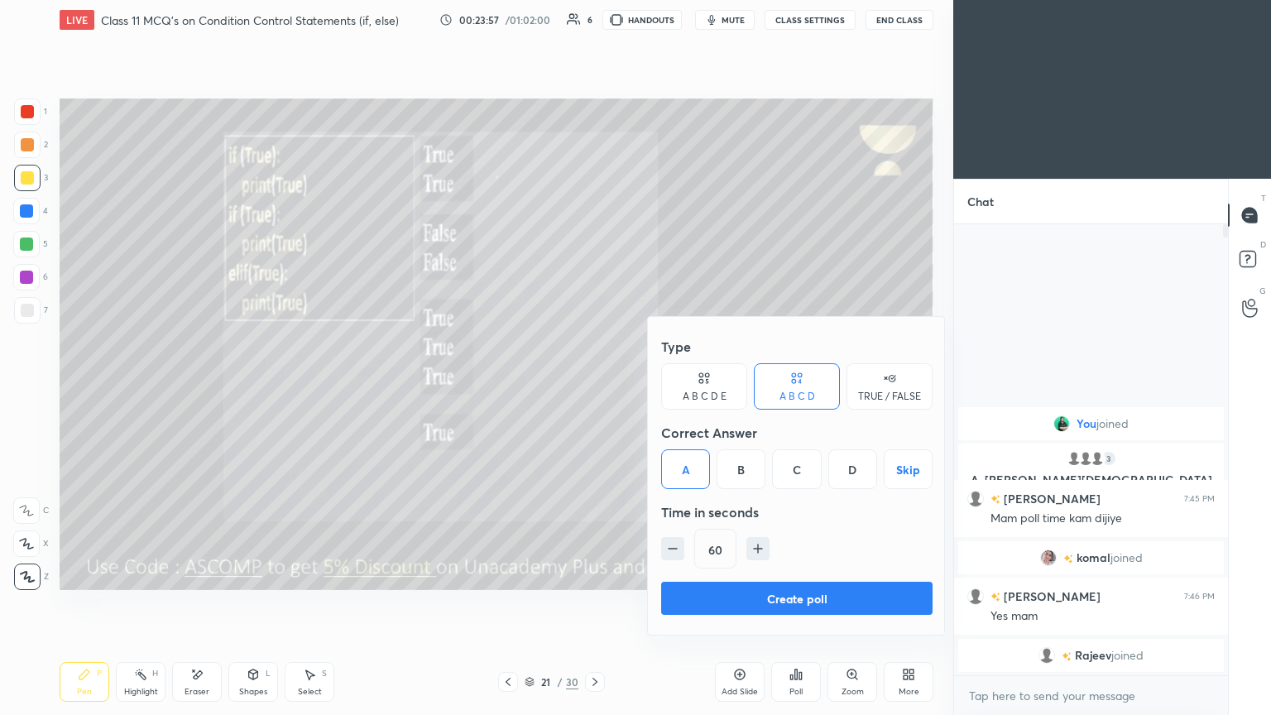
click at [594, 388] on button "Create poll" at bounding box center [797, 598] width 272 height 33
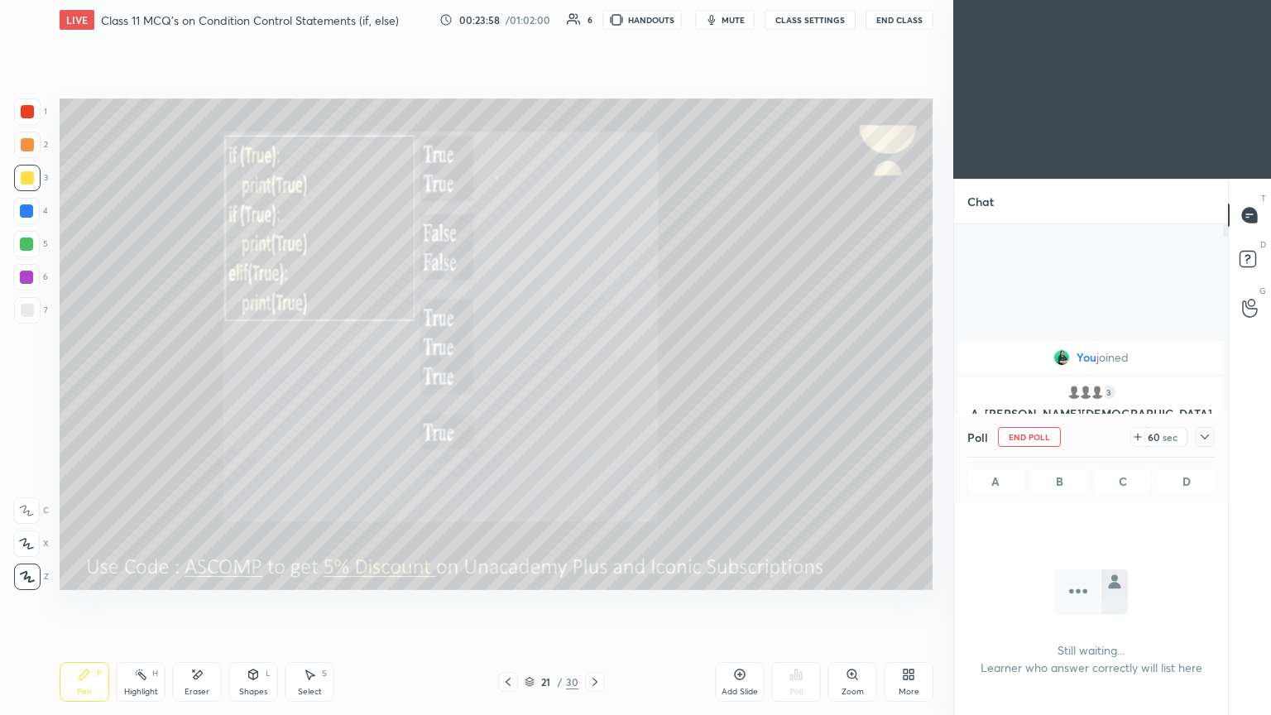
scroll to position [6, 5]
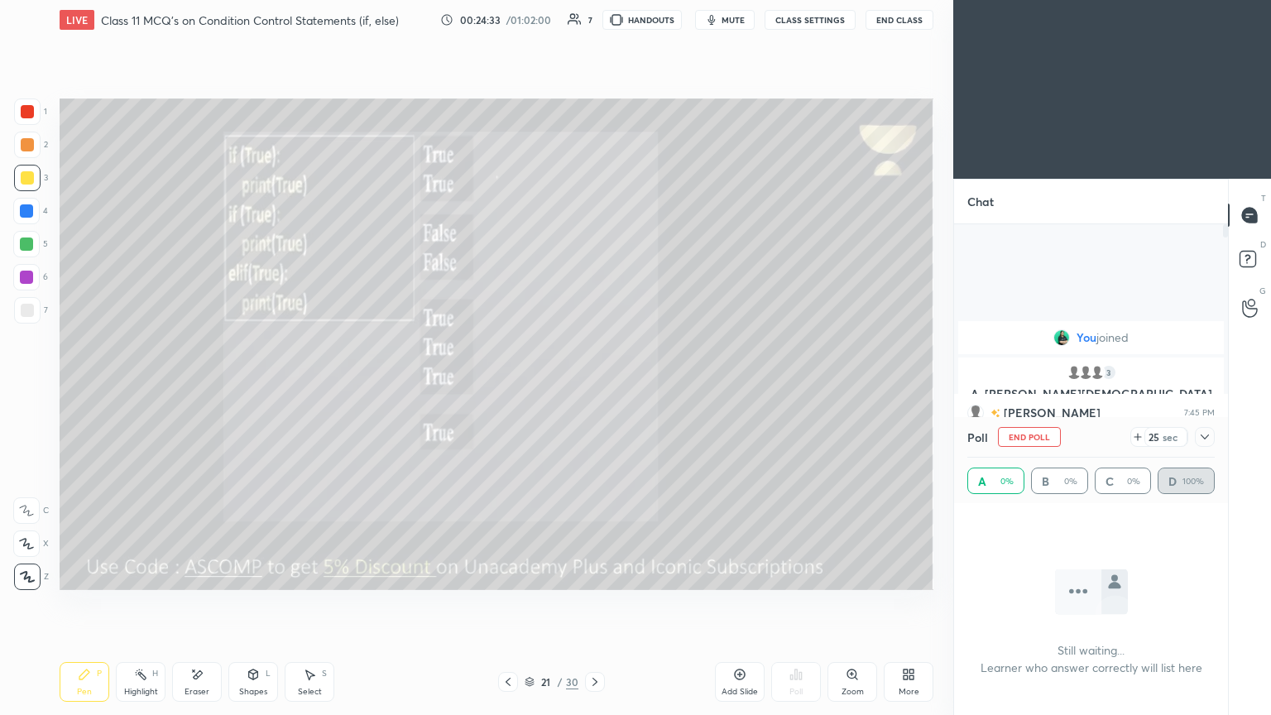
click at [594, 388] on icon at bounding box center [1205, 436] width 13 height 13
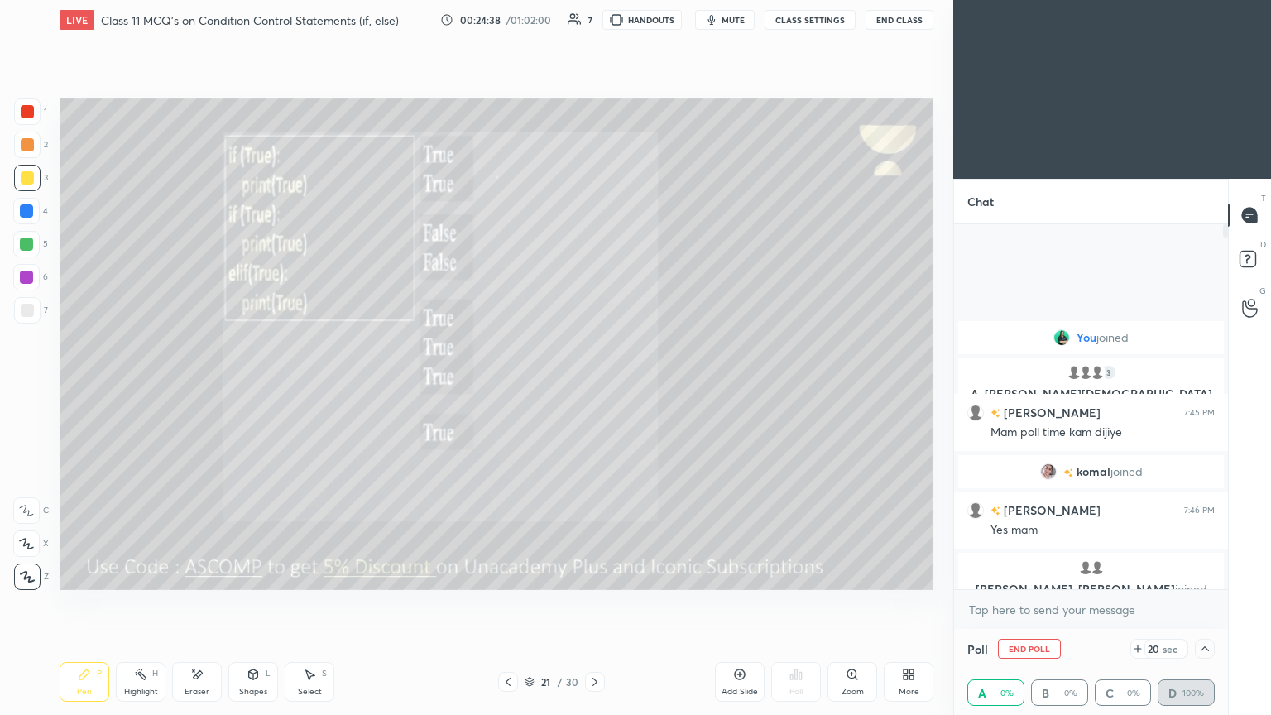
click at [594, 388] on icon at bounding box center [1205, 648] width 13 height 13
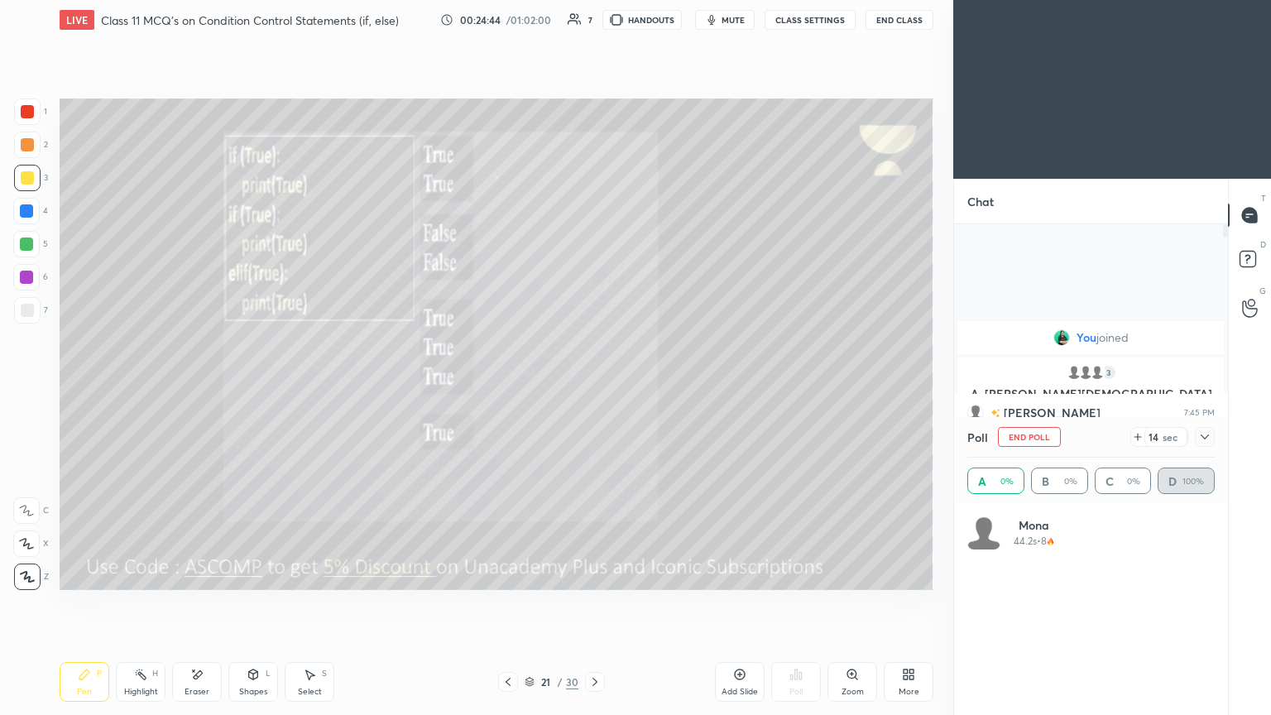
scroll to position [194, 243]
click at [594, 388] on div at bounding box center [1205, 437] width 20 height 20
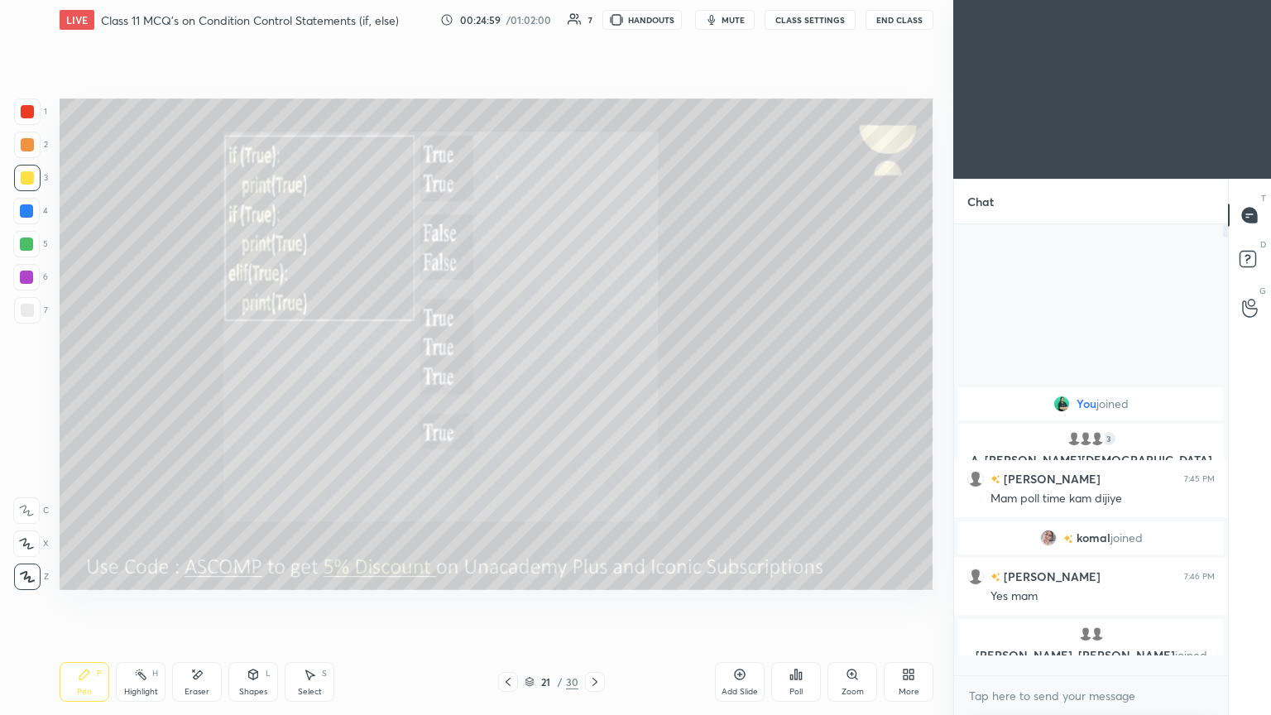
scroll to position [306, 269]
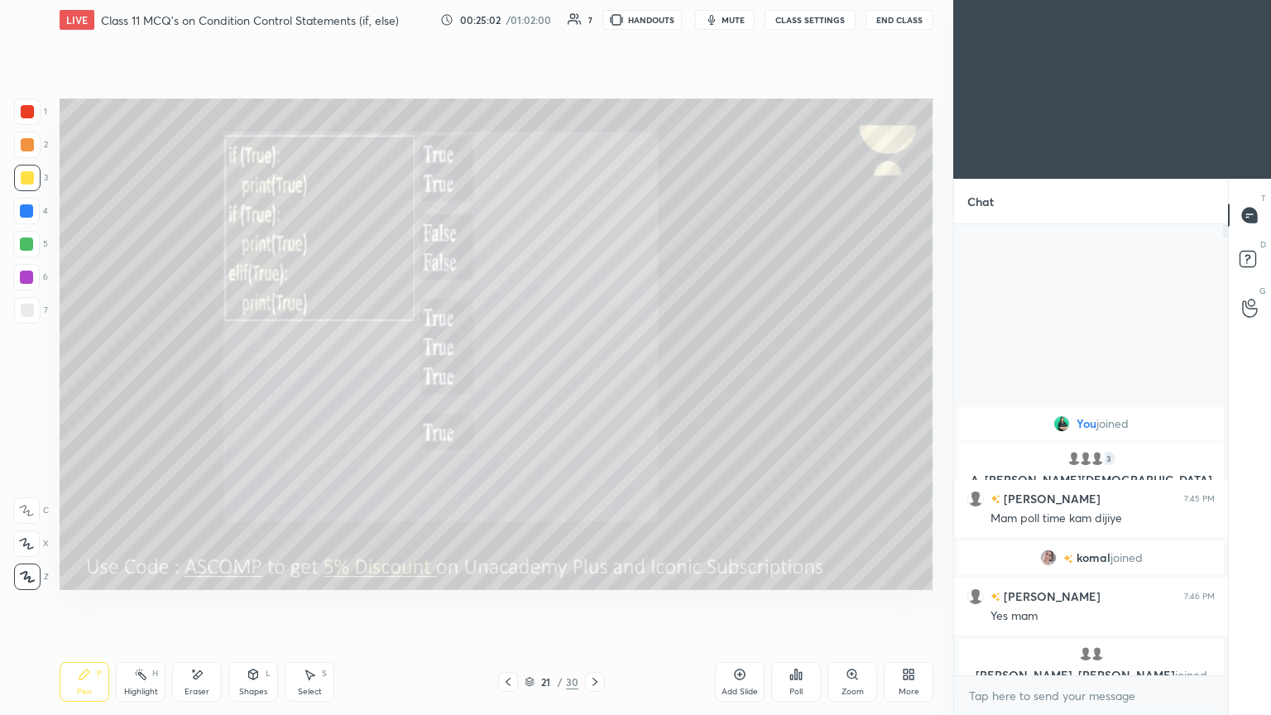
click at [590, 388] on icon at bounding box center [595, 681] width 13 height 13
click at [594, 388] on div "Poll" at bounding box center [797, 682] width 50 height 40
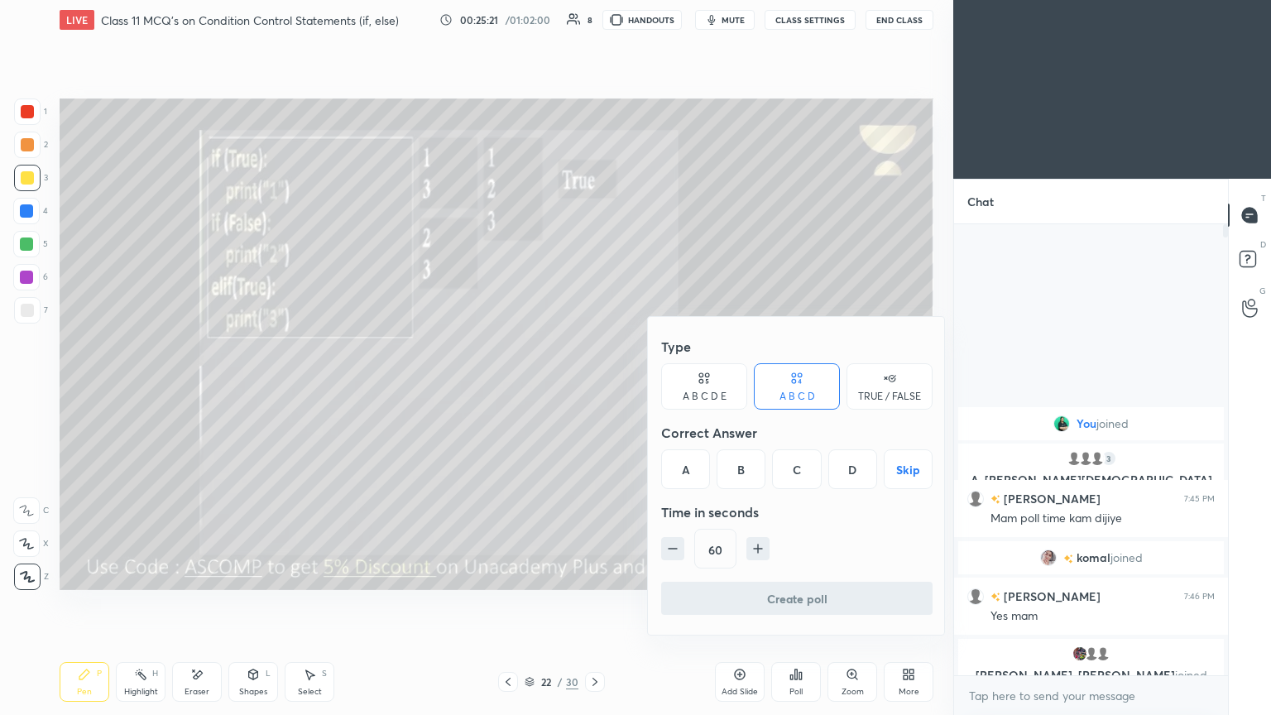
click at [594, 388] on div "A" at bounding box center [685, 469] width 49 height 40
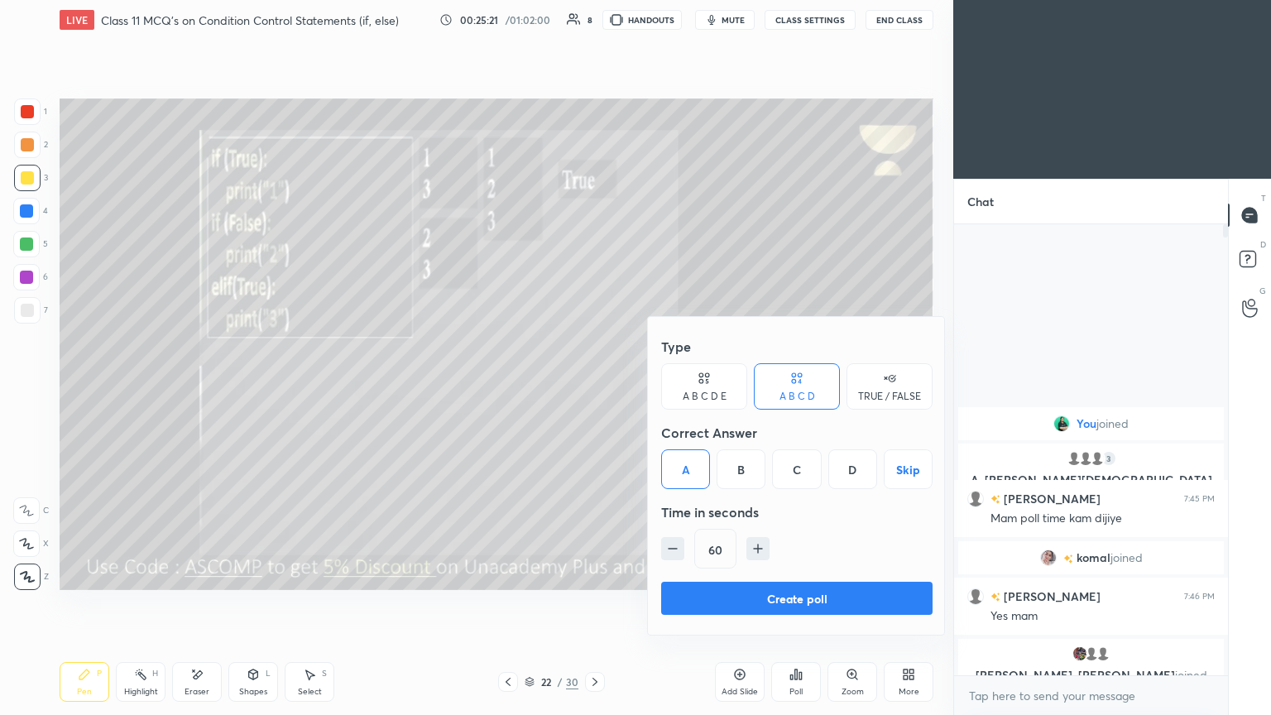
click at [594, 388] on button "Create poll" at bounding box center [797, 598] width 272 height 33
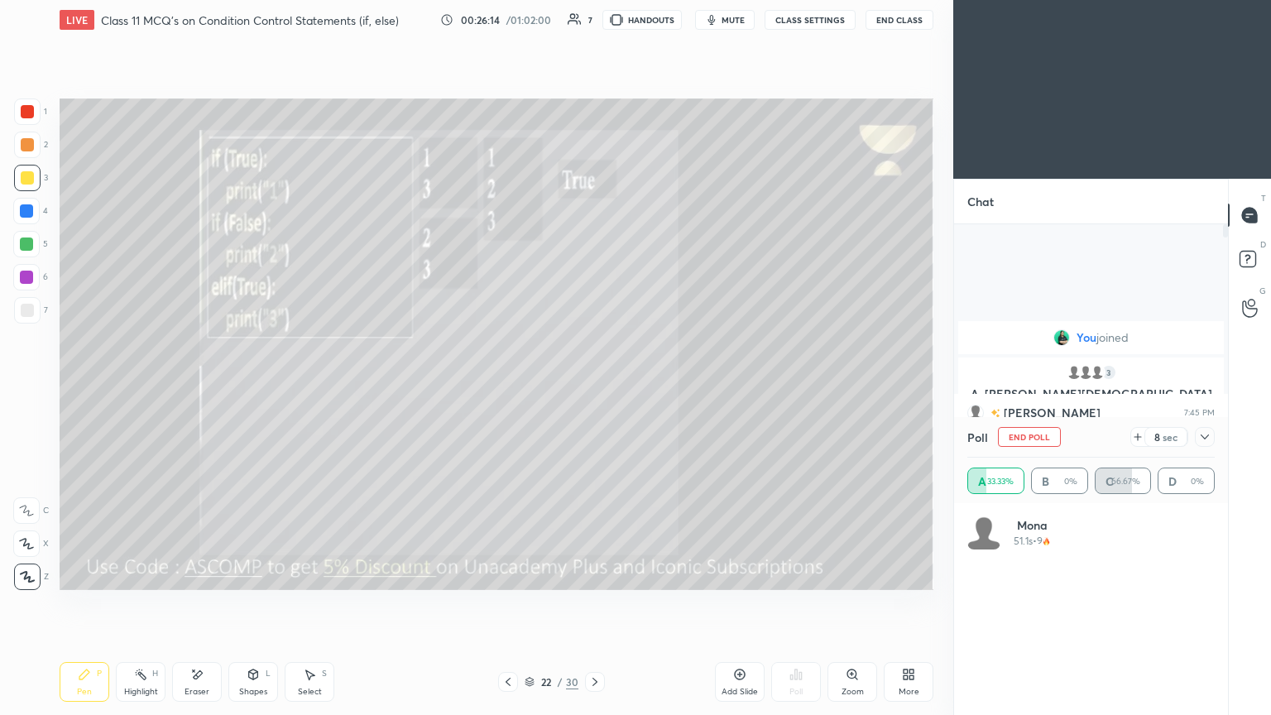
scroll to position [194, 243]
click at [594, 388] on icon at bounding box center [1205, 436] width 13 height 13
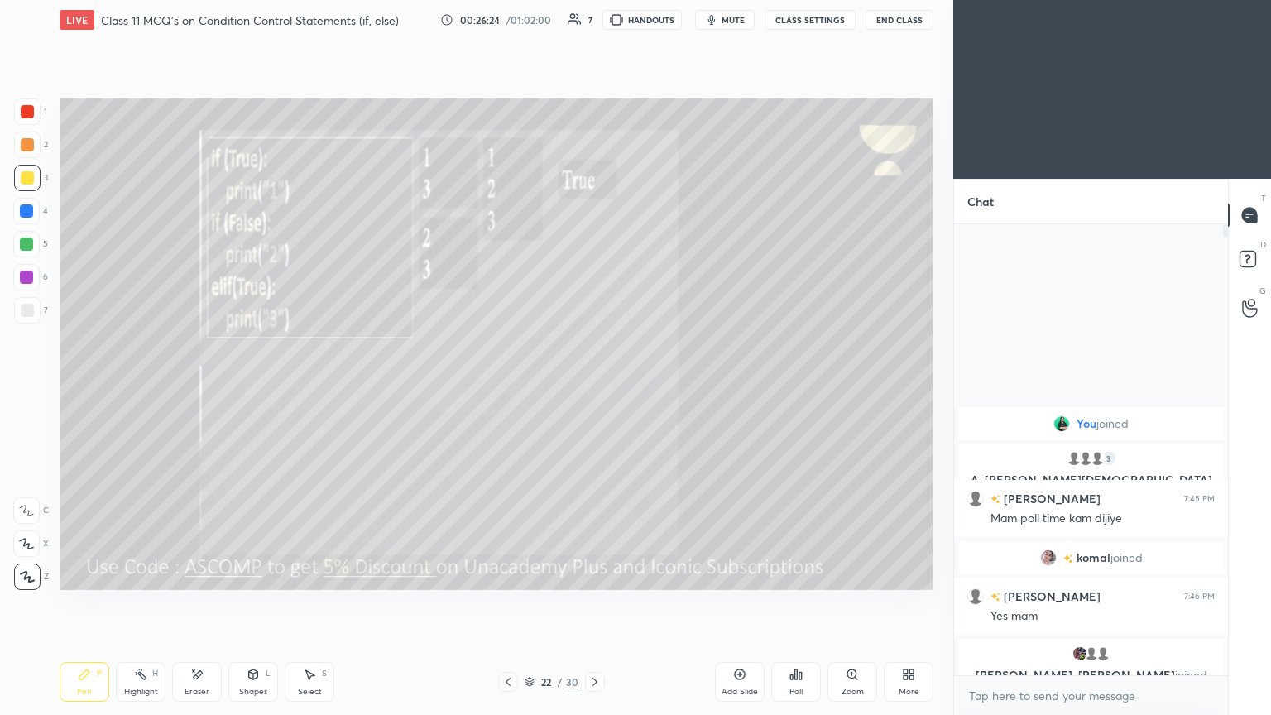
scroll to position [309, 269]
click at [594, 388] on icon at bounding box center [595, 681] width 13 height 13
click at [594, 20] on span "mute" at bounding box center [733, 20] width 23 height 12
click at [594, 388] on icon at bounding box center [801, 675] width 2 height 7
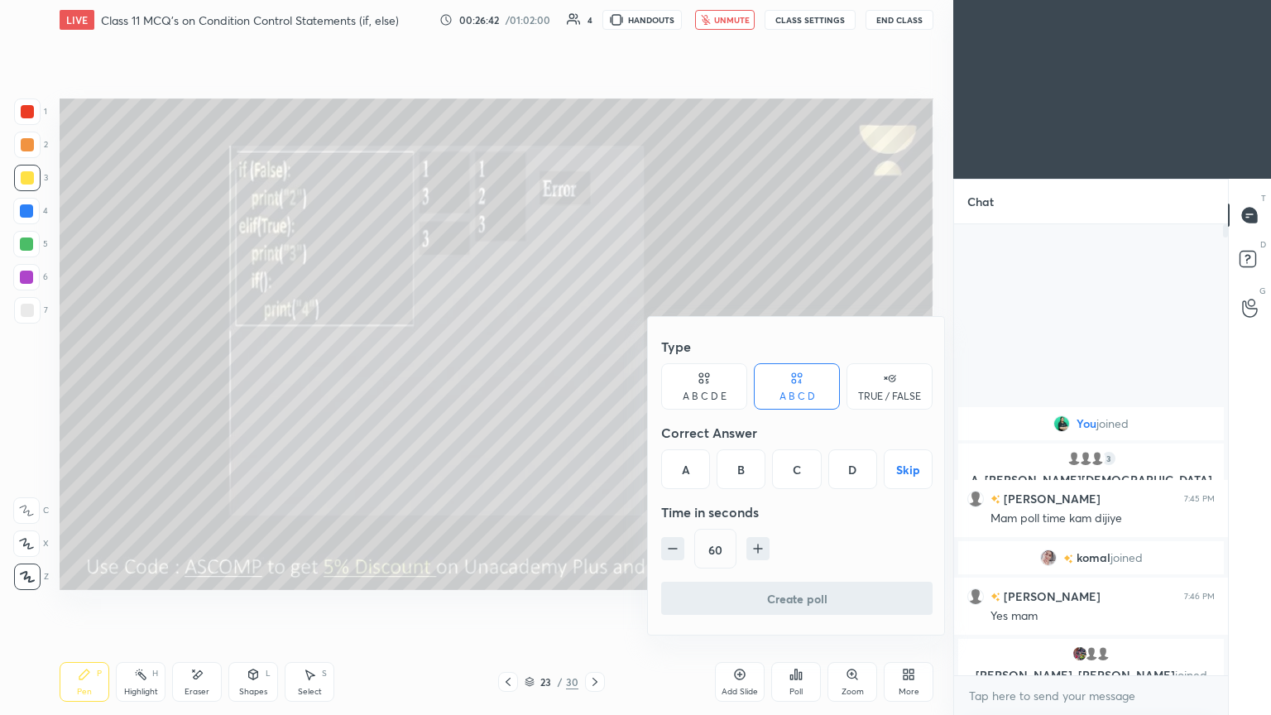
click at [594, 388] on div "B" at bounding box center [741, 469] width 49 height 40
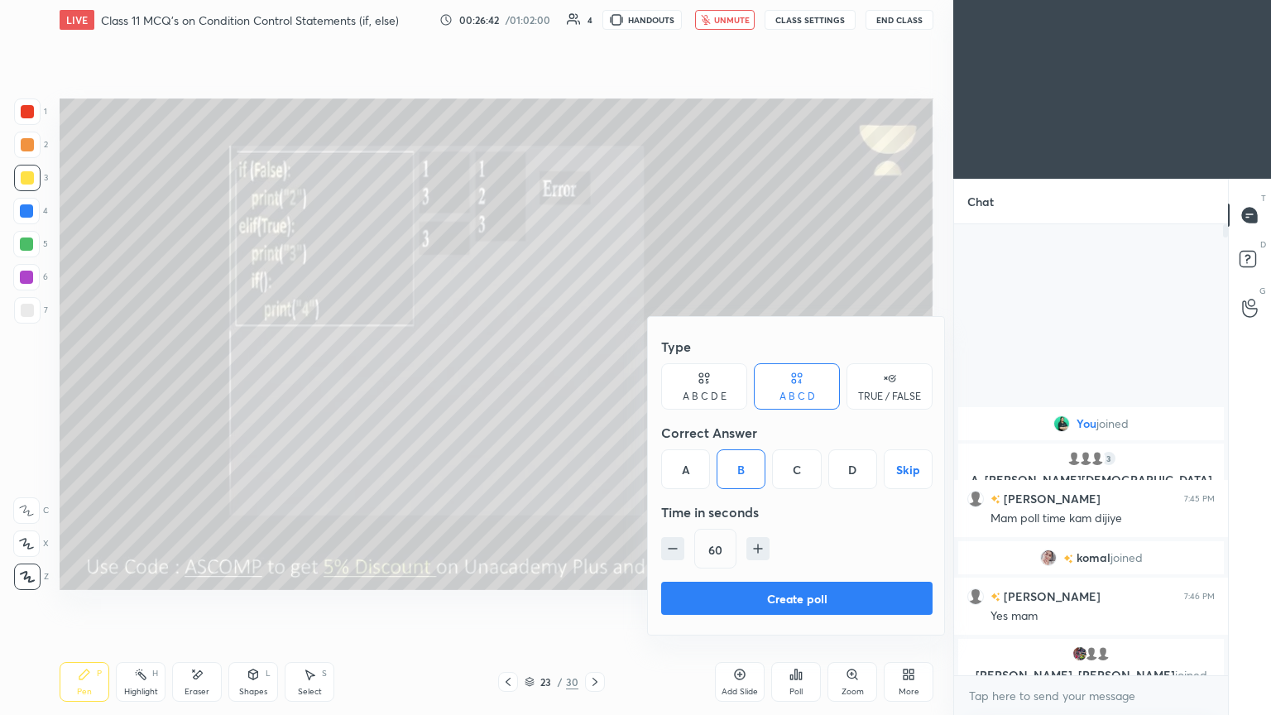
click at [594, 388] on button "Create poll" at bounding box center [797, 598] width 272 height 33
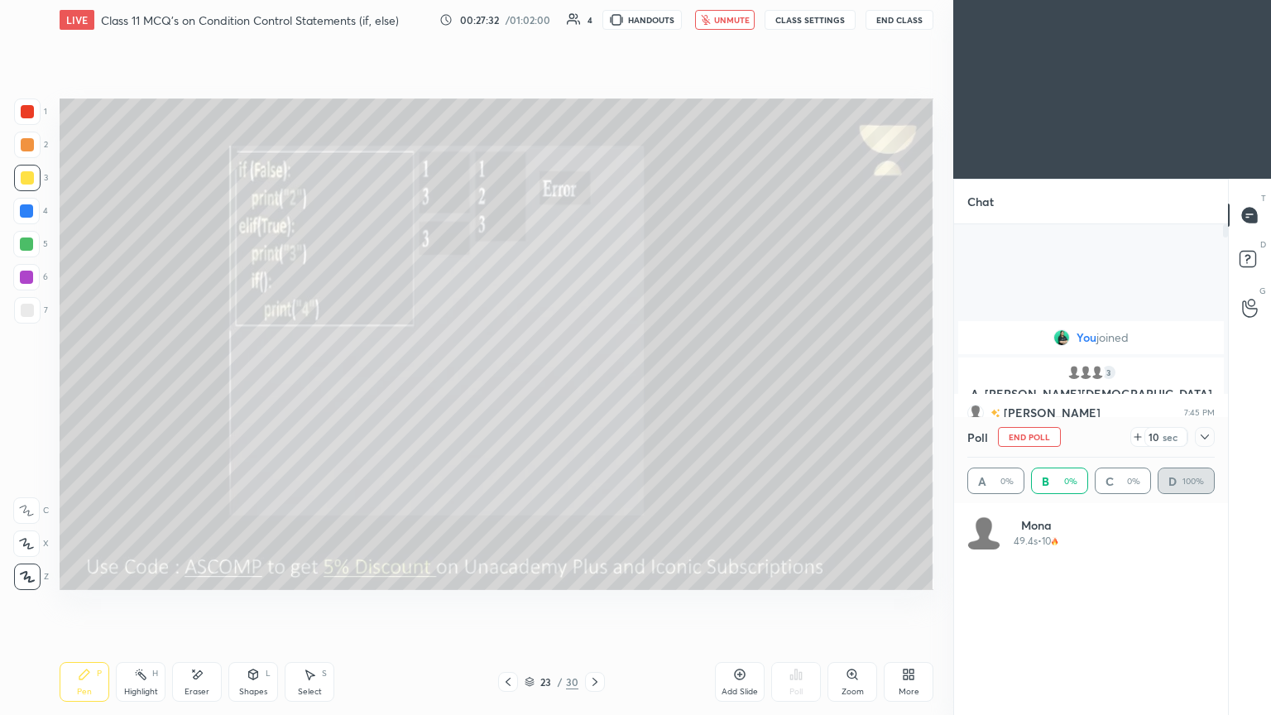
scroll to position [194, 243]
click at [594, 22] on span "unmute" at bounding box center [732, 20] width 36 height 12
click at [594, 388] on icon at bounding box center [1205, 436] width 13 height 13
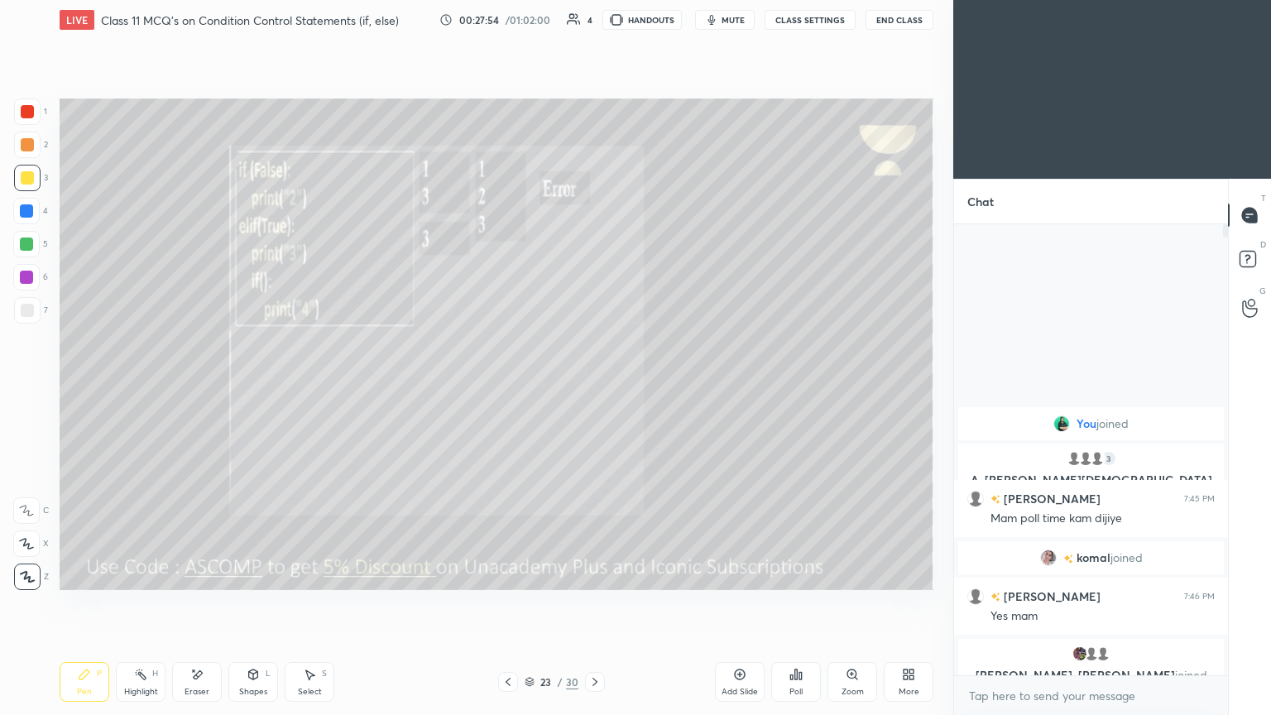
scroll to position [6, 5]
click at [591, 388] on icon at bounding box center [595, 681] width 13 height 13
click at [594, 17] on span "mute" at bounding box center [733, 20] width 23 height 12
click at [594, 388] on icon at bounding box center [797, 675] width 2 height 10
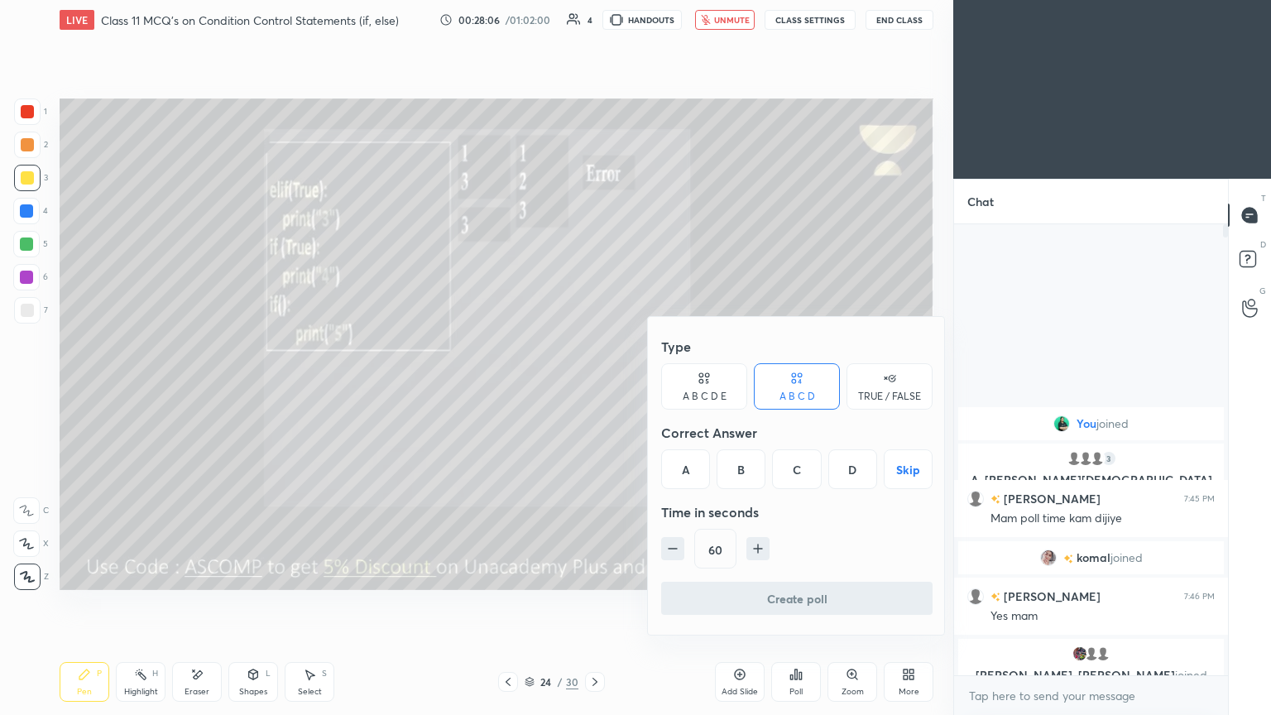
click at [594, 388] on div "D" at bounding box center [853, 469] width 49 height 40
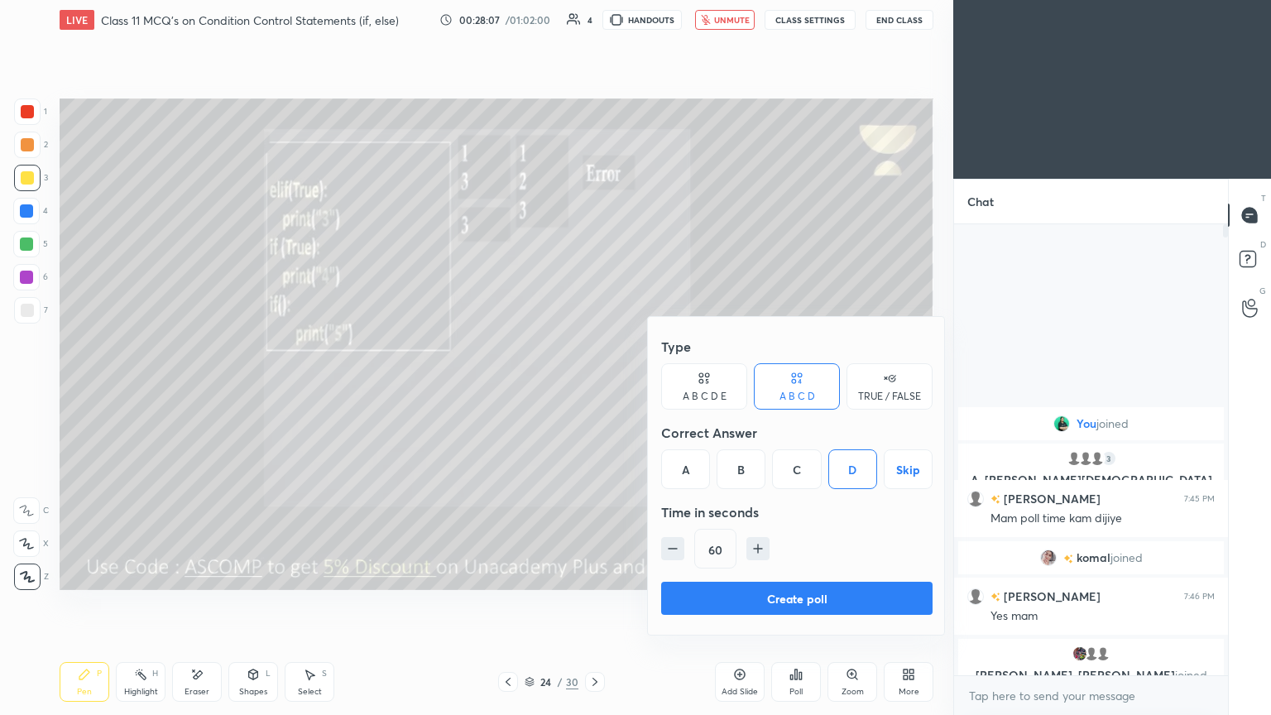
click at [594, 388] on button "Create poll" at bounding box center [797, 598] width 272 height 33
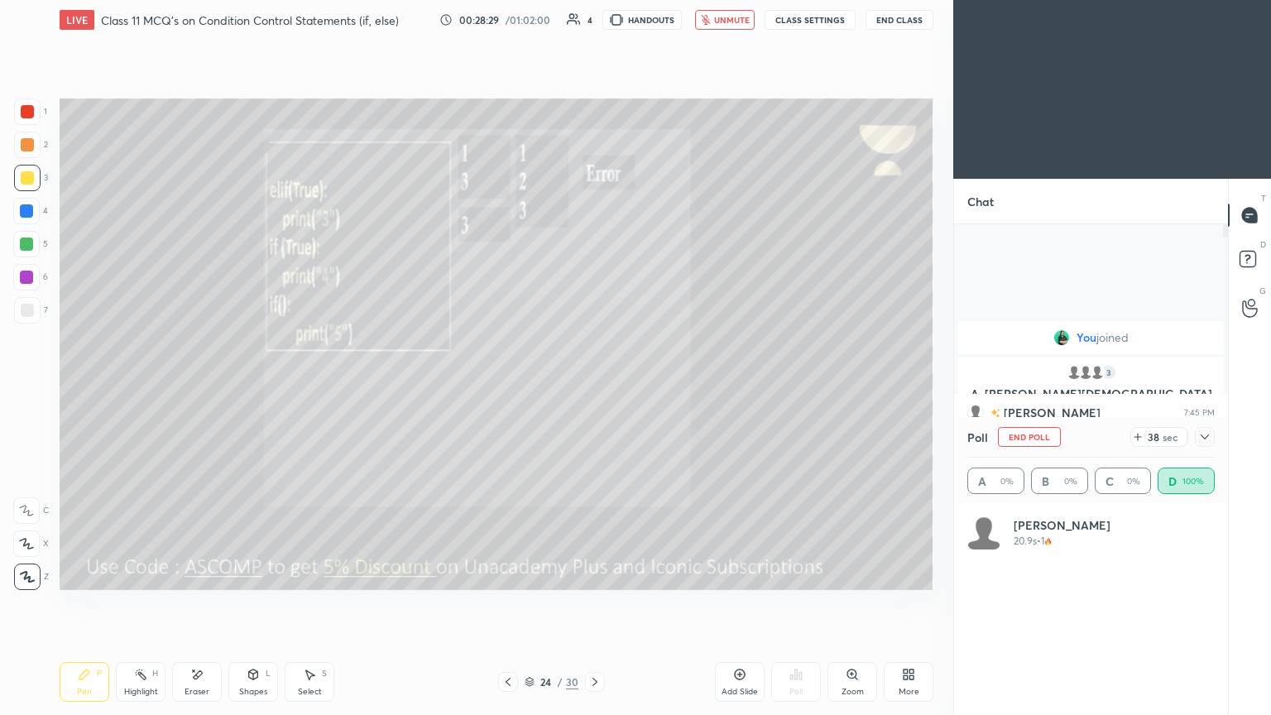
scroll to position [194, 243]
click at [594, 388] on icon at bounding box center [1205, 437] width 8 height 5
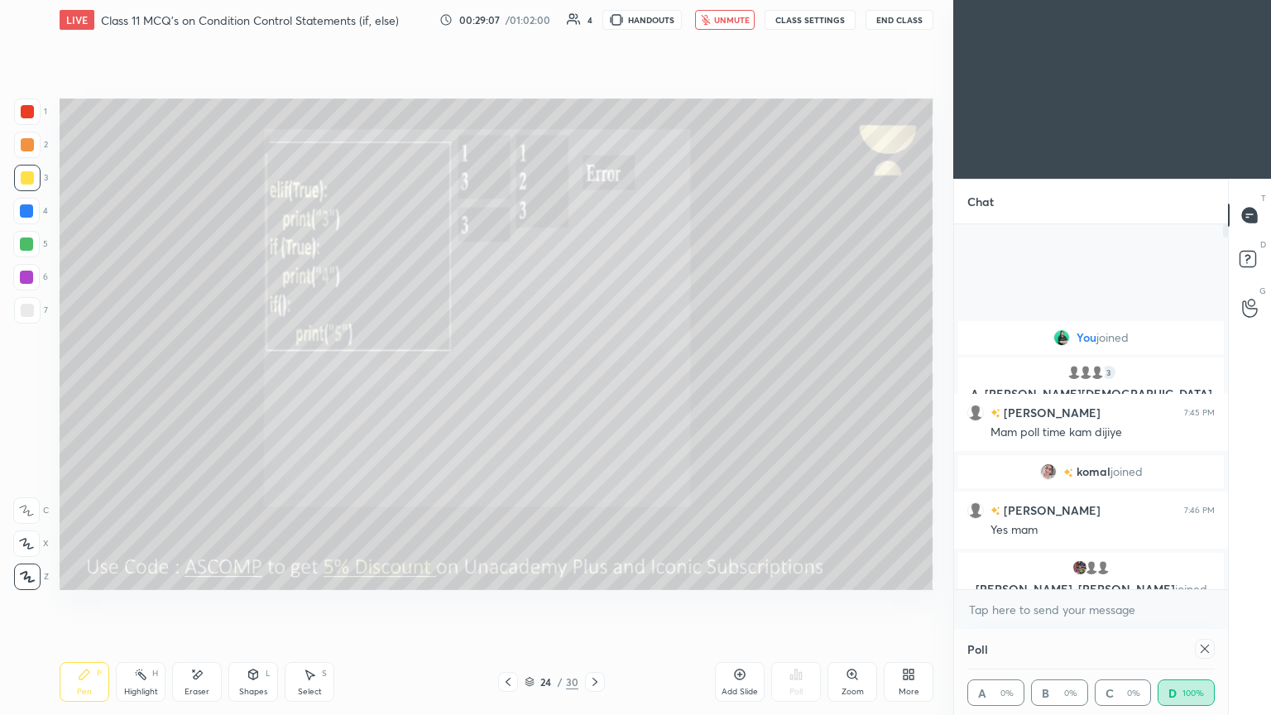
scroll to position [0, 5]
click at [594, 26] on button "unmute" at bounding box center [725, 20] width 60 height 20
click at [594, 23] on icon "button" at bounding box center [711, 19] width 13 height 13
click at [594, 22] on span "unmute" at bounding box center [732, 20] width 36 height 12
click at [594, 388] on icon at bounding box center [1205, 648] width 13 height 13
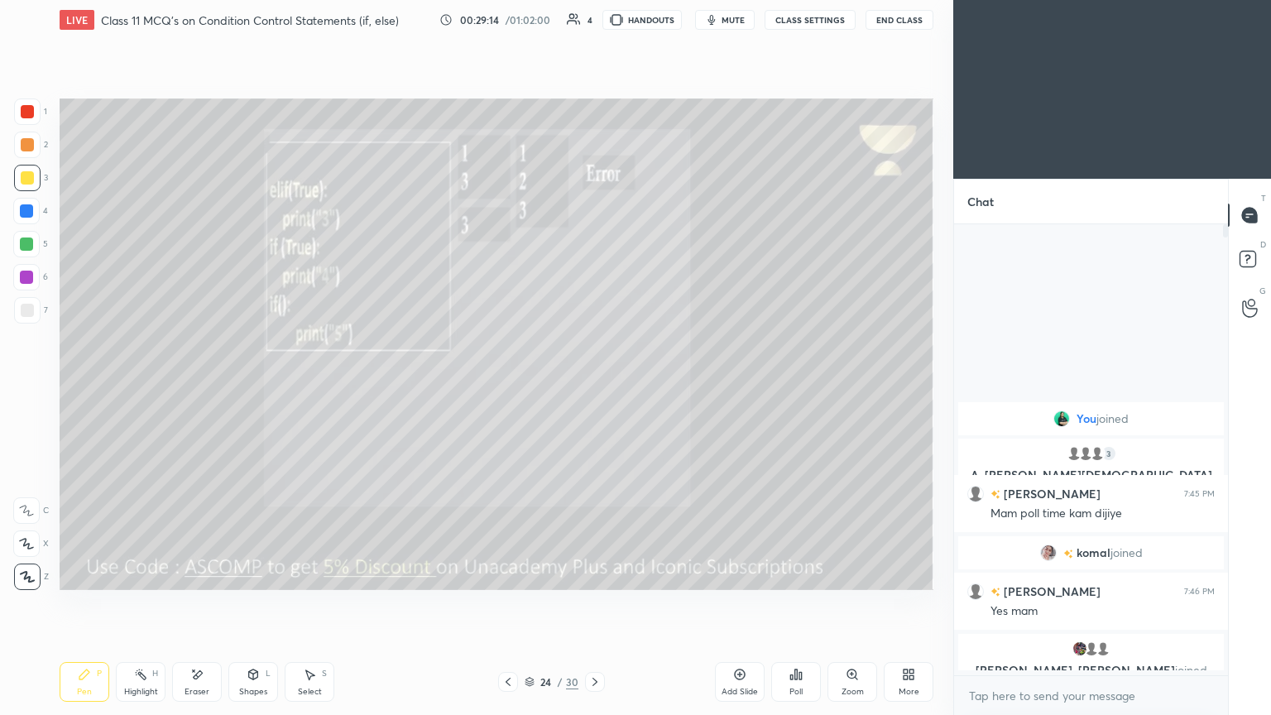
scroll to position [6, 5]
click at [594, 388] on icon at bounding box center [595, 681] width 13 height 13
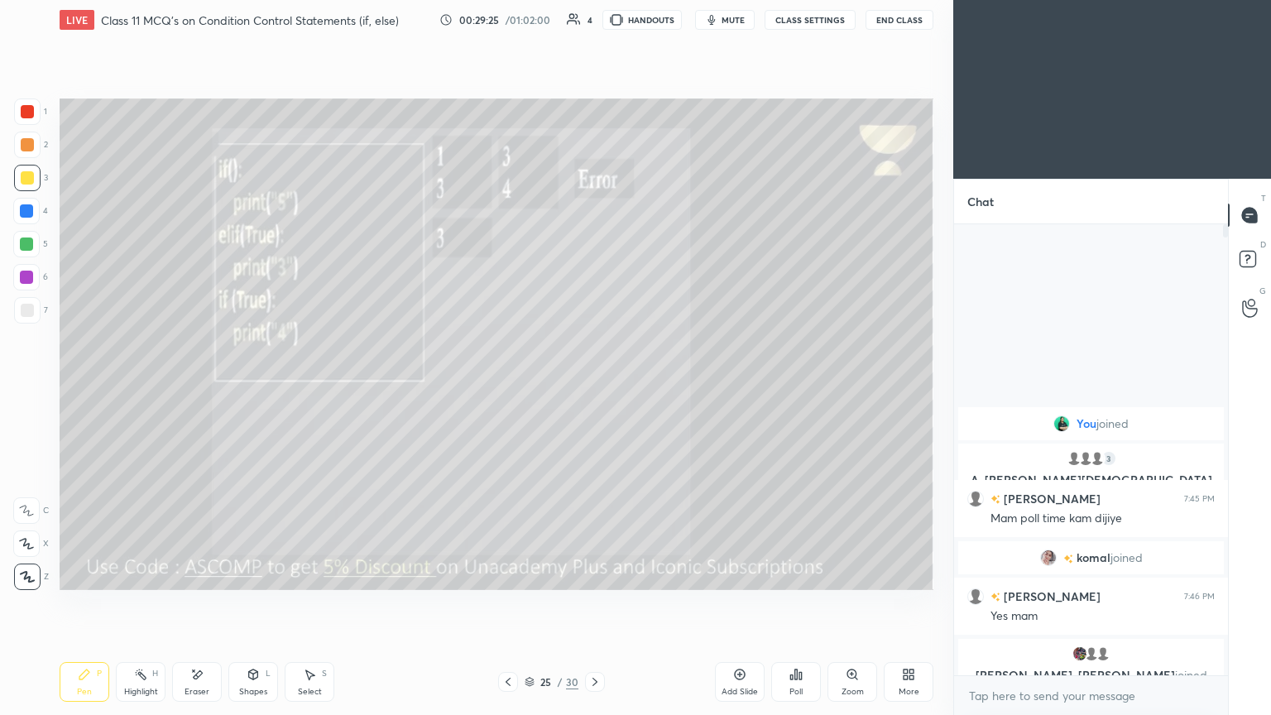
click at [594, 388] on div "Poll" at bounding box center [797, 682] width 50 height 40
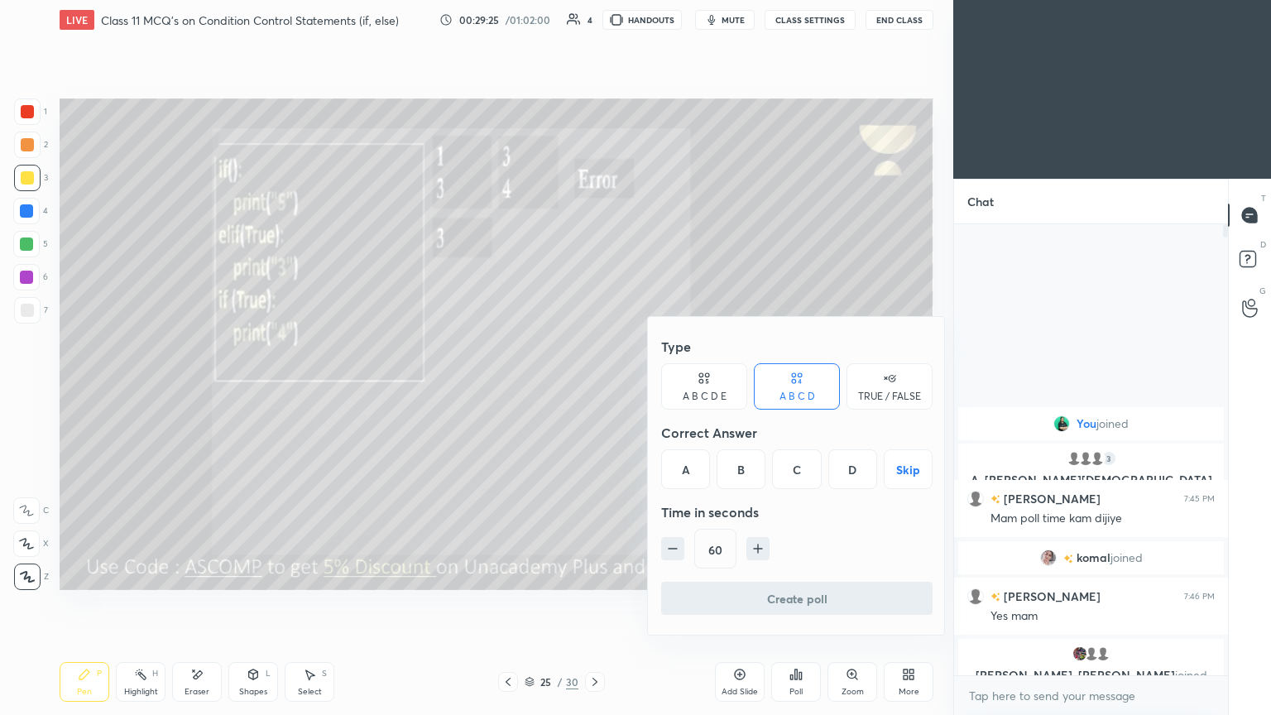
click at [594, 388] on div "B" at bounding box center [741, 469] width 49 height 40
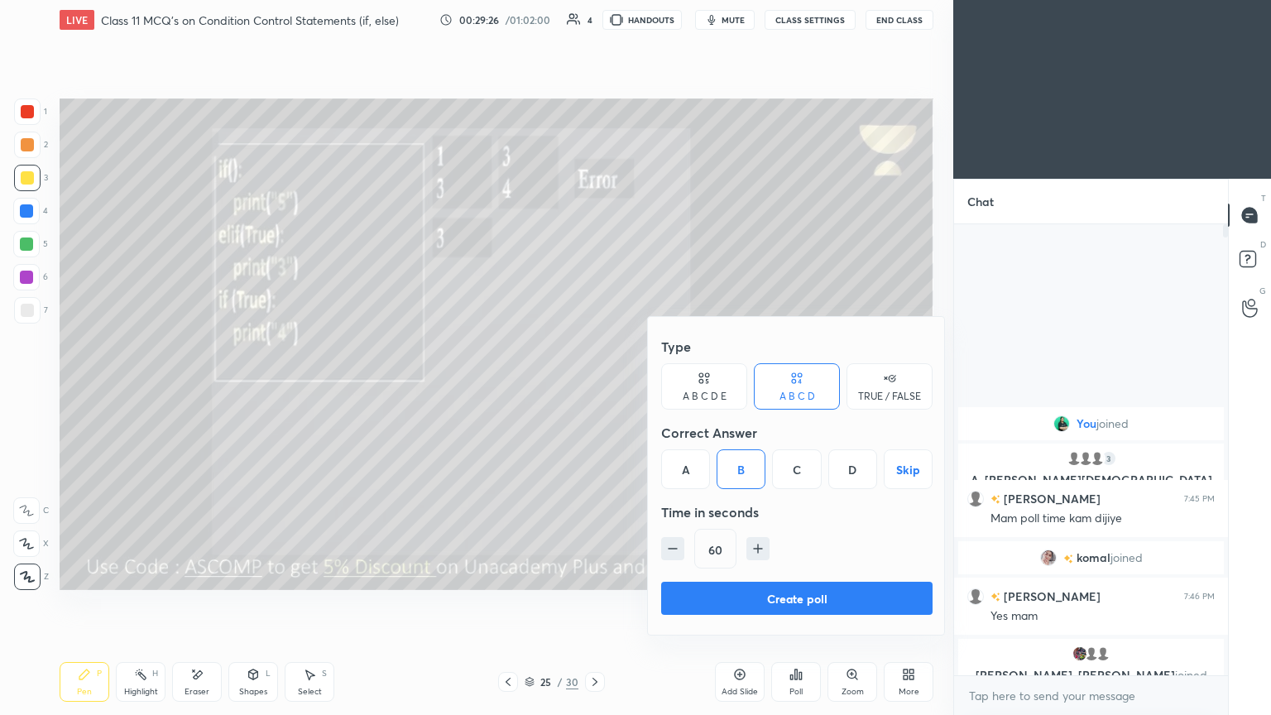
click at [594, 388] on button "Create poll" at bounding box center [797, 598] width 272 height 33
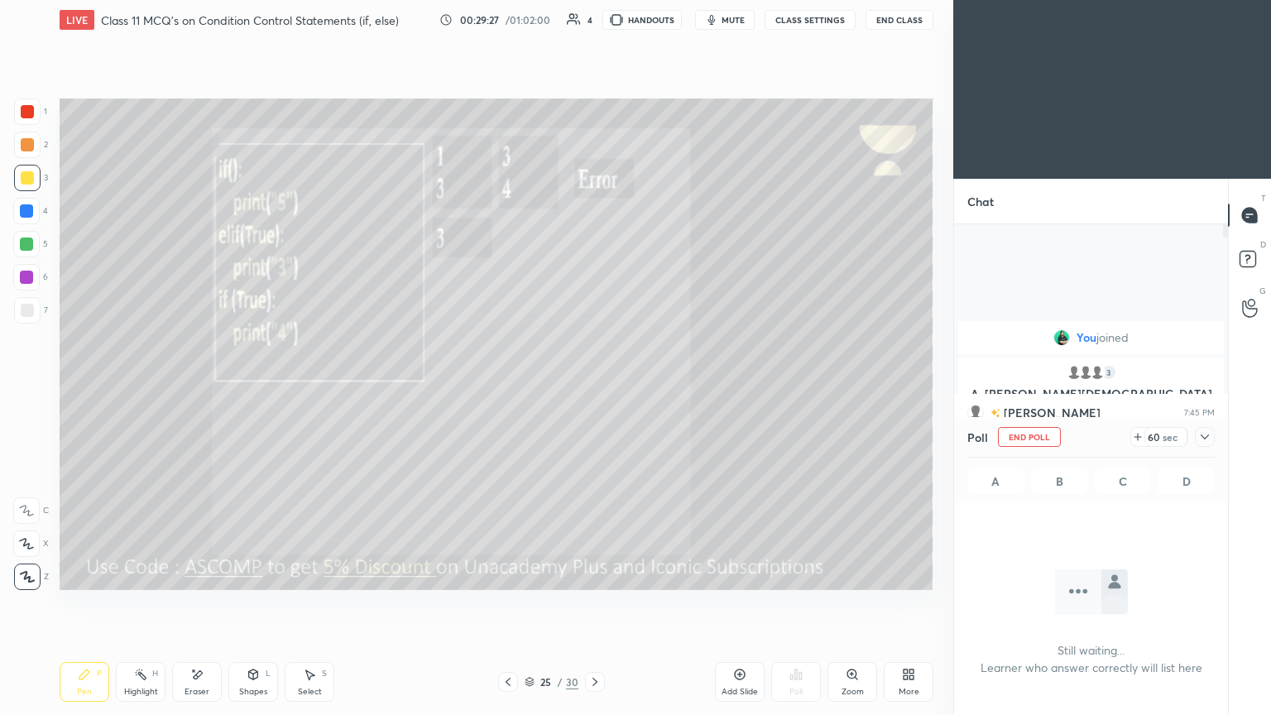
scroll to position [5, 5]
click at [594, 10] on button "mute" at bounding box center [725, 20] width 60 height 20
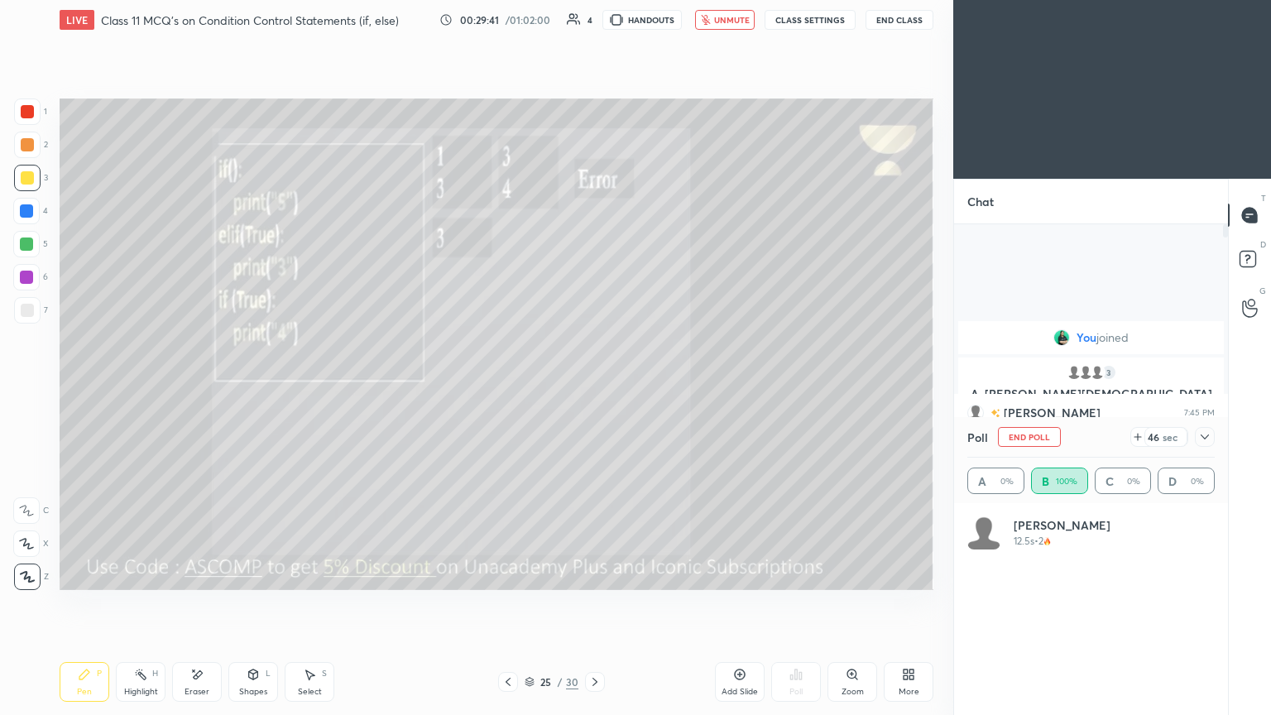
scroll to position [194, 243]
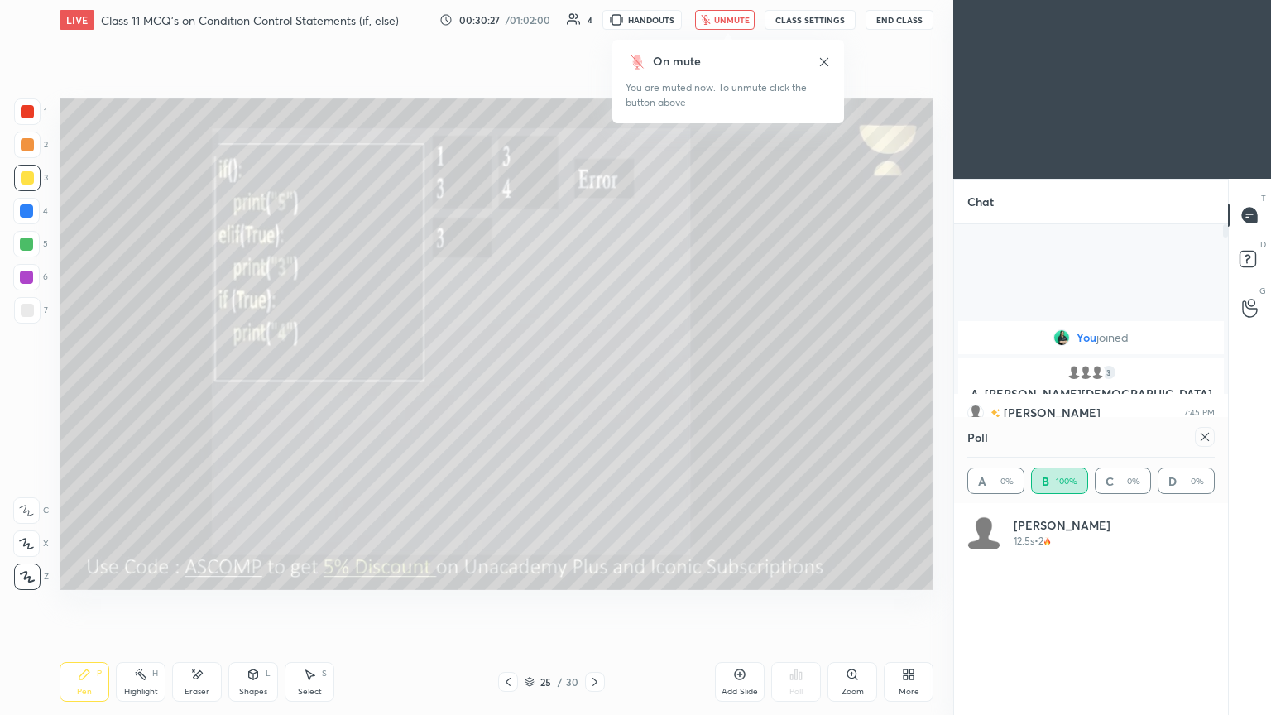
click at [594, 388] on icon at bounding box center [1205, 437] width 8 height 8
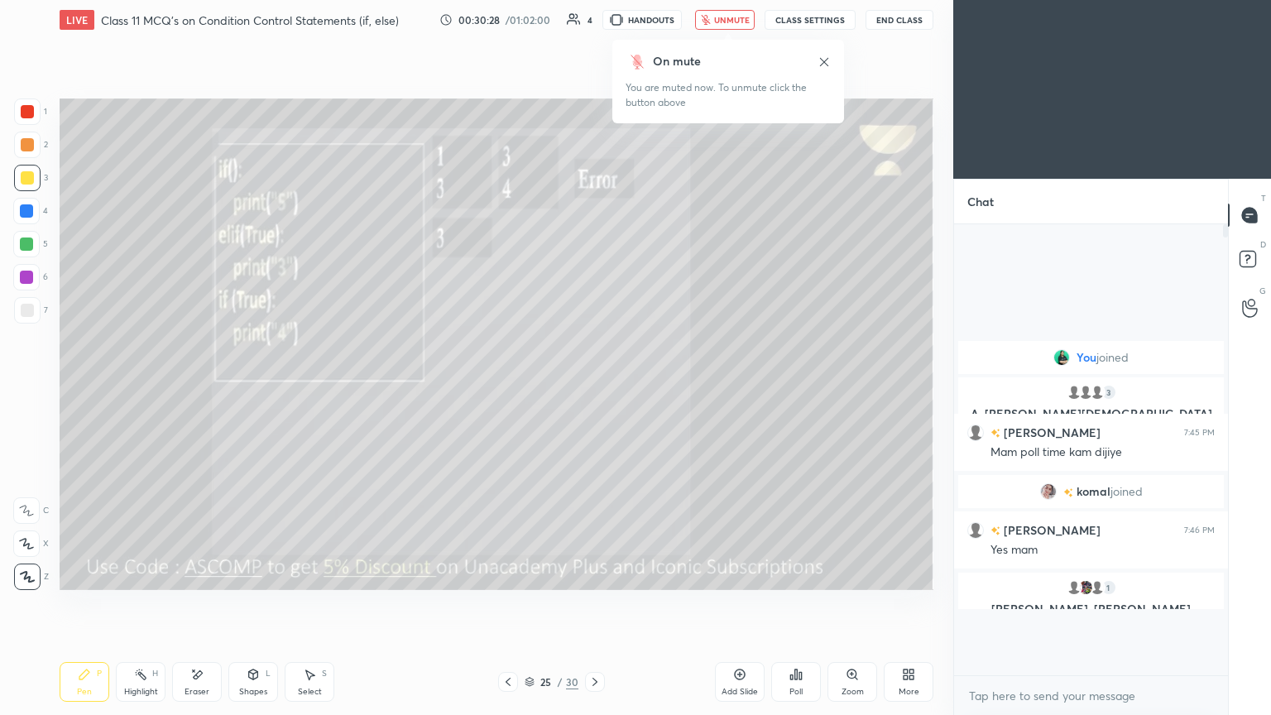
scroll to position [5, 5]
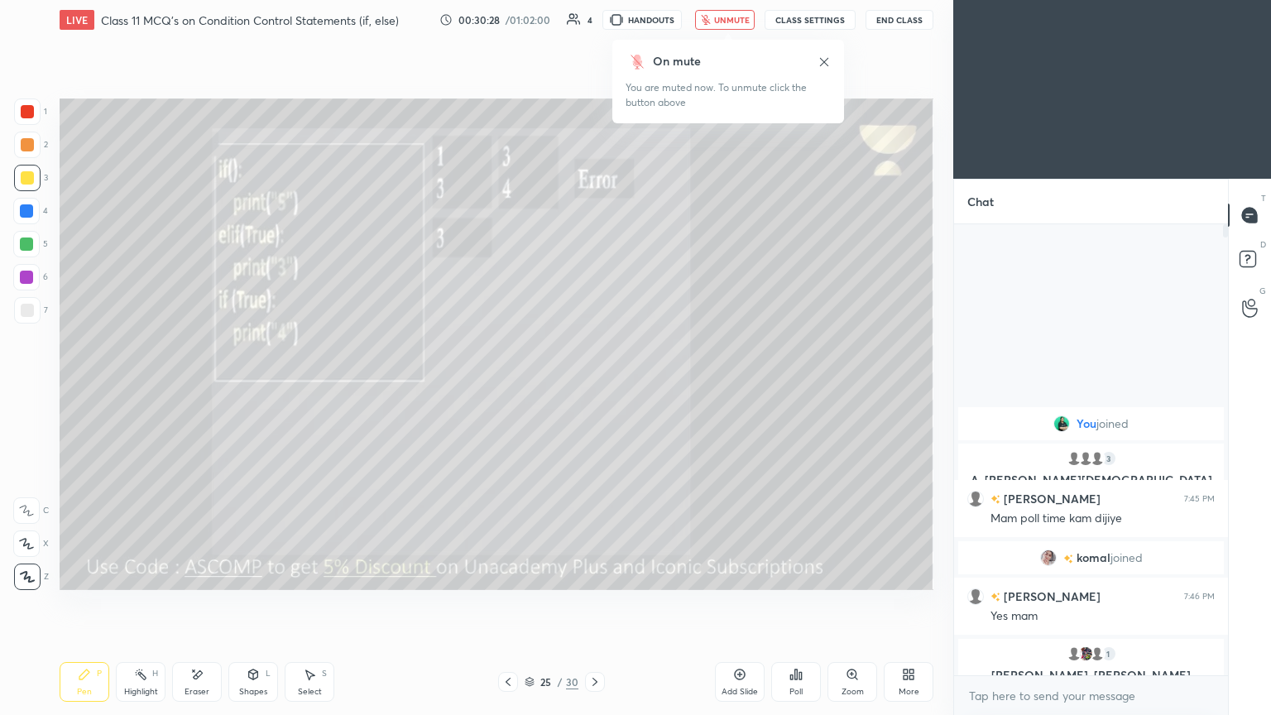
click at [594, 18] on span "unmute" at bounding box center [732, 20] width 36 height 12
click at [590, 388] on icon at bounding box center [595, 681] width 13 height 13
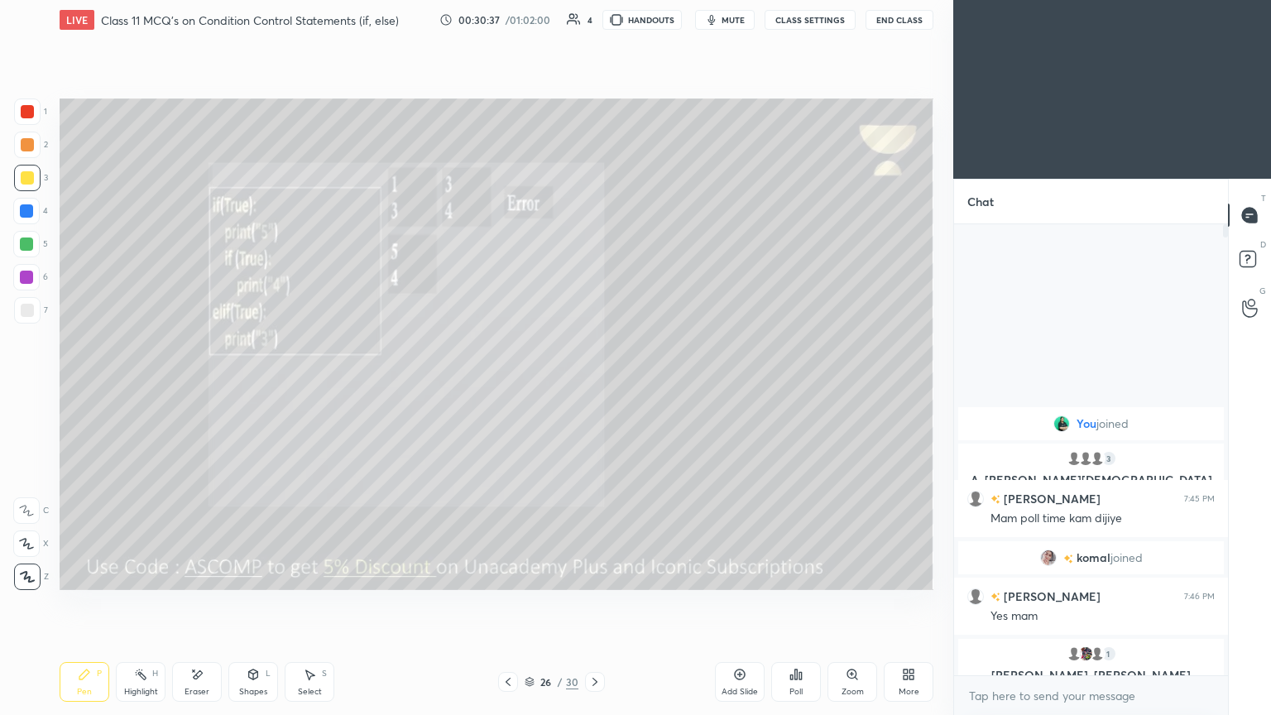
click at [594, 20] on span "mute" at bounding box center [733, 20] width 23 height 12
click at [594, 388] on div "Poll" at bounding box center [797, 682] width 50 height 40
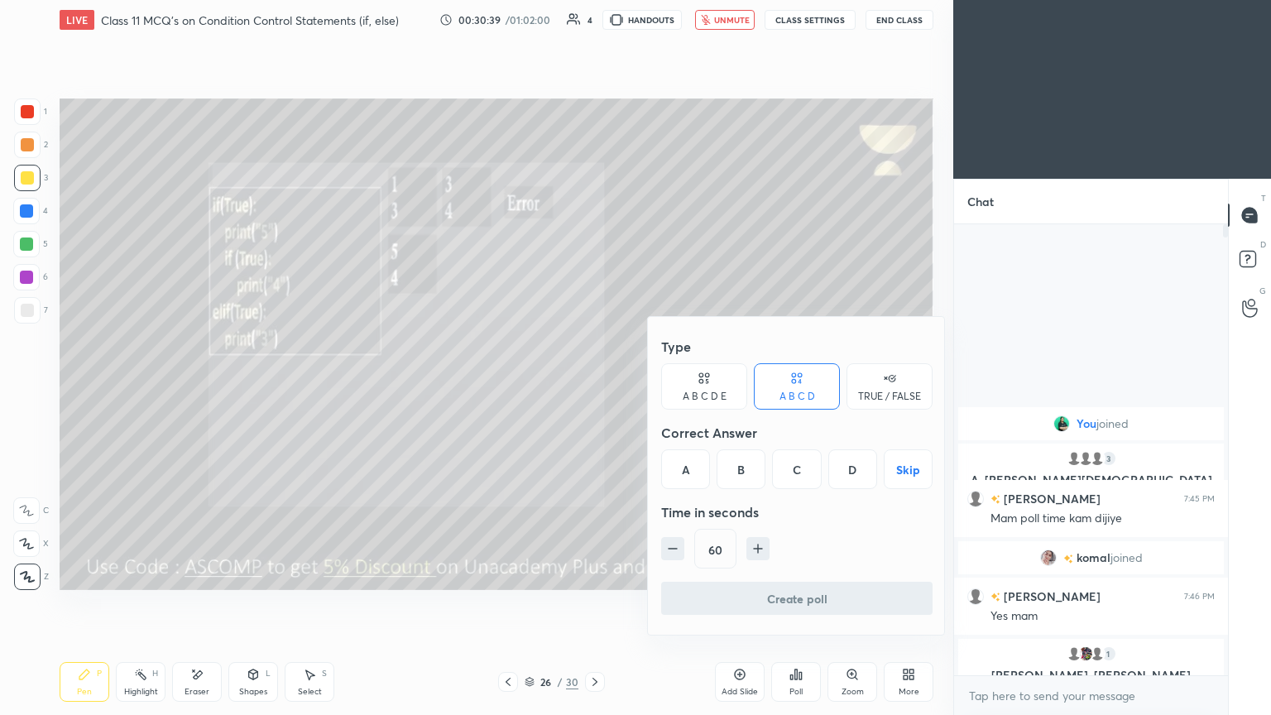
click at [594, 388] on div "D" at bounding box center [853, 469] width 49 height 40
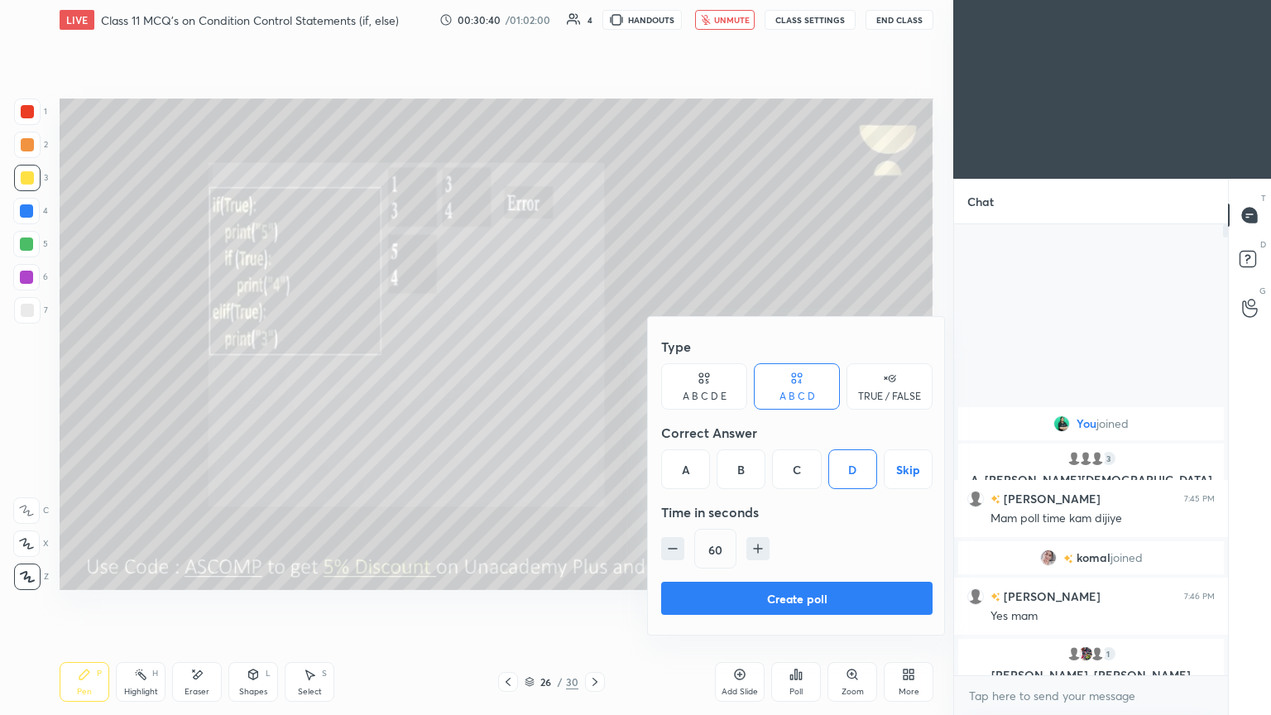
click at [594, 388] on button "Create poll" at bounding box center [797, 598] width 272 height 33
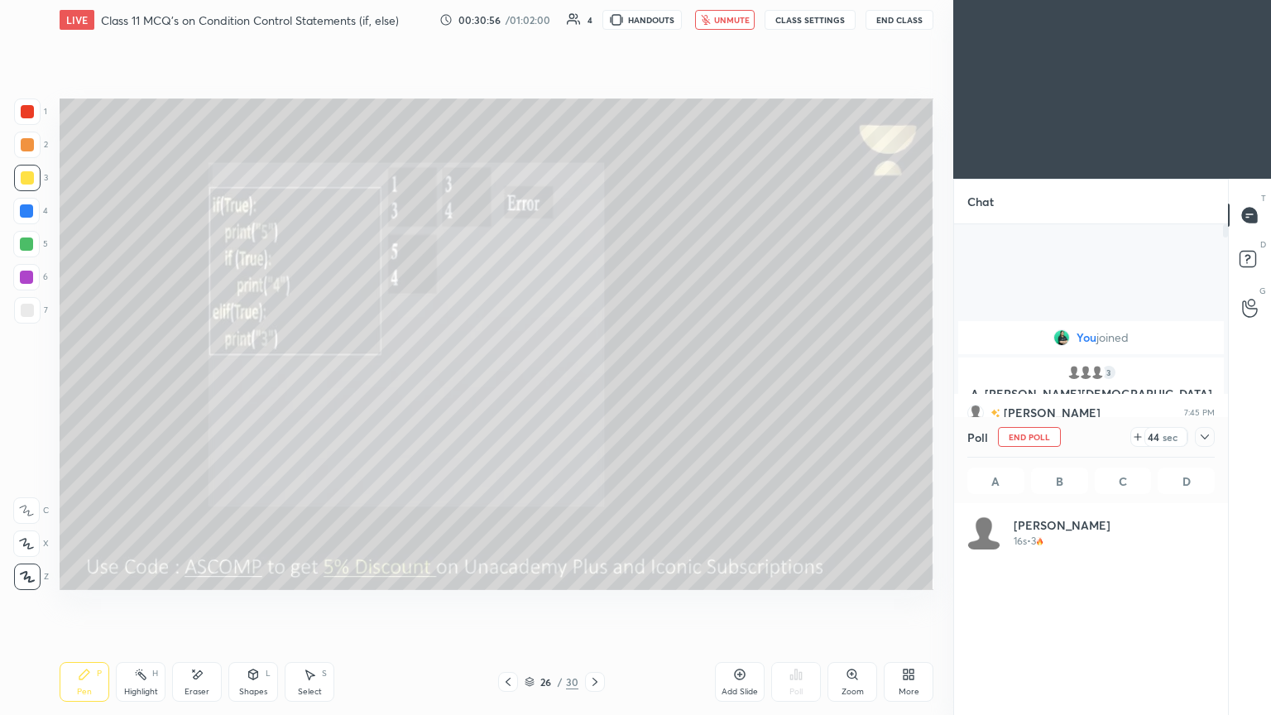
scroll to position [194, 243]
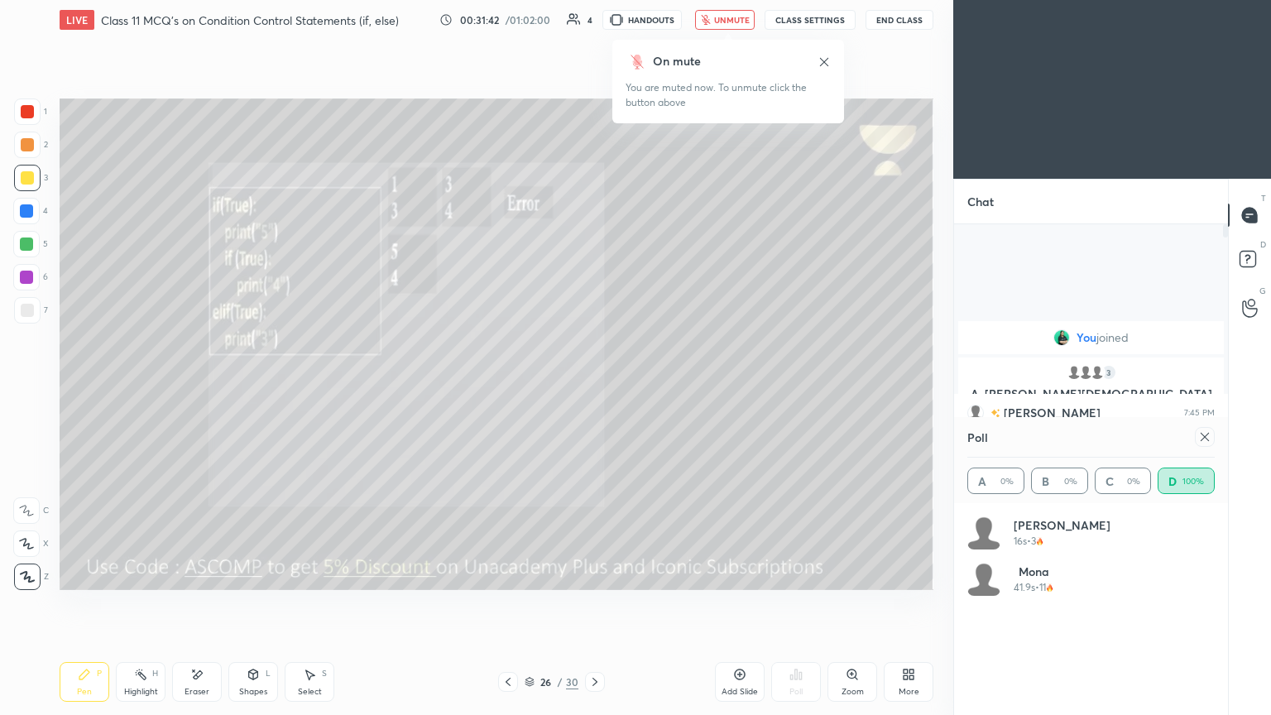
click at [594, 18] on span "unmute" at bounding box center [732, 20] width 36 height 12
click at [594, 388] on icon at bounding box center [1205, 436] width 13 height 13
type textarea "x"
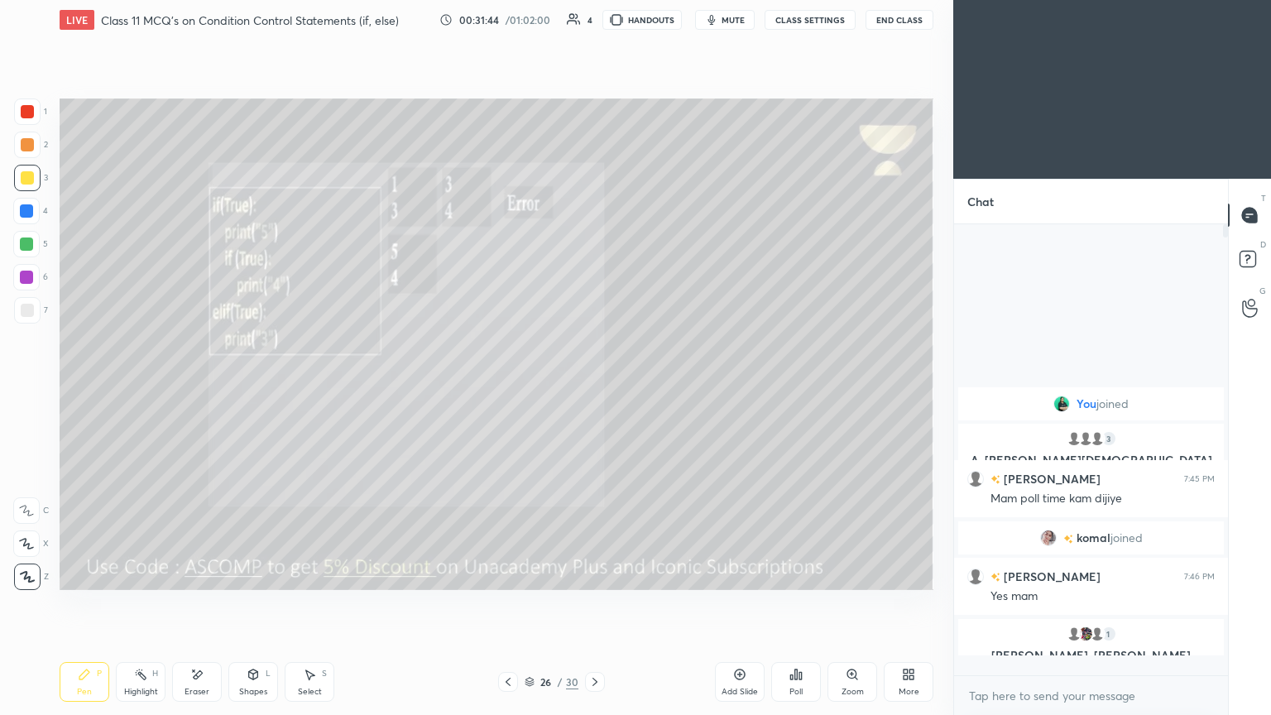
scroll to position [6, 5]
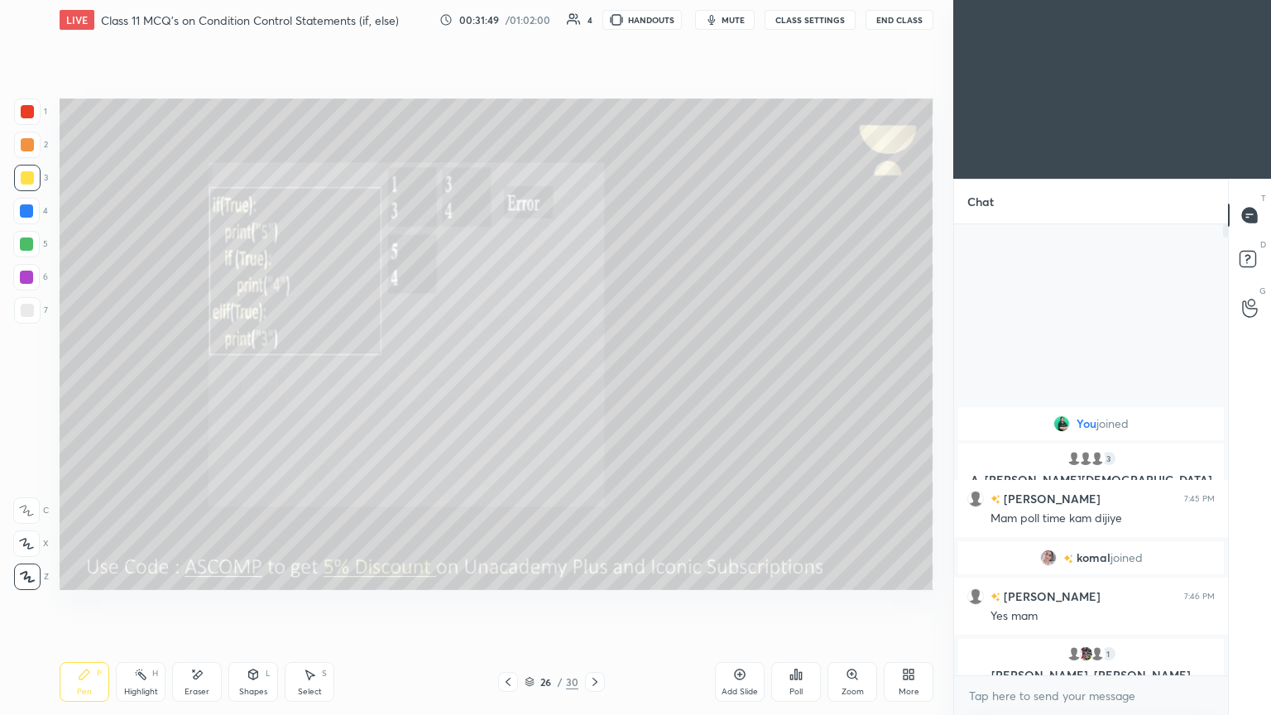
click at [594, 388] on div at bounding box center [595, 682] width 20 height 20
click at [594, 388] on div "Poll" at bounding box center [797, 682] width 50 height 40
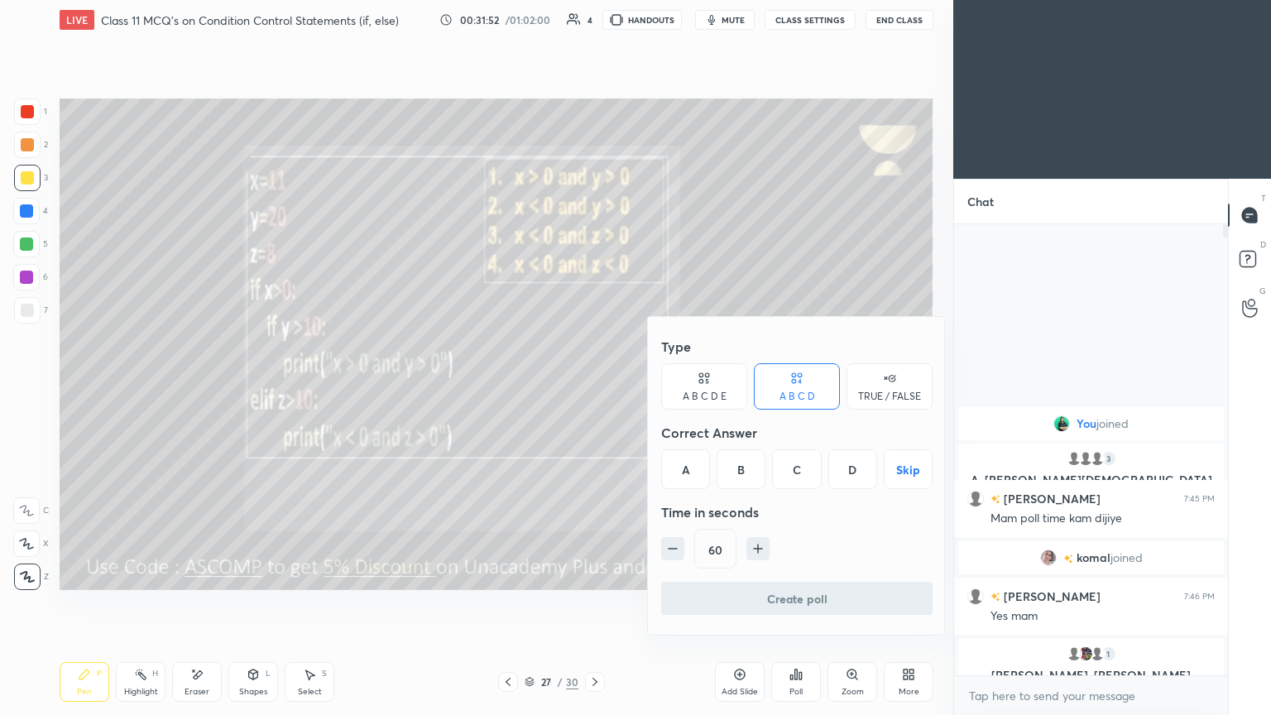
click at [451, 328] on div at bounding box center [635, 357] width 1271 height 715
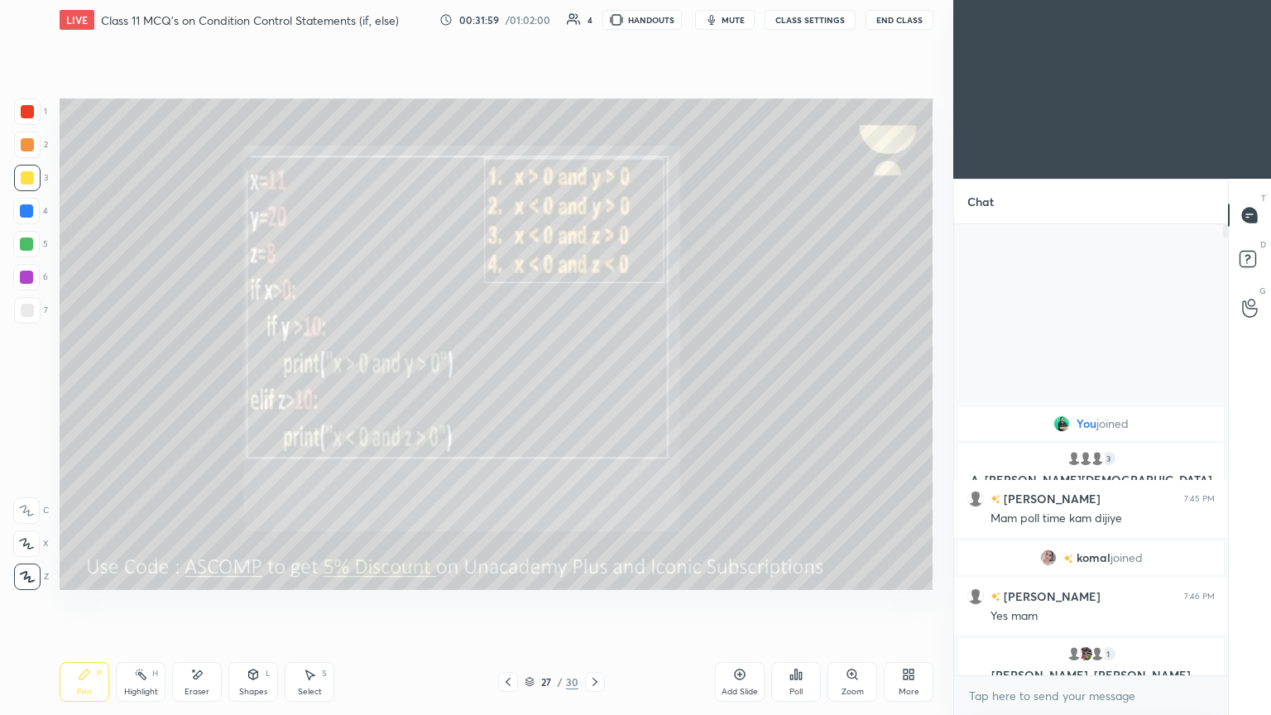
click at [594, 388] on icon at bounding box center [906, 677] width 4 height 4
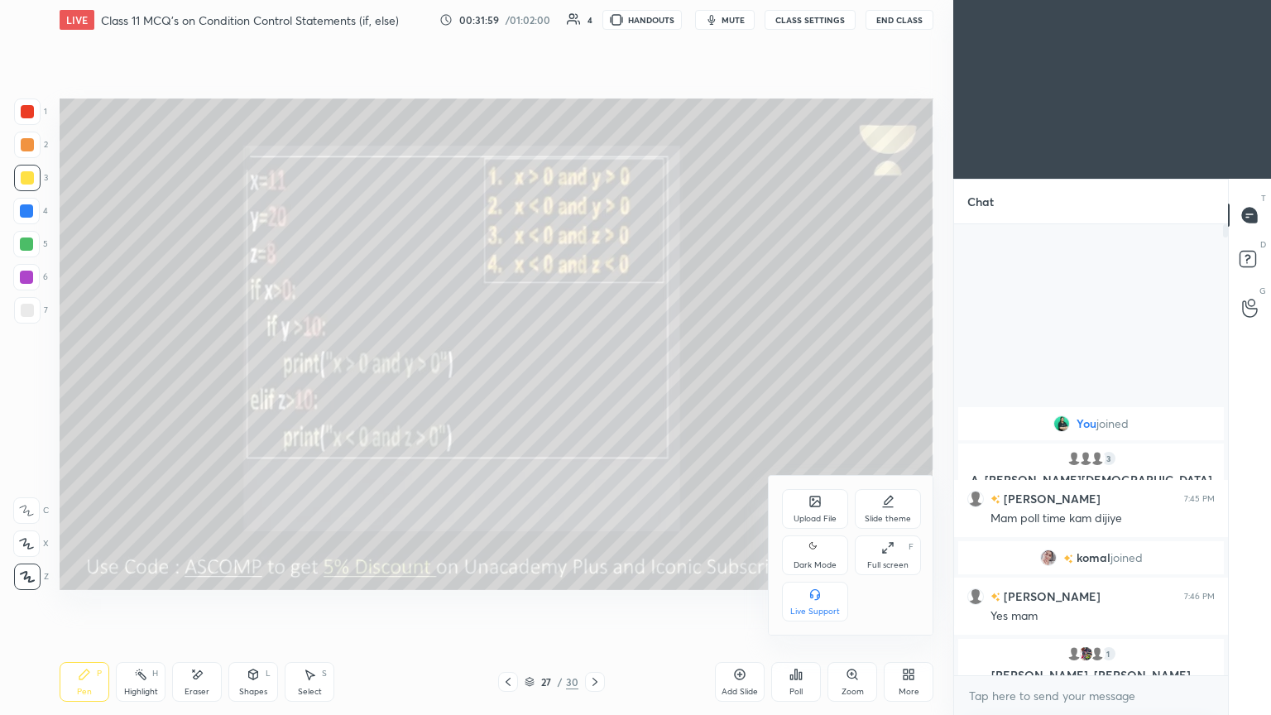
click at [594, 388] on div "Full screen F" at bounding box center [888, 556] width 66 height 40
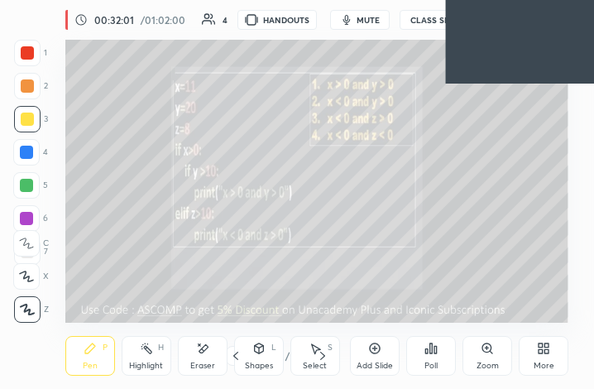
scroll to position [82496, 82251]
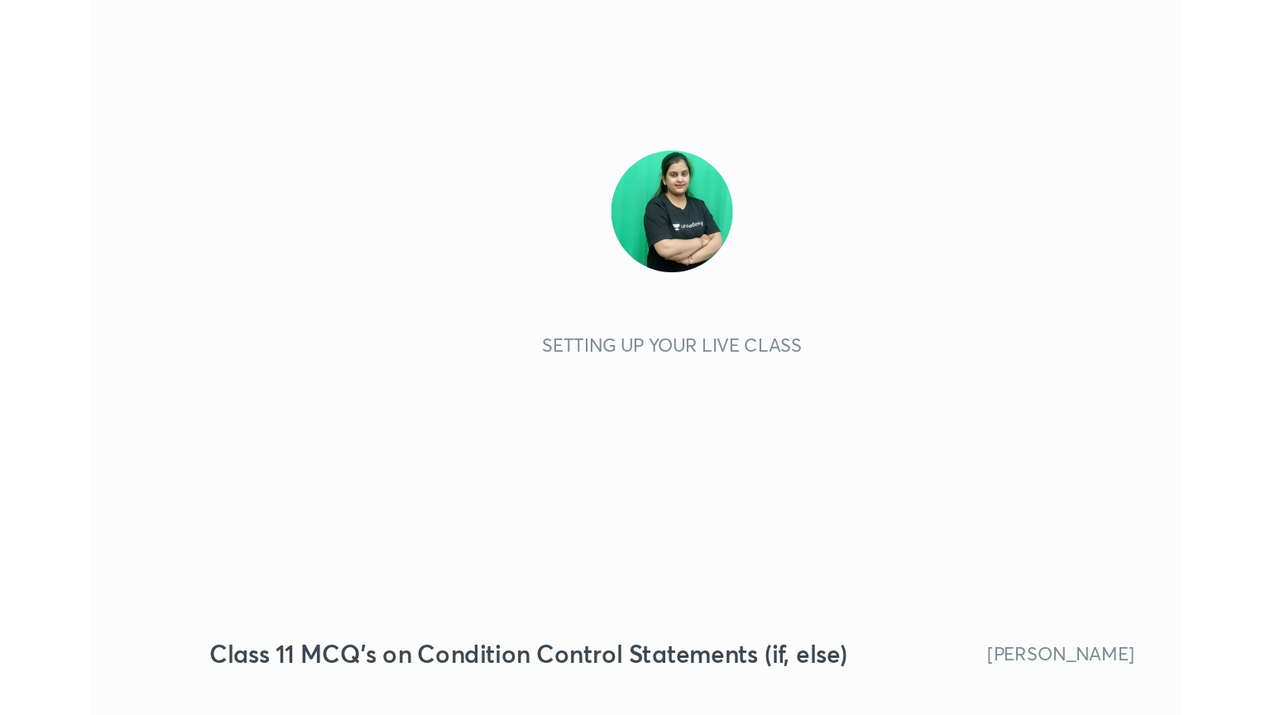
scroll to position [283, 528]
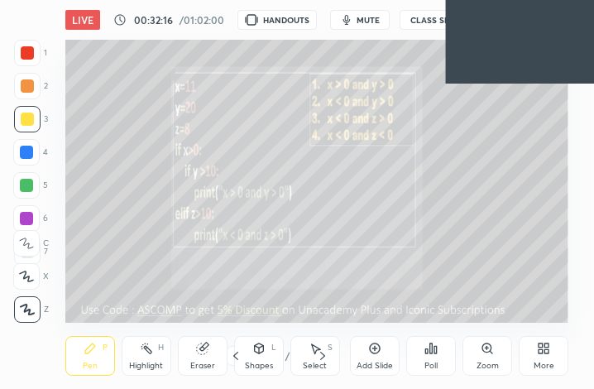
click at [431, 351] on icon at bounding box center [431, 349] width 2 height 10
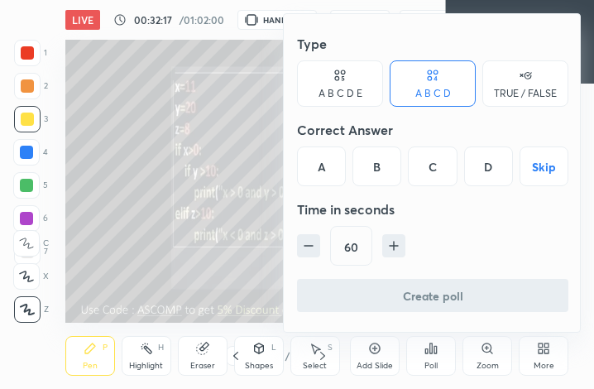
click at [534, 354] on div at bounding box center [297, 194] width 594 height 389
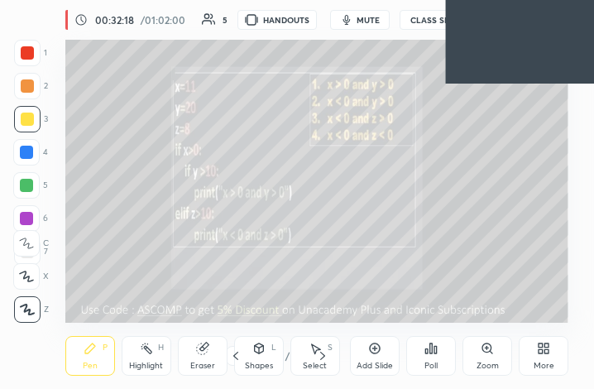
click at [541, 360] on div "Type A B C D E A B C D TRUE / FALSE Correct Answer A B C D Skip Time in seconds…" at bounding box center [297, 194] width 594 height 389
click at [542, 350] on icon at bounding box center [541, 351] width 4 height 4
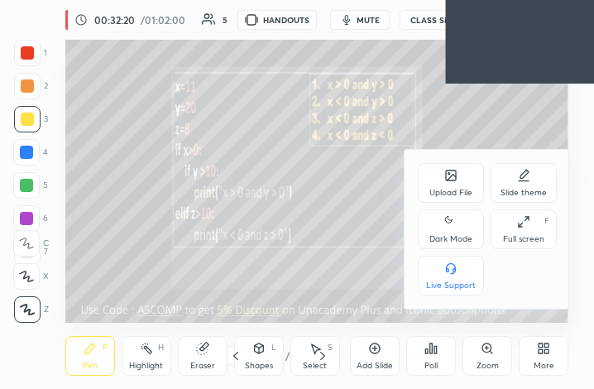
click at [528, 217] on icon at bounding box center [527, 218] width 3 height 3
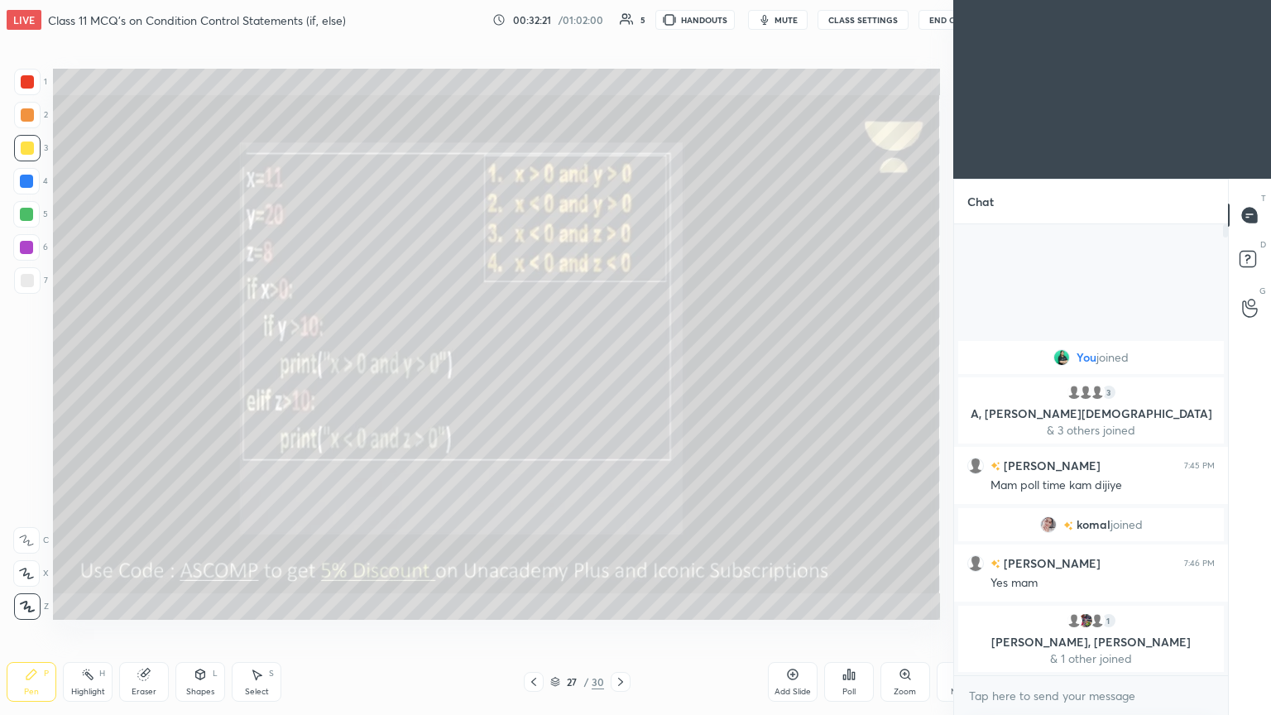
scroll to position [82171, 81893]
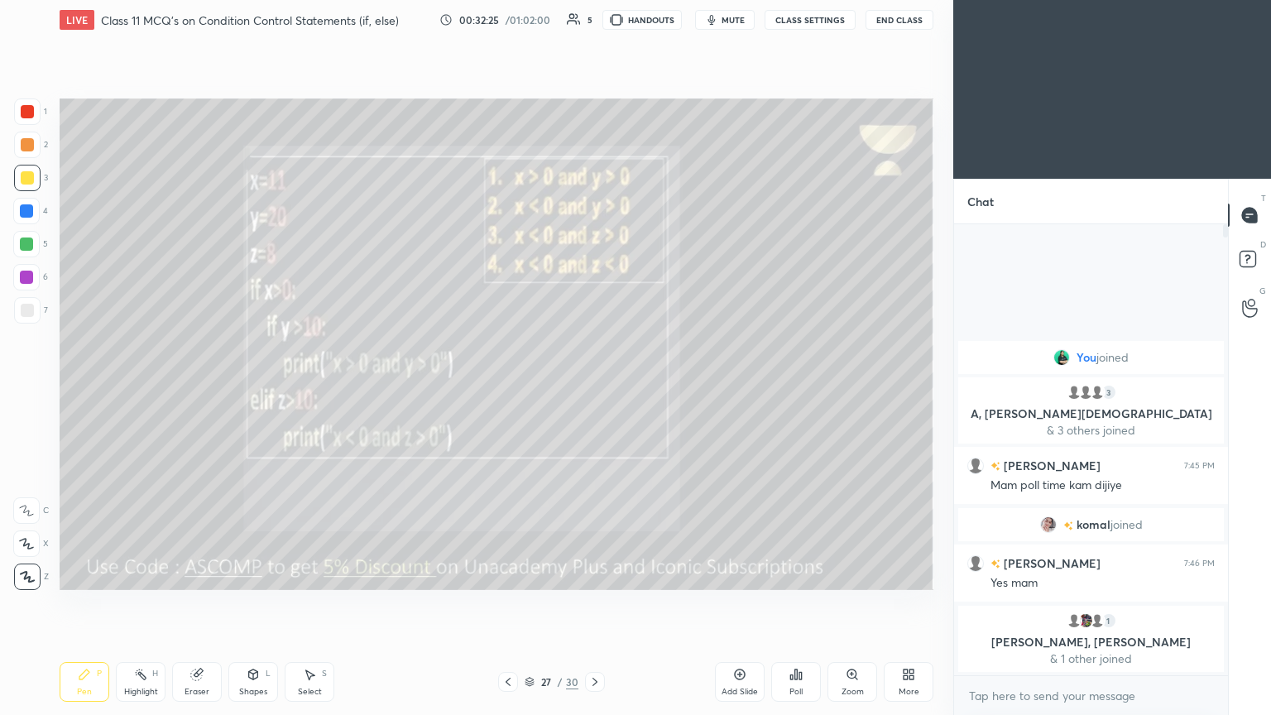
click at [594, 388] on icon at bounding box center [796, 674] width 13 height 13
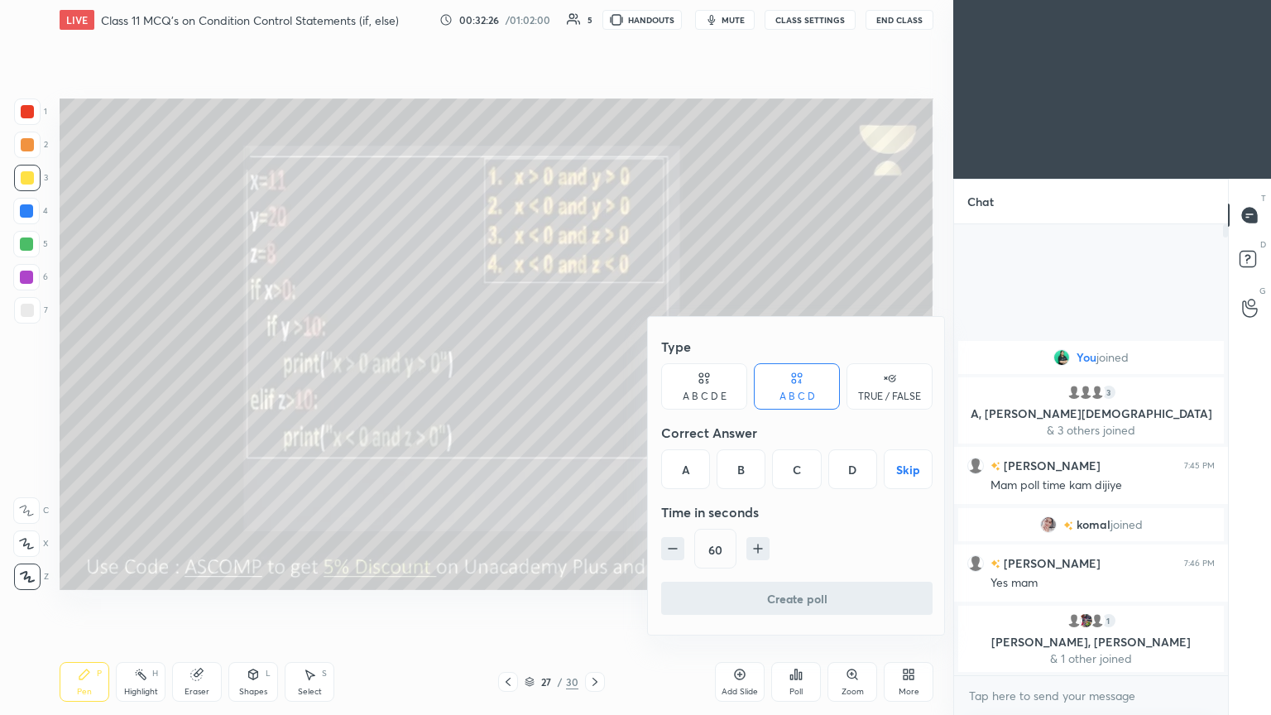
click at [594, 388] on div "A" at bounding box center [685, 469] width 49 height 40
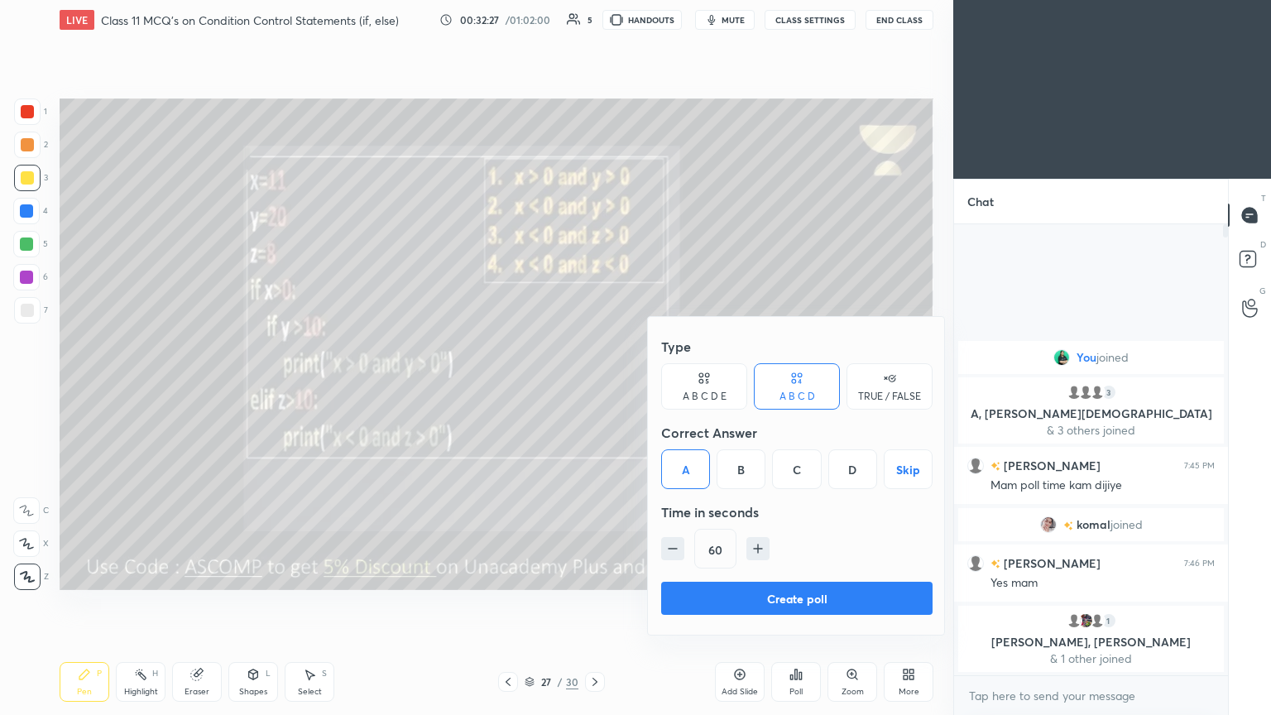
click at [594, 388] on button "Create poll" at bounding box center [797, 598] width 272 height 33
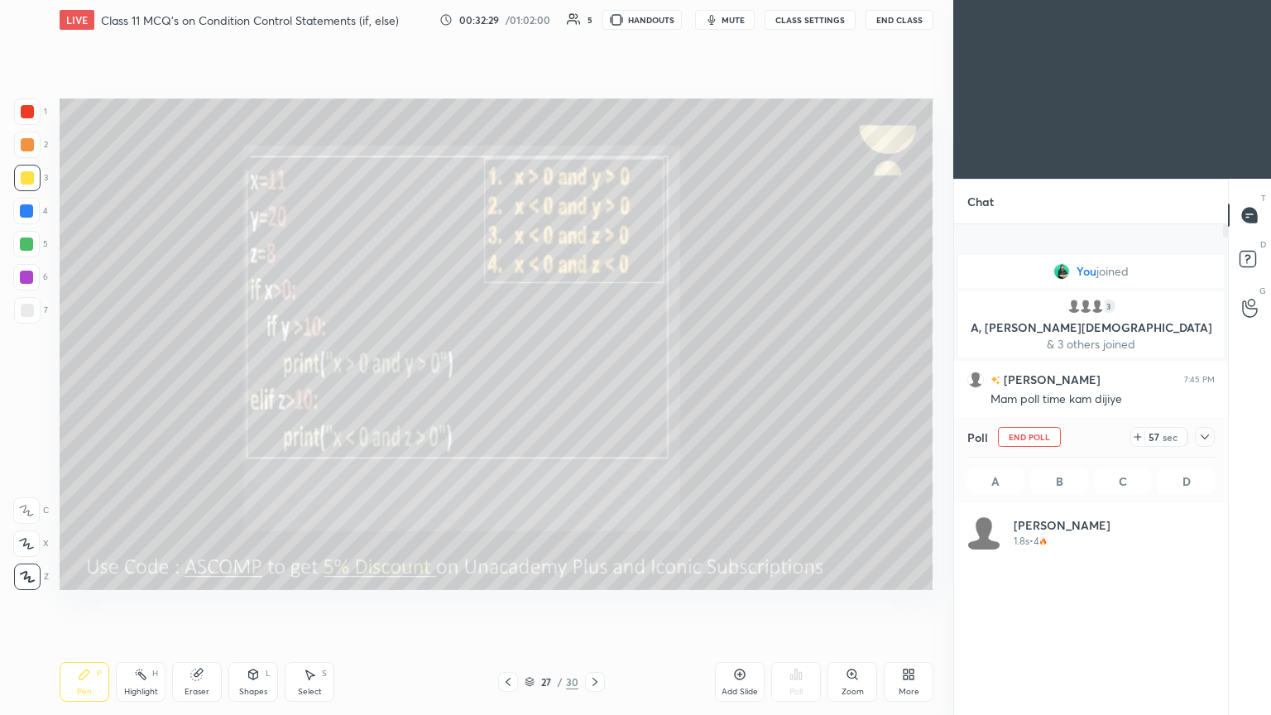
scroll to position [194, 243]
click at [594, 28] on button "mute" at bounding box center [725, 20] width 60 height 20
click at [594, 22] on span "unmute" at bounding box center [732, 20] width 36 height 12
click at [594, 388] on div "Poll A 100% B 0% C 0% D 0%" at bounding box center [1091, 460] width 274 height 86
click at [594, 388] on icon at bounding box center [1205, 436] width 13 height 13
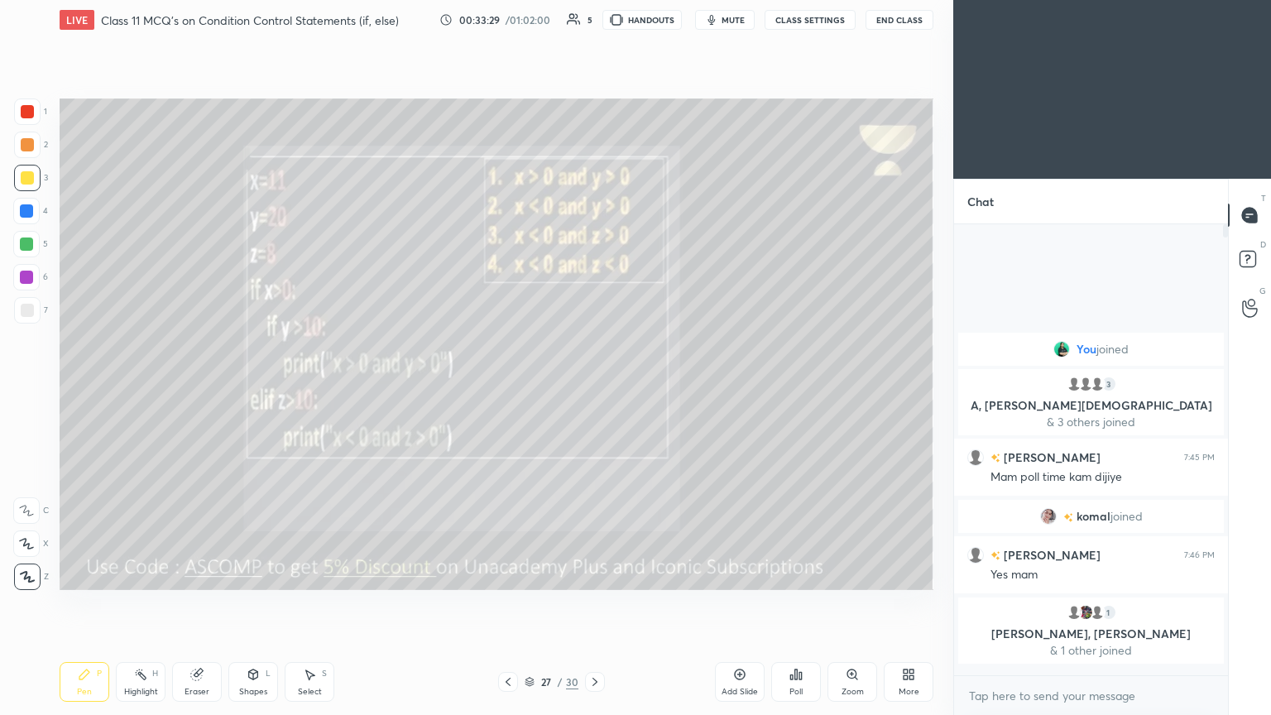
scroll to position [0, 0]
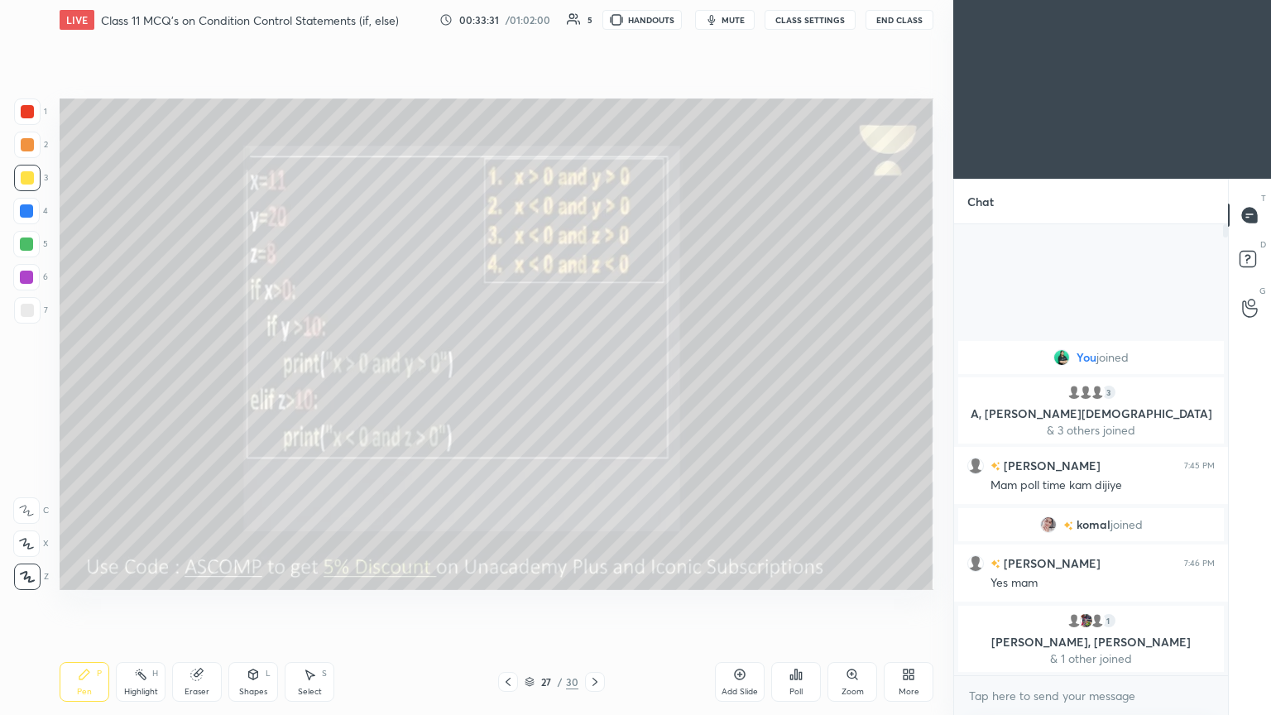
click at [589, 388] on icon at bounding box center [595, 681] width 13 height 13
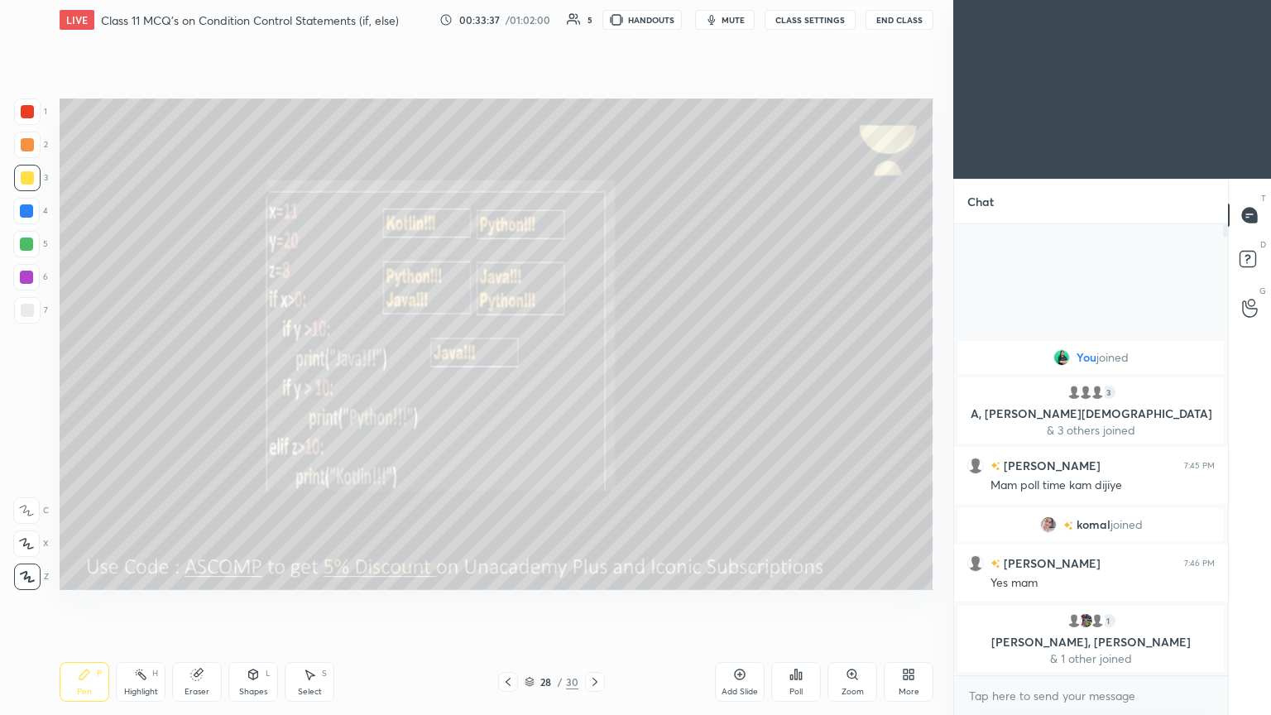
click at [594, 388] on icon at bounding box center [792, 677] width 2 height 4
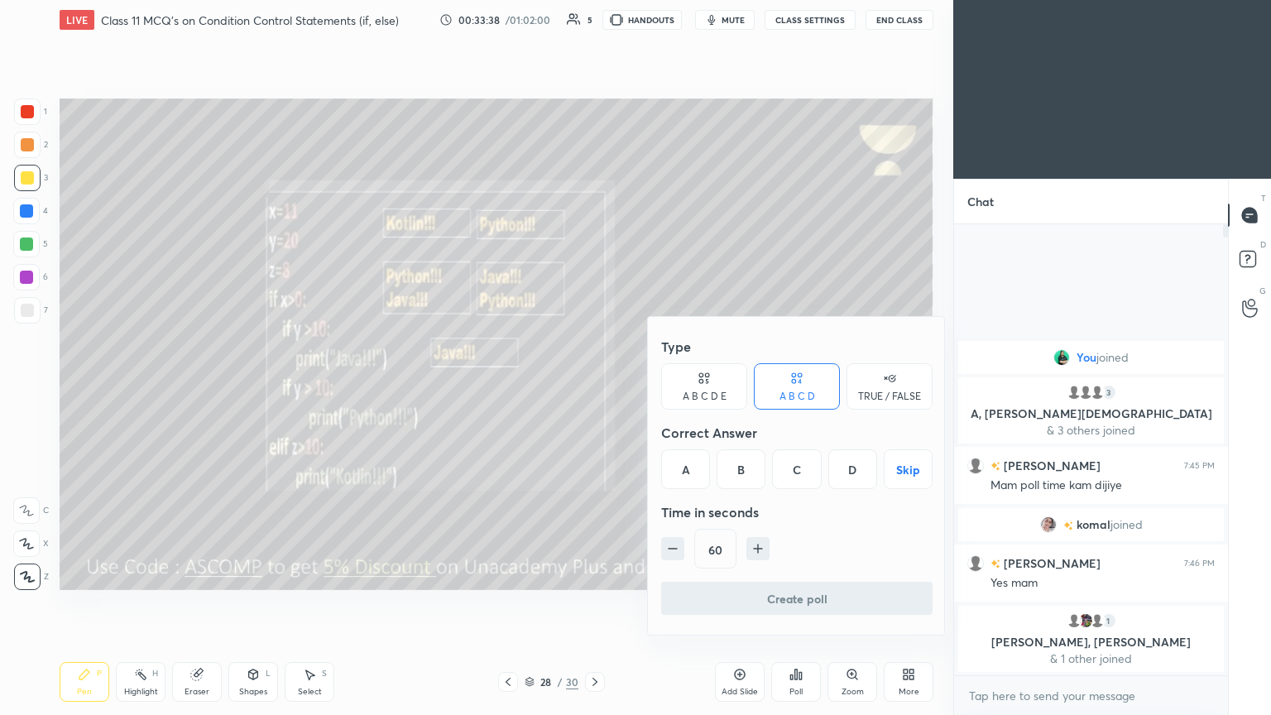
click at [594, 371] on div "A B C D E" at bounding box center [704, 386] width 86 height 46
click at [594, 267] on div at bounding box center [635, 357] width 1271 height 715
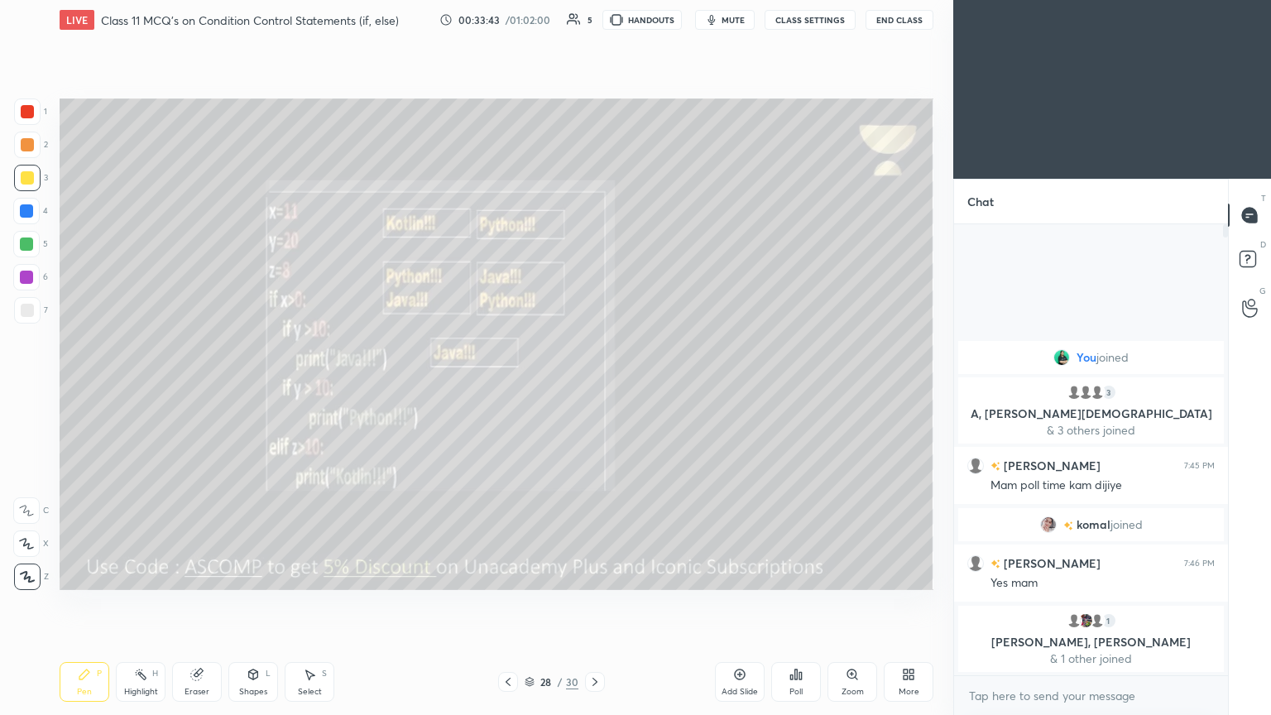
click at [594, 22] on span "mute" at bounding box center [733, 20] width 23 height 12
click at [594, 388] on div "Poll" at bounding box center [797, 682] width 50 height 40
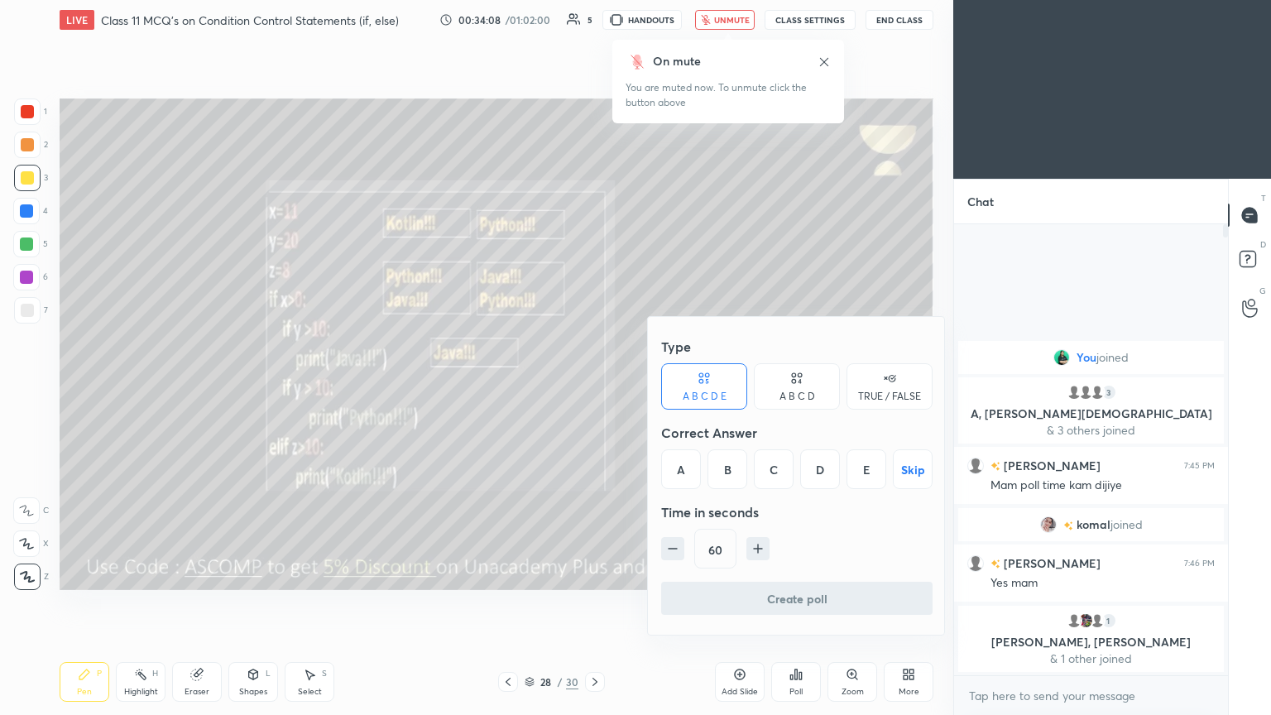
click at [594, 388] on div "Time in seconds" at bounding box center [797, 512] width 272 height 33
click at [594, 388] on div "D" at bounding box center [820, 469] width 40 height 40
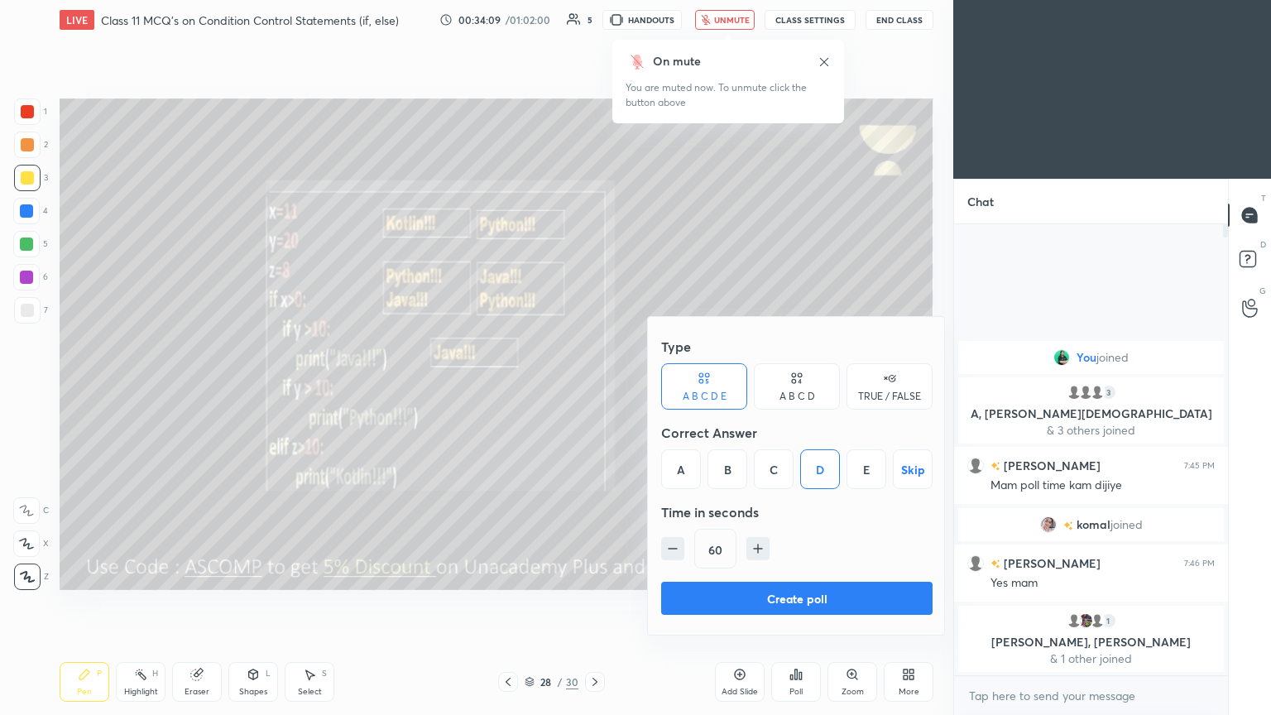
click at [594, 388] on button "Create poll" at bounding box center [797, 598] width 272 height 33
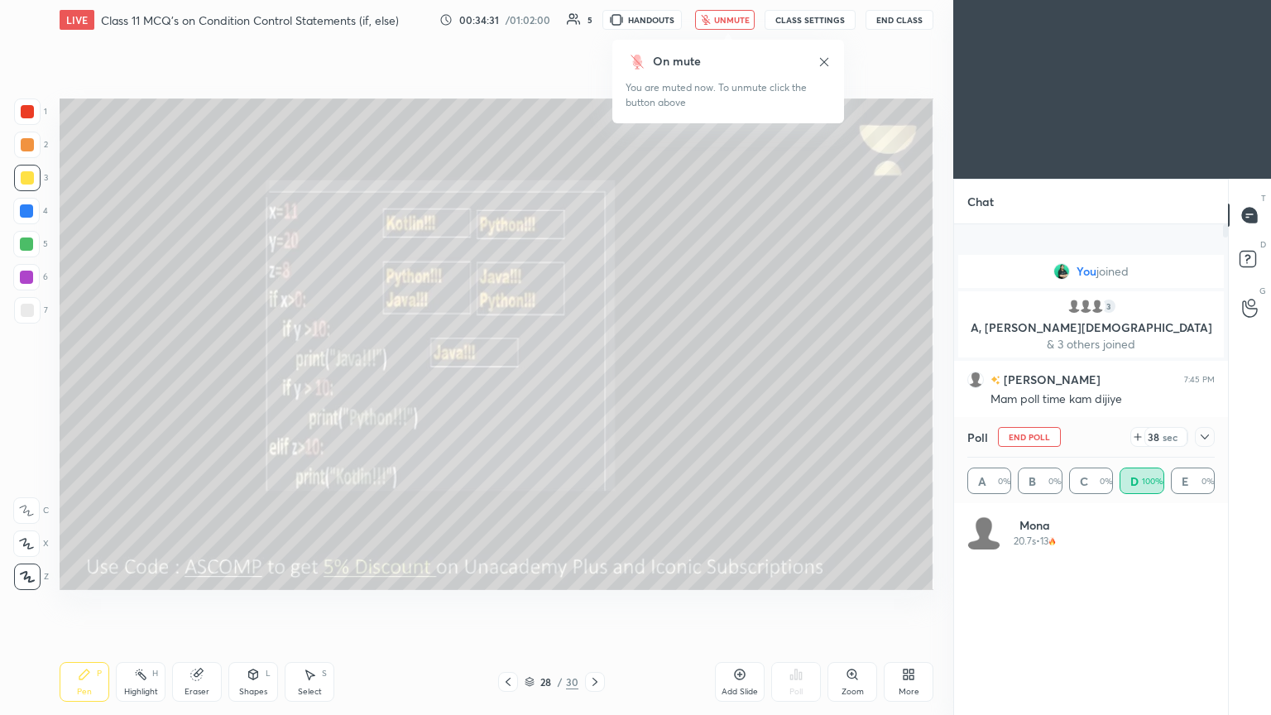
scroll to position [194, 243]
click at [594, 15] on span "unmute" at bounding box center [732, 20] width 36 height 12
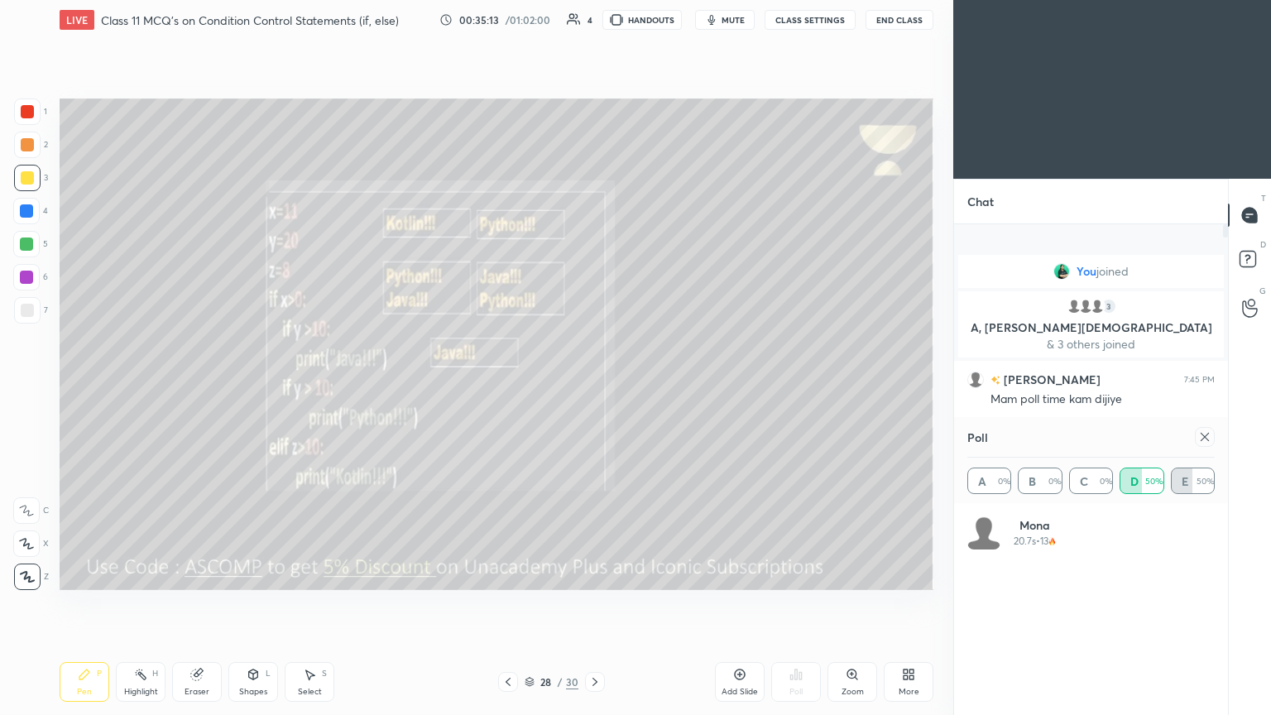
click at [594, 388] on div at bounding box center [1205, 437] width 20 height 20
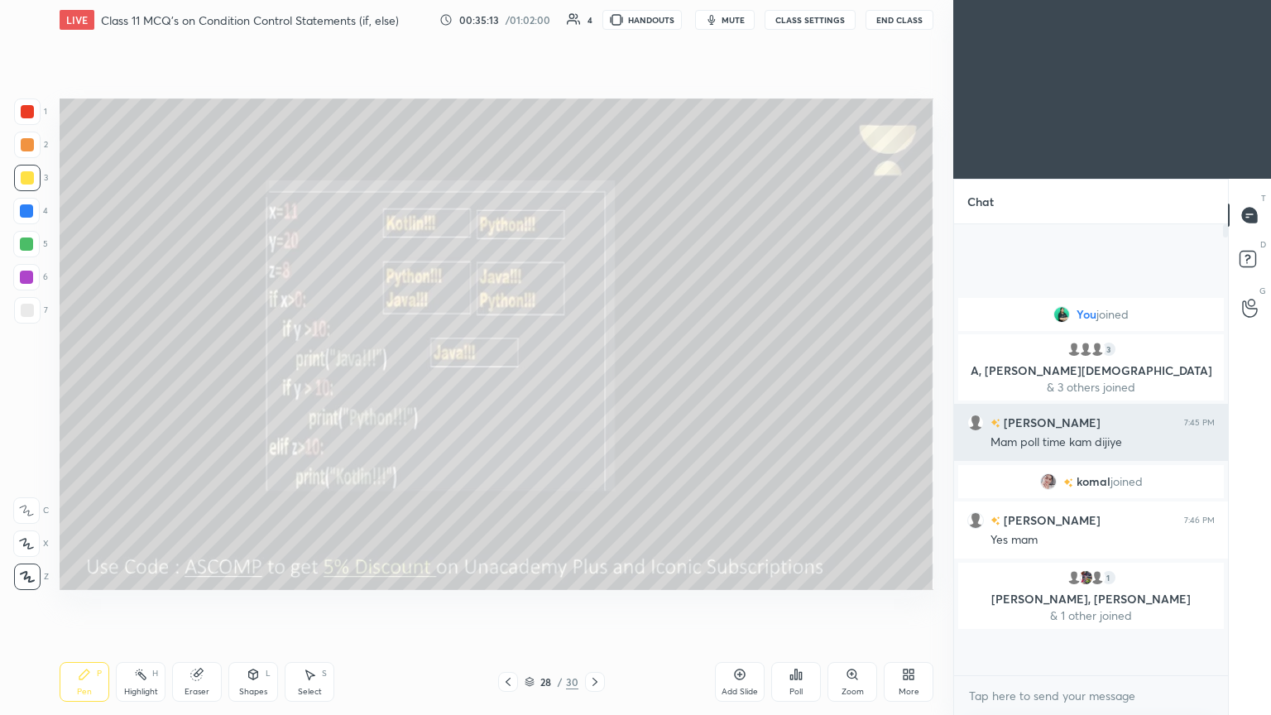
scroll to position [446, 269]
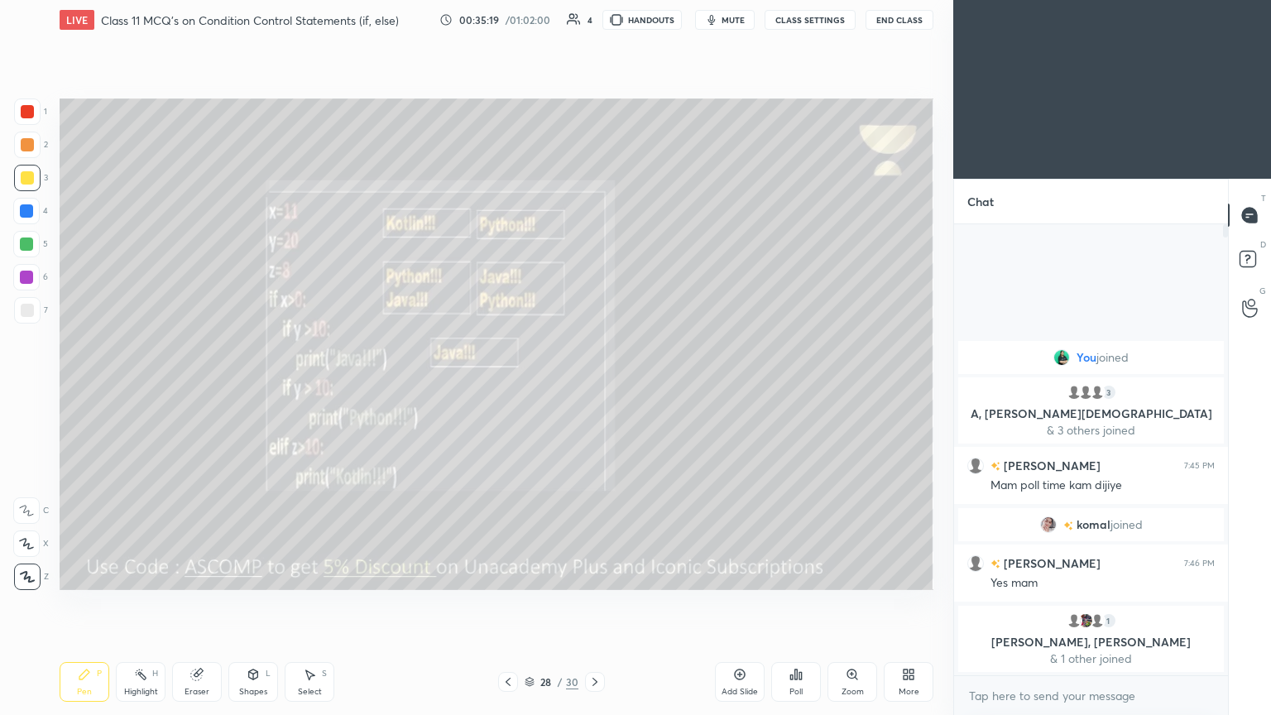
click at [593, 388] on icon at bounding box center [595, 681] width 13 height 13
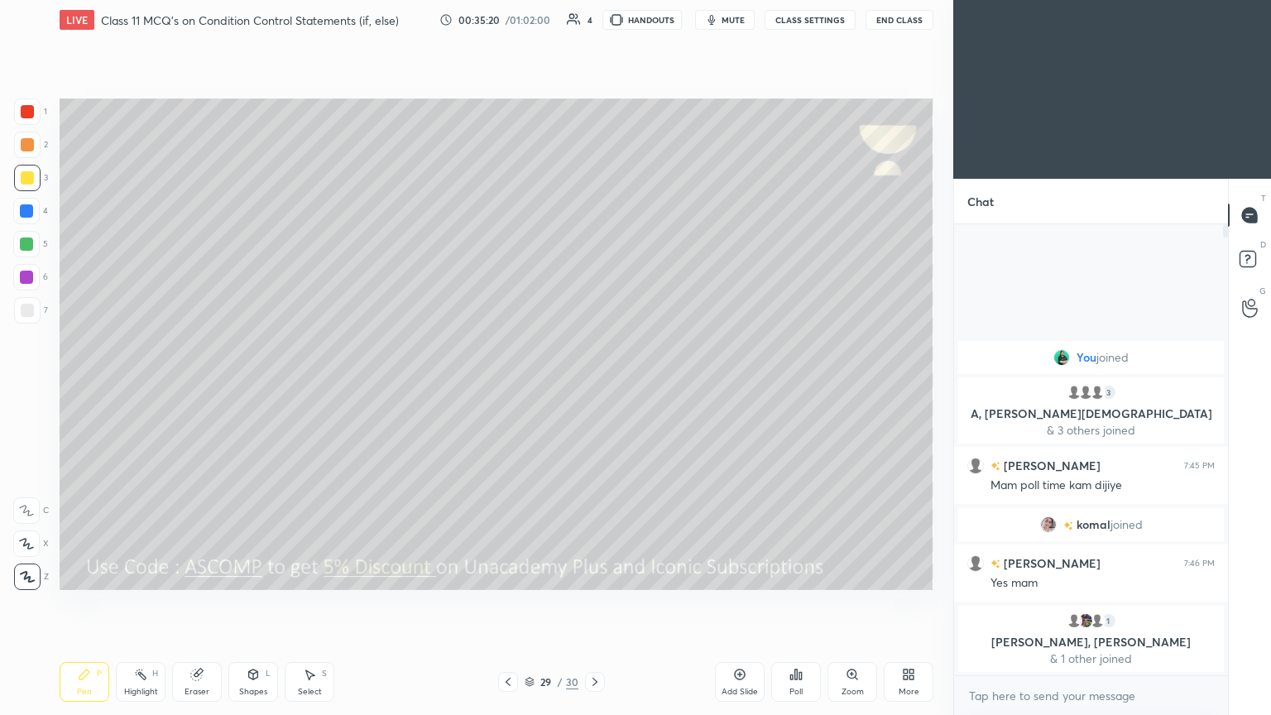
click at [594, 388] on div "Pen P Highlight H Eraser Shapes L Select S 29 / 30 Add Slide Poll Zoom More" at bounding box center [497, 682] width 874 height 66
click at [594, 388] on icon at bounding box center [595, 681] width 13 height 13
click at [594, 388] on icon at bounding box center [912, 677] width 4 height 4
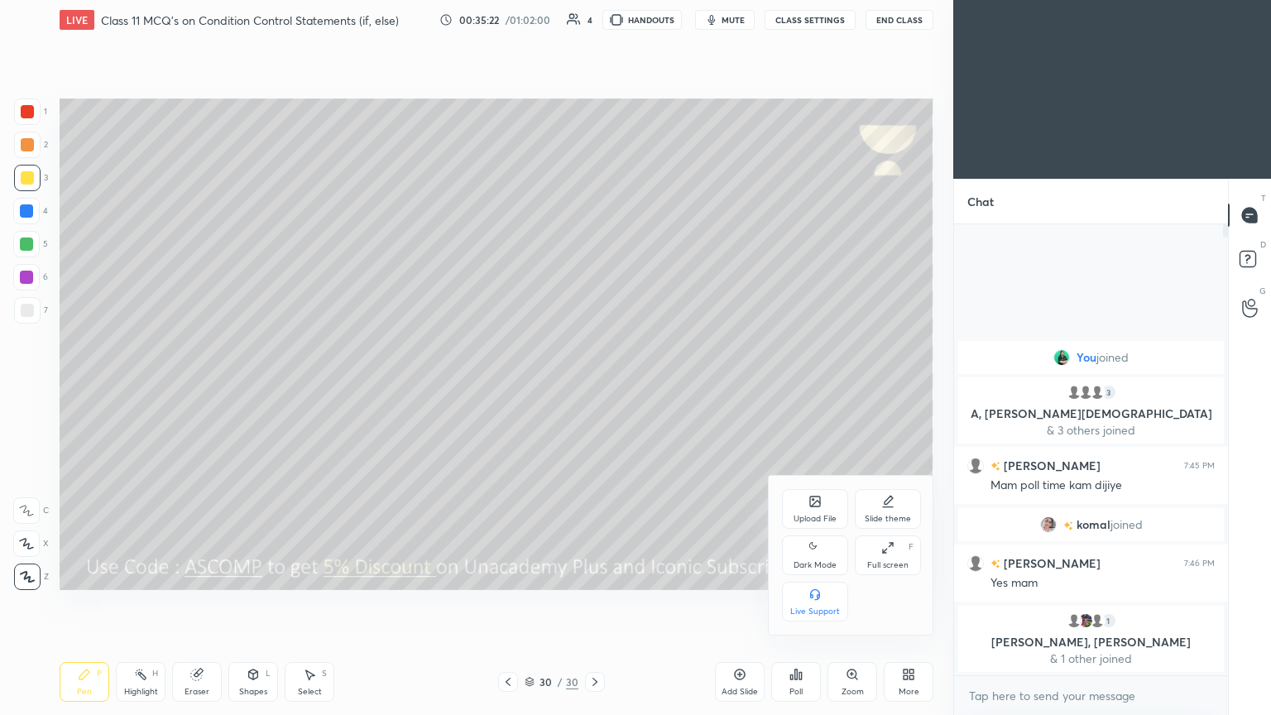
click at [594, 388] on div "Upload File" at bounding box center [815, 509] width 66 height 40
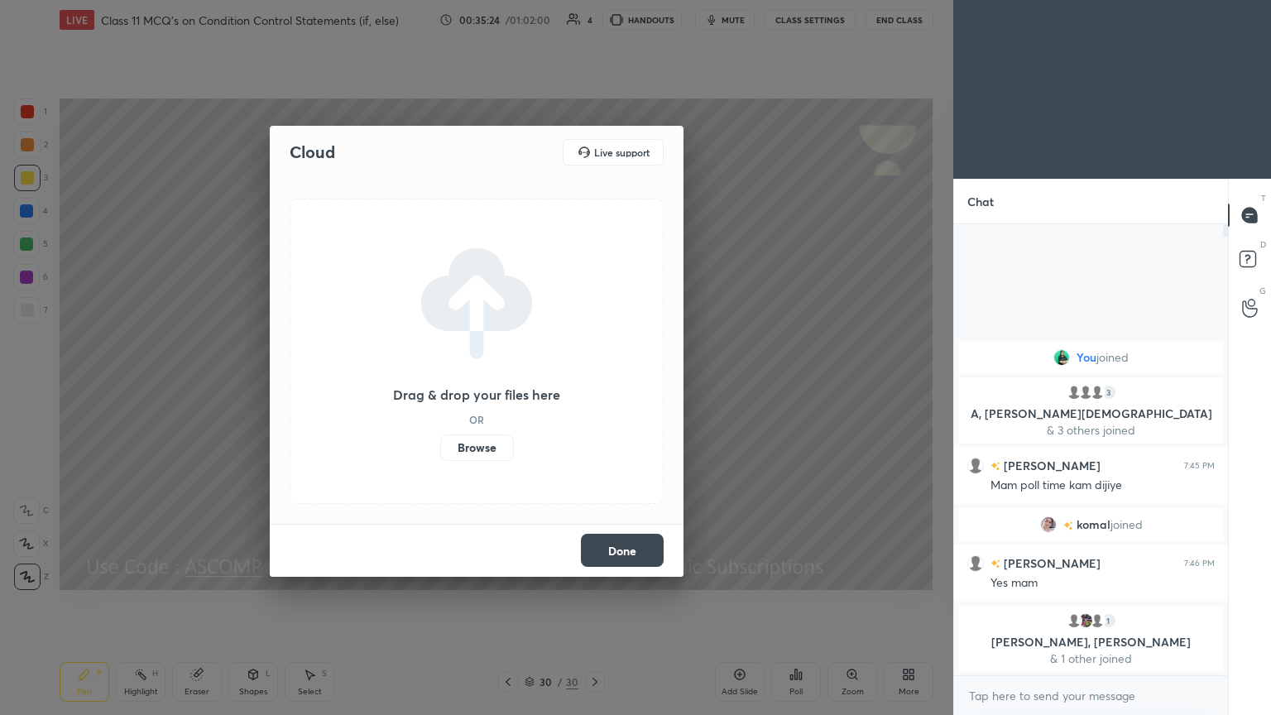
click at [493, 388] on label "Browse" at bounding box center [477, 448] width 74 height 26
click at [440, 388] on input "Browse" at bounding box center [440, 448] width 0 height 26
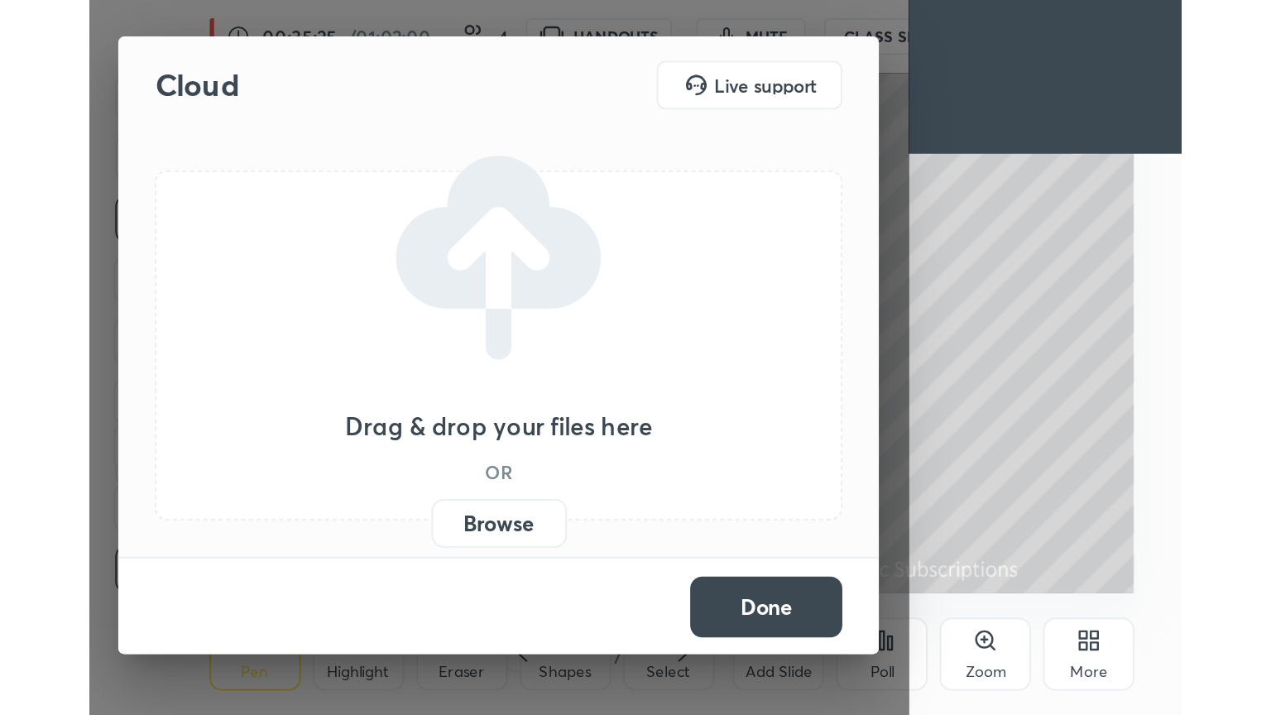
scroll to position [283, 528]
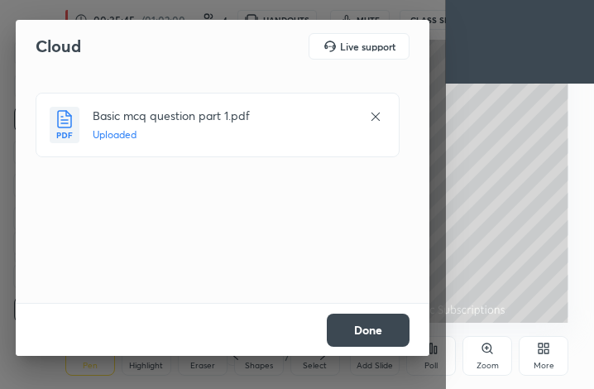
click at [378, 332] on button "Done" at bounding box center [368, 330] width 83 height 33
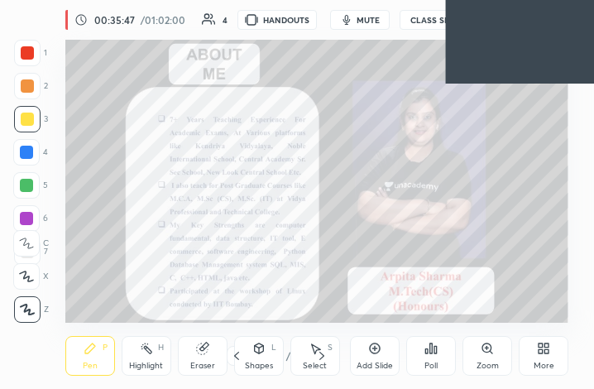
click at [537, 356] on div "More" at bounding box center [544, 356] width 50 height 40
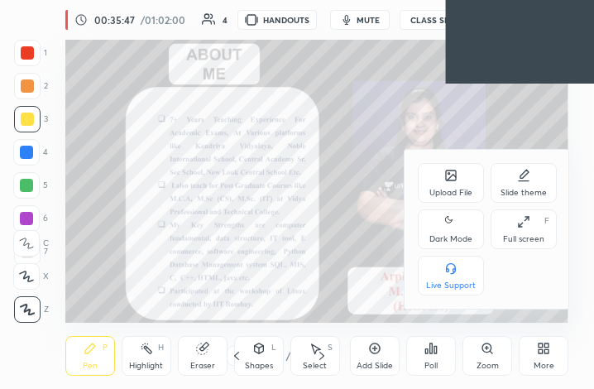
click at [532, 233] on div "Full screen F" at bounding box center [524, 229] width 66 height 40
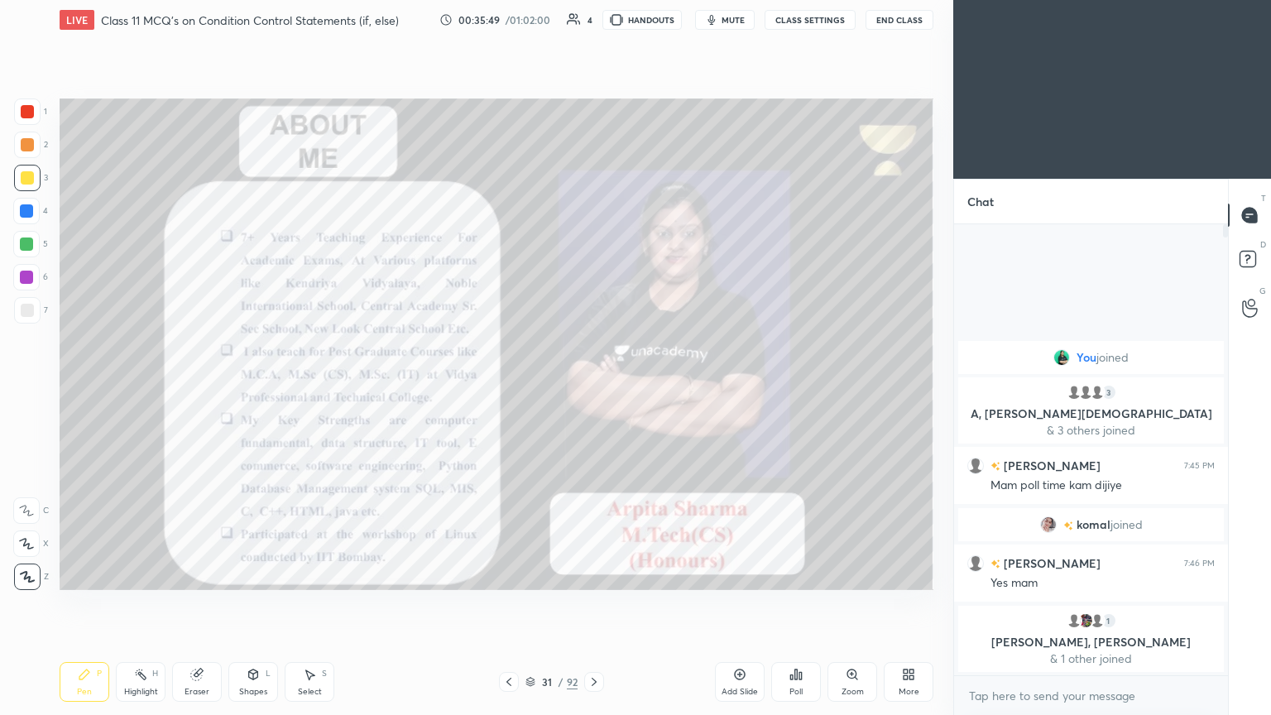
scroll to position [82171, 81893]
click at [593, 388] on div at bounding box center [594, 682] width 20 height 20
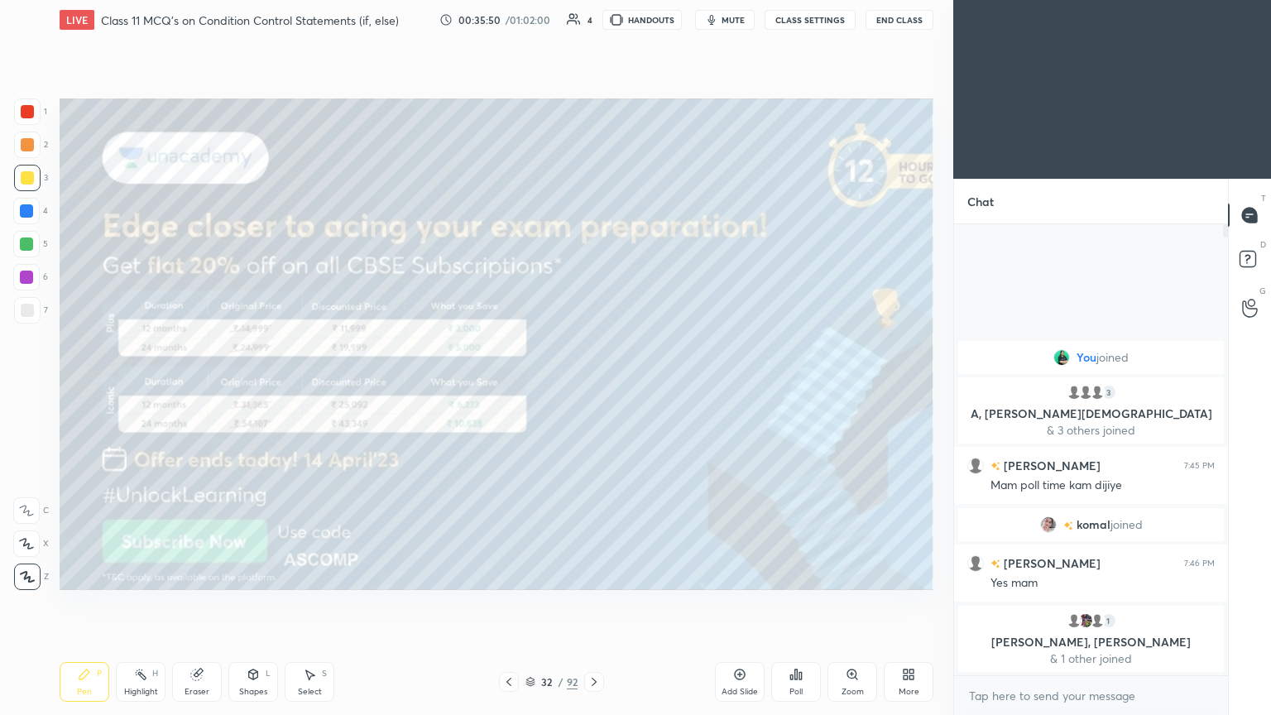
click at [593, 388] on icon at bounding box center [594, 681] width 13 height 13
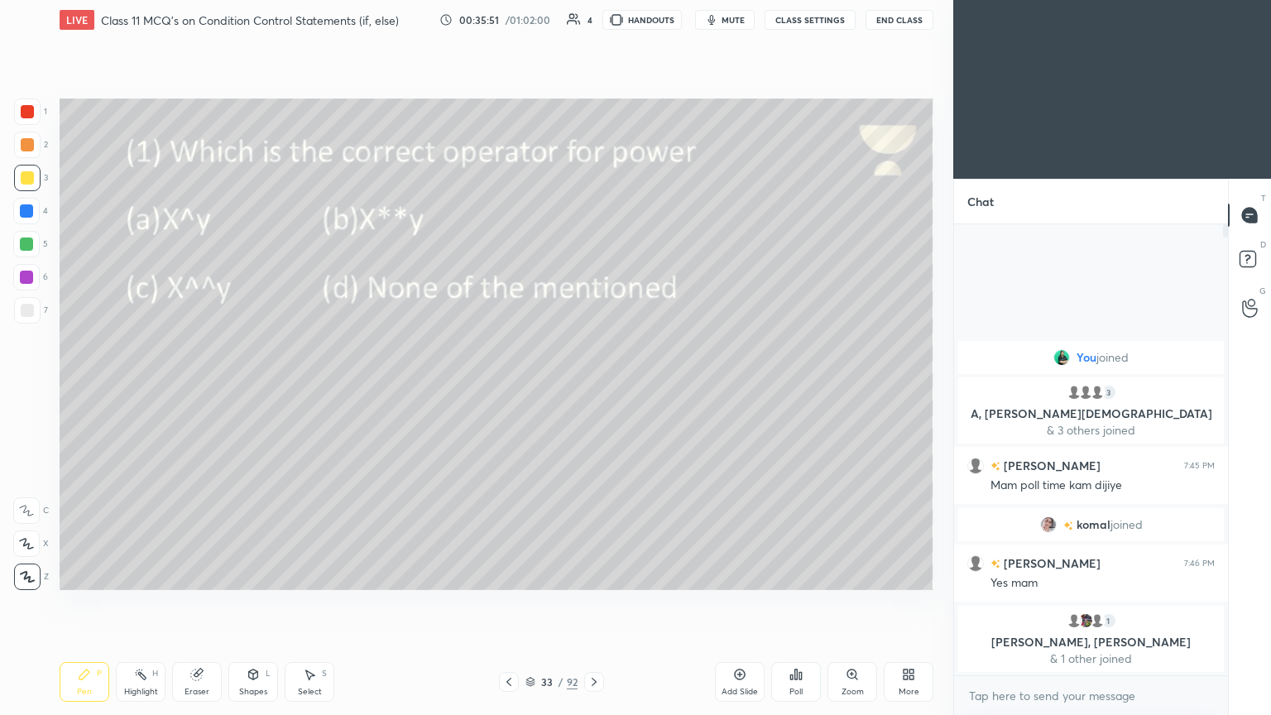
click at [594, 388] on div "Poll" at bounding box center [797, 682] width 50 height 40
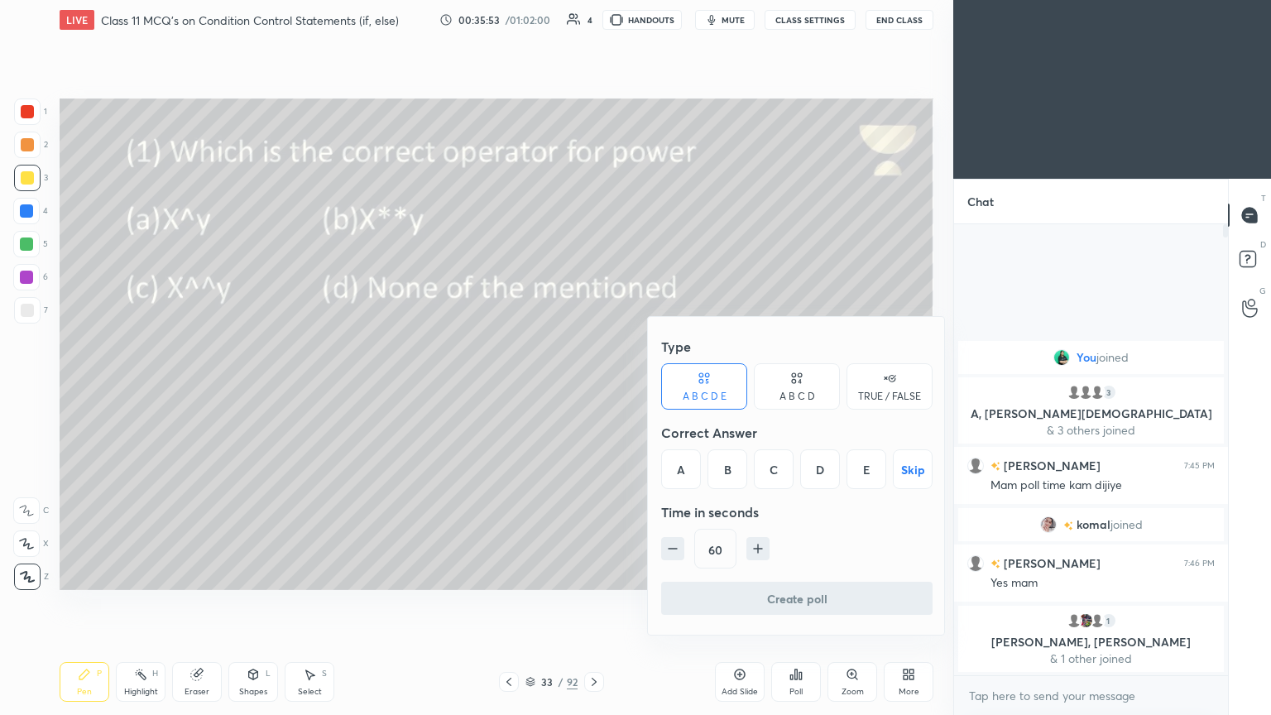
click at [594, 388] on div "B" at bounding box center [728, 469] width 40 height 40
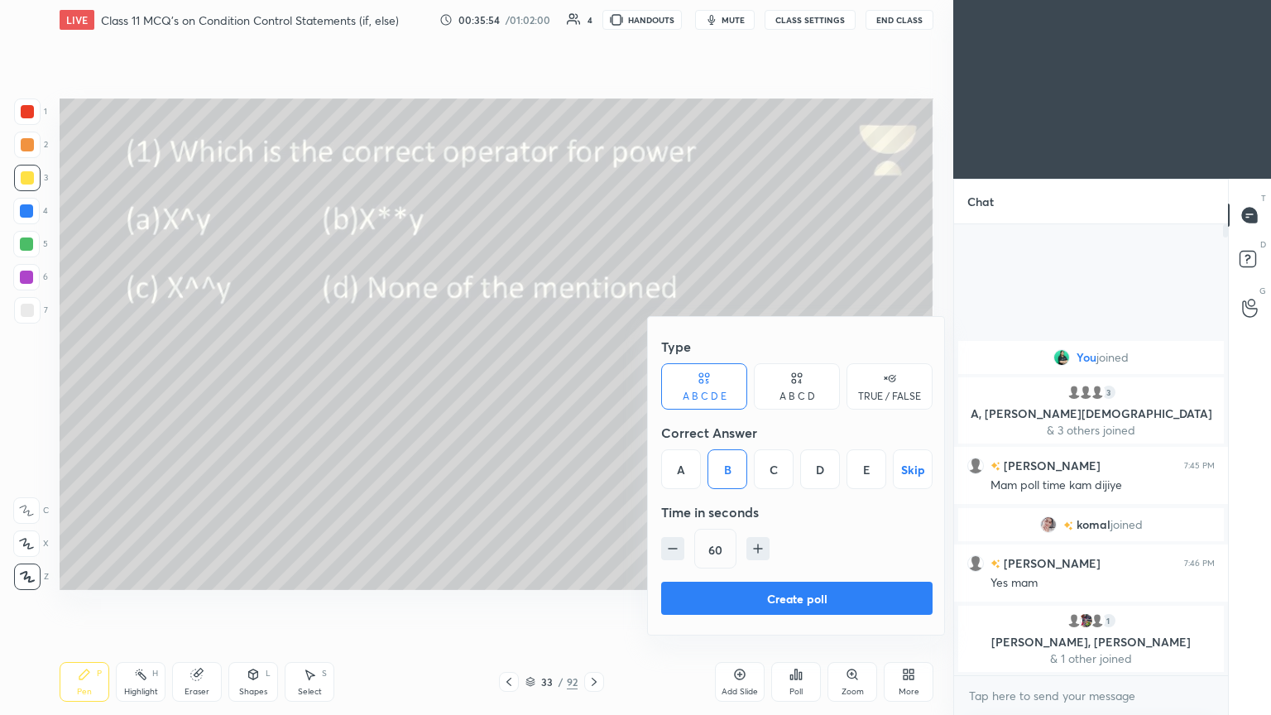
click at [594, 388] on button "Create poll" at bounding box center [797, 598] width 272 height 33
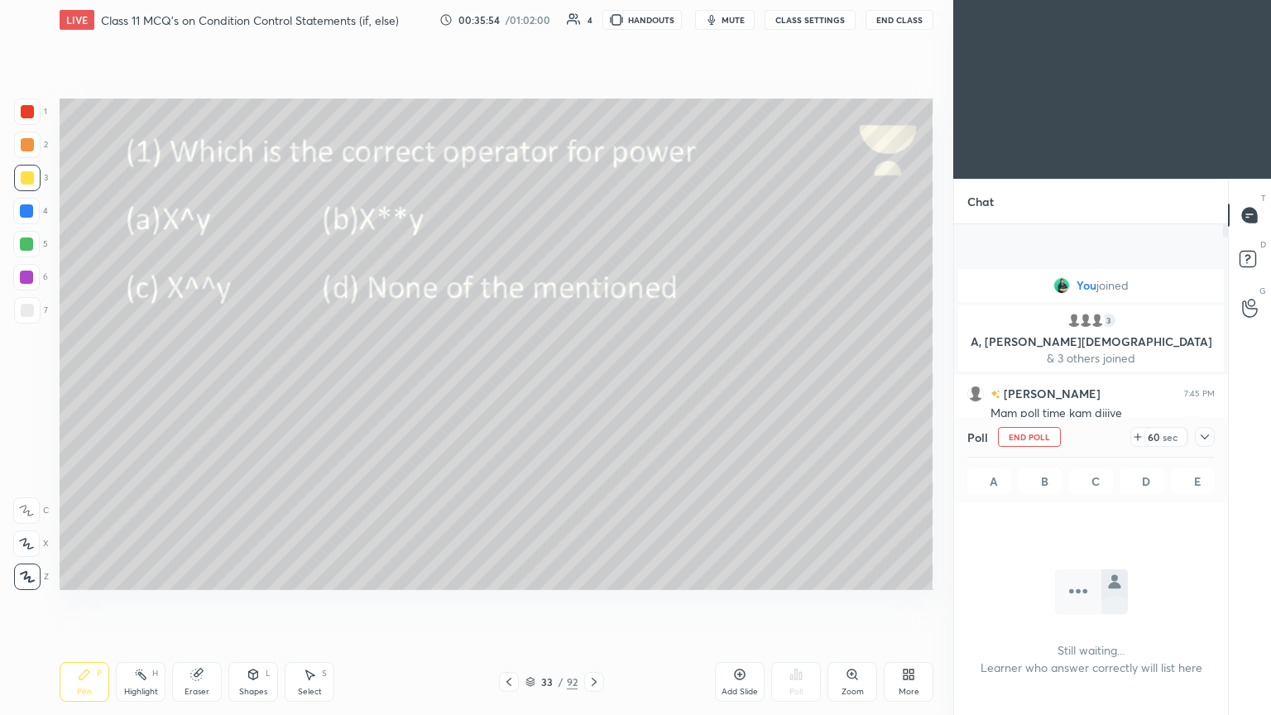
scroll to position [6, 5]
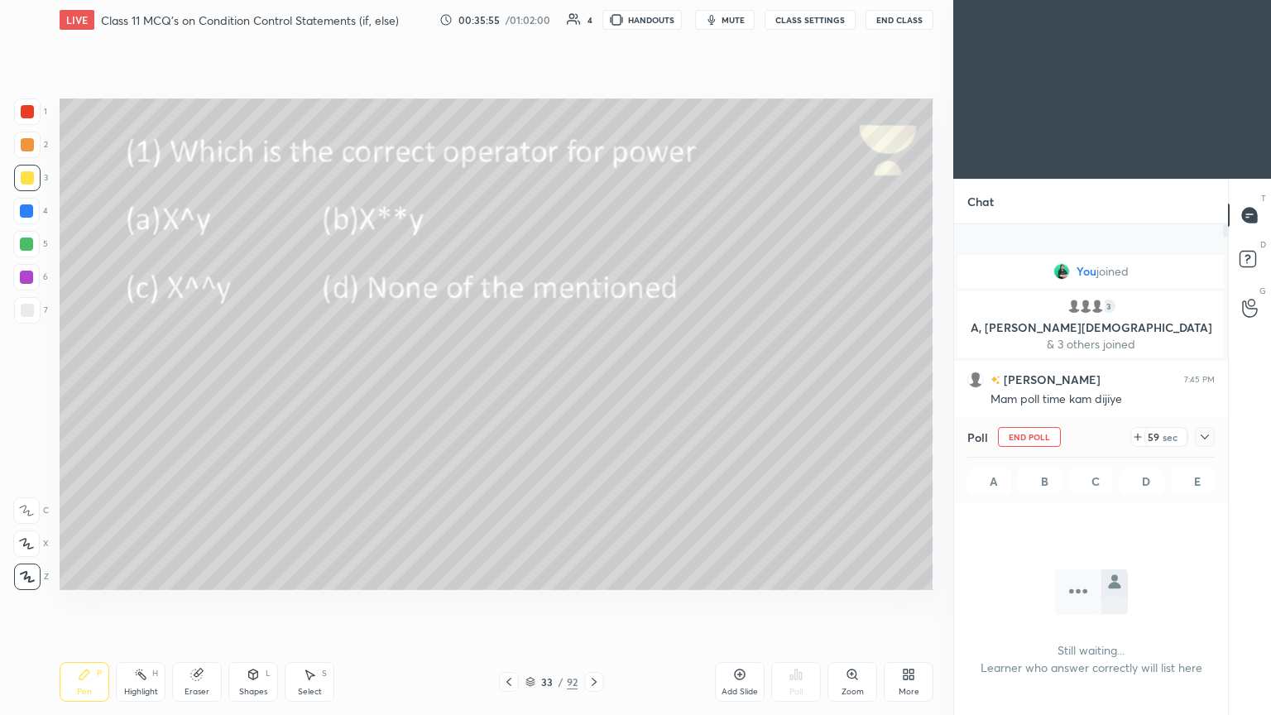
click at [594, 18] on span "mute" at bounding box center [733, 20] width 23 height 12
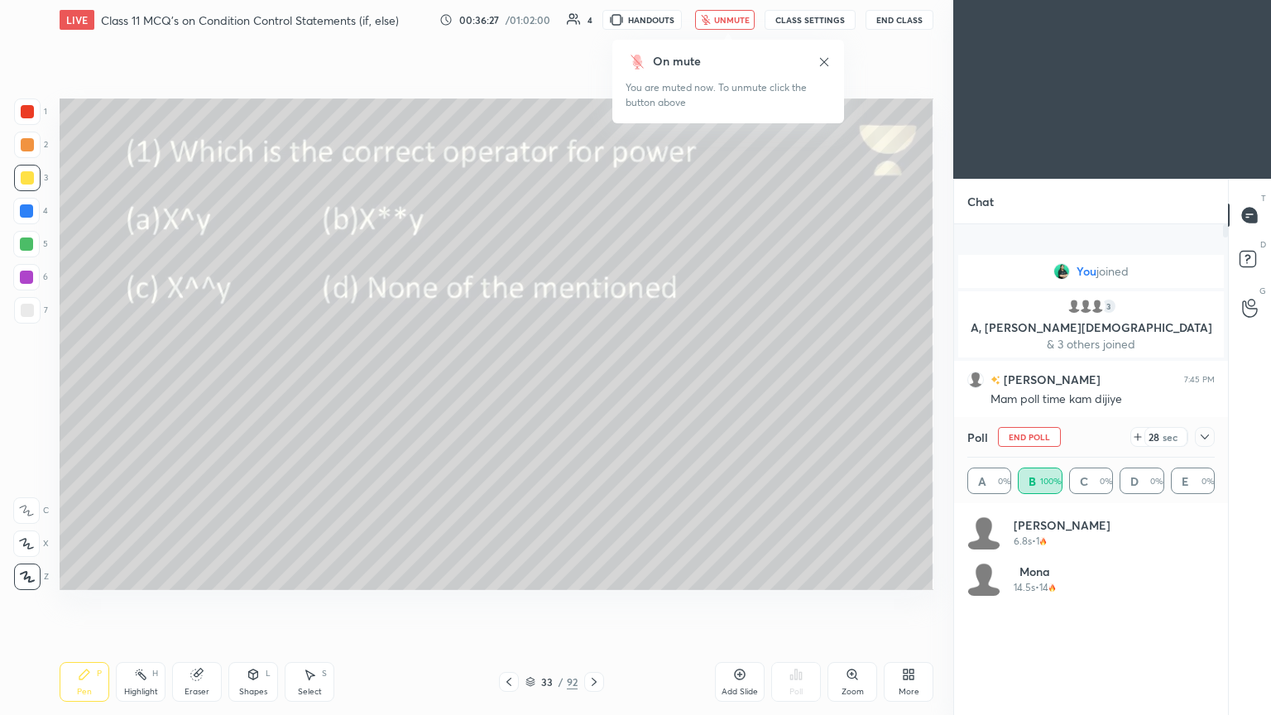
click at [594, 17] on span "unmute" at bounding box center [732, 20] width 36 height 12
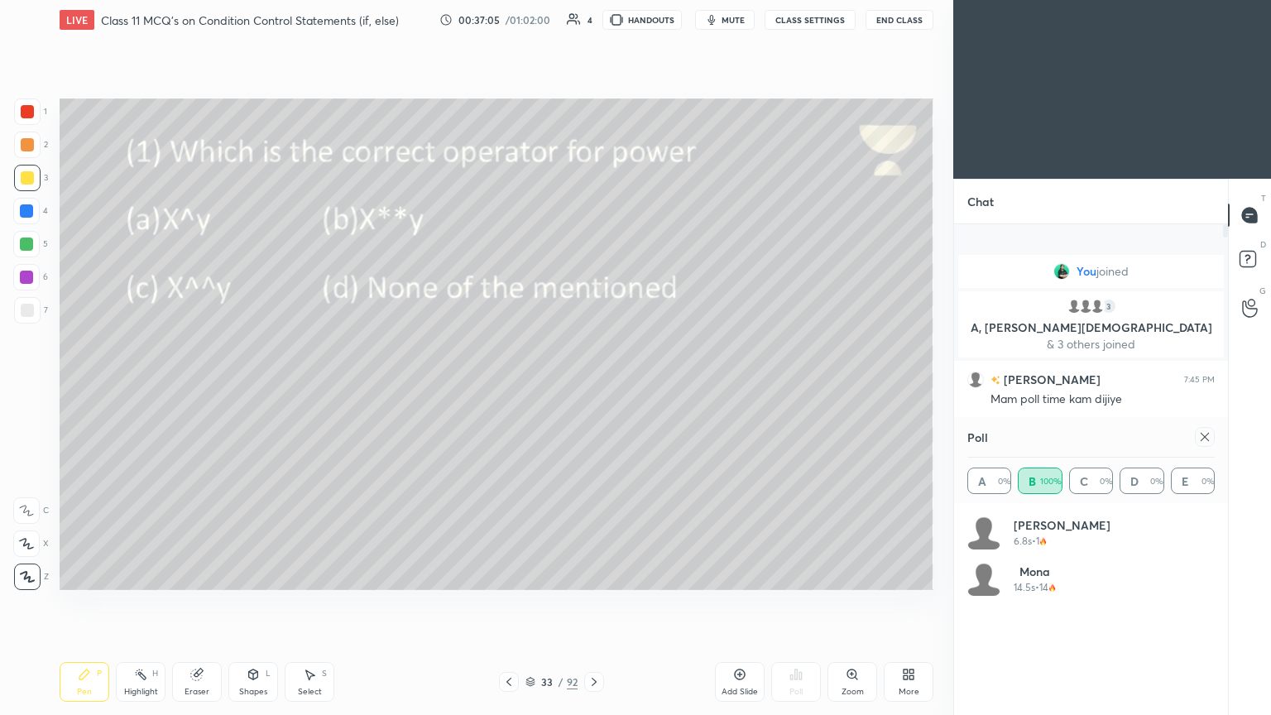
click at [594, 388] on icon at bounding box center [1205, 436] width 13 height 13
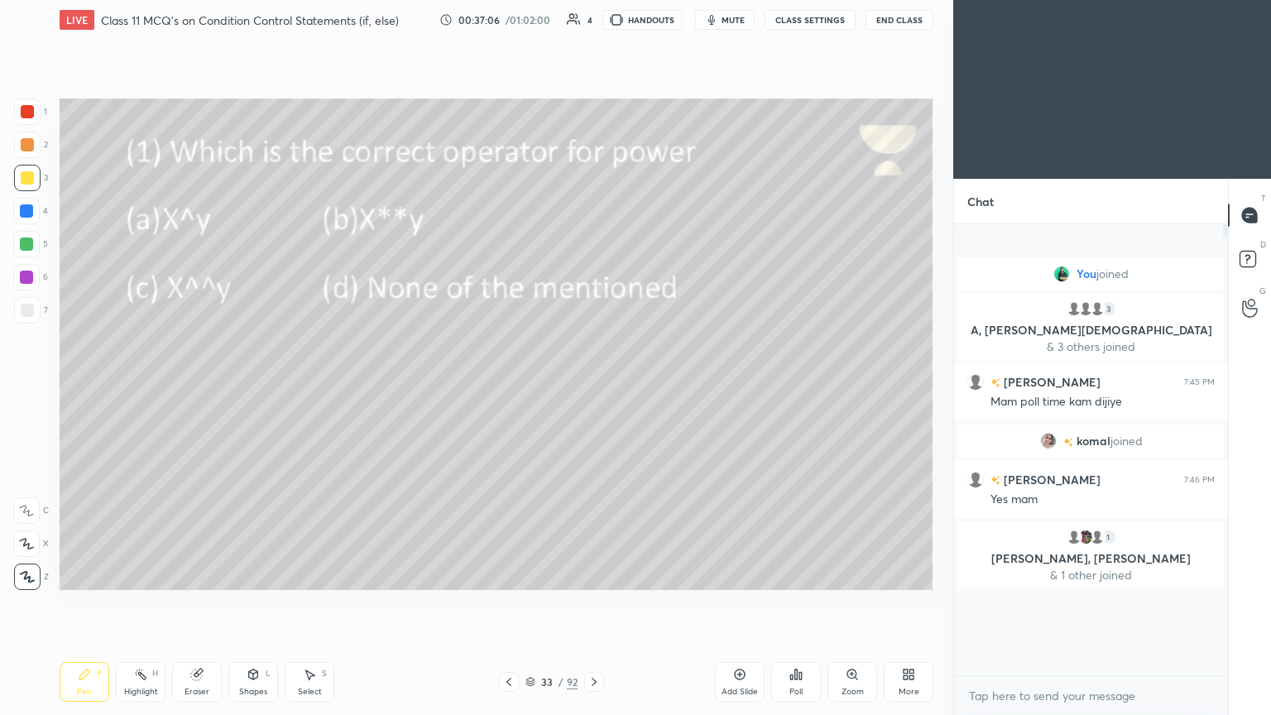
scroll to position [5, 5]
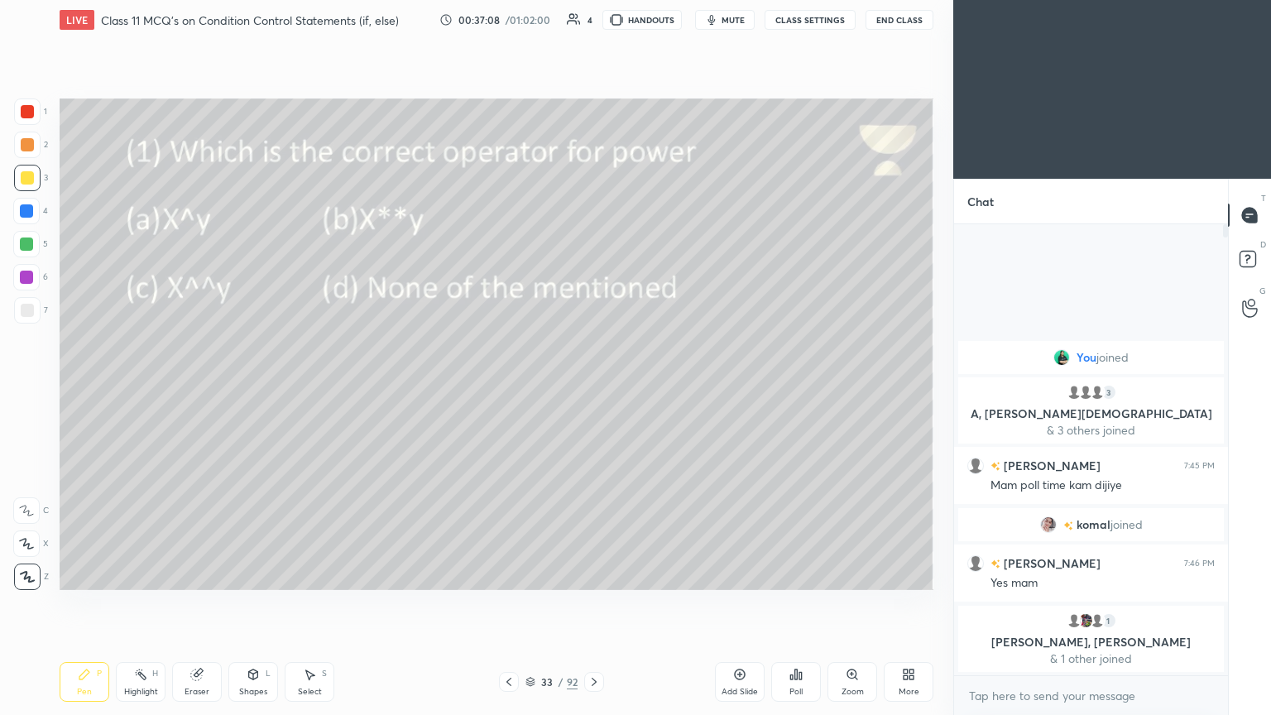
click at [592, 388] on icon at bounding box center [594, 681] width 13 height 13
click at [594, 388] on div "Poll" at bounding box center [797, 682] width 50 height 40
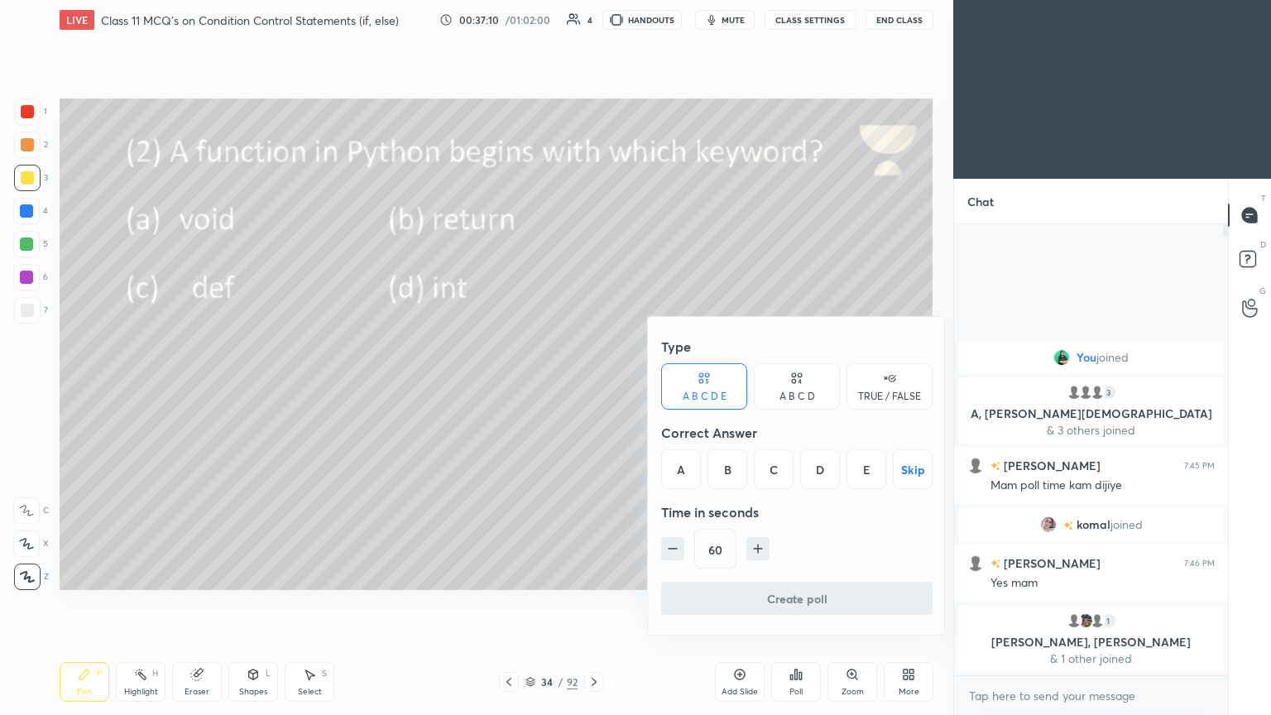
click at [594, 388] on div "C" at bounding box center [774, 469] width 40 height 40
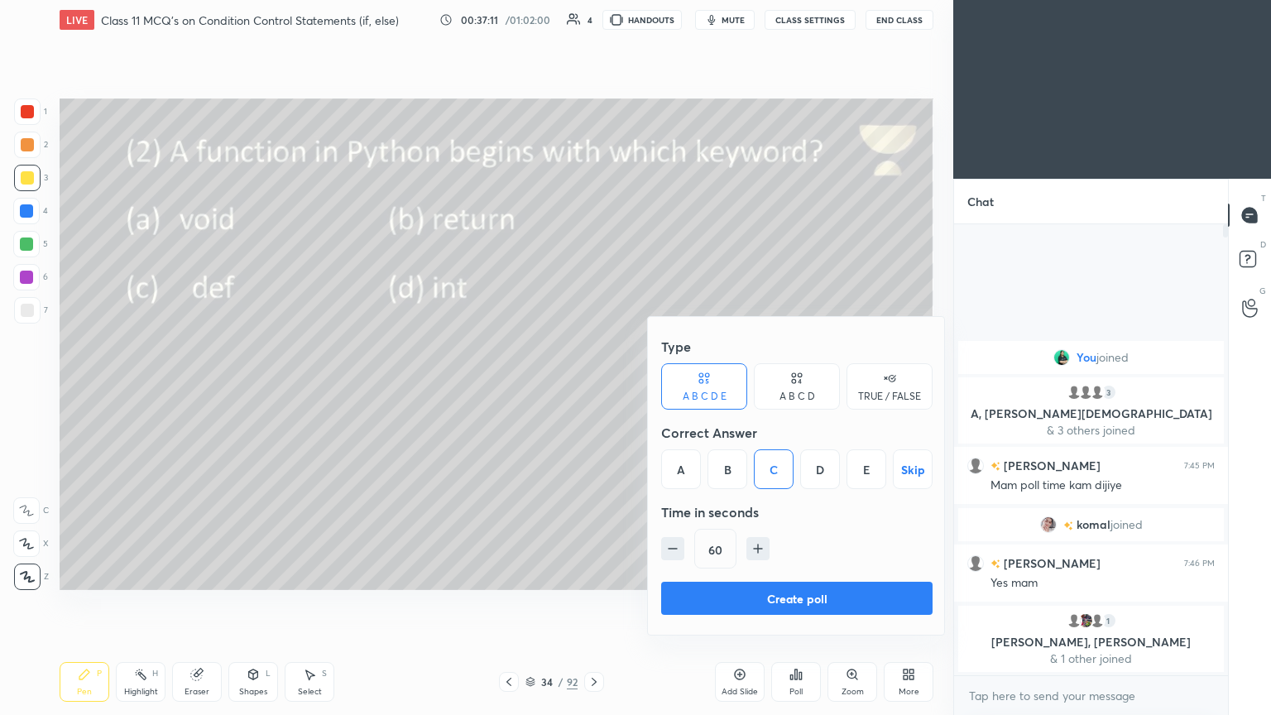
click at [594, 388] on div "A B C D" at bounding box center [798, 397] width 36 height 10
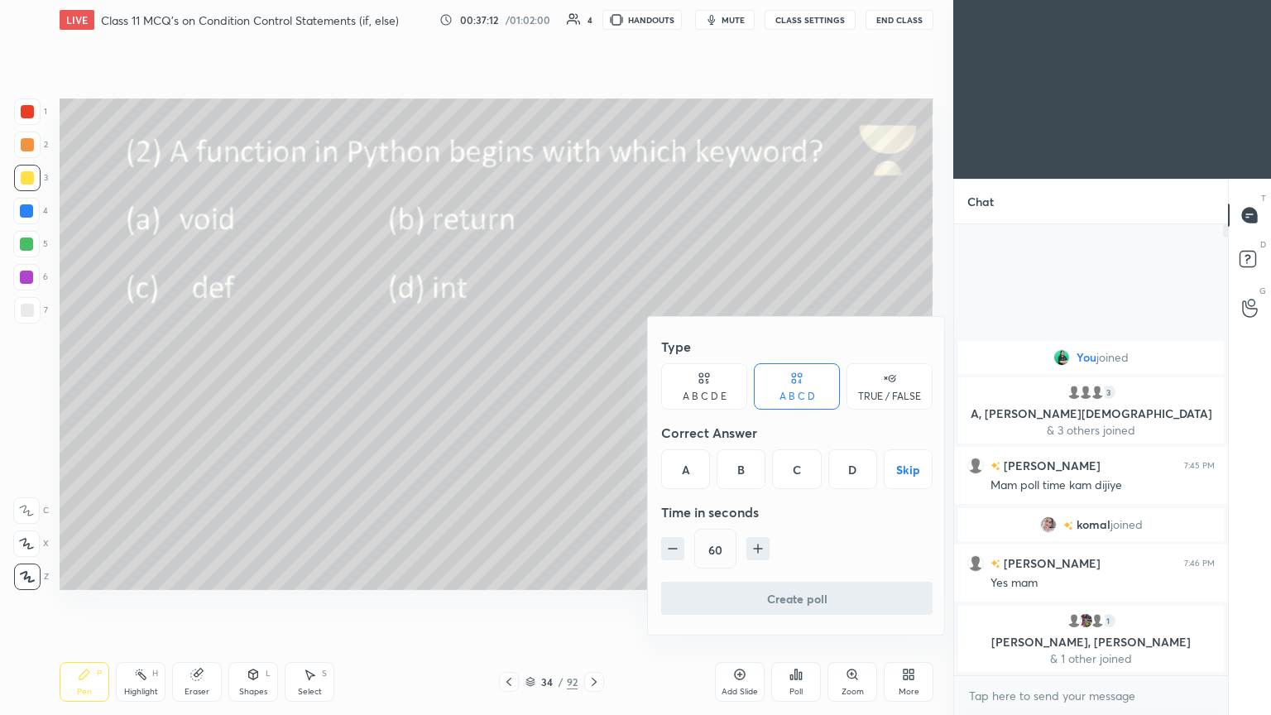
click at [594, 388] on div "C" at bounding box center [796, 469] width 49 height 40
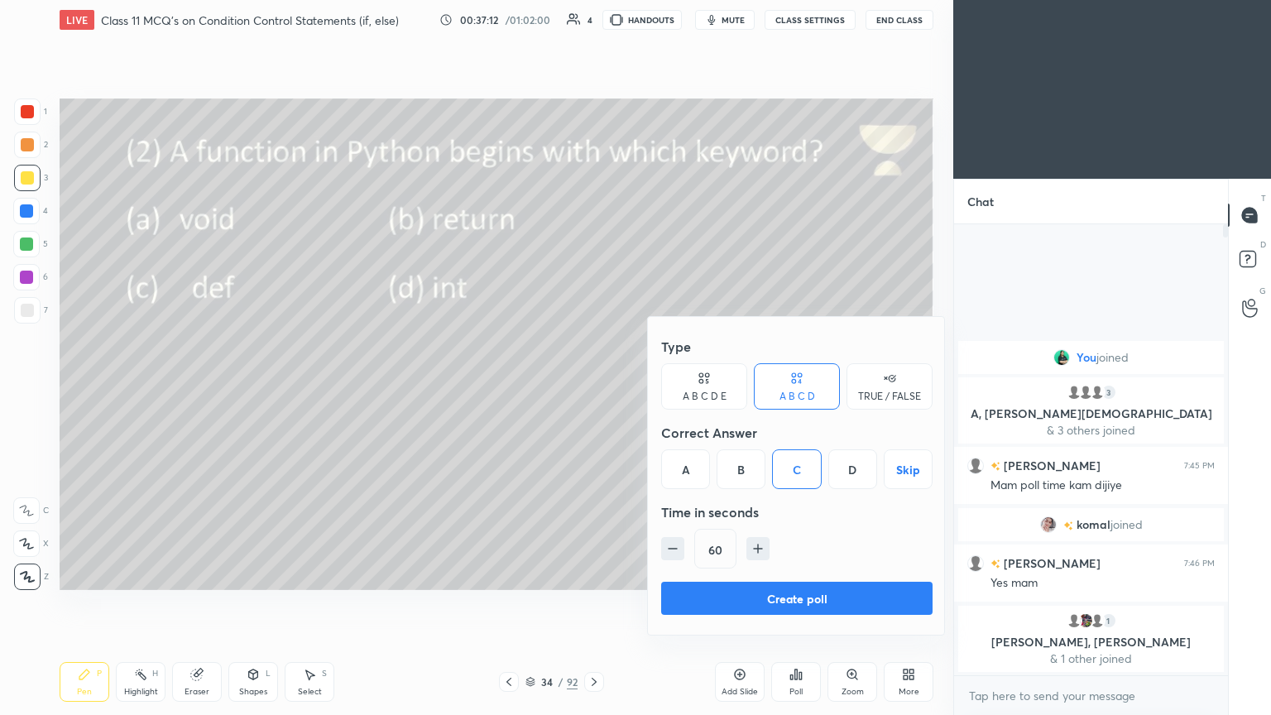
click at [594, 388] on button "Create poll" at bounding box center [797, 598] width 272 height 33
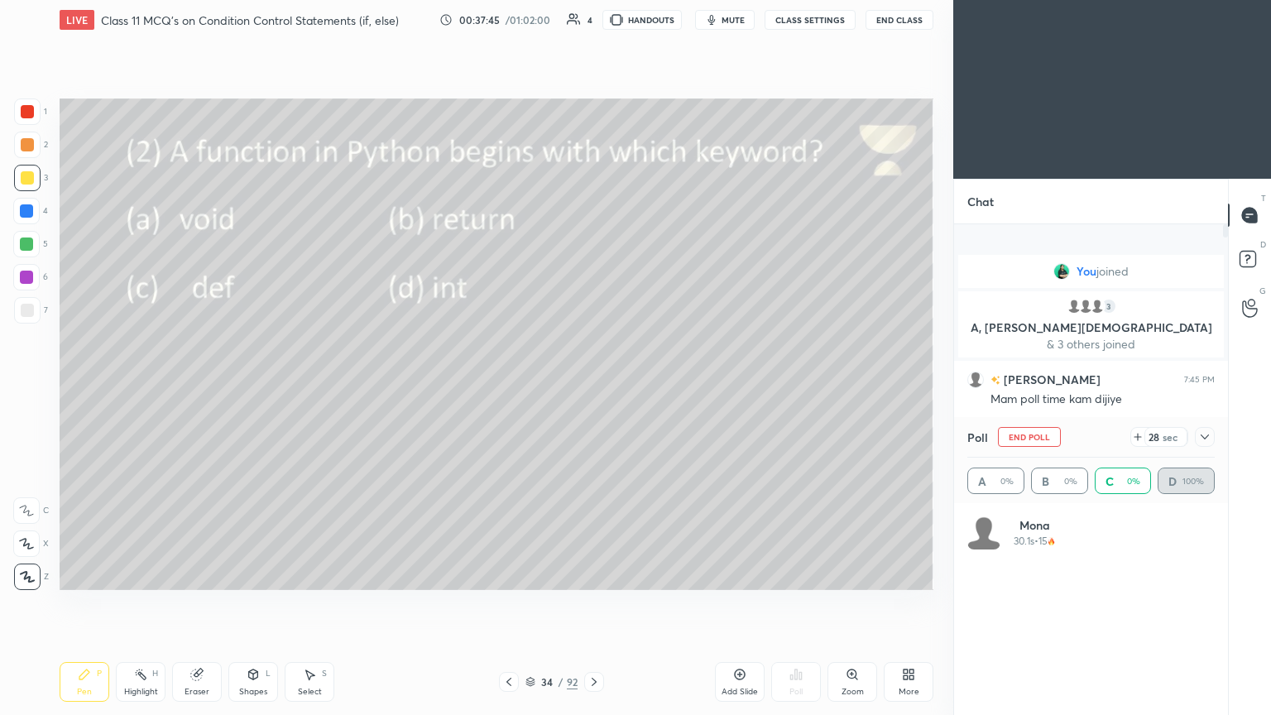
scroll to position [194, 243]
click at [594, 388] on div at bounding box center [1205, 437] width 20 height 20
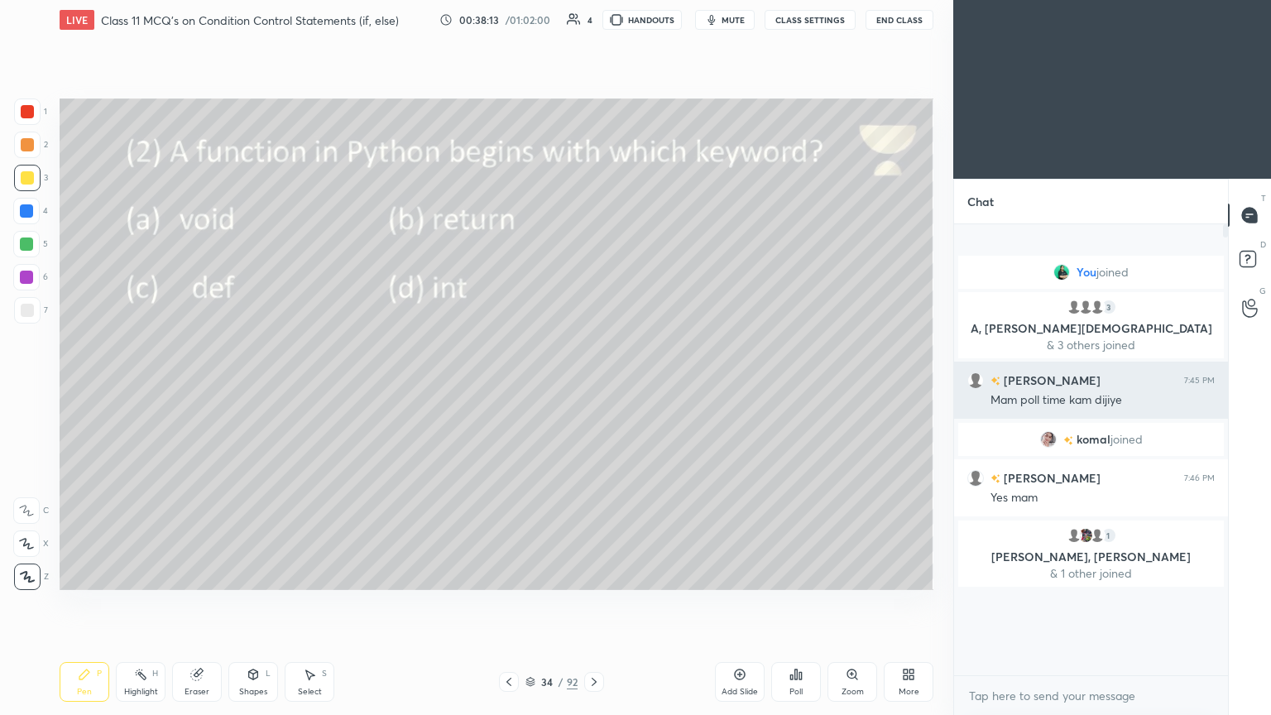
scroll to position [411, 269]
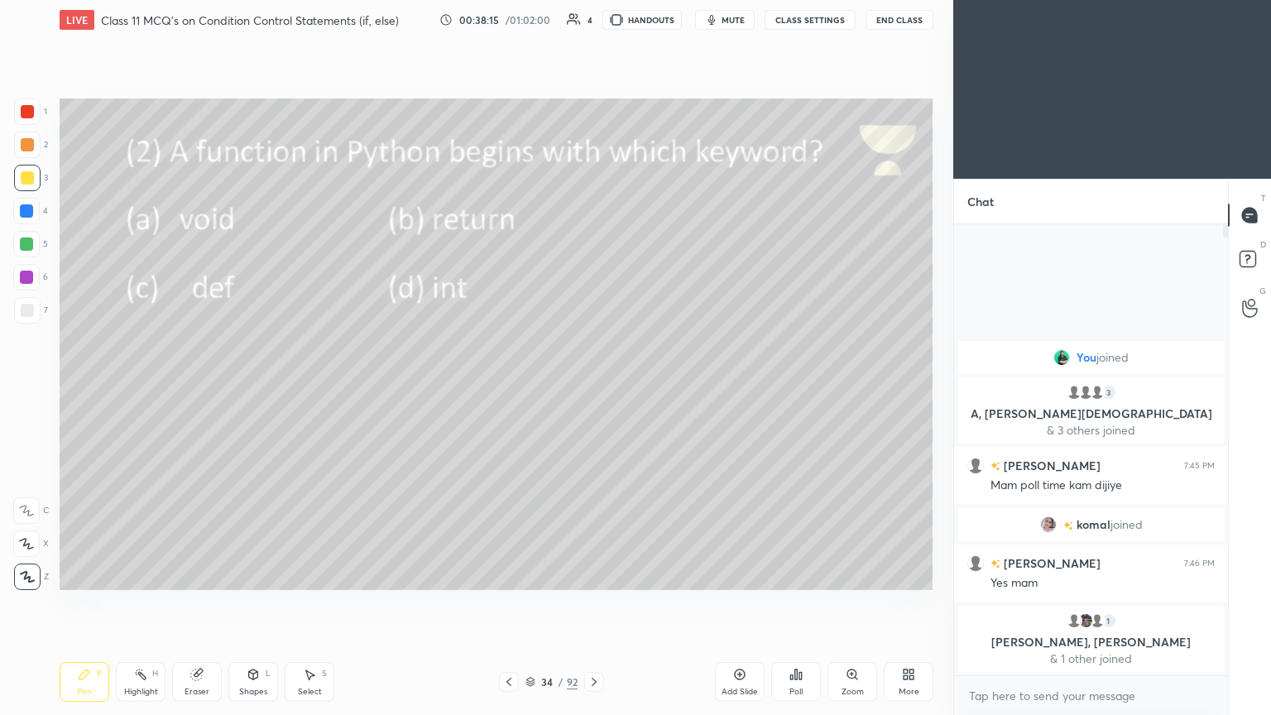
click at [589, 388] on icon at bounding box center [594, 681] width 13 height 13
click at [594, 388] on div "Poll" at bounding box center [797, 682] width 50 height 40
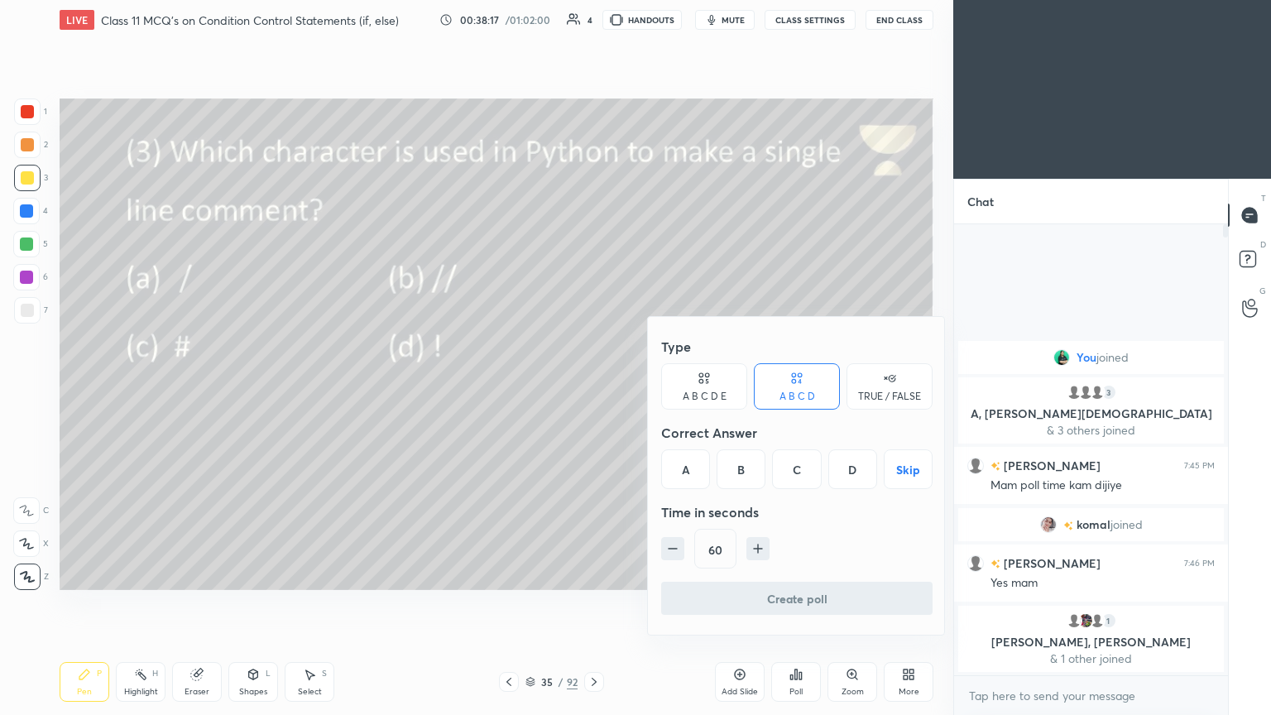
click at [594, 388] on div "C" at bounding box center [796, 469] width 49 height 40
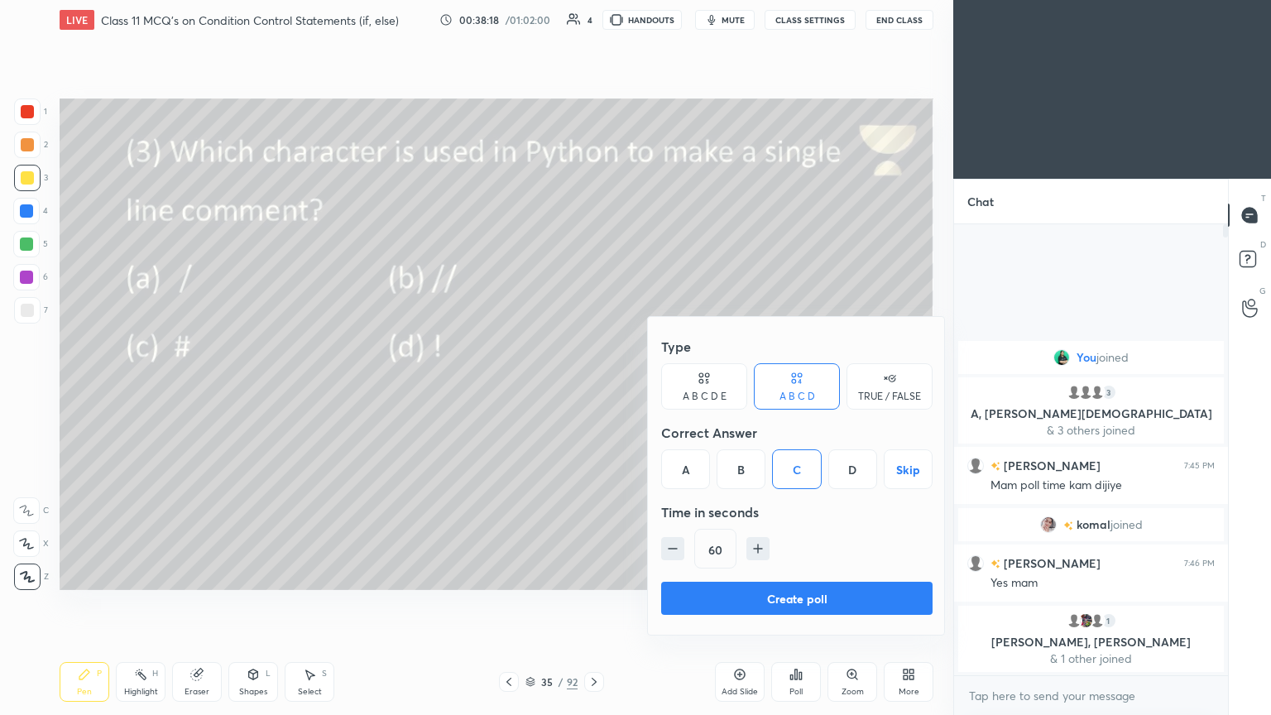
click at [594, 388] on button "Create poll" at bounding box center [797, 598] width 272 height 33
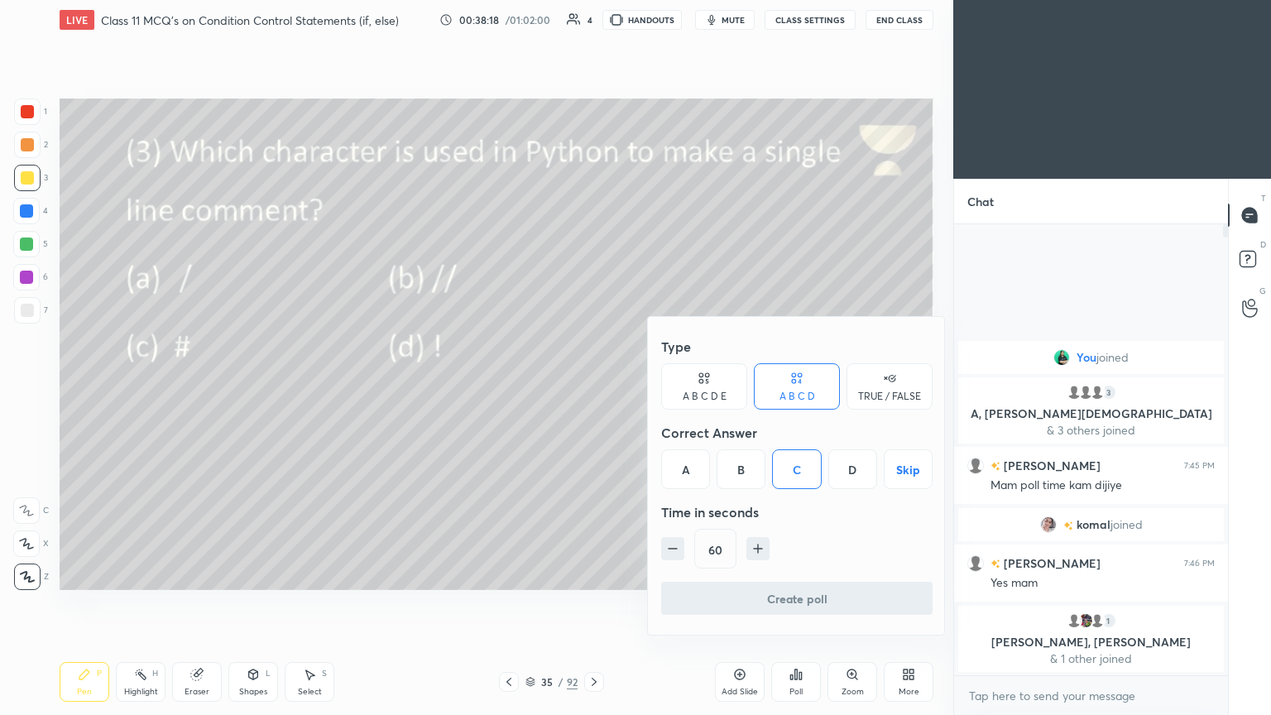
type textarea "x"
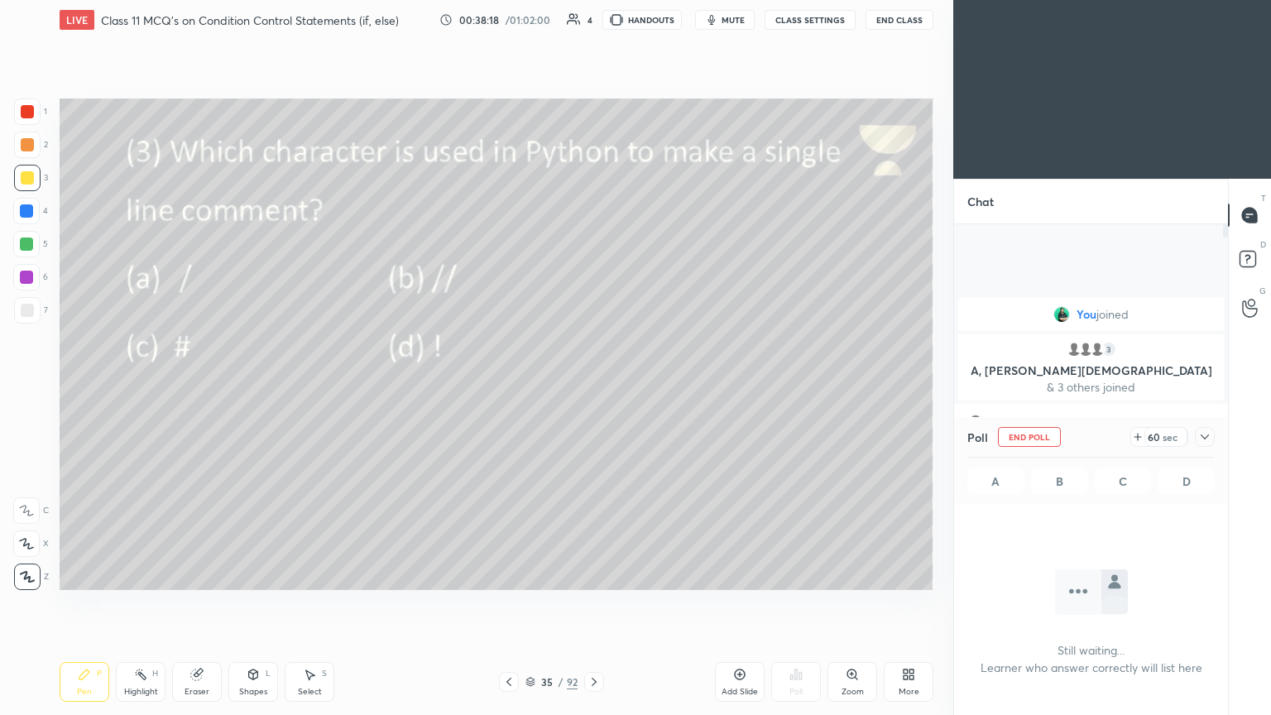
scroll to position [5, 5]
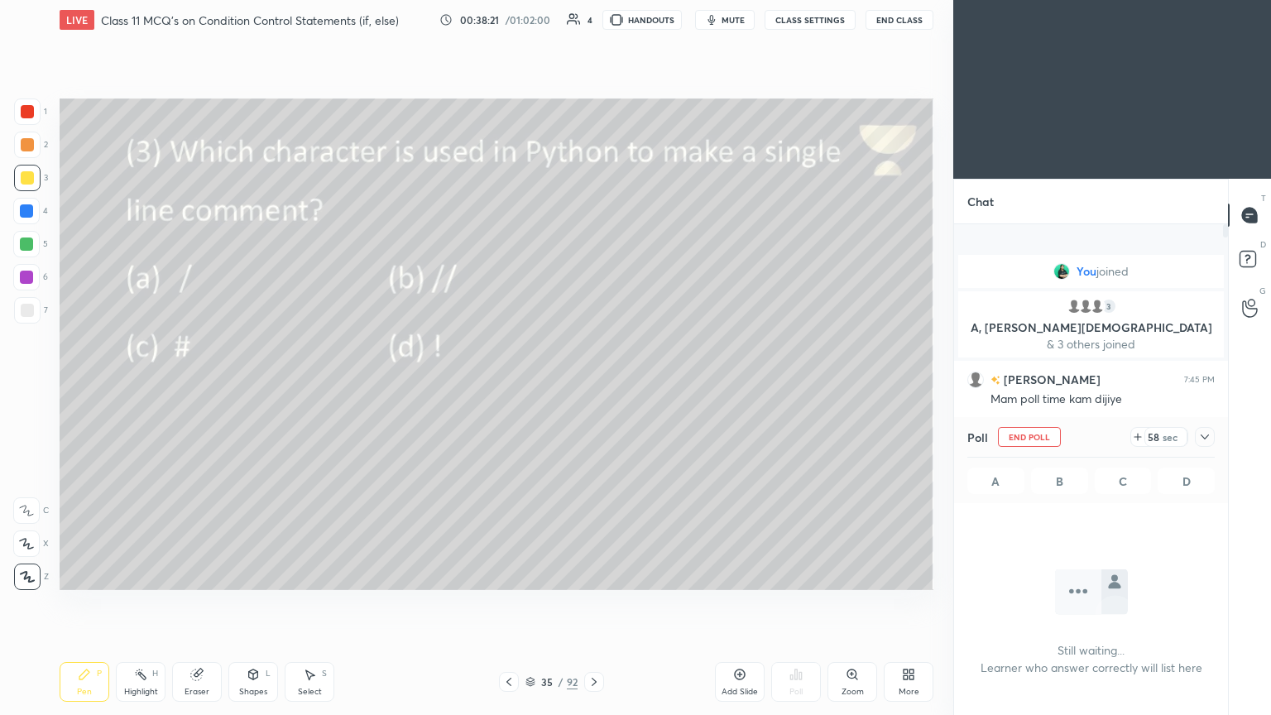
click at [594, 27] on button "mute" at bounding box center [725, 20] width 60 height 20
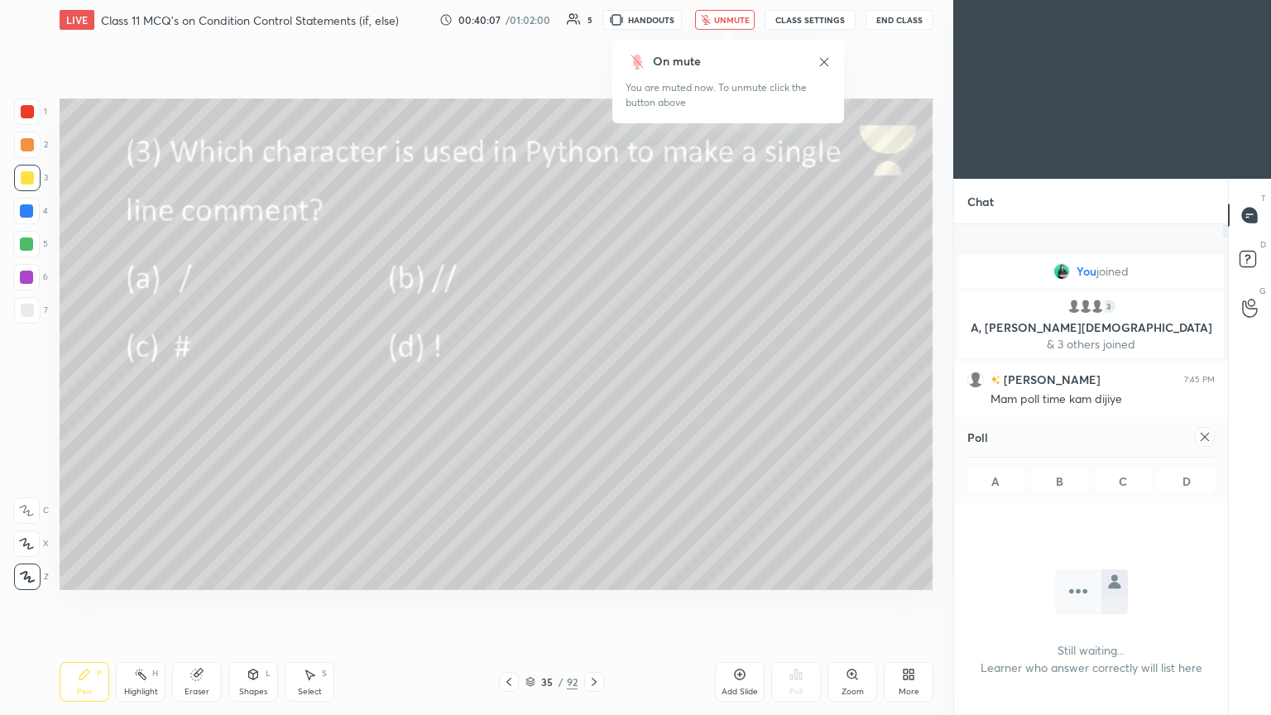
click at [594, 17] on span "unmute" at bounding box center [732, 20] width 36 height 12
click at [594, 388] on icon at bounding box center [1205, 436] width 13 height 13
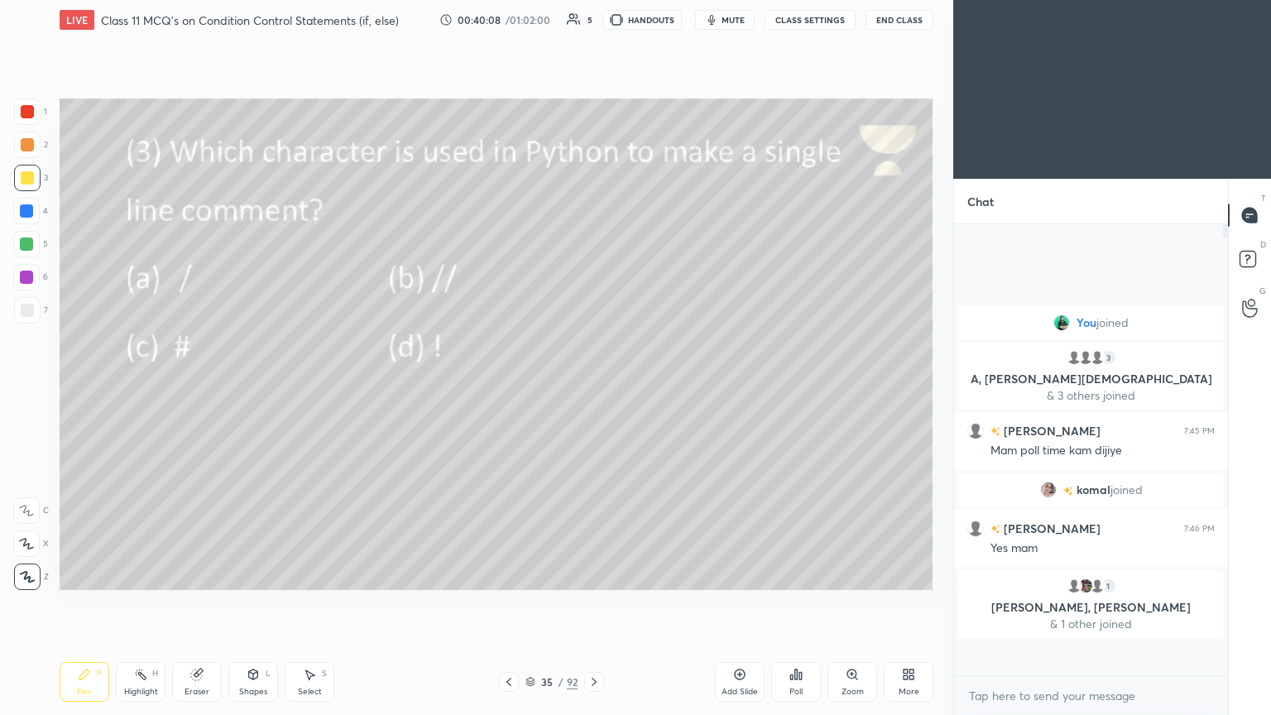
scroll to position [6, 5]
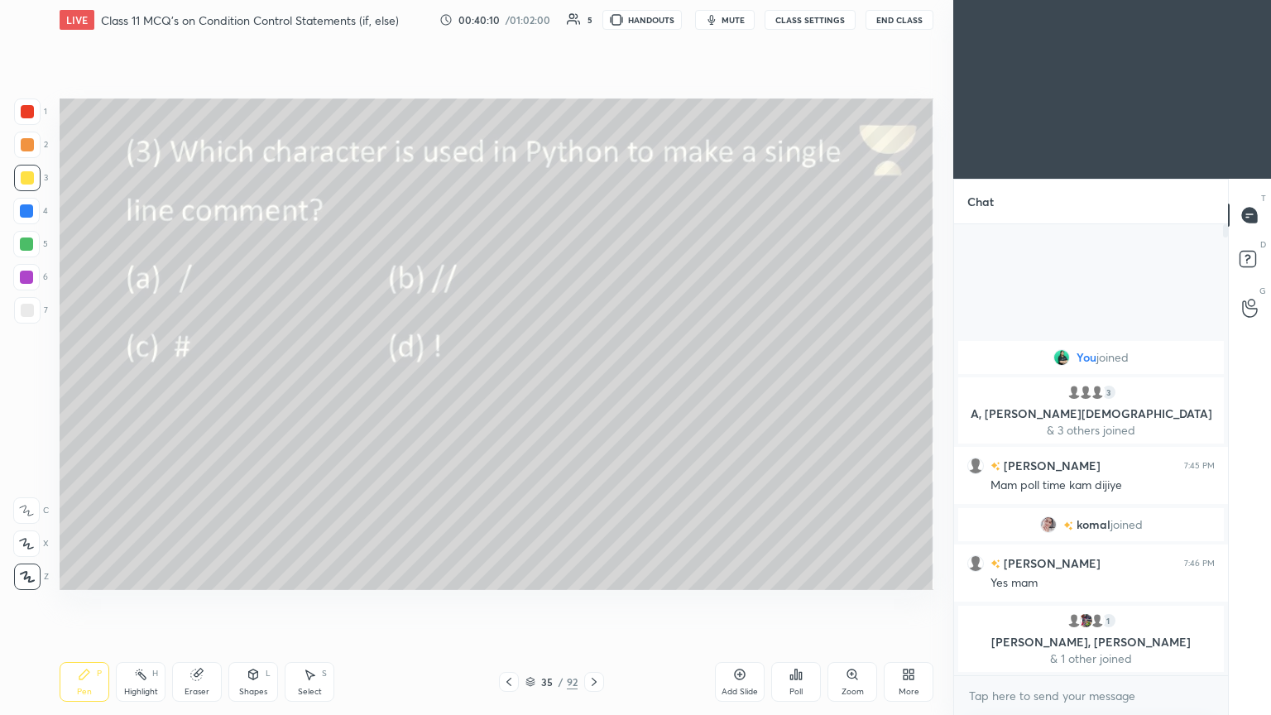
click at [594, 388] on icon at bounding box center [594, 681] width 13 height 13
click at [594, 388] on div "Poll" at bounding box center [797, 682] width 50 height 40
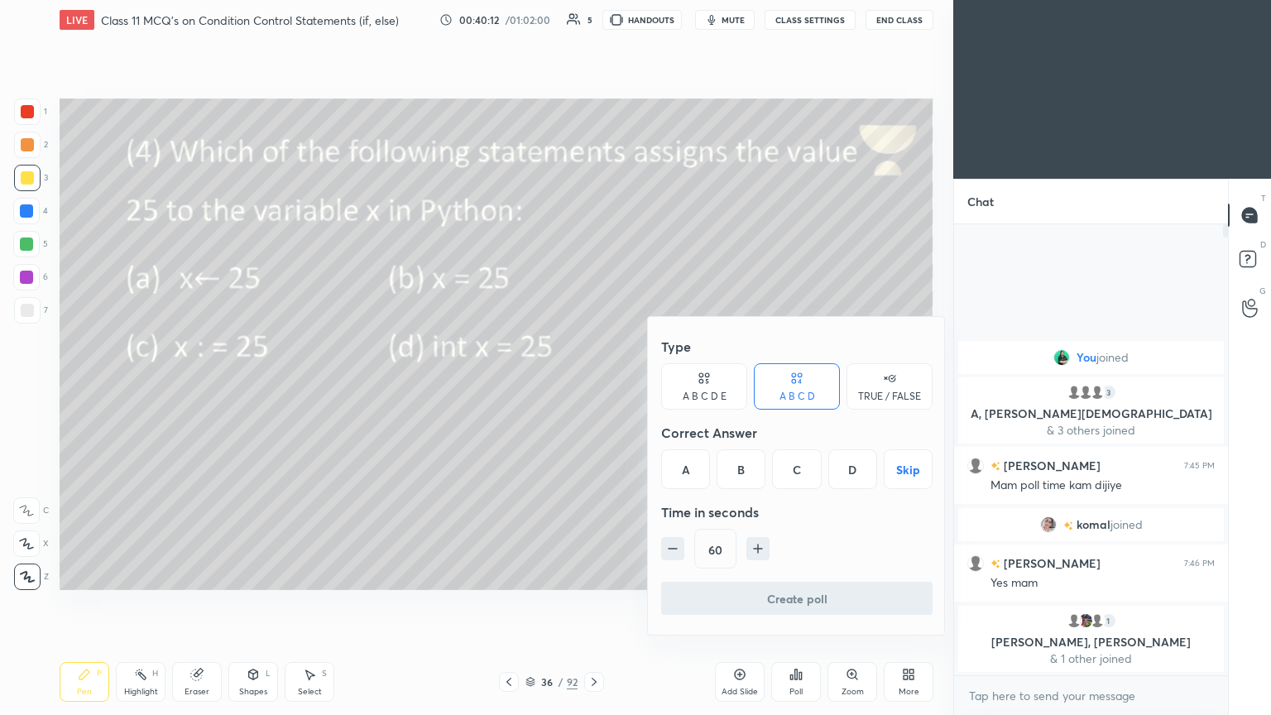
click at [594, 388] on div "B" at bounding box center [741, 469] width 49 height 40
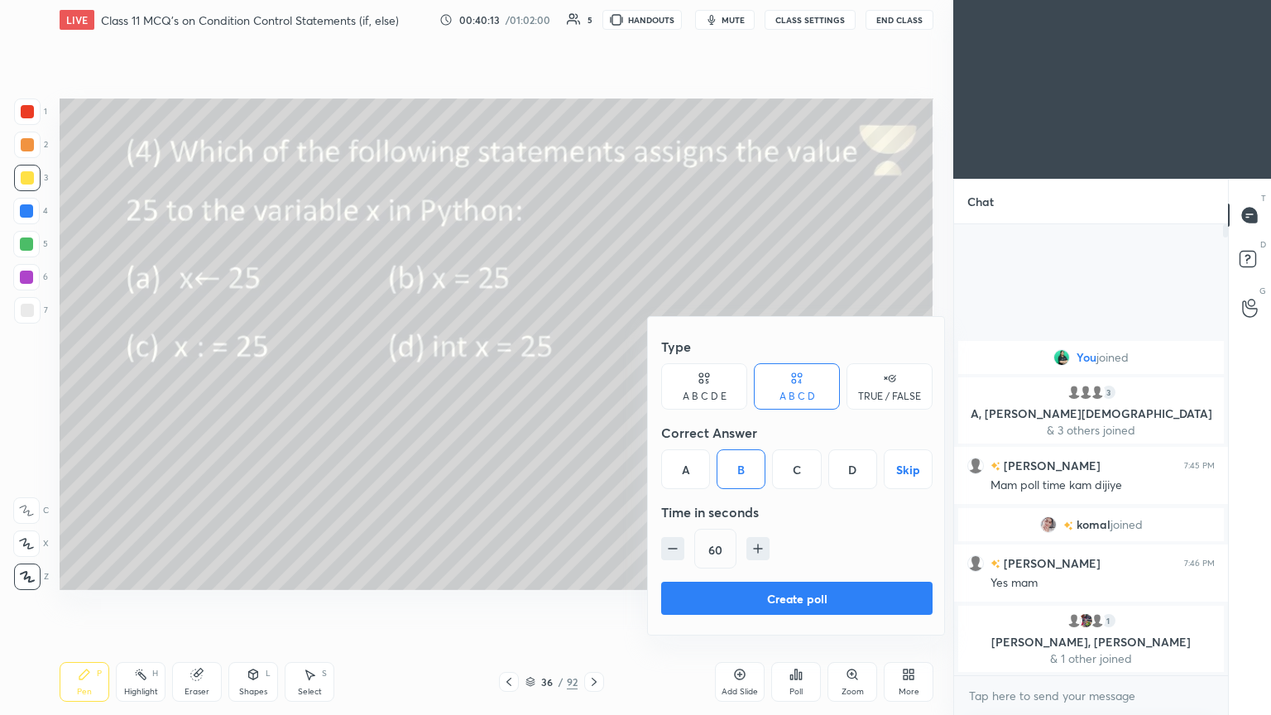
click at [594, 388] on button "Create poll" at bounding box center [797, 598] width 272 height 33
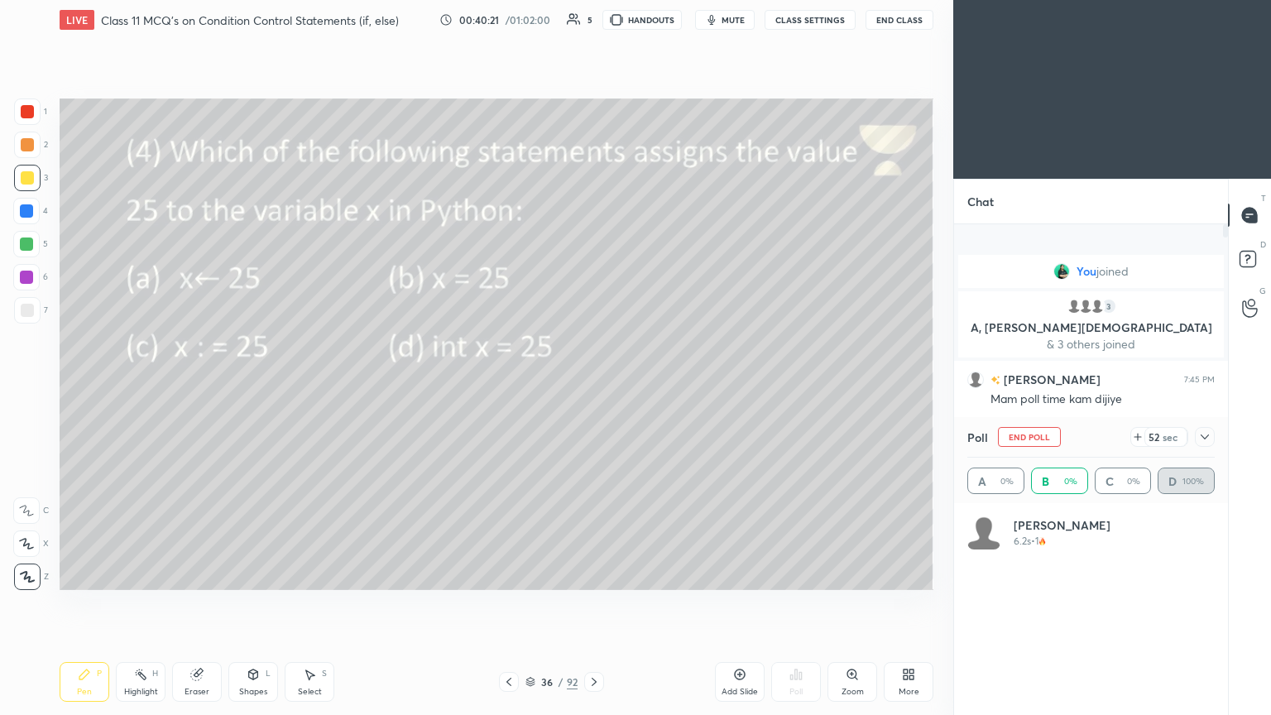
scroll to position [194, 243]
click at [594, 23] on span "mute" at bounding box center [733, 20] width 23 height 12
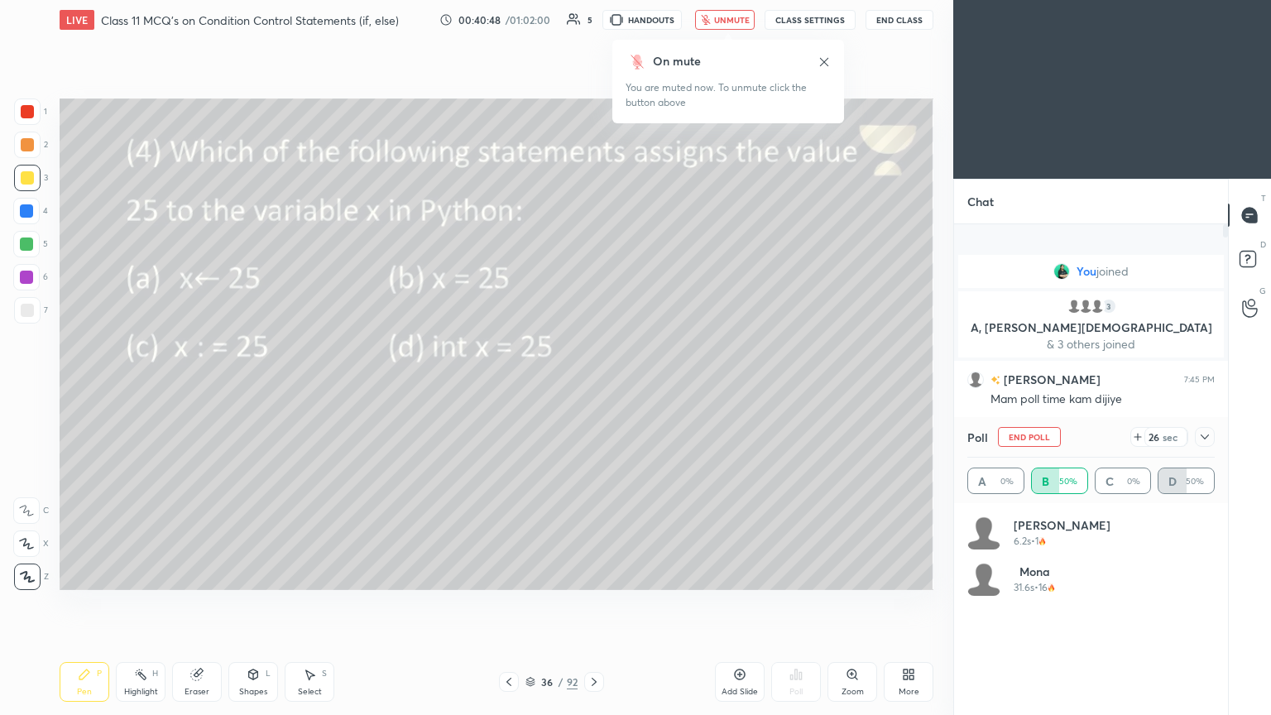
click at [594, 17] on span "unmute" at bounding box center [732, 20] width 36 height 12
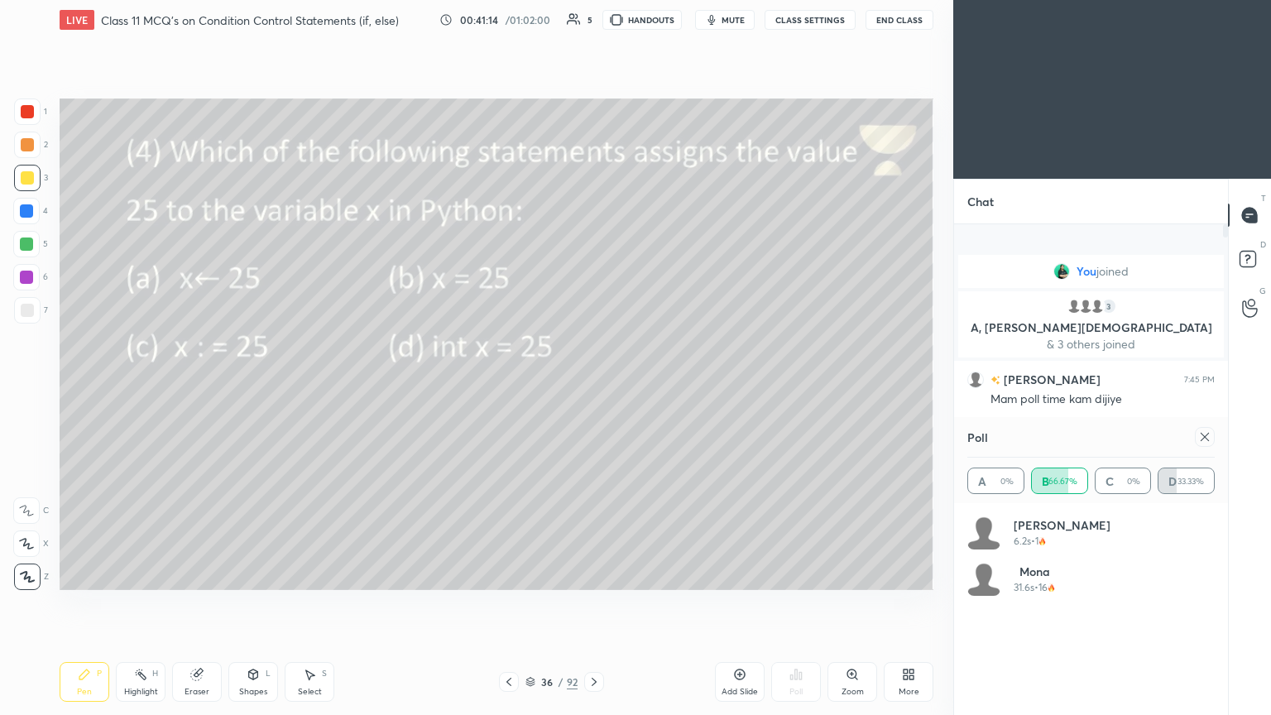
click at [594, 388] on icon at bounding box center [1205, 436] width 13 height 13
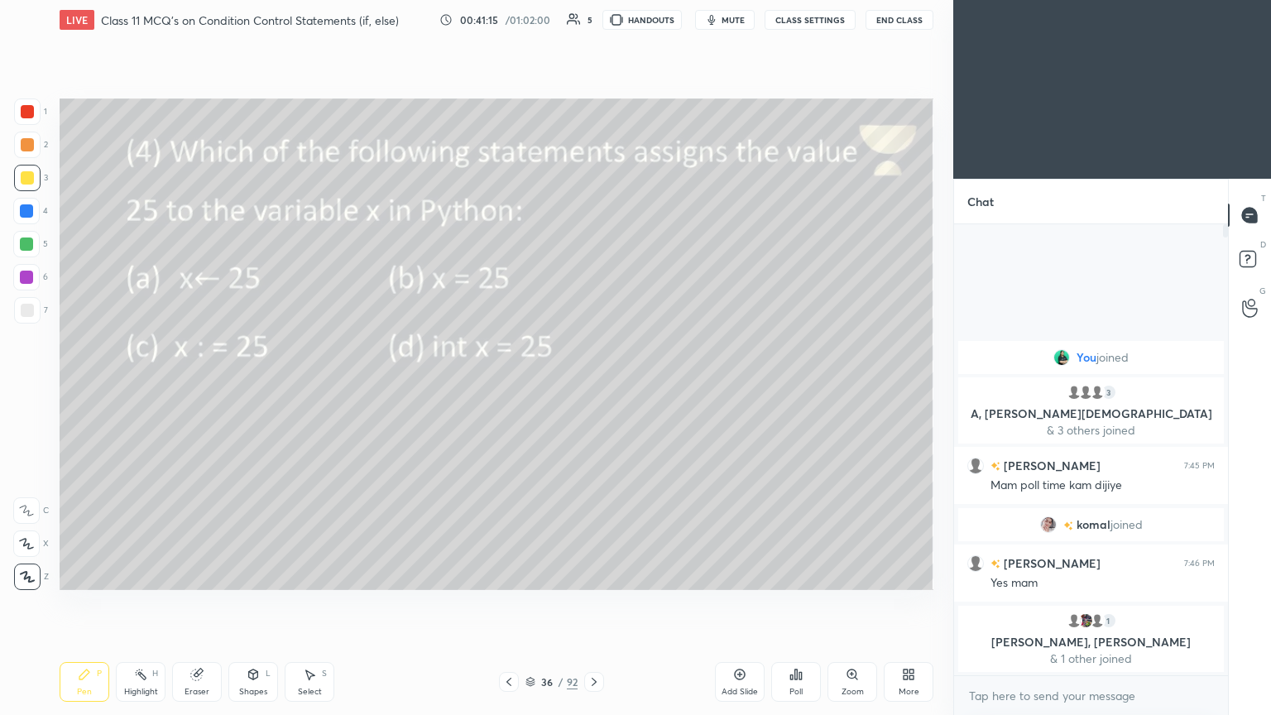
scroll to position [309, 269]
click at [594, 388] on icon at bounding box center [594, 681] width 13 height 13
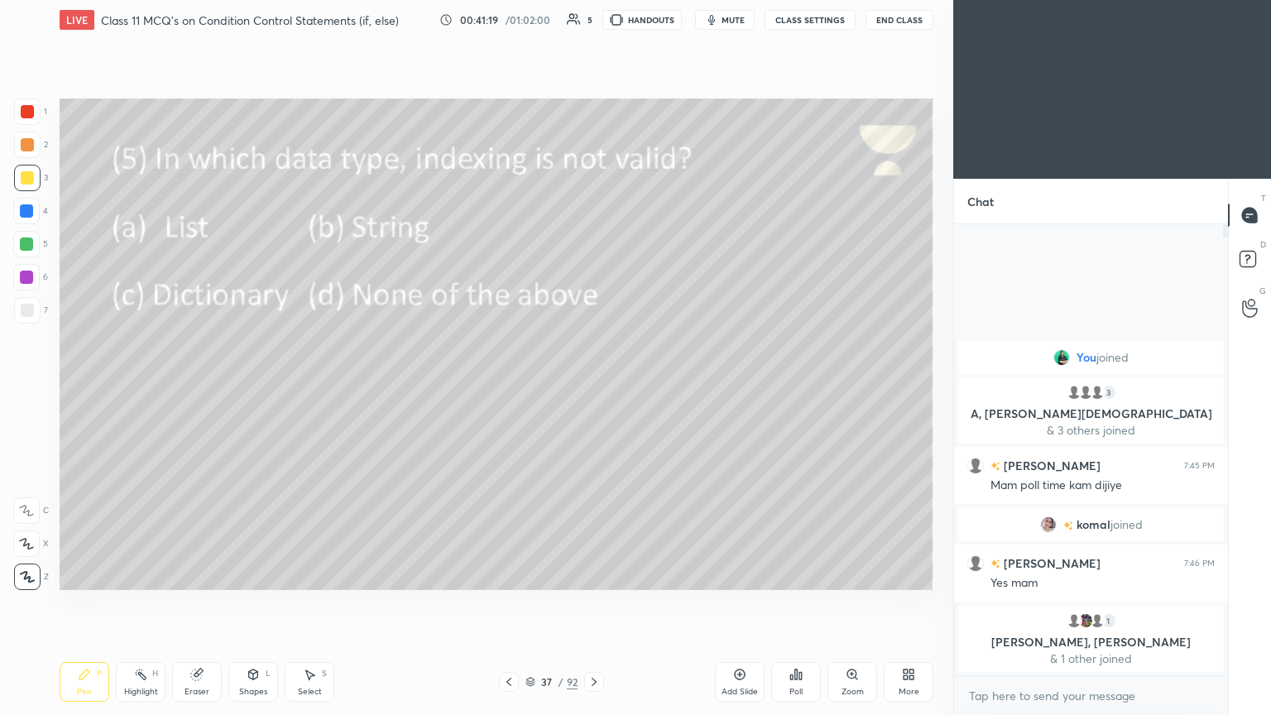
click at [594, 388] on div "Poll" at bounding box center [797, 682] width 50 height 40
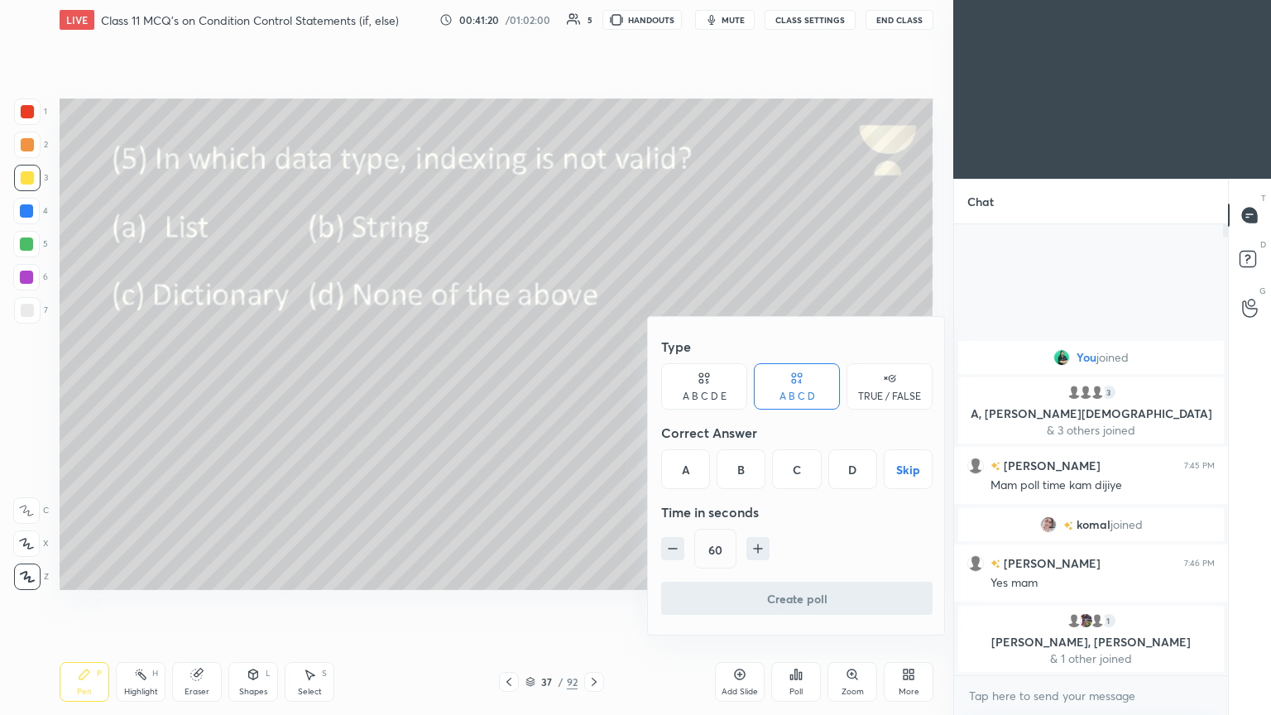
click at [594, 388] on div "C" at bounding box center [796, 469] width 49 height 40
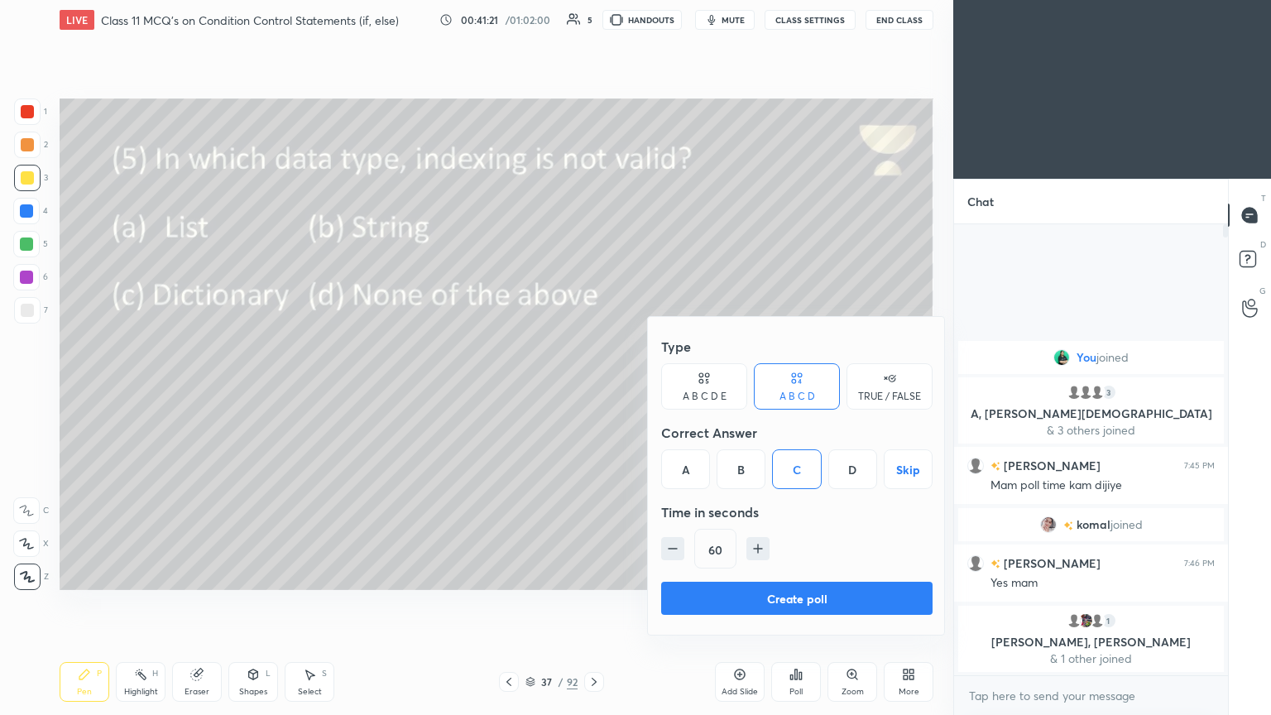
click at [594, 388] on button "Create poll" at bounding box center [797, 598] width 272 height 33
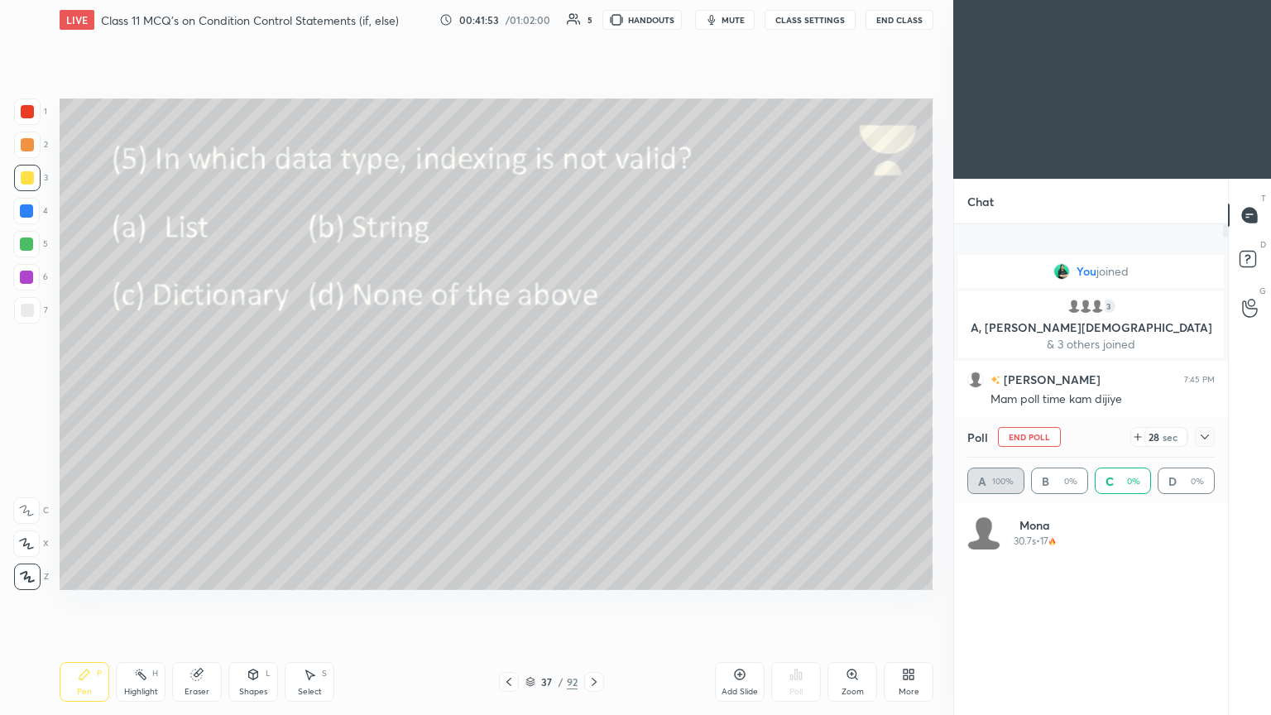
scroll to position [194, 243]
click at [594, 388] on icon at bounding box center [1205, 436] width 13 height 13
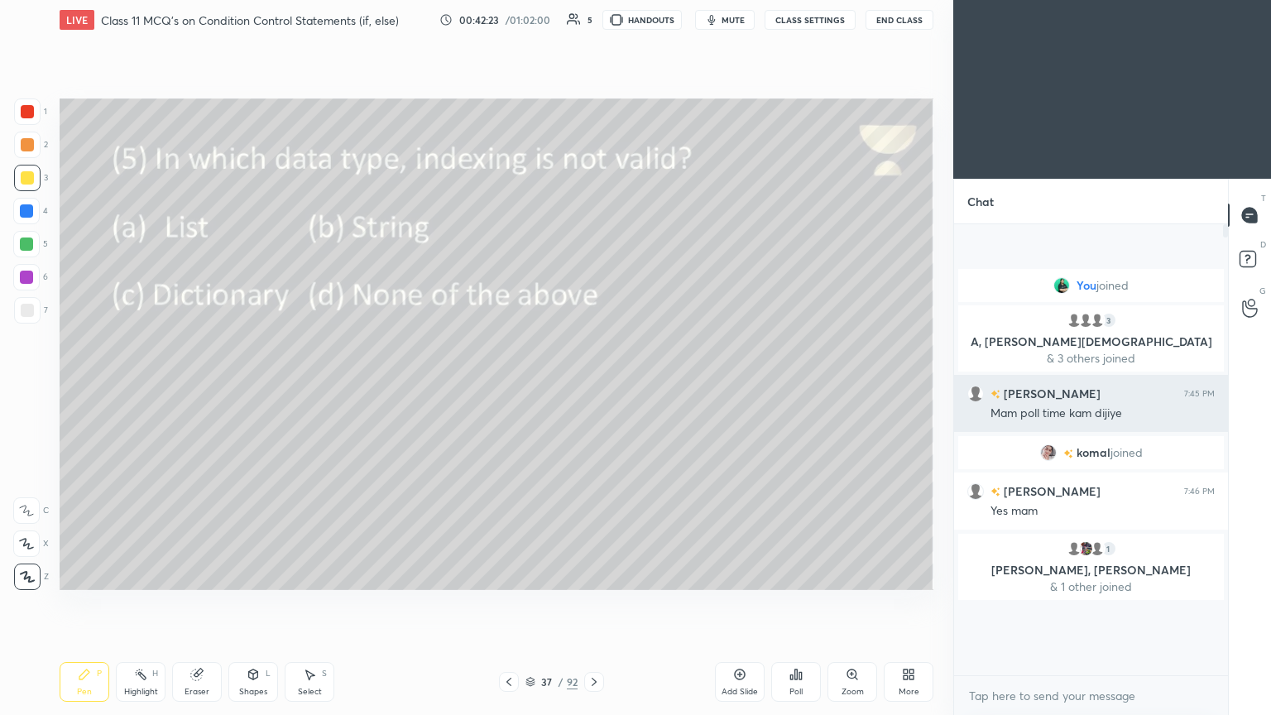
scroll to position [446, 269]
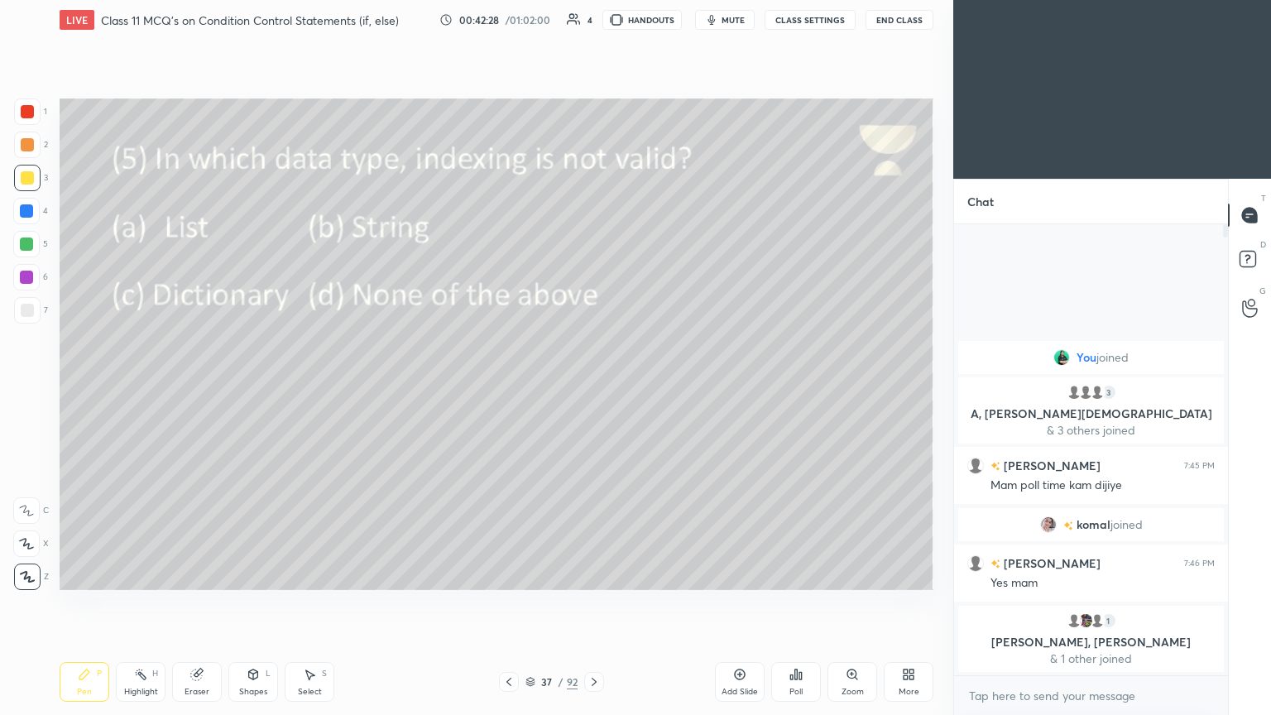
click at [593, 388] on icon at bounding box center [594, 682] width 5 height 8
click at [594, 388] on icon at bounding box center [796, 674] width 13 height 13
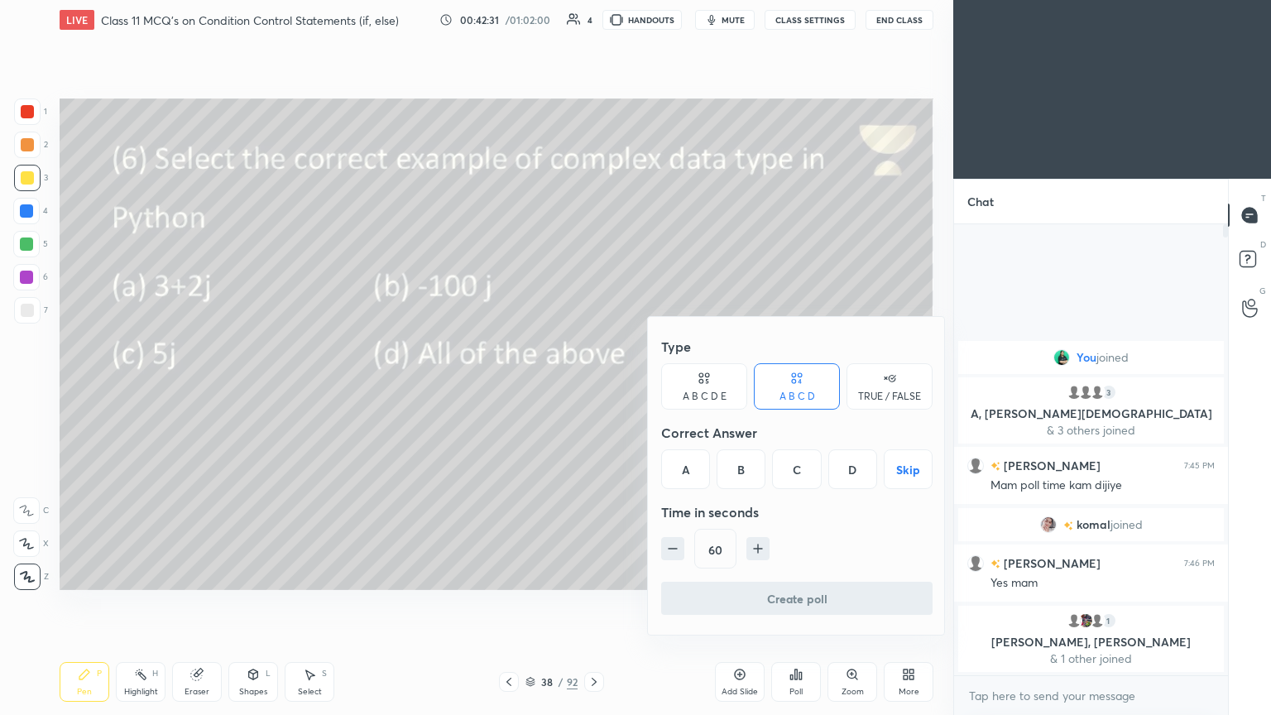
click at [594, 388] on div "D" at bounding box center [853, 469] width 49 height 40
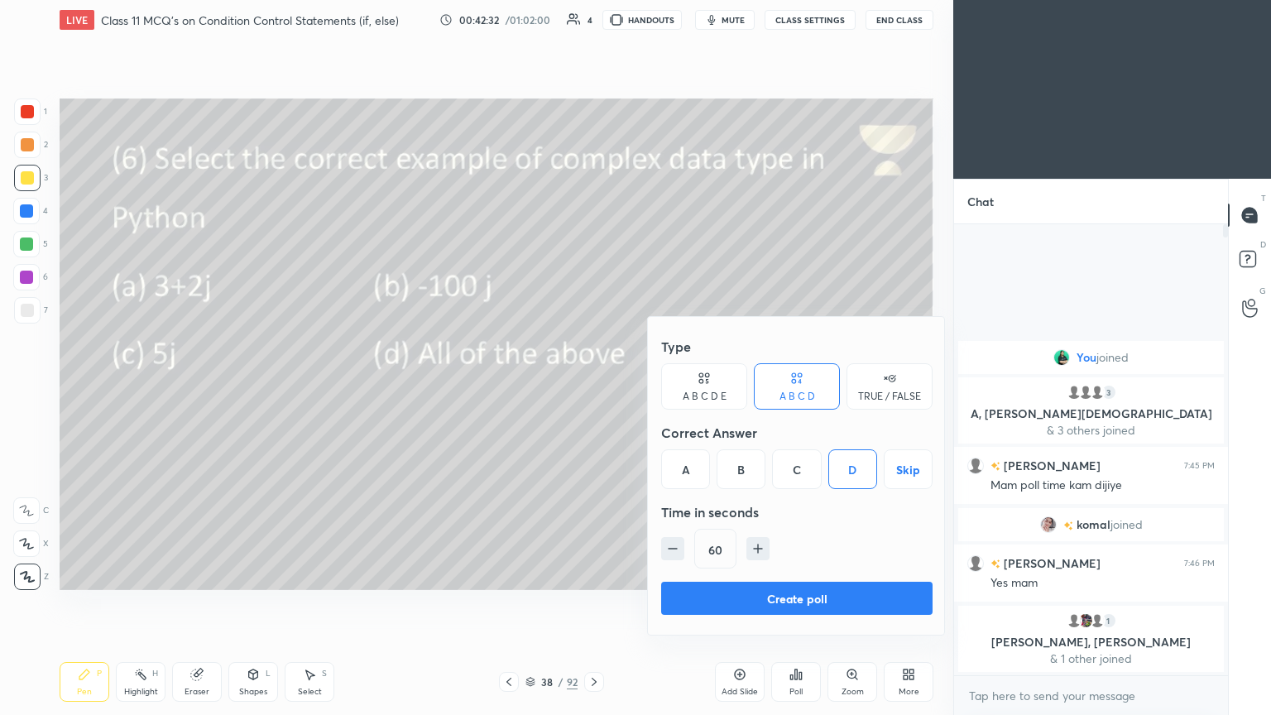
click at [594, 388] on button "Create poll" at bounding box center [797, 598] width 272 height 33
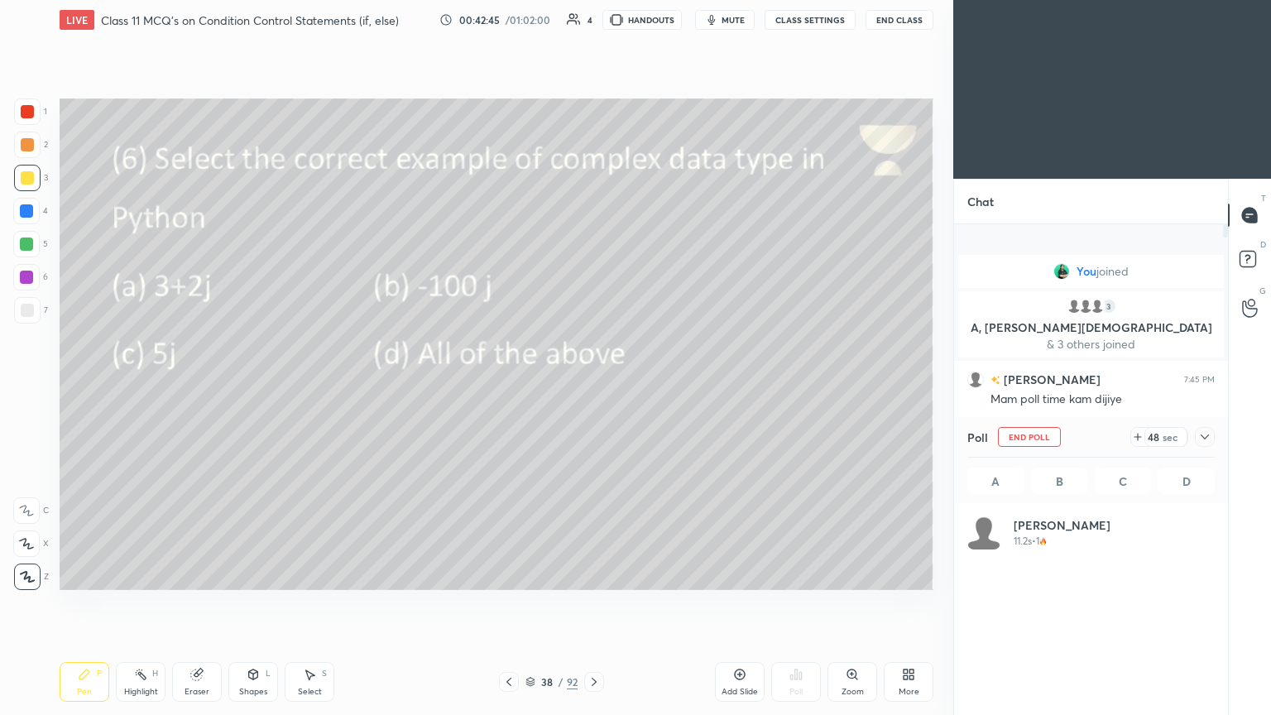
scroll to position [194, 243]
click at [594, 388] on div at bounding box center [1202, 437] width 26 height 20
click at [594, 388] on icon at bounding box center [1205, 436] width 13 height 13
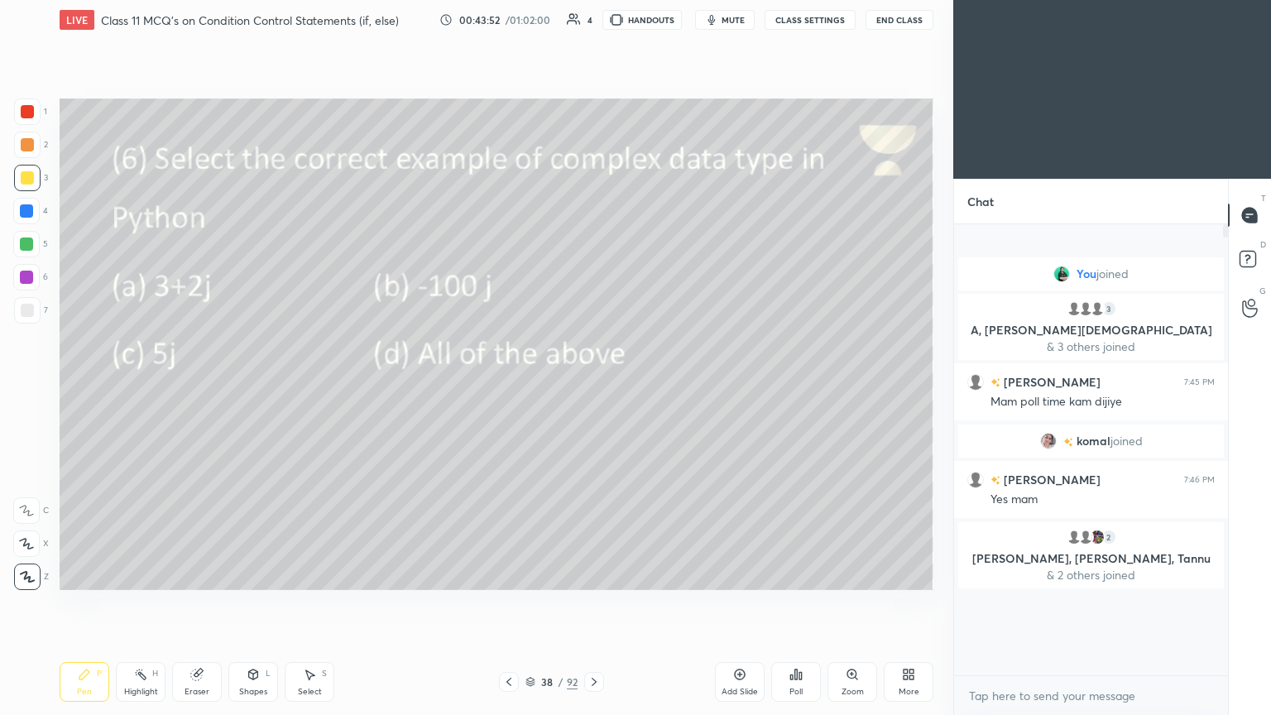
scroll to position [306, 269]
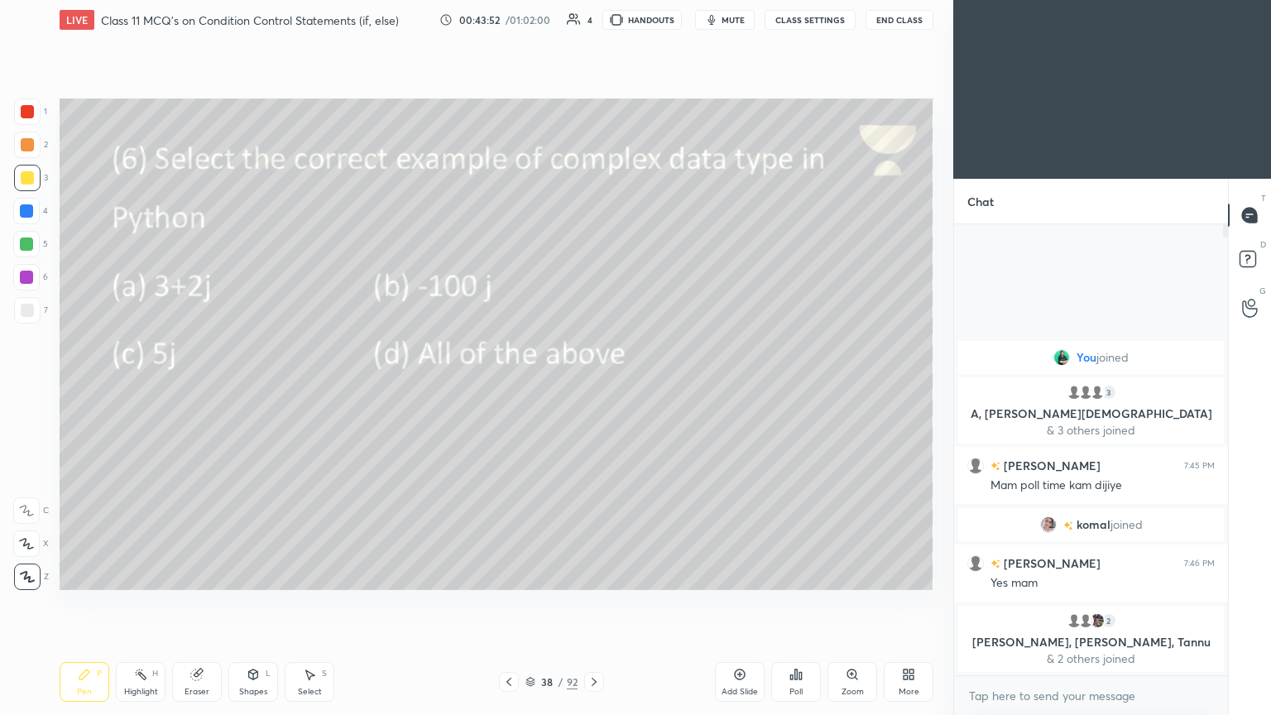
click at [593, 388] on div at bounding box center [594, 682] width 20 height 20
click at [594, 388] on icon at bounding box center [796, 674] width 13 height 13
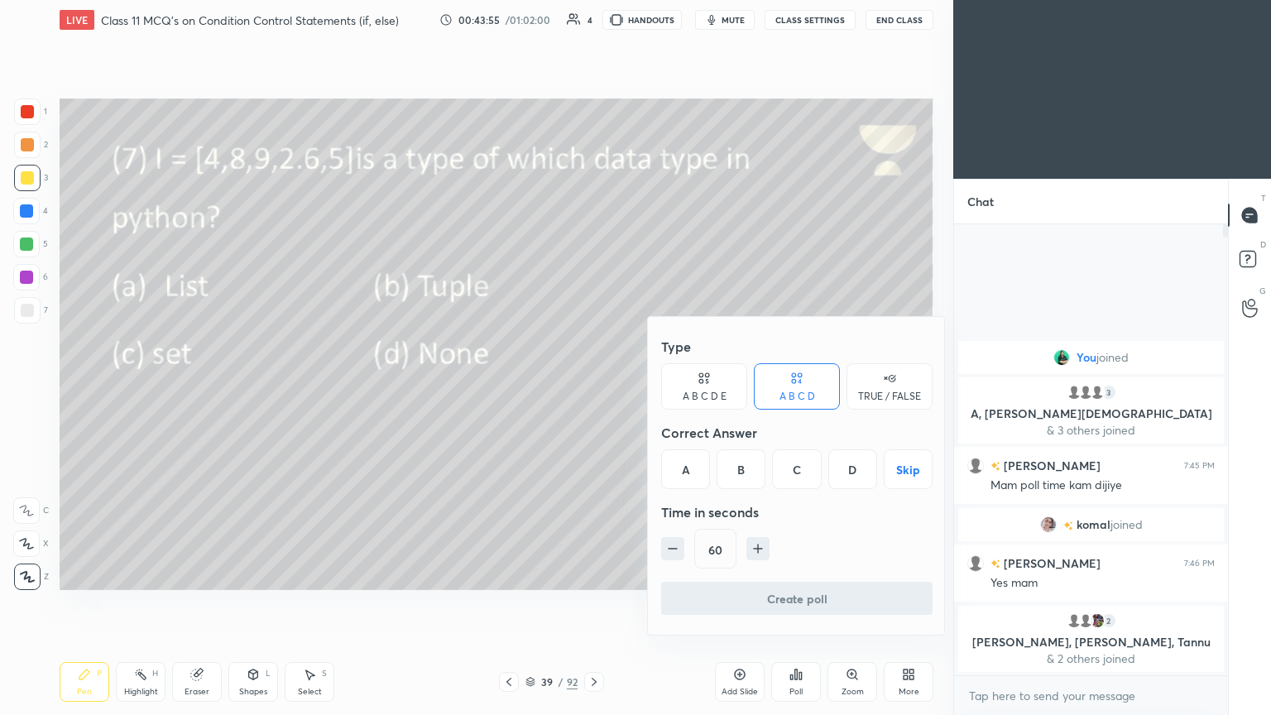
click at [594, 388] on div "A" at bounding box center [685, 469] width 49 height 40
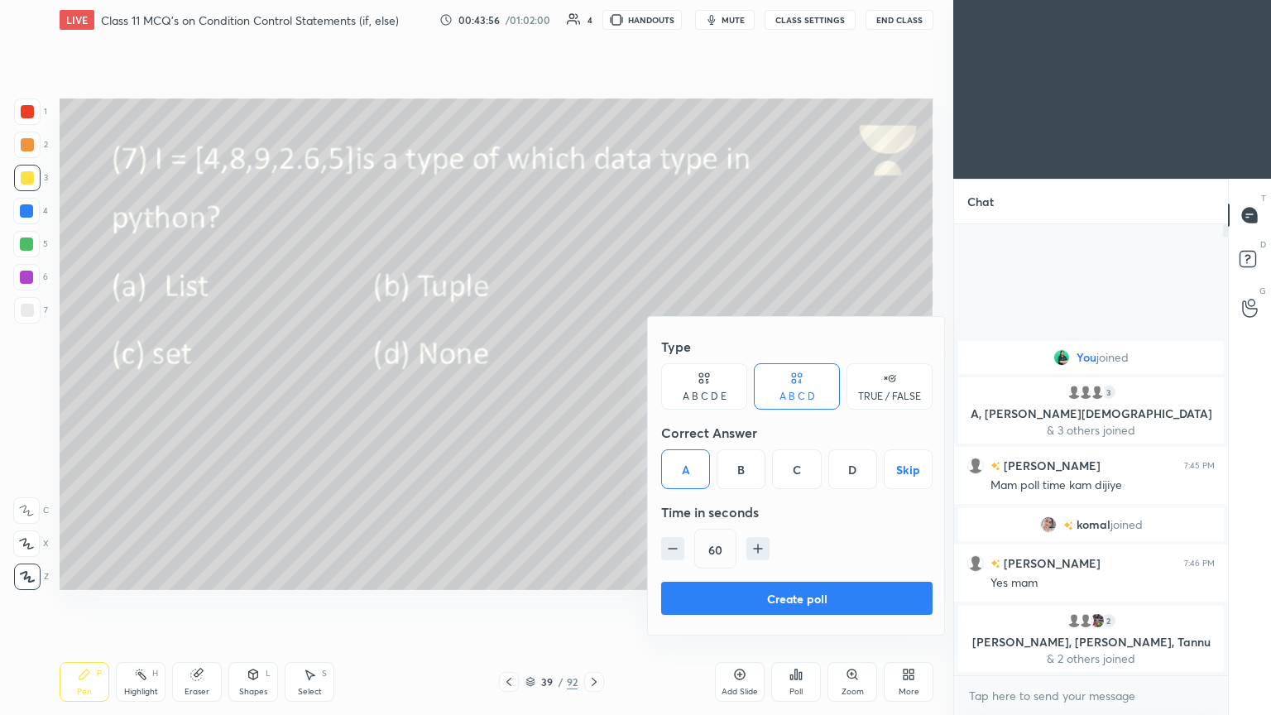
click at [594, 388] on button "Create poll" at bounding box center [797, 598] width 272 height 33
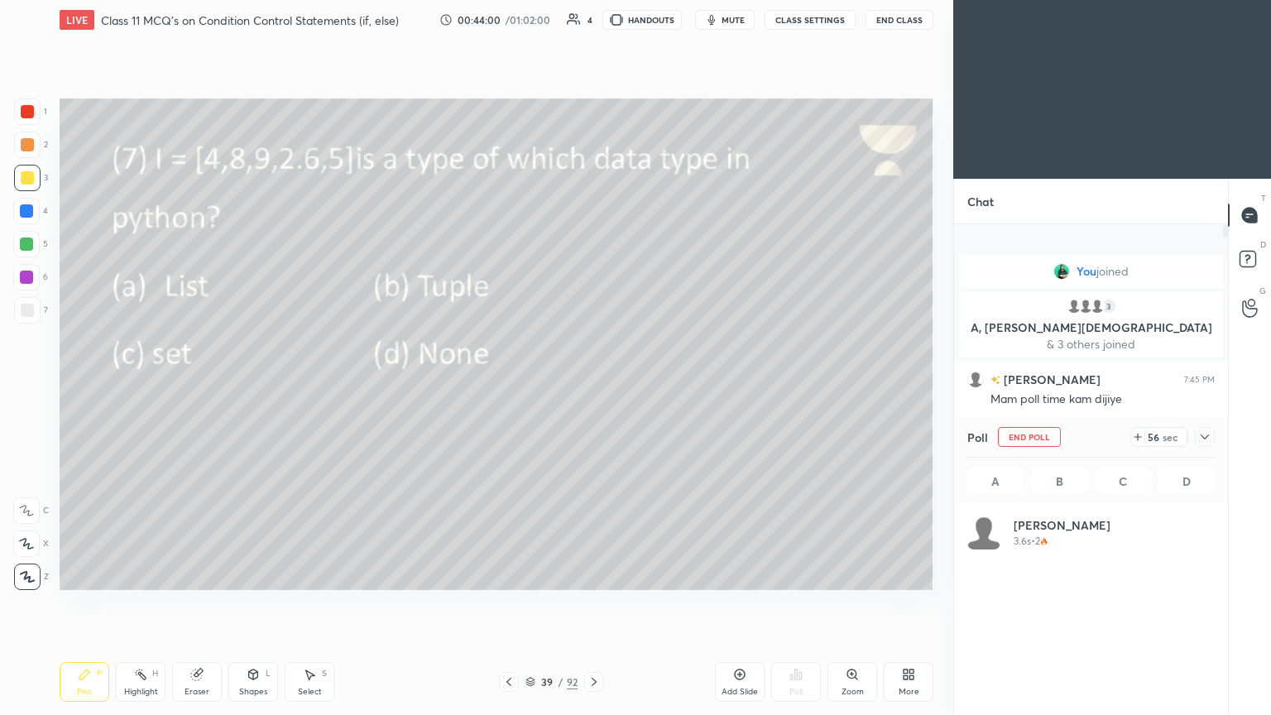
scroll to position [194, 243]
click at [594, 388] on icon at bounding box center [1205, 436] width 13 height 13
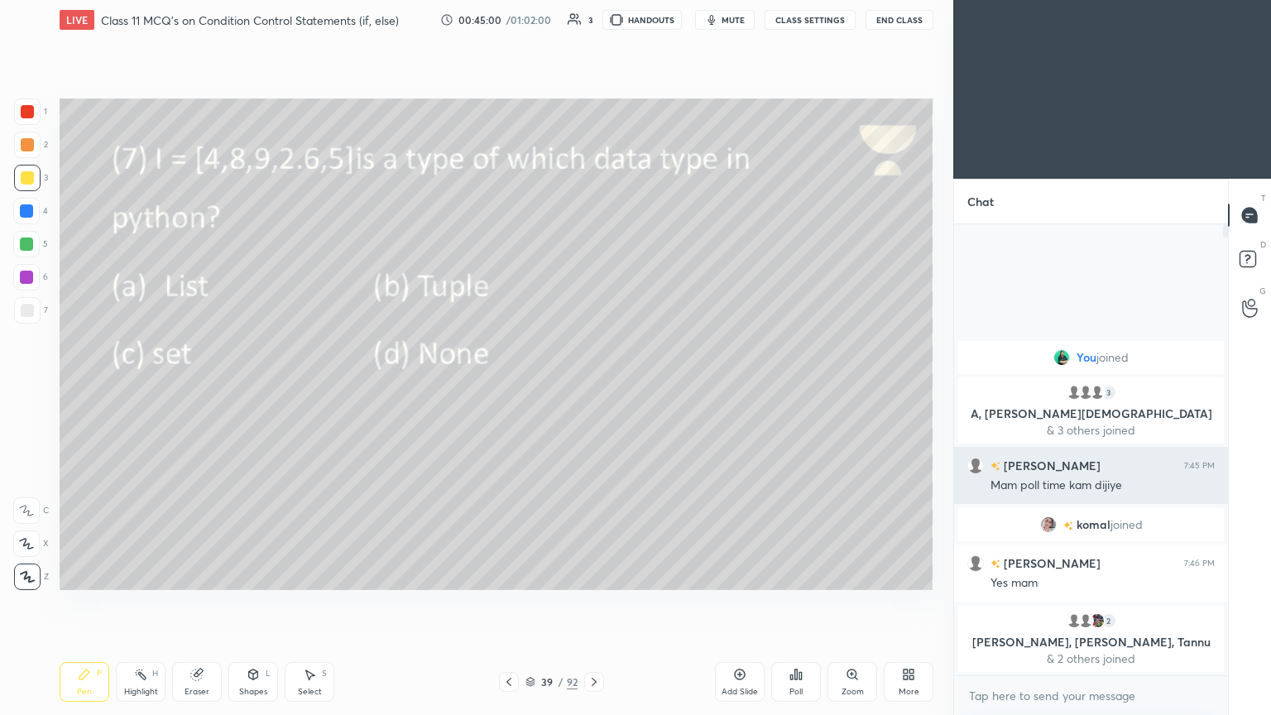
scroll to position [309, 269]
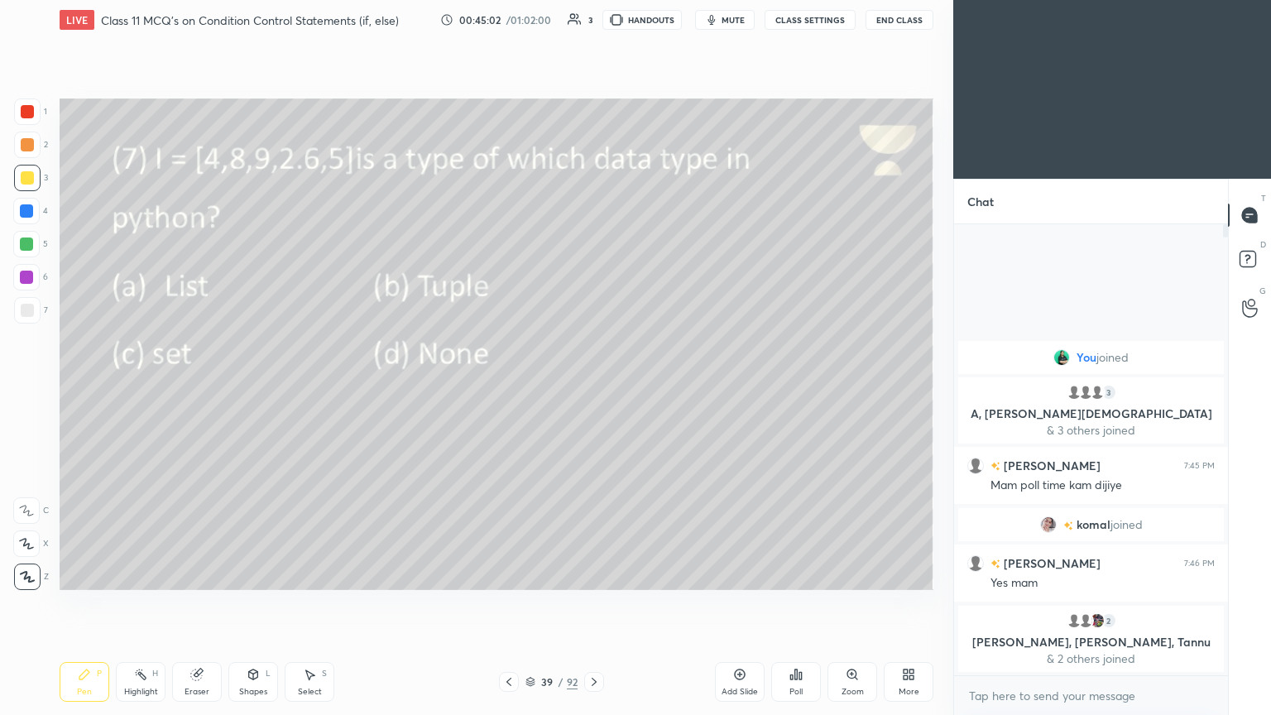
click at [594, 388] on icon at bounding box center [594, 681] width 13 height 13
click at [594, 22] on span "mute" at bounding box center [733, 20] width 23 height 12
click at [594, 28] on button "unmute" at bounding box center [725, 20] width 60 height 20
click at [589, 388] on icon at bounding box center [594, 681] width 13 height 13
click at [594, 388] on div "Poll" at bounding box center [797, 682] width 50 height 40
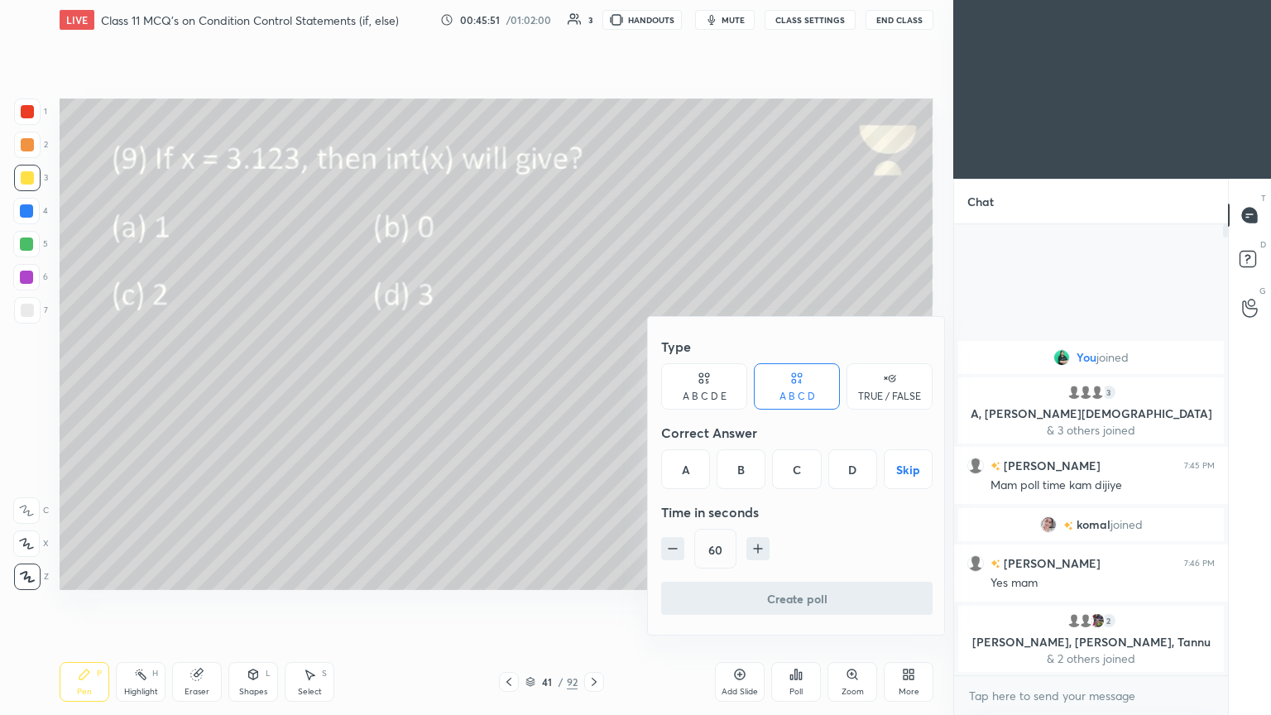
click at [594, 388] on div "D" at bounding box center [853, 469] width 49 height 40
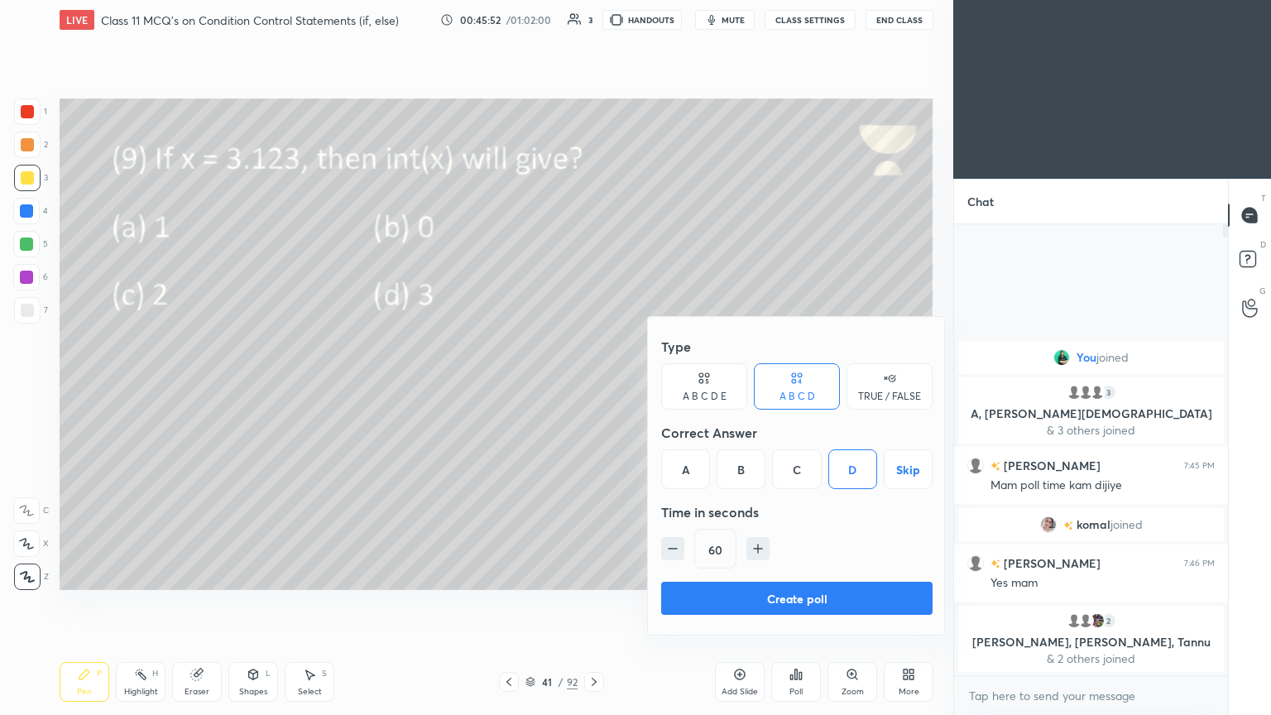
click at [594, 388] on button "Create poll" at bounding box center [797, 598] width 272 height 33
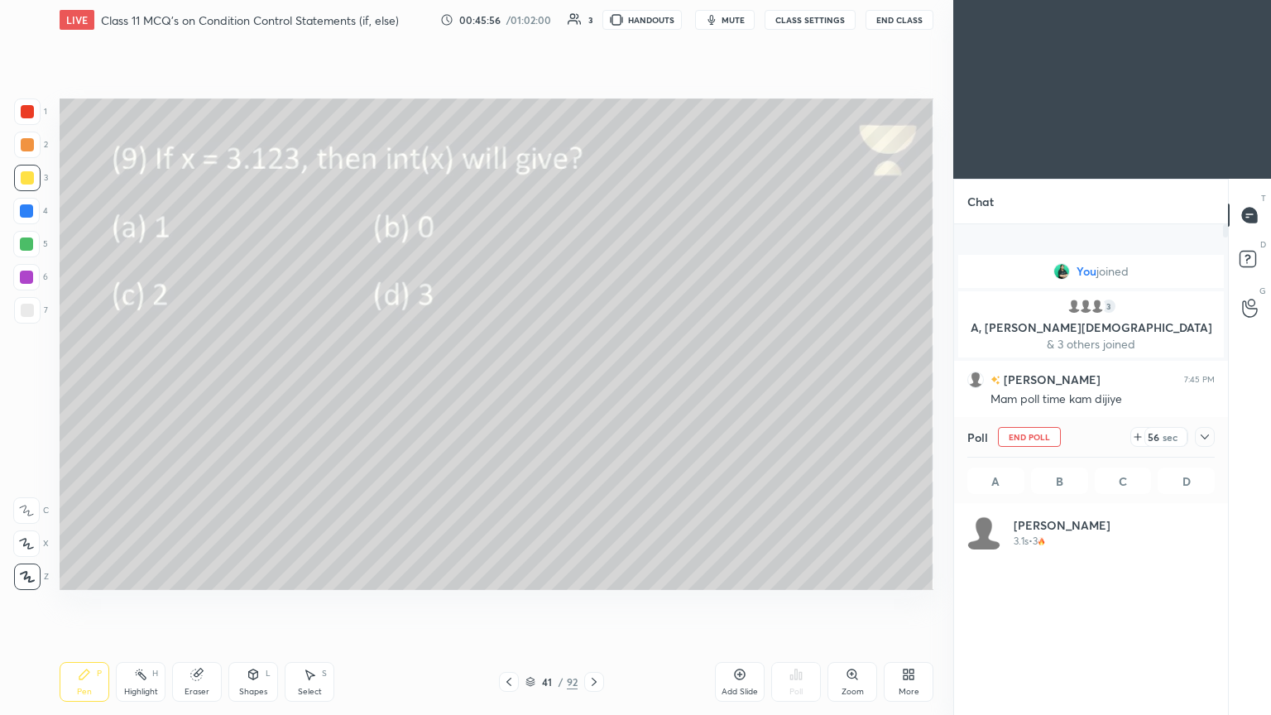
scroll to position [194, 243]
click at [594, 388] on icon at bounding box center [1205, 436] width 13 height 13
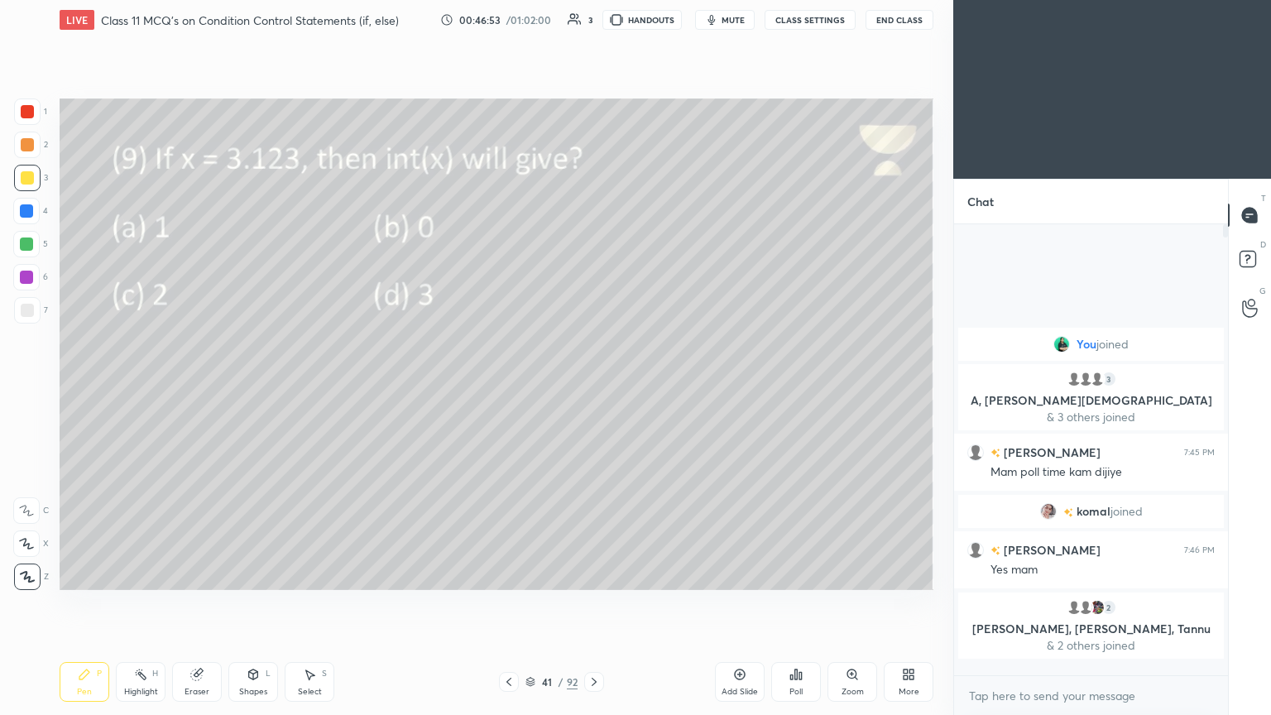
scroll to position [446, 269]
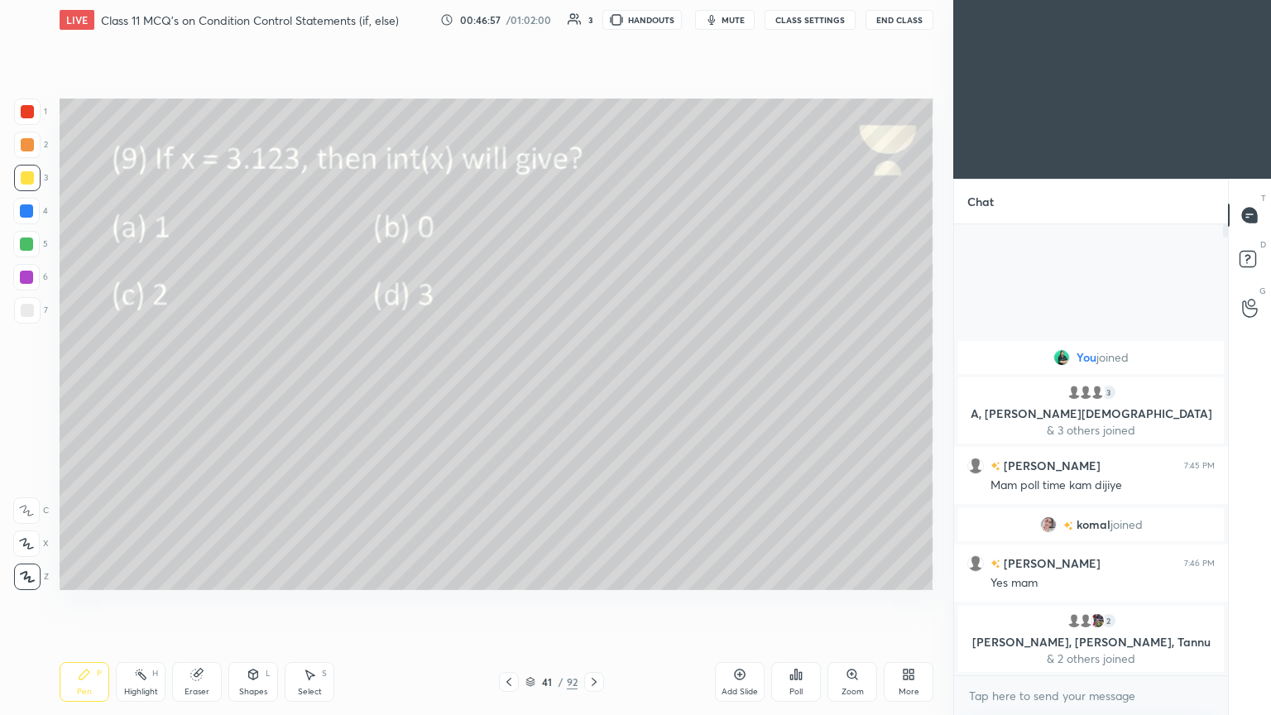
click at [594, 20] on button "End Class" at bounding box center [900, 20] width 68 height 20
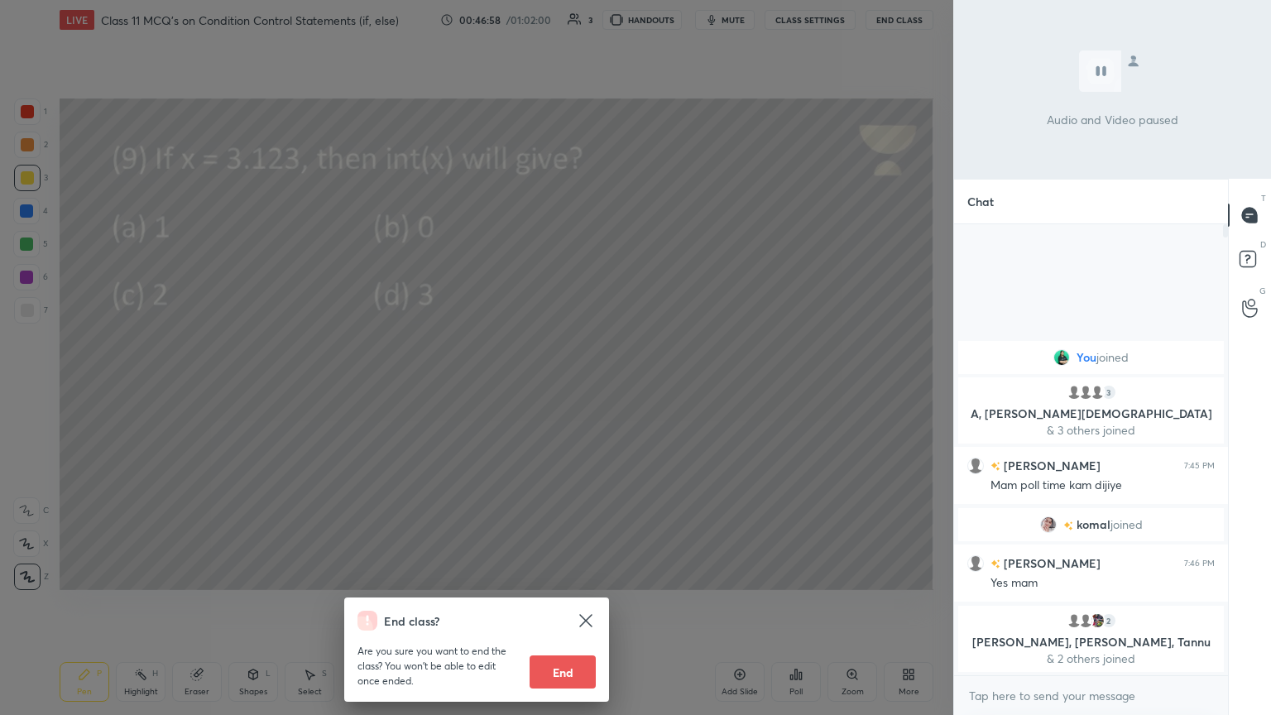
click at [563, 388] on button "End" at bounding box center [563, 672] width 66 height 33
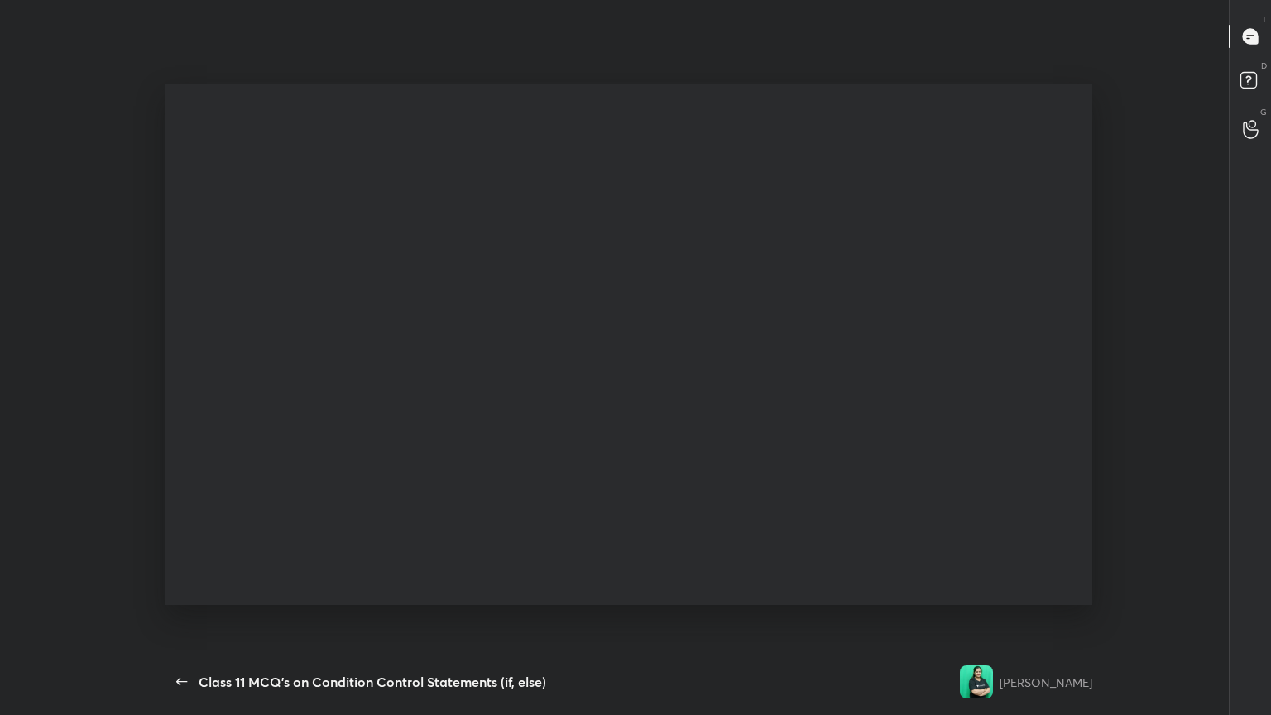
type textarea "x"
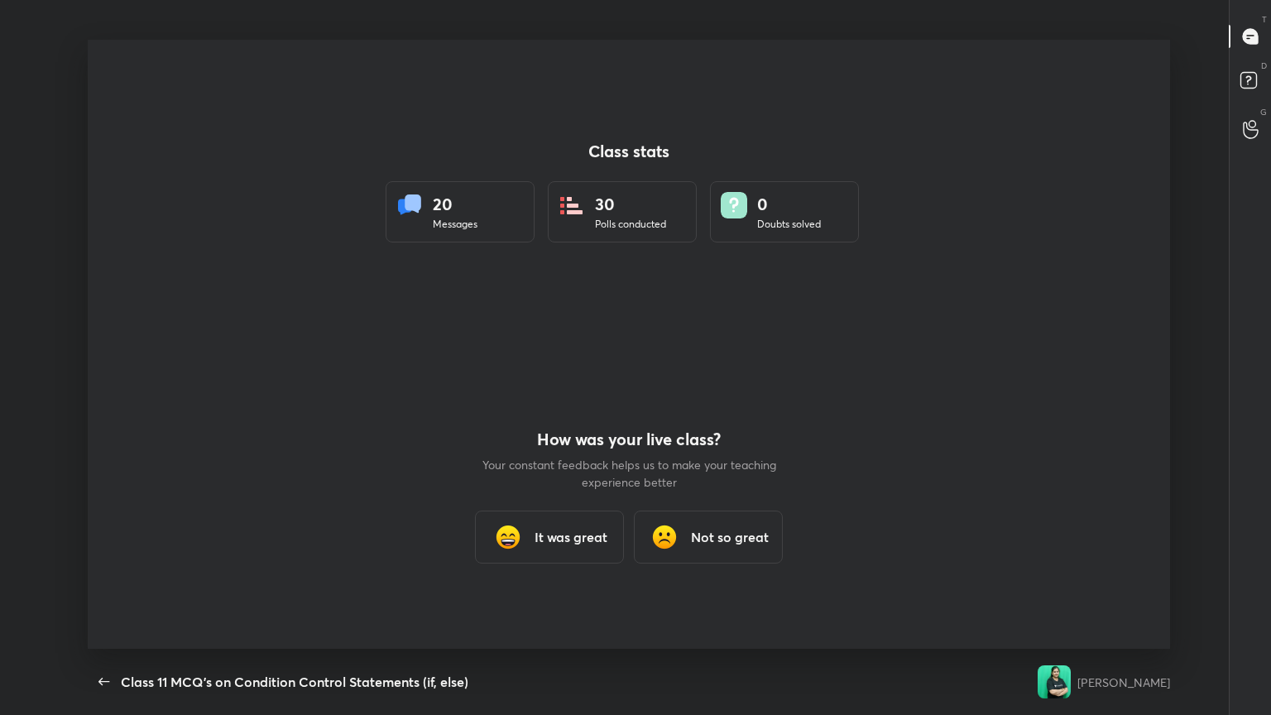
scroll to position [0, 0]
click at [570, 388] on h3 "It was great" at bounding box center [571, 537] width 73 height 20
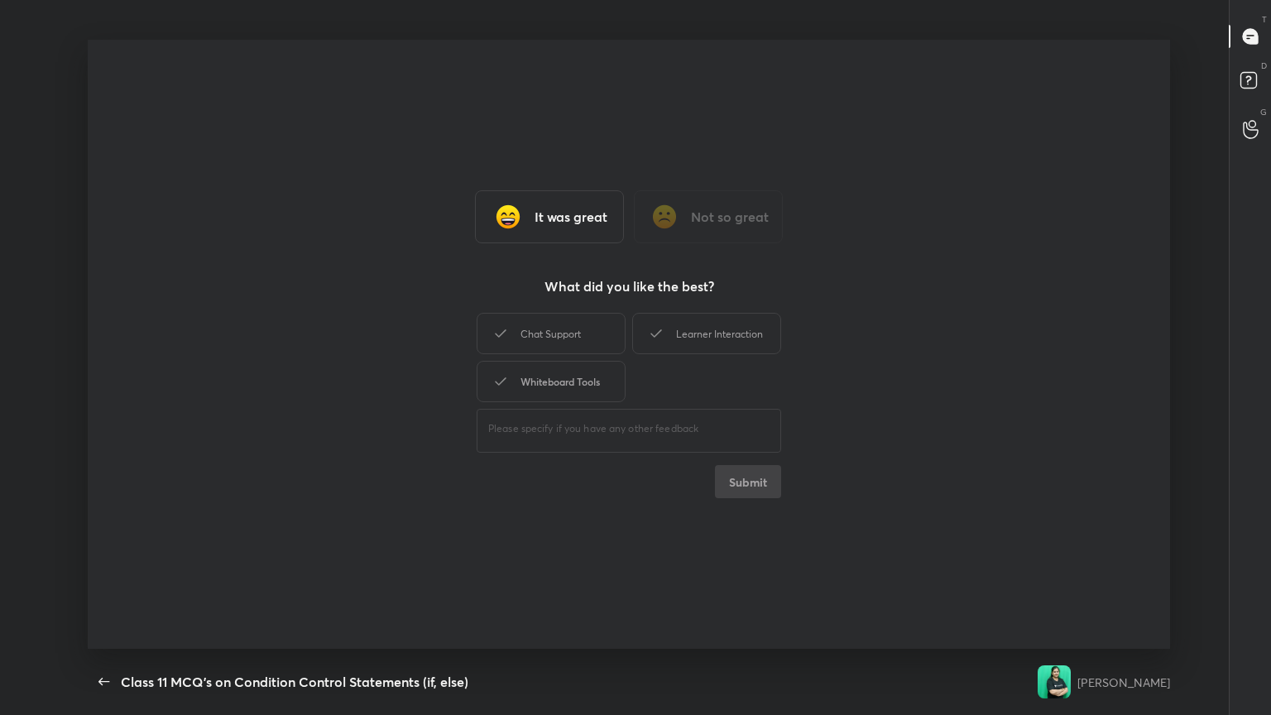
click at [563, 341] on div "Chat Support" at bounding box center [551, 333] width 149 height 41
click at [583, 382] on div "Whiteboard Tools" at bounding box center [551, 381] width 149 height 41
click at [594, 331] on div "Learner Interaction" at bounding box center [706, 333] width 149 height 41
click at [594, 388] on button "Submit" at bounding box center [748, 481] width 66 height 33
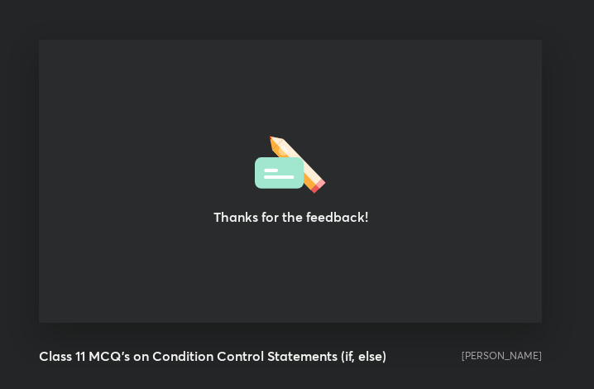
scroll to position [82496, 82198]
